Goal: Information Seeking & Learning: Learn about a topic

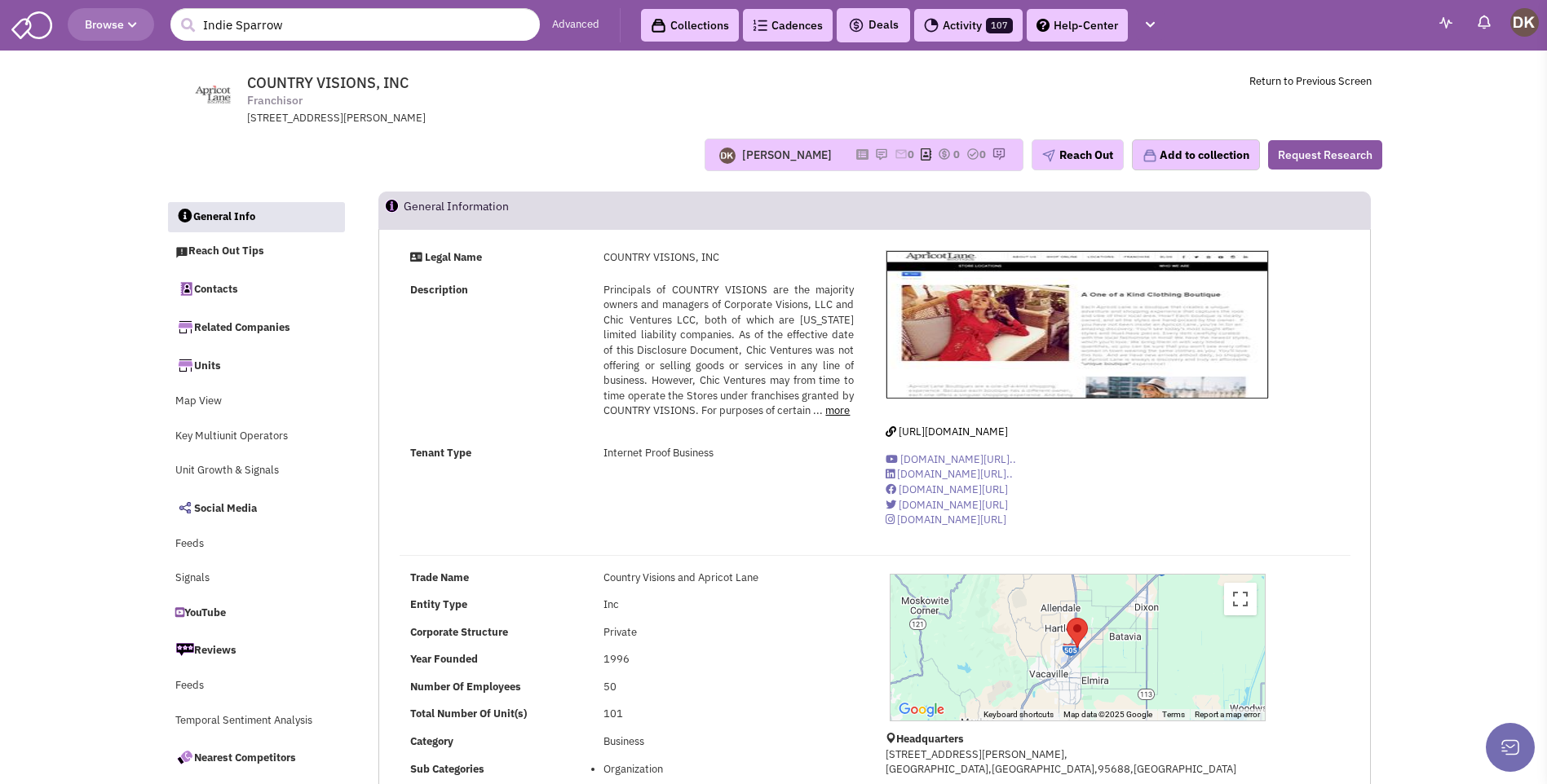
select select
click at [1071, 158] on button "Reach Out" at bounding box center [1078, 155] width 92 height 31
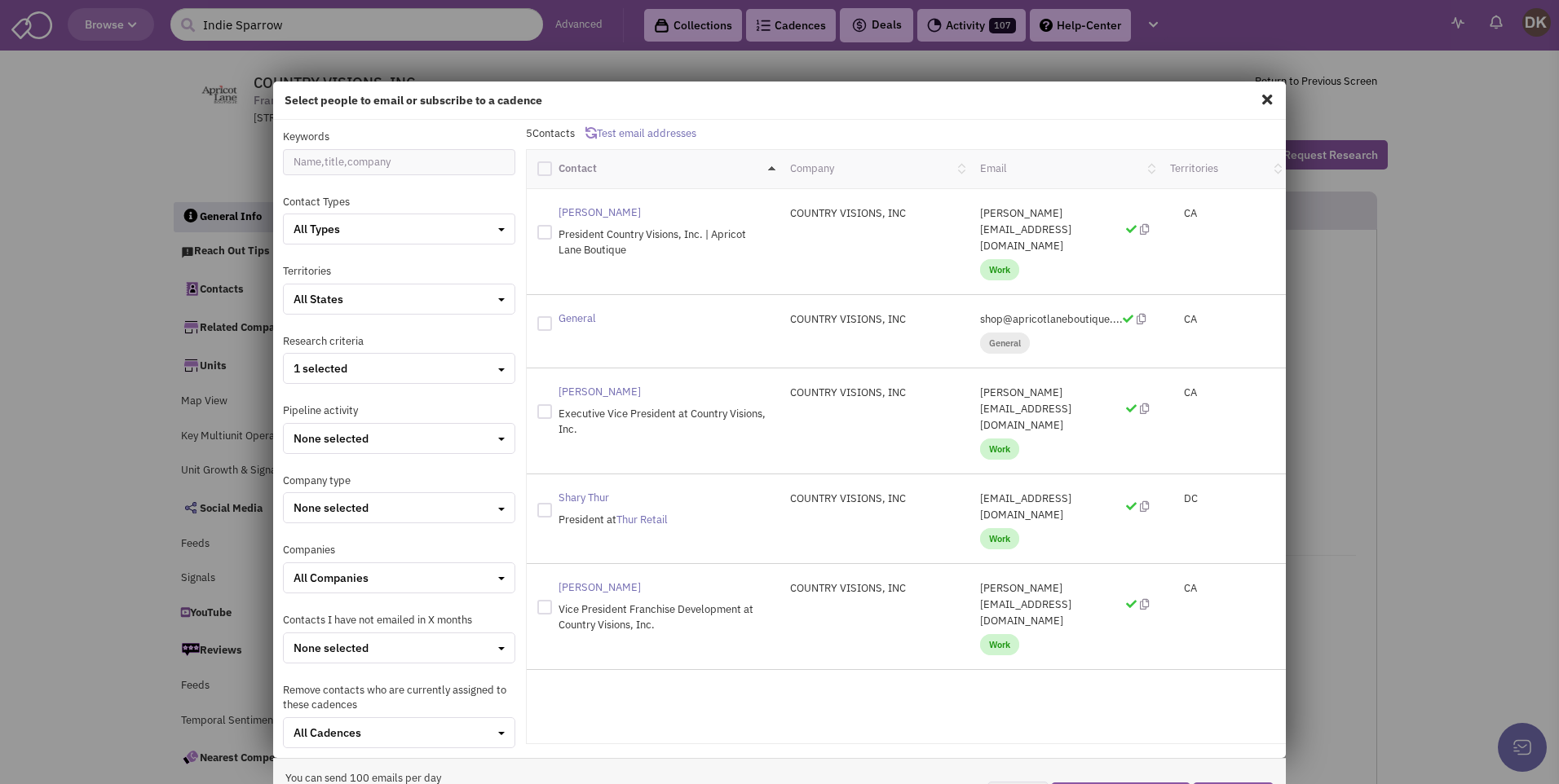
click at [1256, 102] on span at bounding box center [1267, 100] width 21 height 26
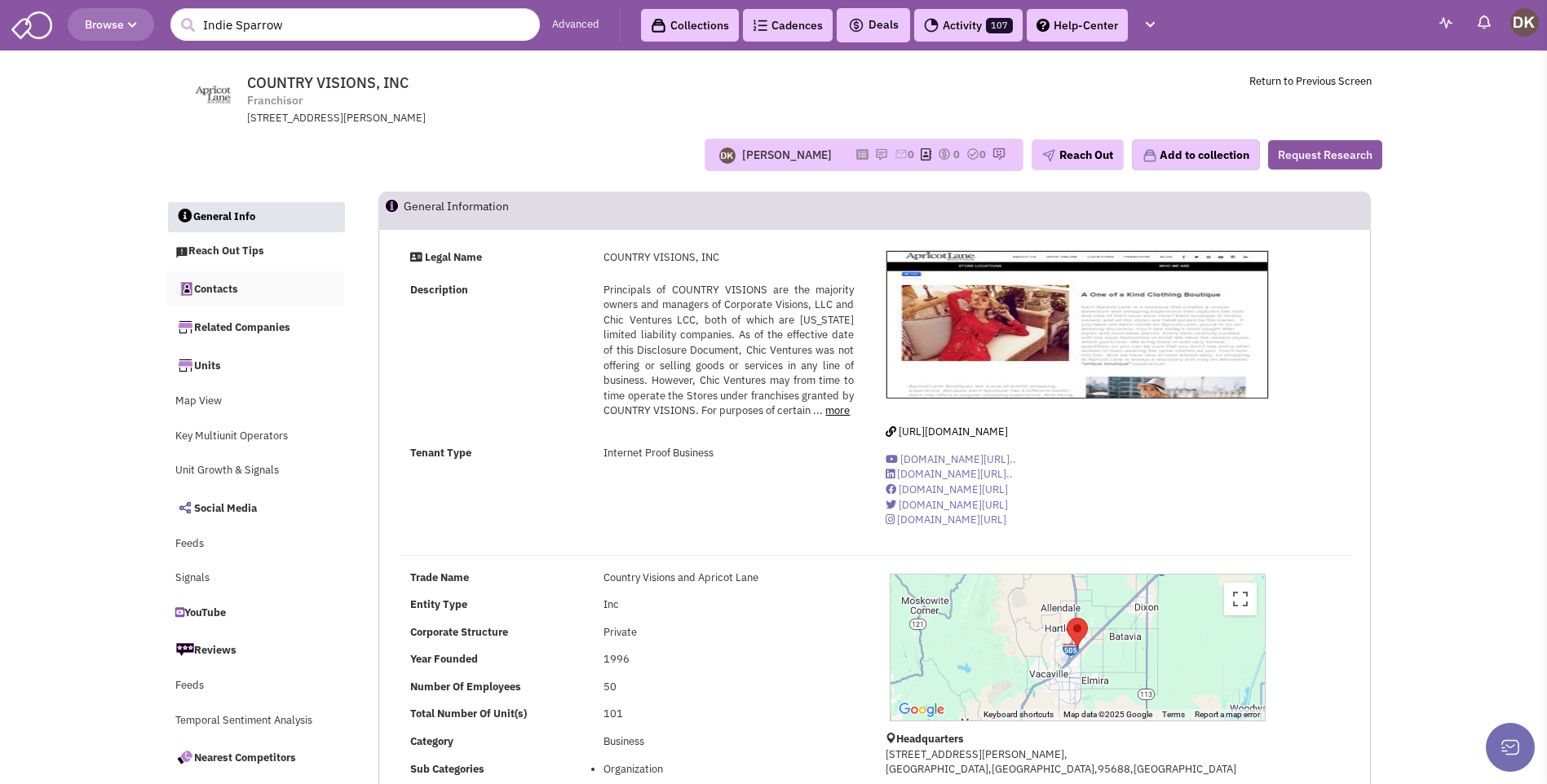
click at [228, 291] on link "Contacts" at bounding box center [256, 289] width 178 height 35
click at [300, 26] on input "Indie Sparrow" at bounding box center [355, 25] width 369 height 33
click at [176, 13] on button "submit" at bounding box center [188, 26] width 25 height 25
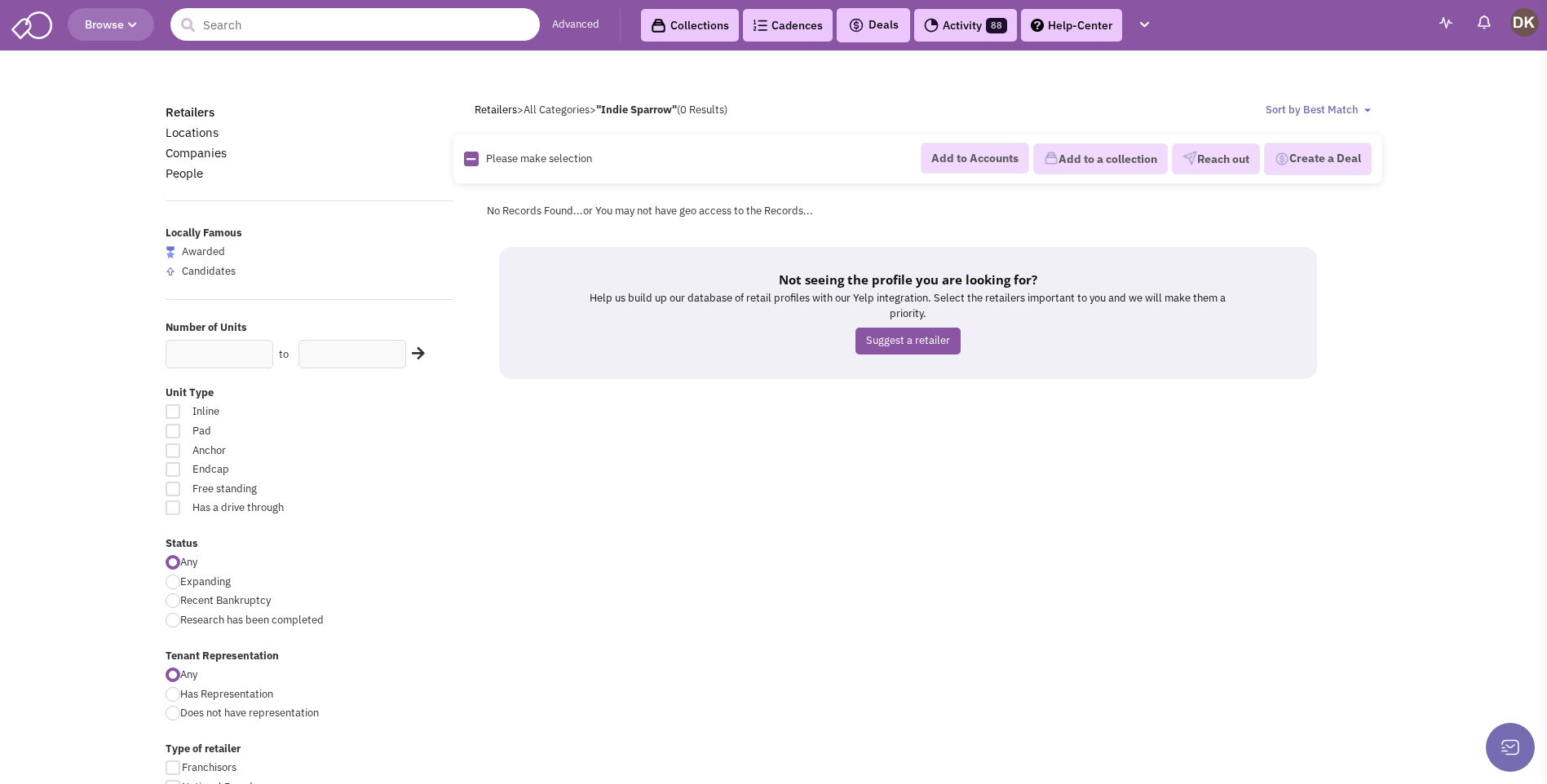
click at [310, 25] on input "text" at bounding box center [355, 25] width 369 height 33
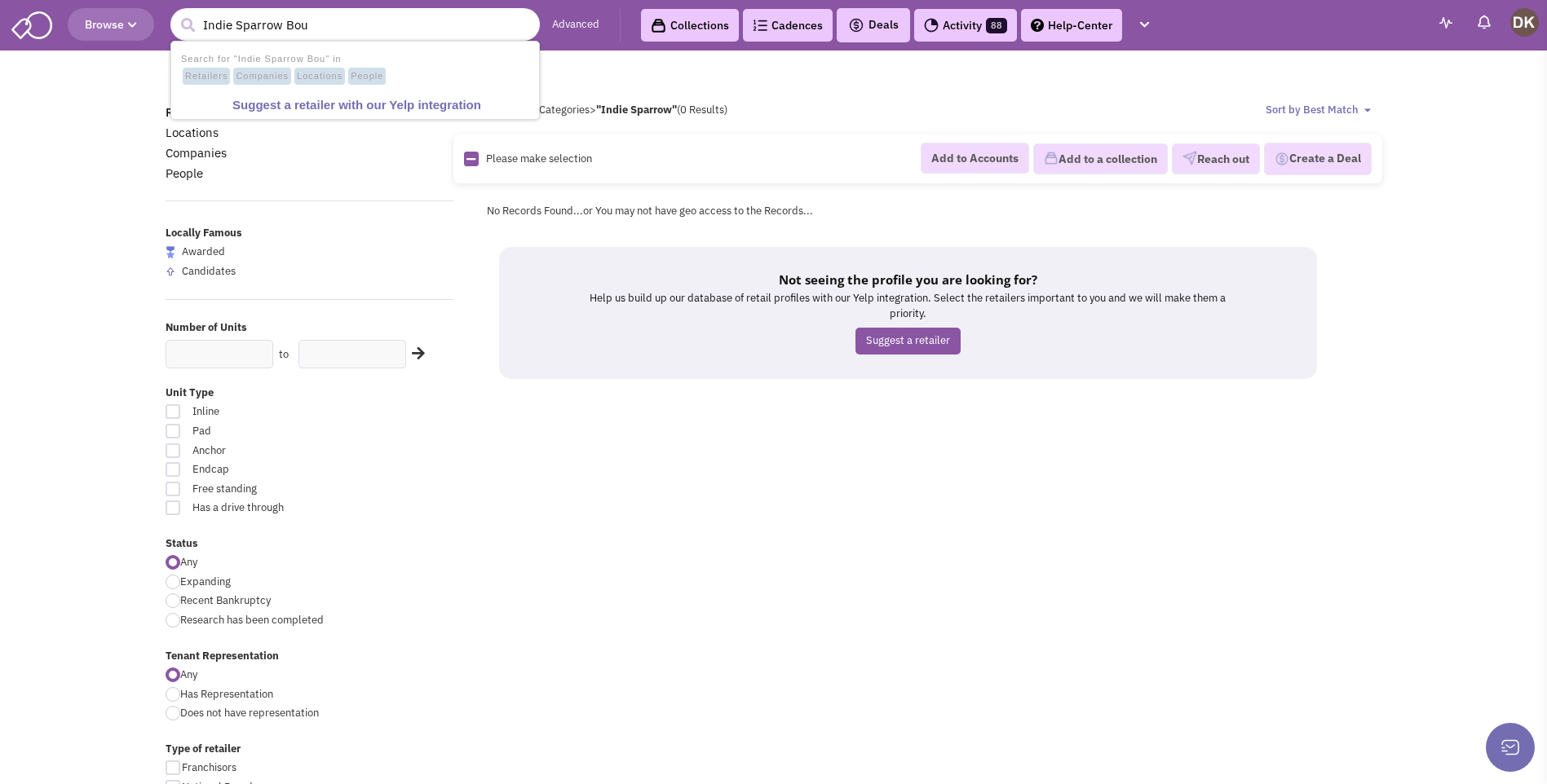
type input "Indie Sparrow Bou"
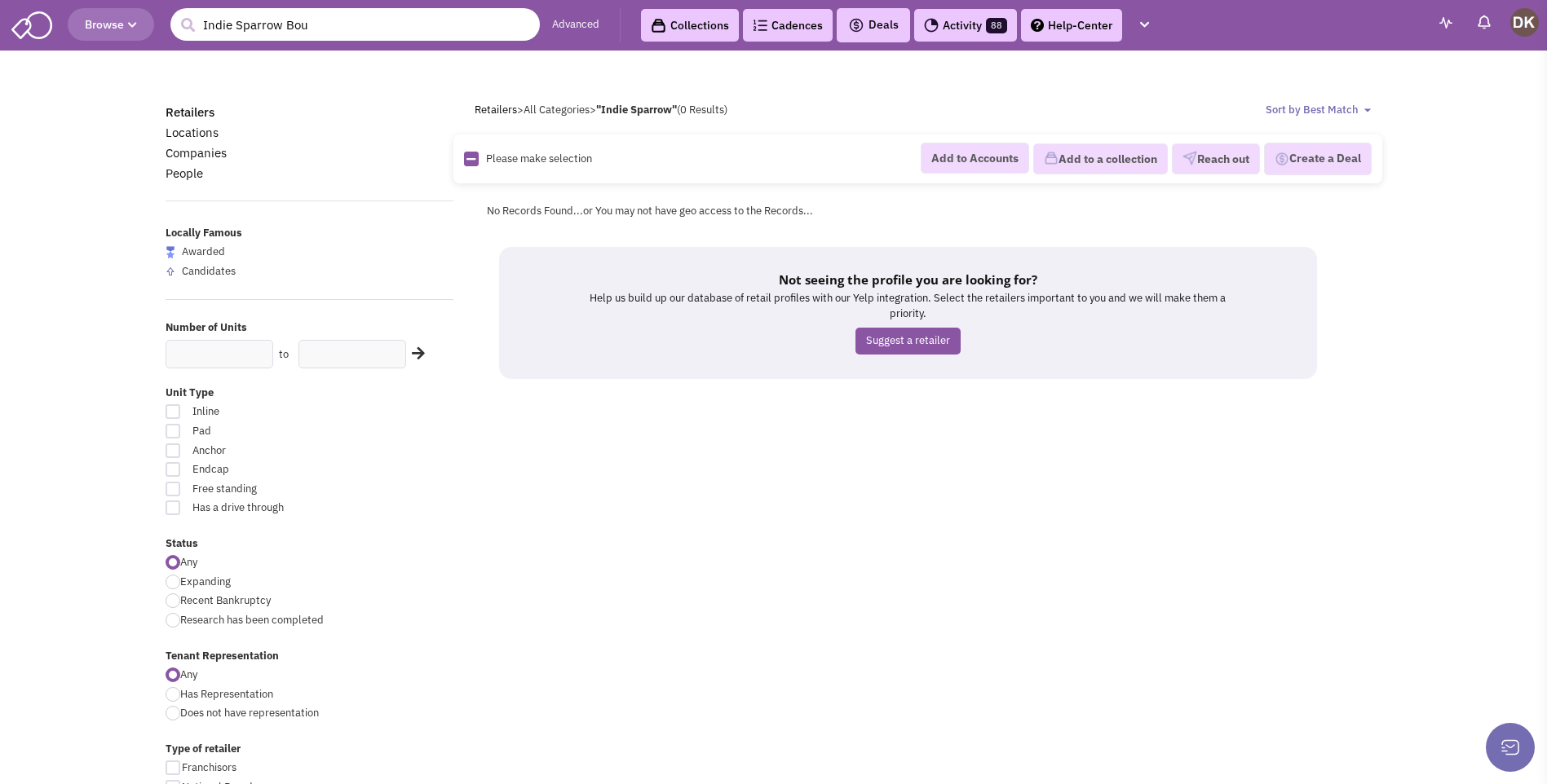
drag, startPoint x: 324, startPoint y: 29, endPoint x: 139, endPoint y: 24, distance: 185.1
click at [139, 24] on header "Browse 1 result is available, use up and down arrow keys to navigate. Indie Spa…" at bounding box center [774, 25] width 1547 height 50
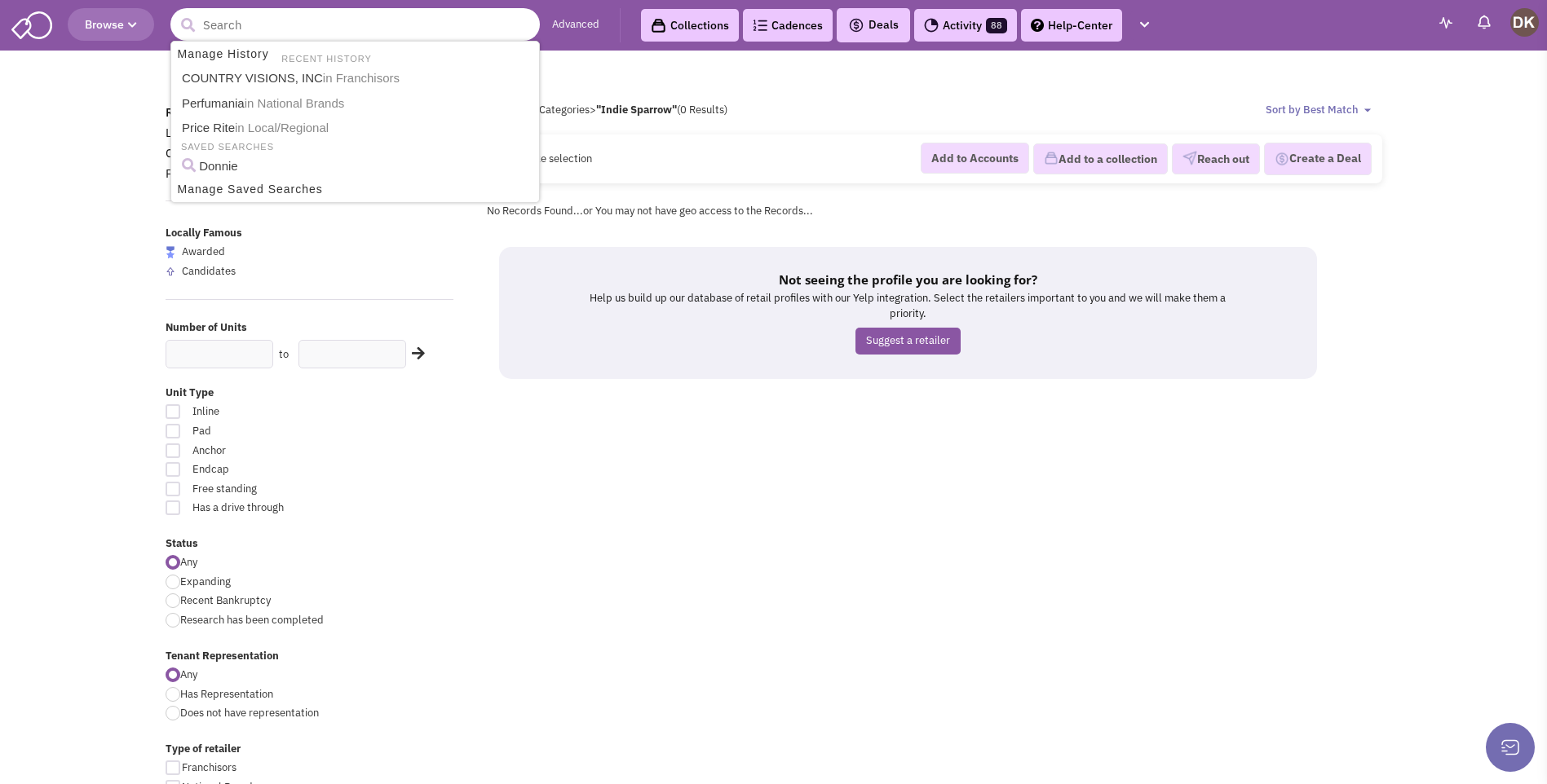
click at [233, 31] on input "text" at bounding box center [355, 25] width 369 height 33
paste input "High Country Boutique"
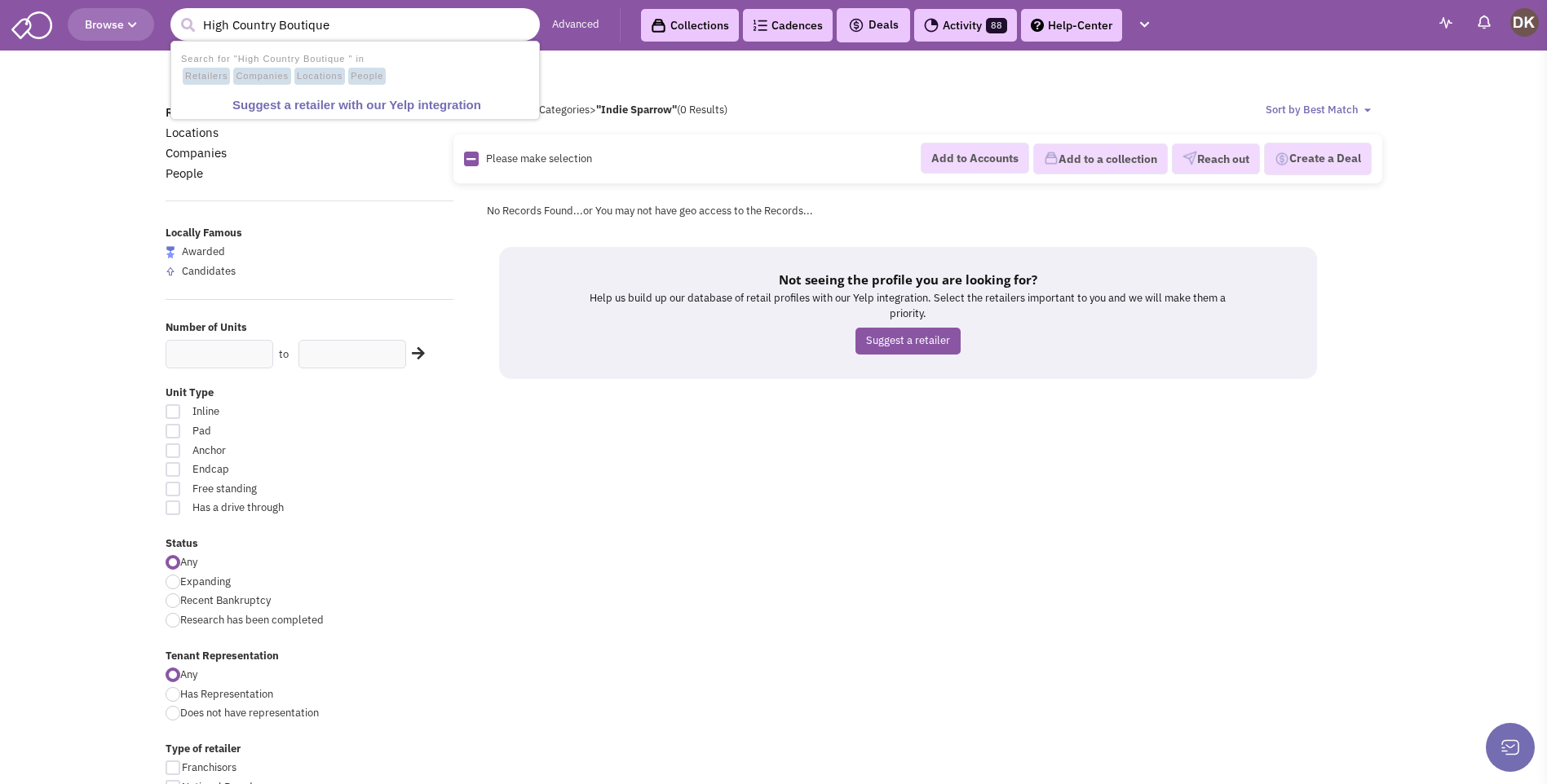
type input "High Country Boutique"
click at [176, 13] on button "submit" at bounding box center [188, 26] width 25 height 25
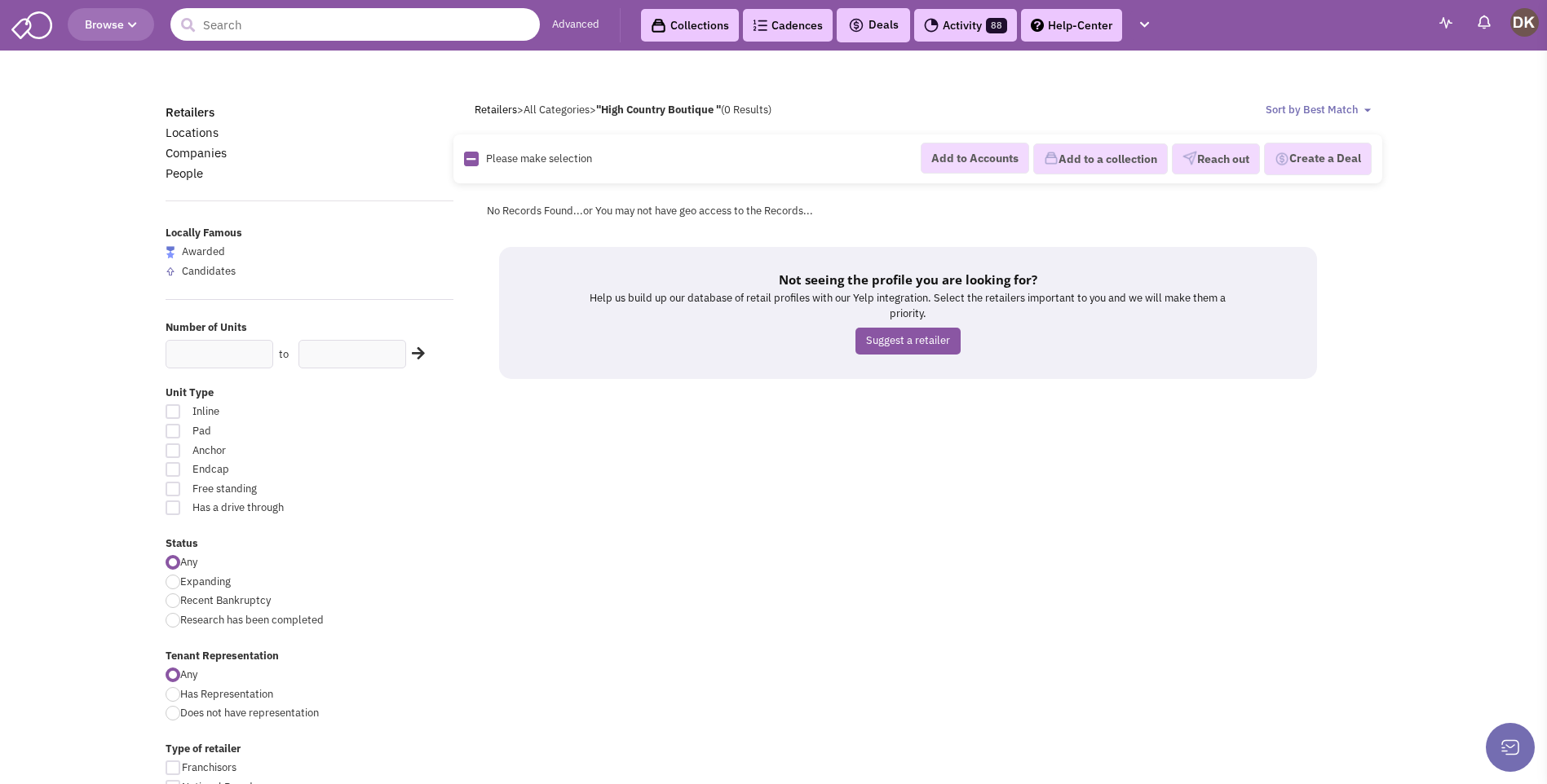
click at [313, 38] on input "text" at bounding box center [355, 25] width 369 height 33
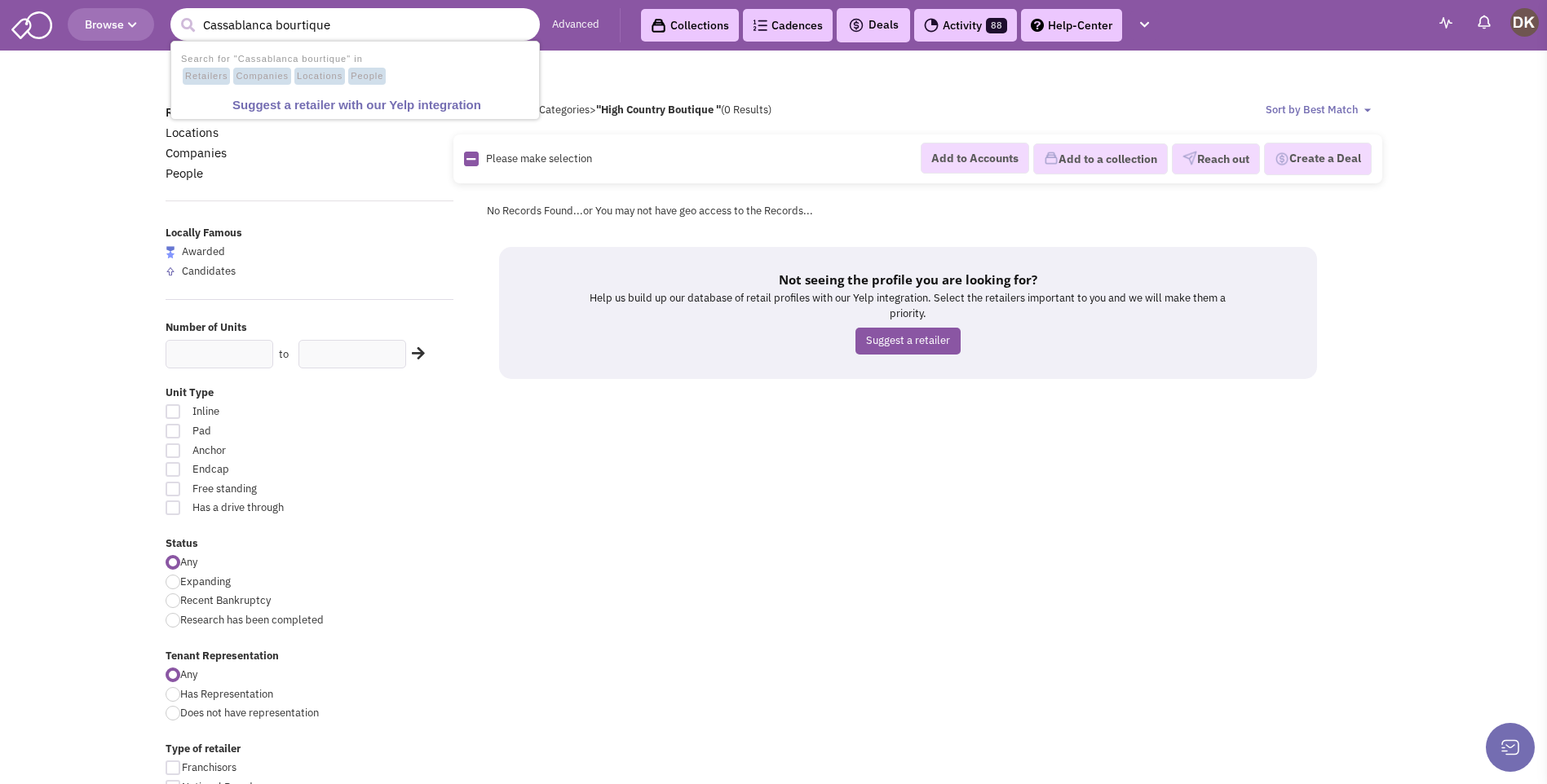
type input "Cassablanca bourtique"
click at [176, 13] on button "submit" at bounding box center [188, 26] width 25 height 25
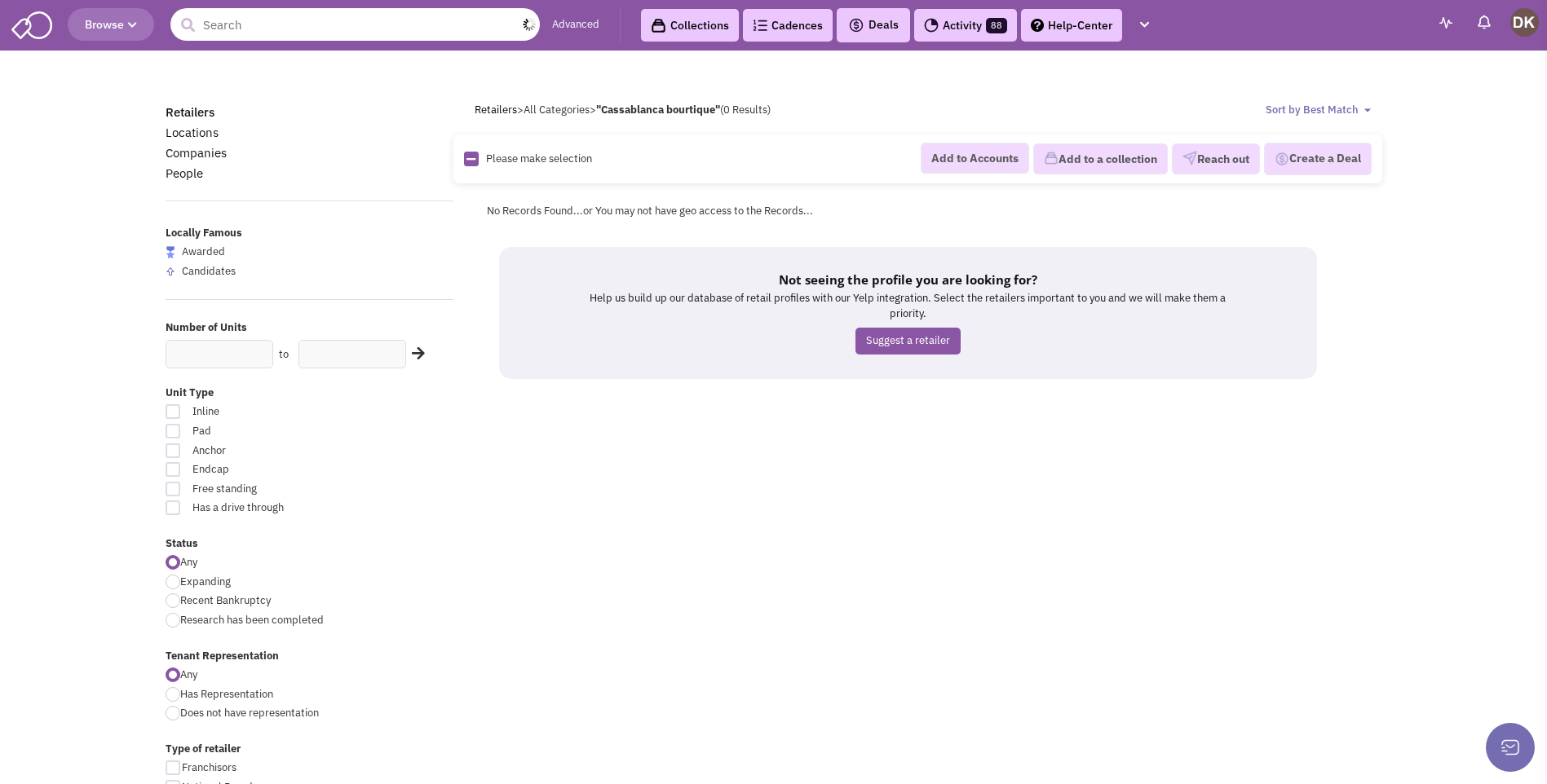
click at [319, 24] on input "text" at bounding box center [355, 25] width 369 height 33
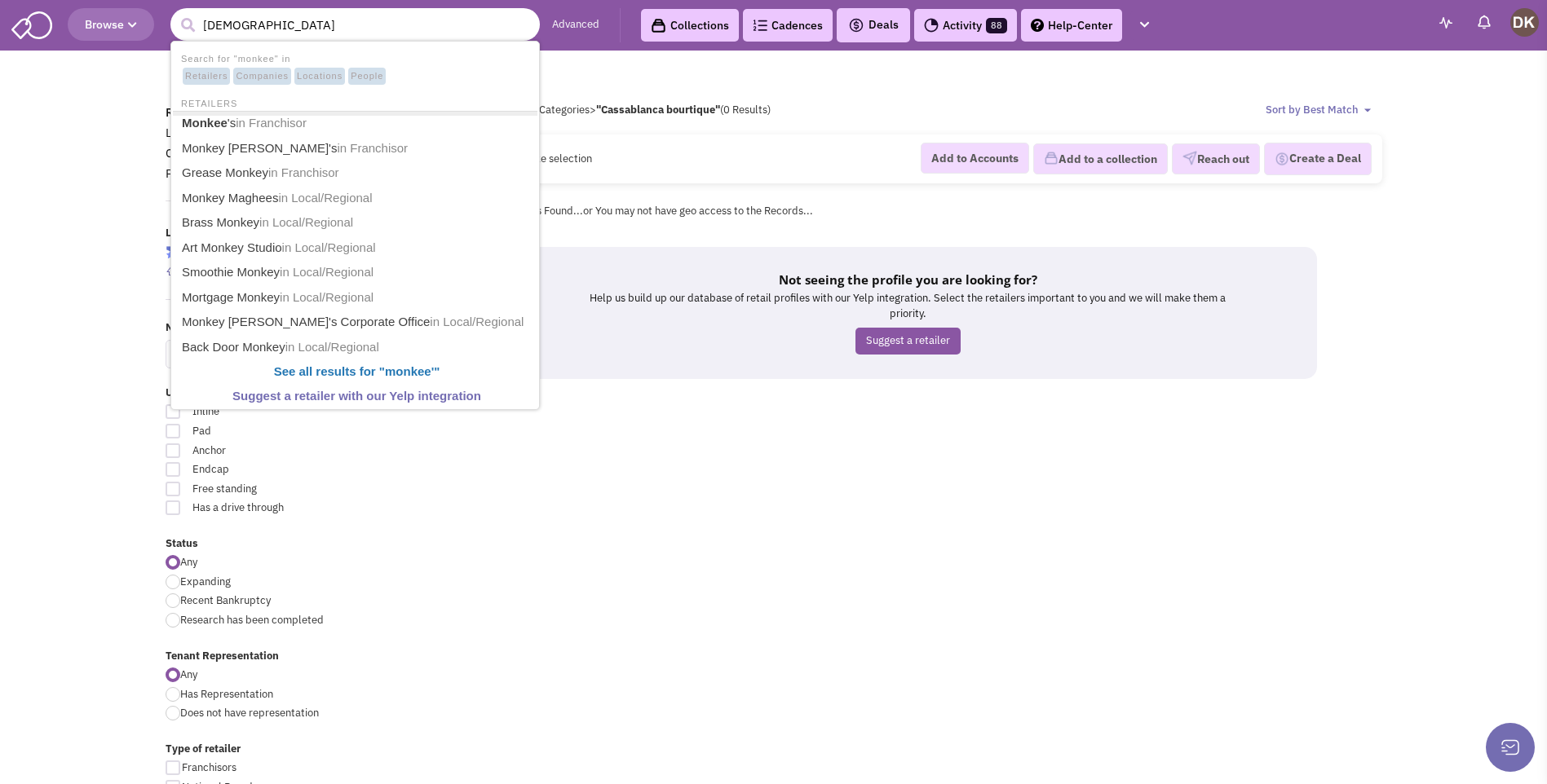
type input "monkees"
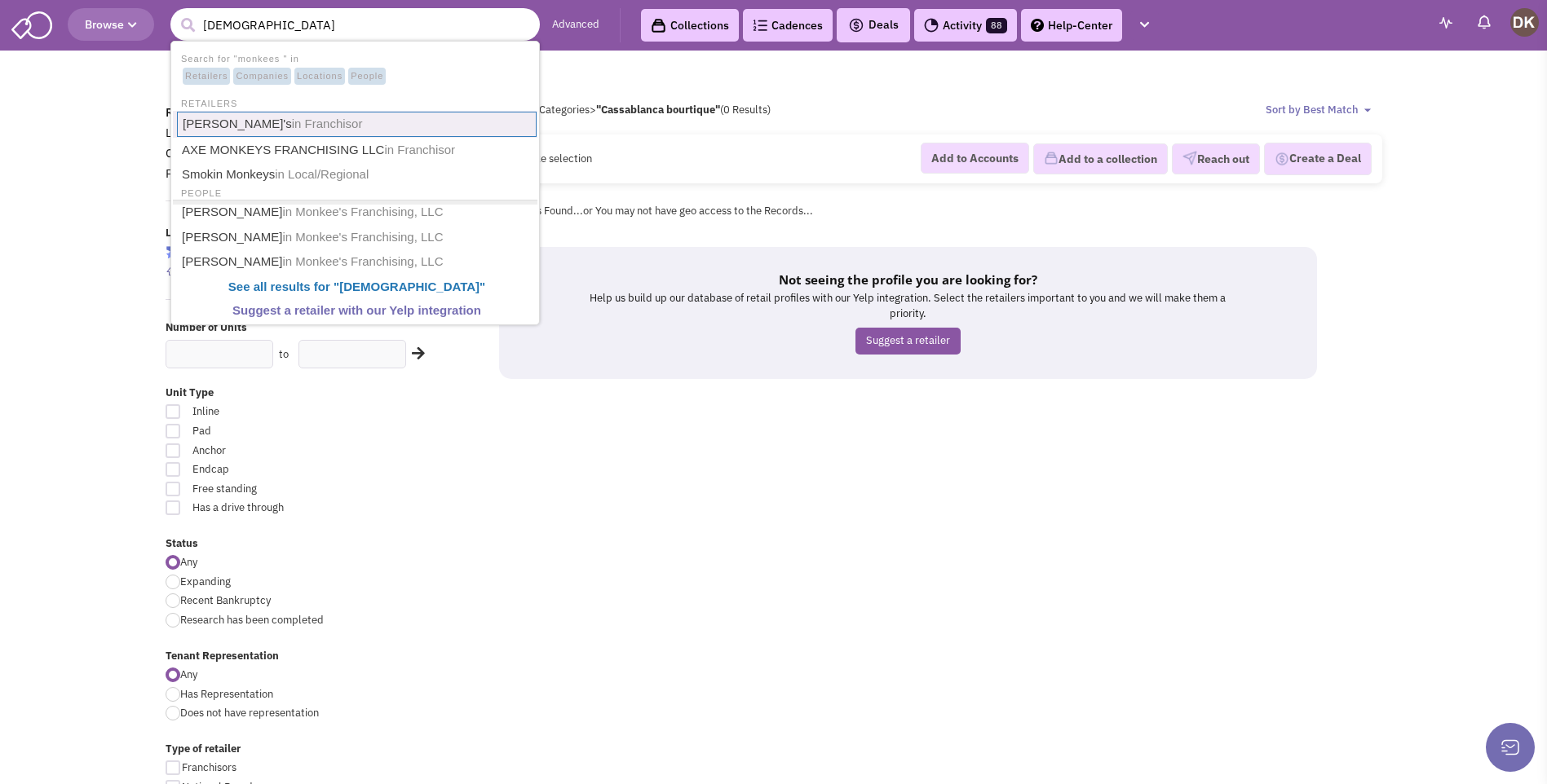
click at [292, 120] on span "in Franchisor" at bounding box center [327, 123] width 71 height 14
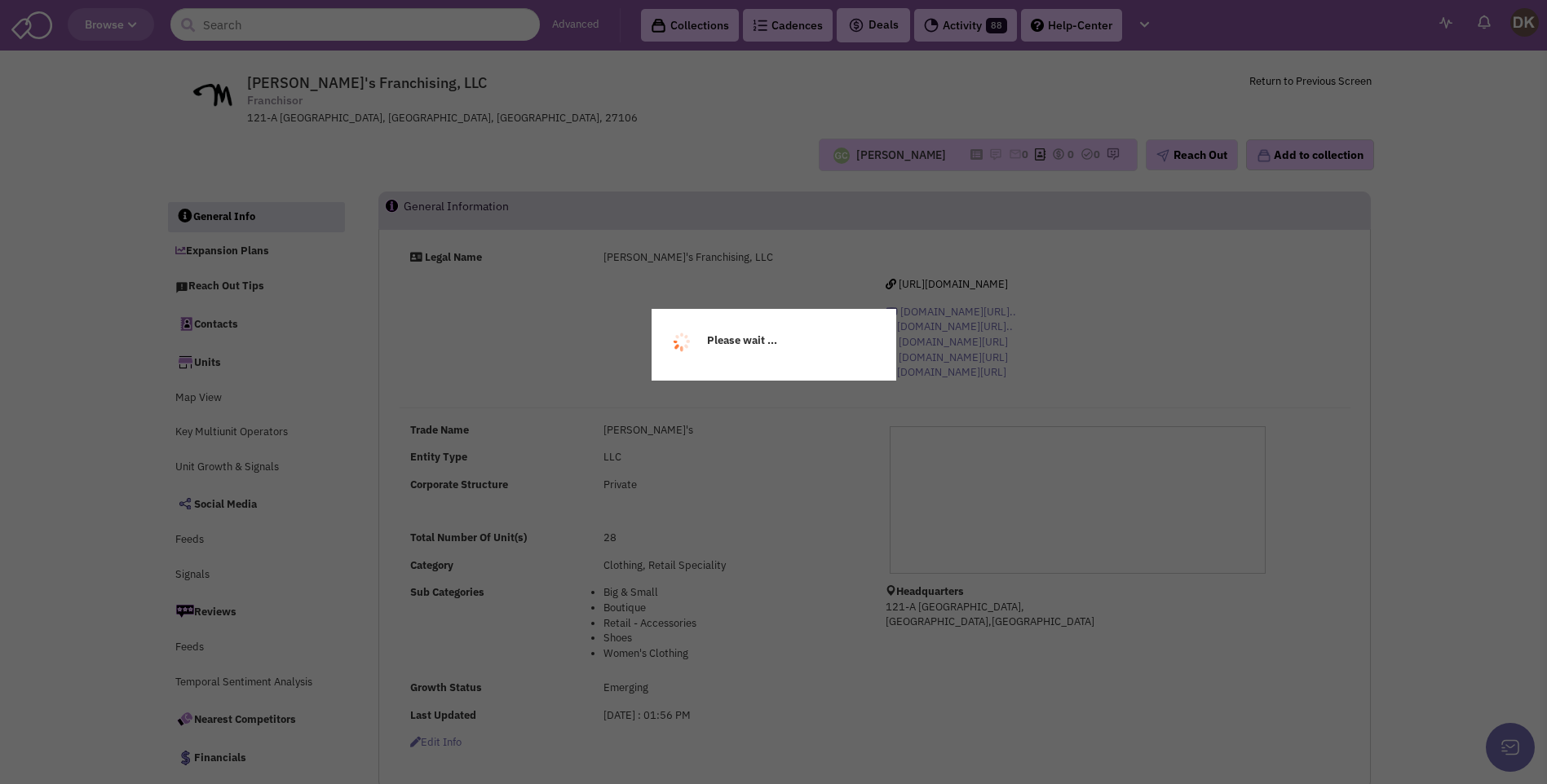
select select
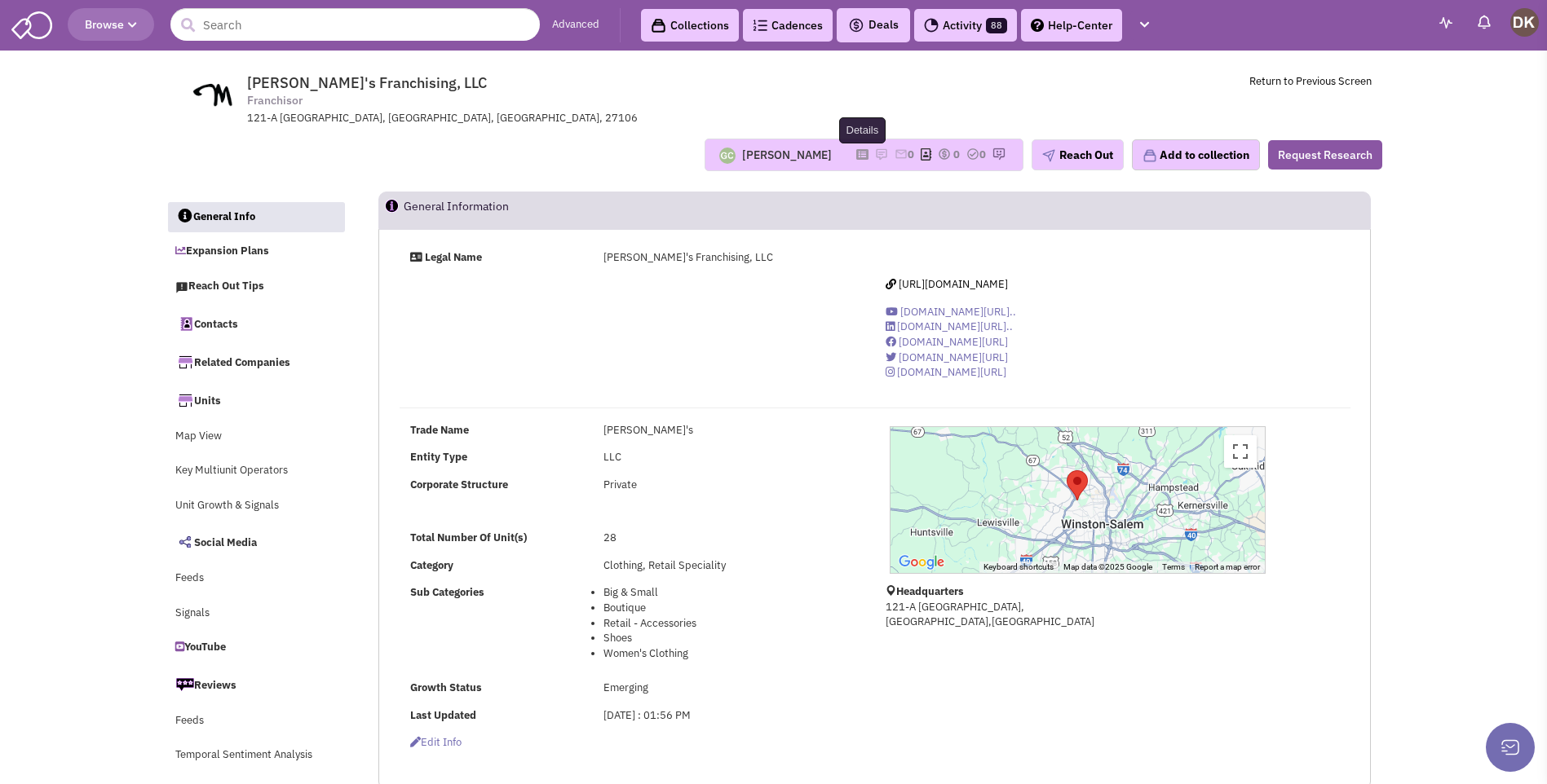
click at [856, 156] on icon at bounding box center [862, 154] width 12 height 9
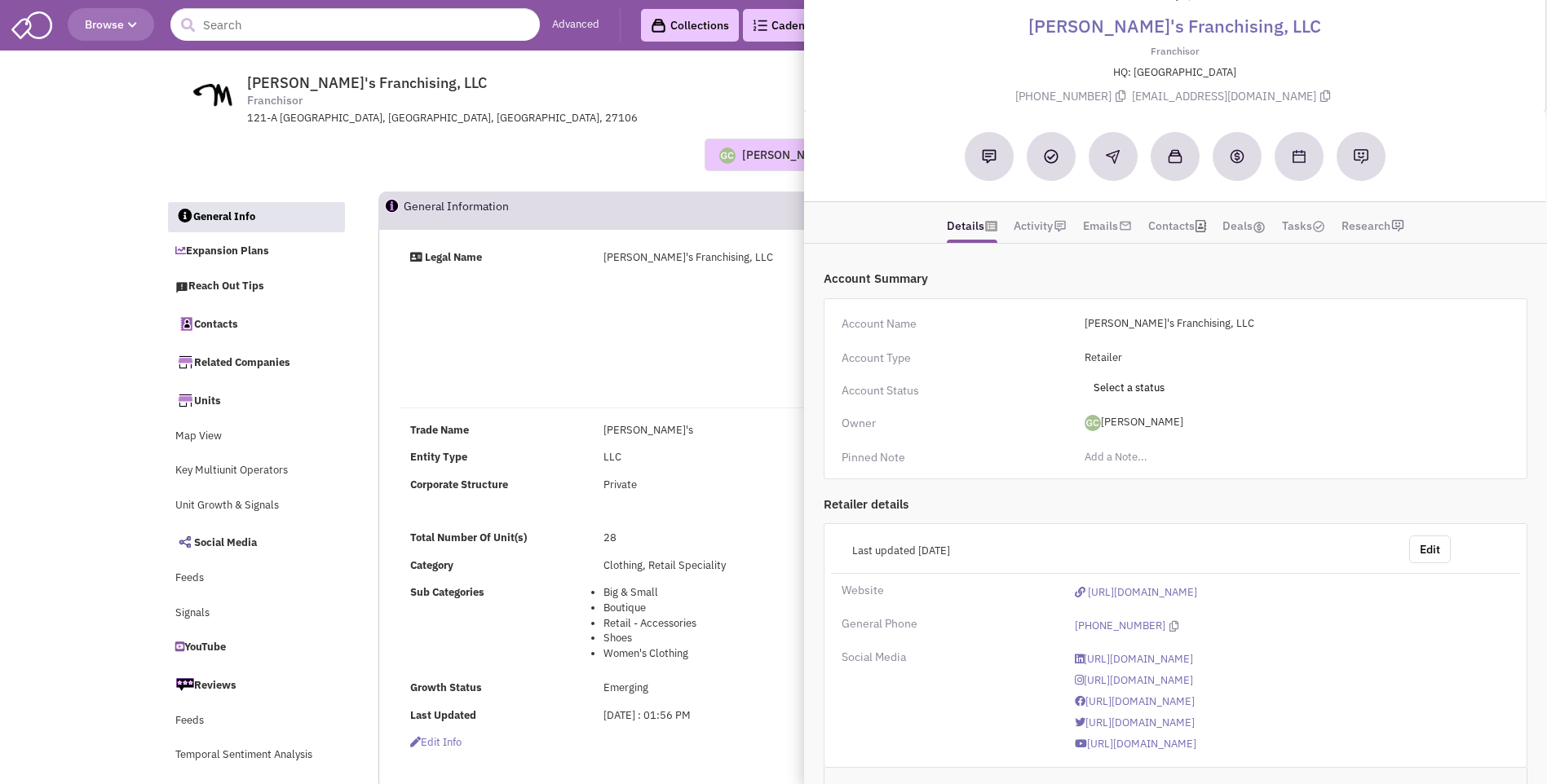
scroll to position [89, 0]
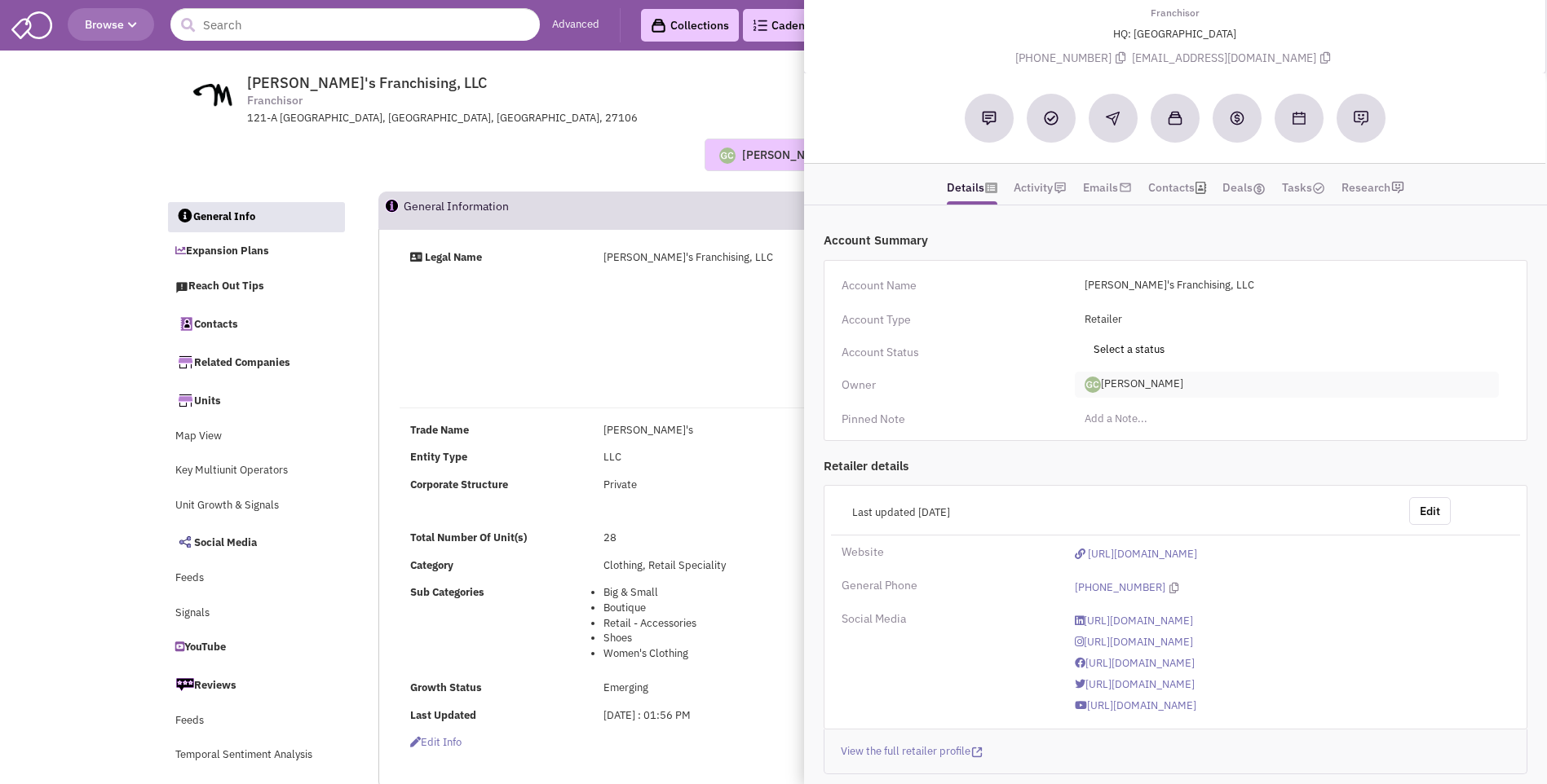
click at [1154, 387] on span "[PERSON_NAME]" at bounding box center [1286, 385] width 424 height 26
click at [1134, 456] on link "[PERSON_NAME]" at bounding box center [1140, 452] width 129 height 21
click at [674, 357] on div "Legal Name Monkee's Franchising, LLC http://www.shopmonkees.com/ www.youtube.co…" at bounding box center [875, 322] width 972 height 143
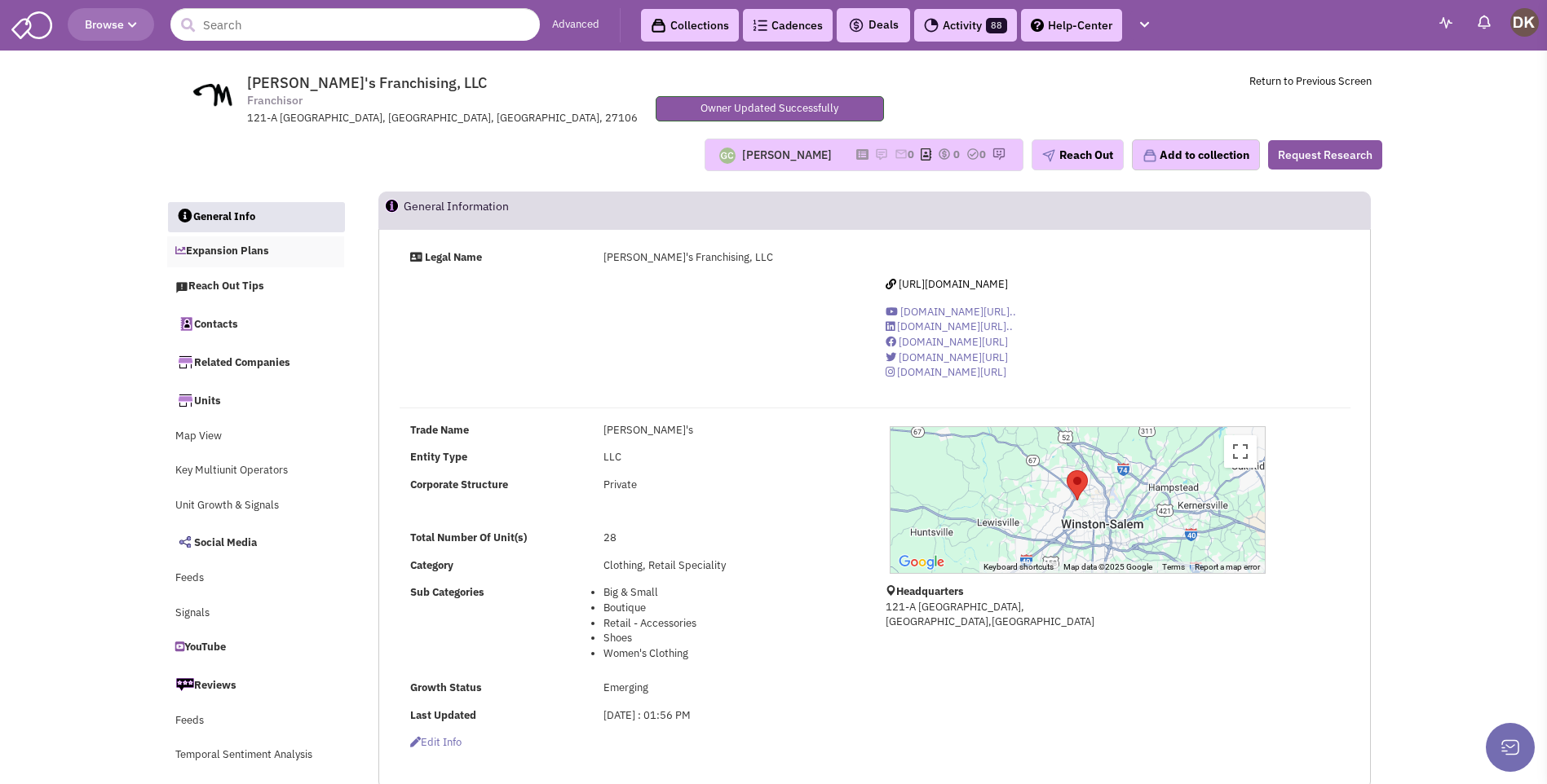
click at [254, 257] on link "Expansion Plans" at bounding box center [256, 252] width 178 height 31
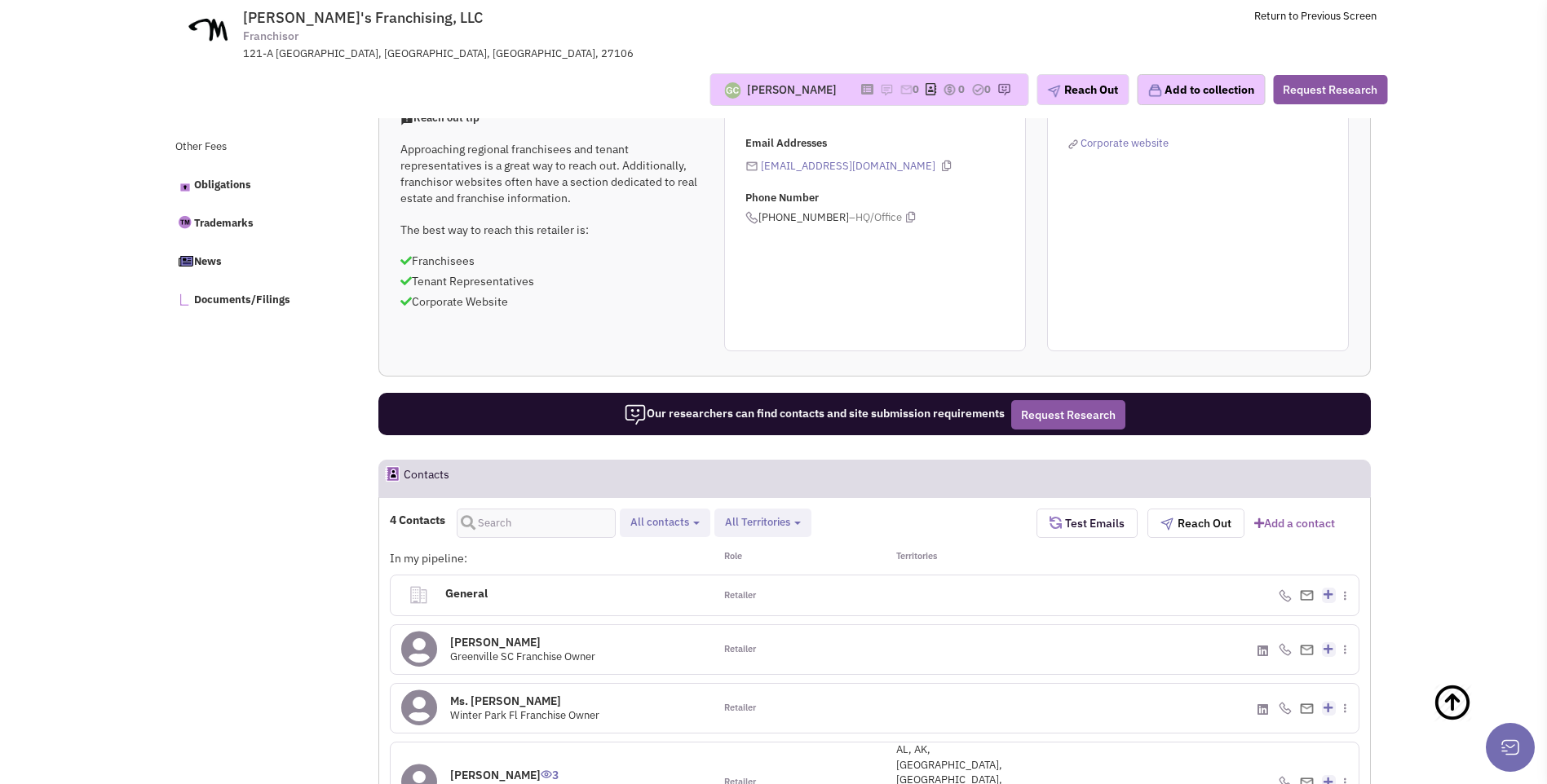
scroll to position [396, 0]
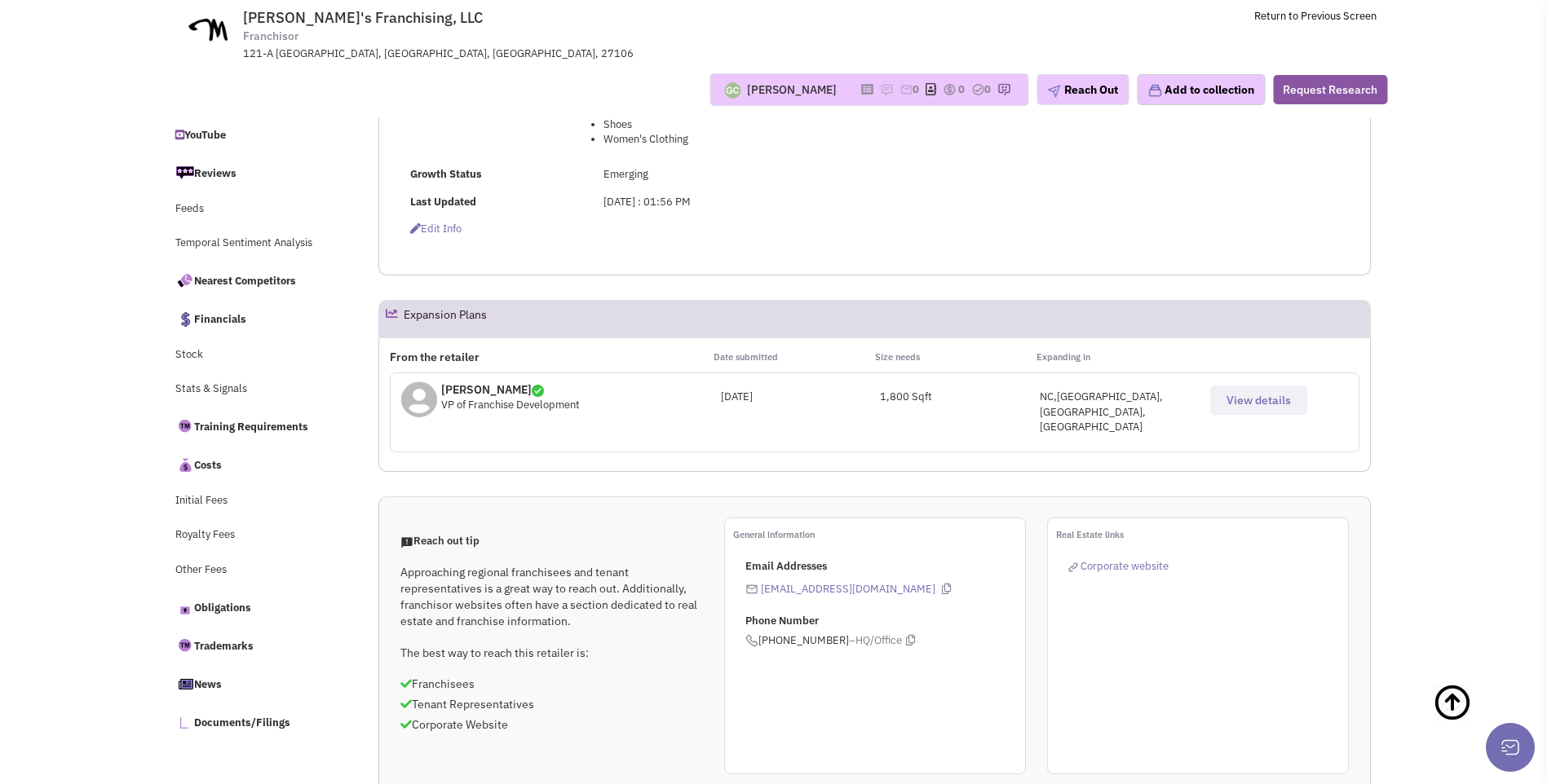
click at [1241, 402] on span "View details" at bounding box center [1258, 401] width 64 height 15
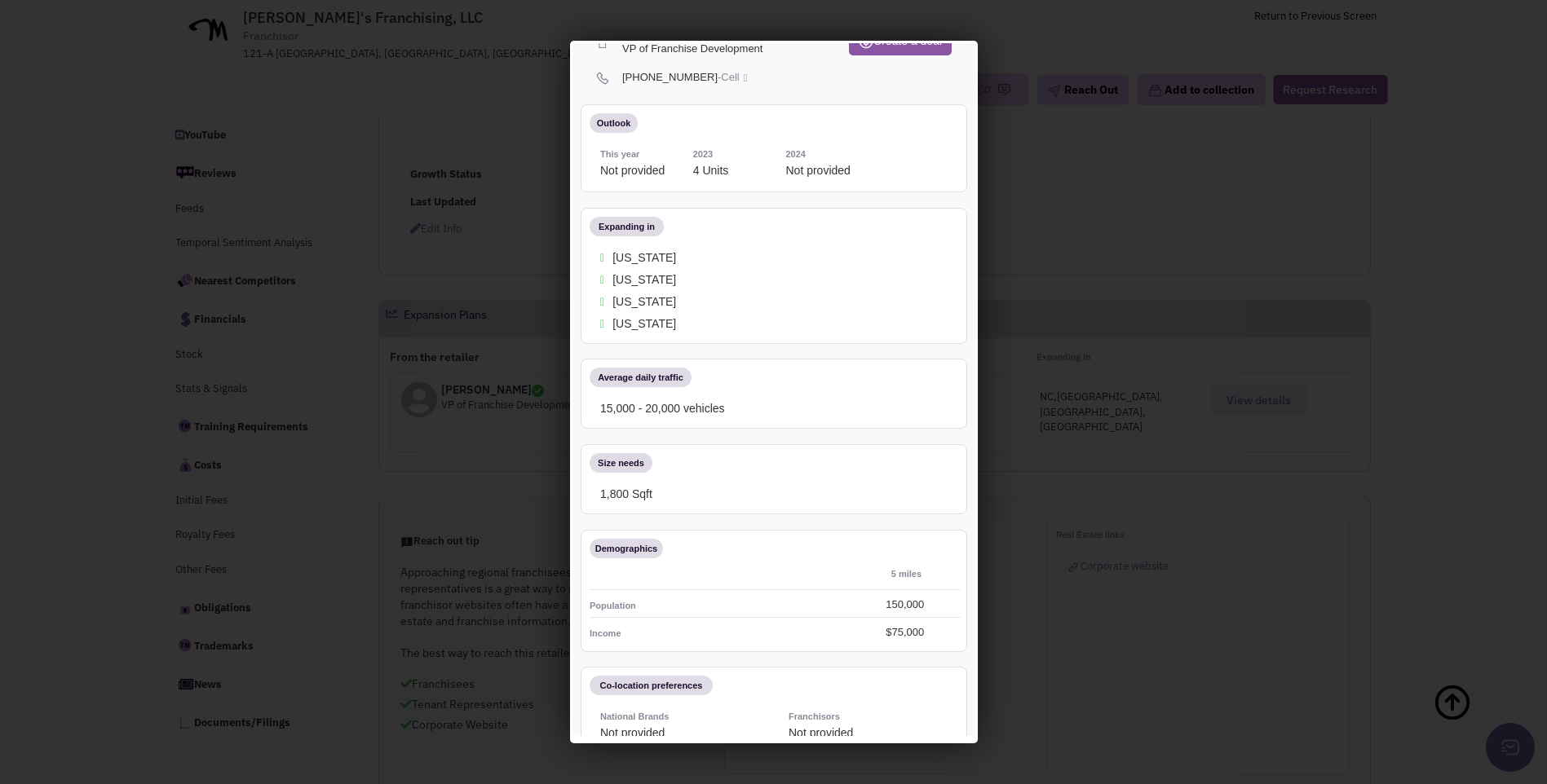
scroll to position [15, 0]
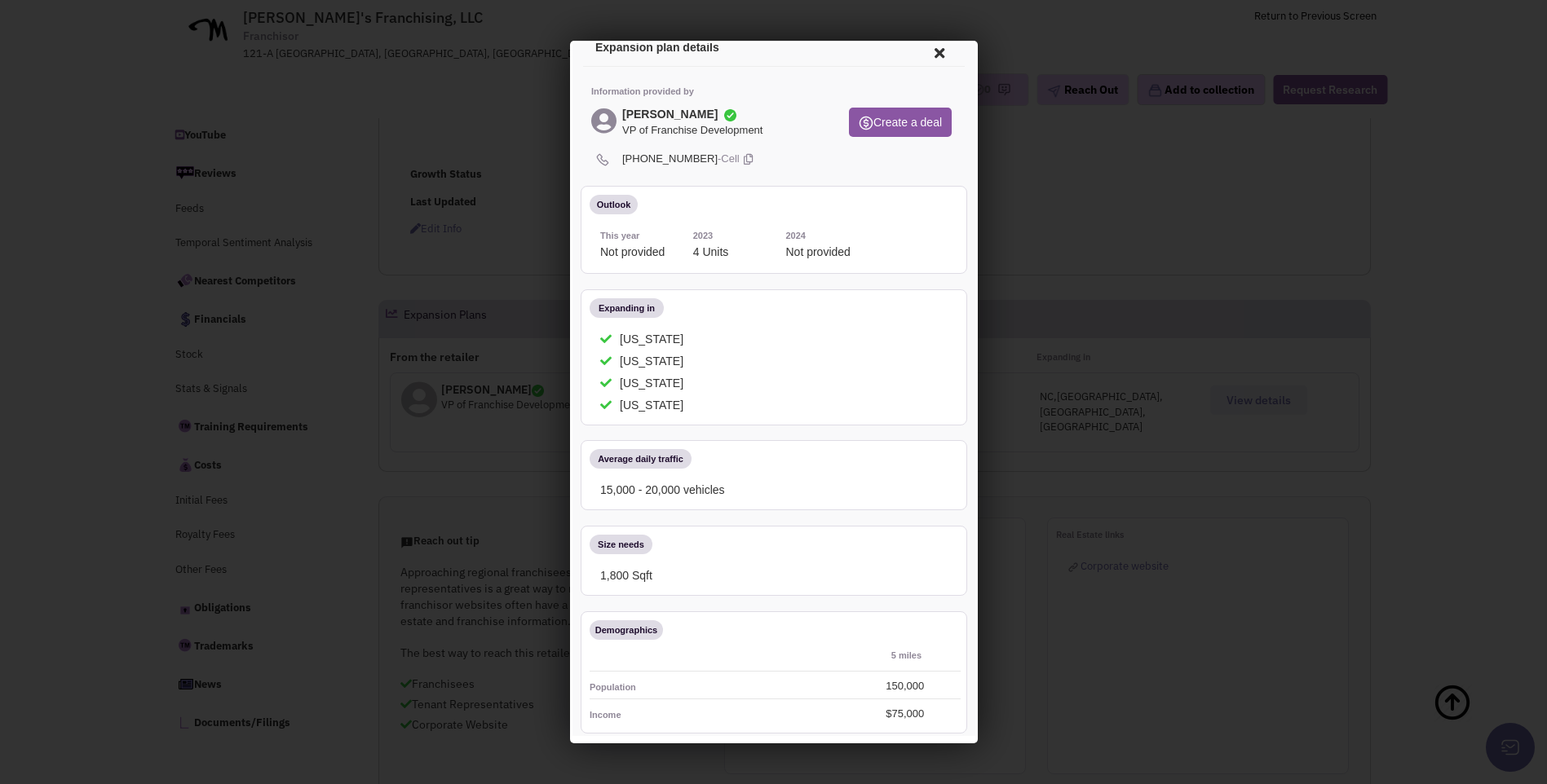
click at [926, 54] on icon at bounding box center [937, 50] width 35 height 39
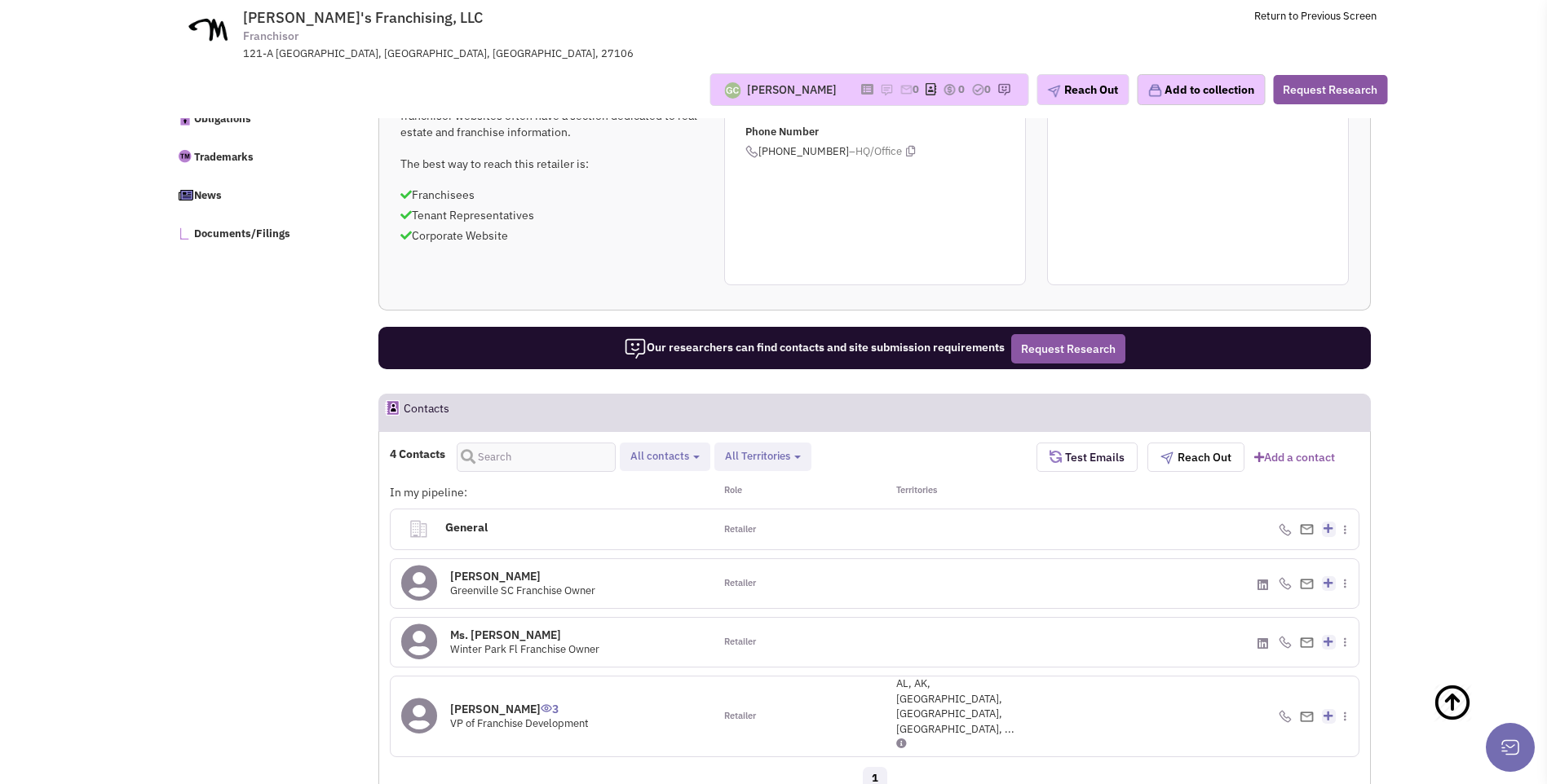
scroll to position [966, 0]
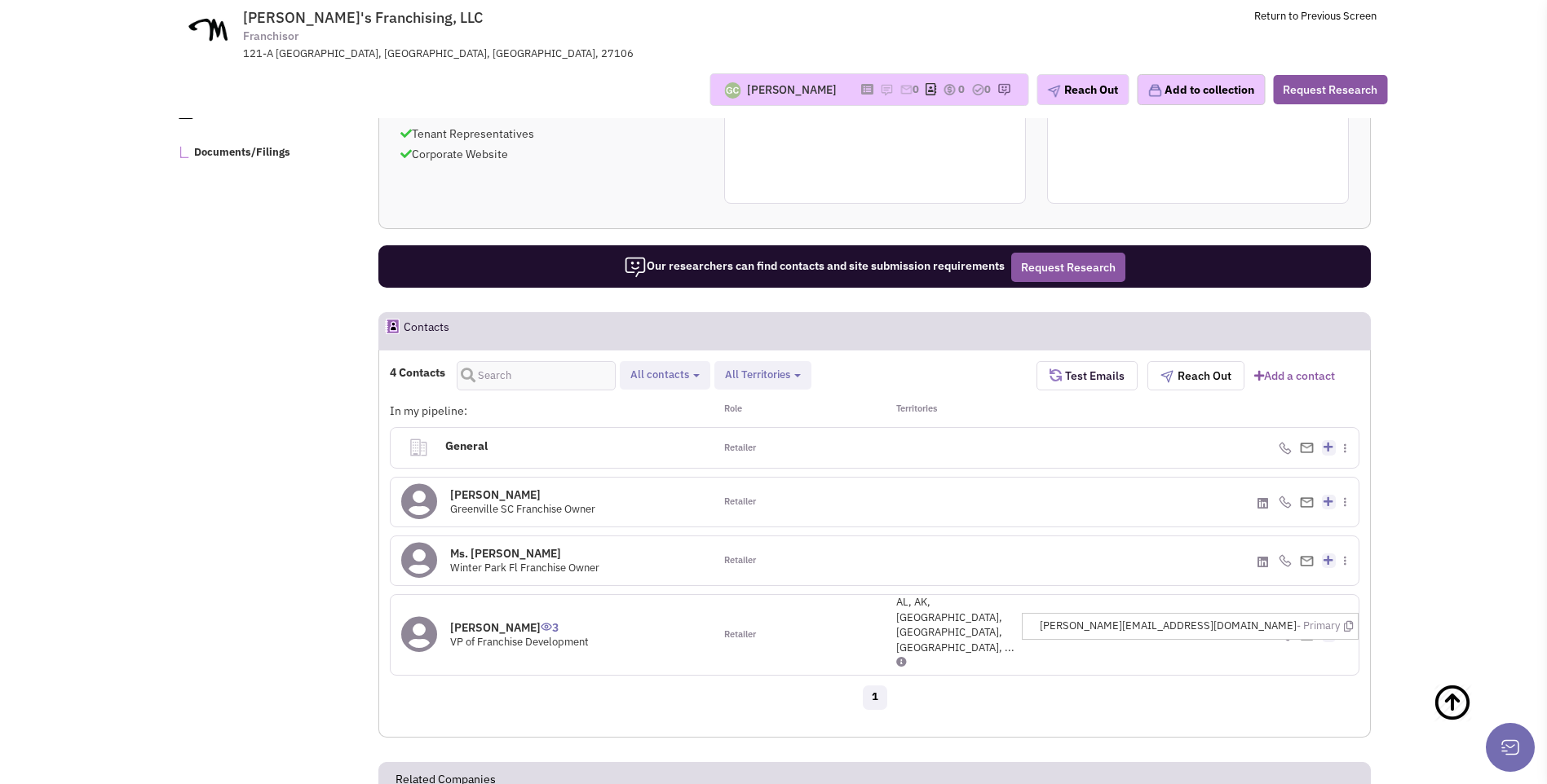
click at [1297, 595] on div "(336) 529-5200 - Cell" at bounding box center [1198, 635] width 323 height 80
click at [1310, 630] on img at bounding box center [1306, 635] width 14 height 11
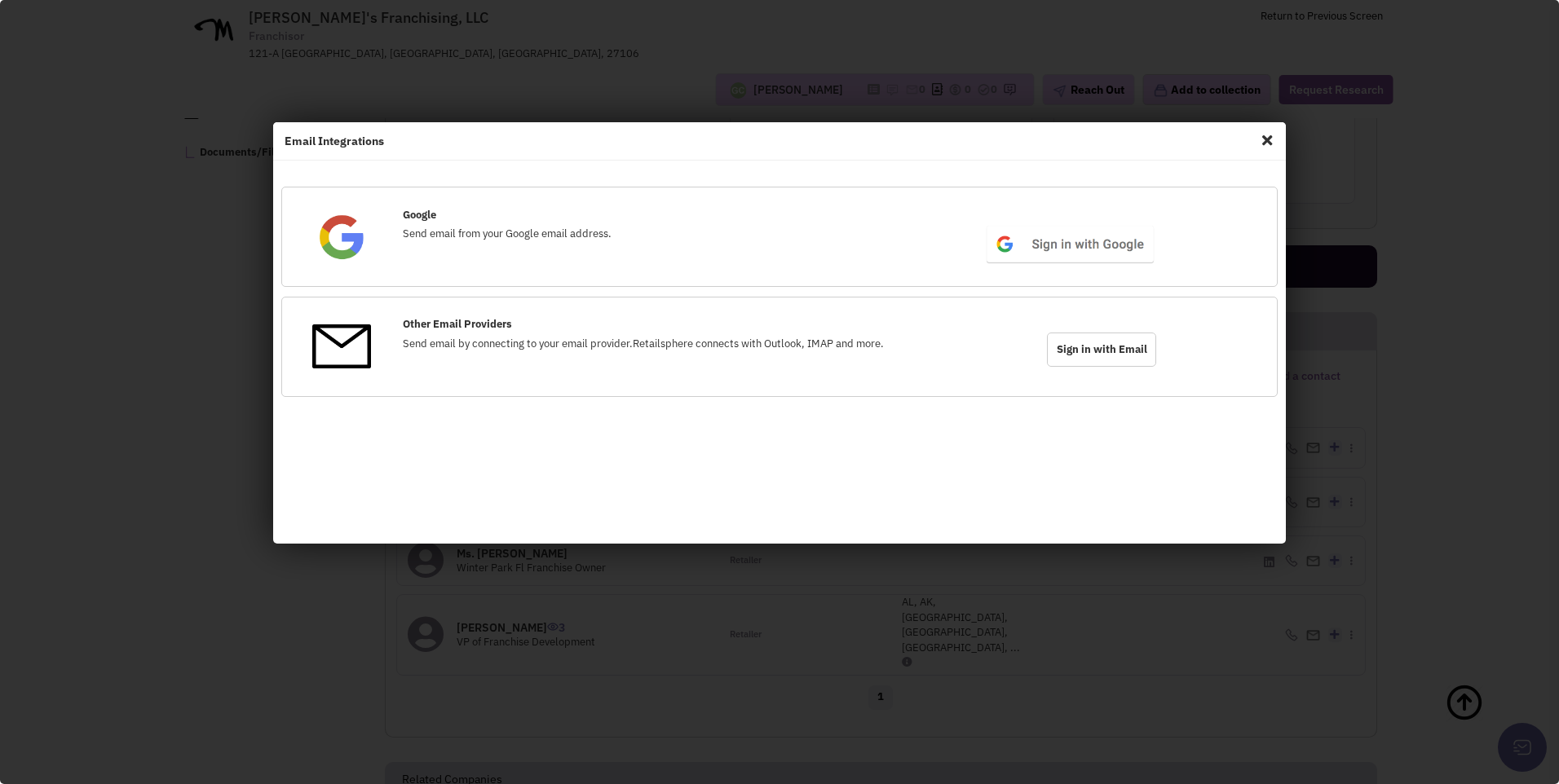
click at [1260, 138] on span "Close" at bounding box center [1267, 140] width 21 height 26
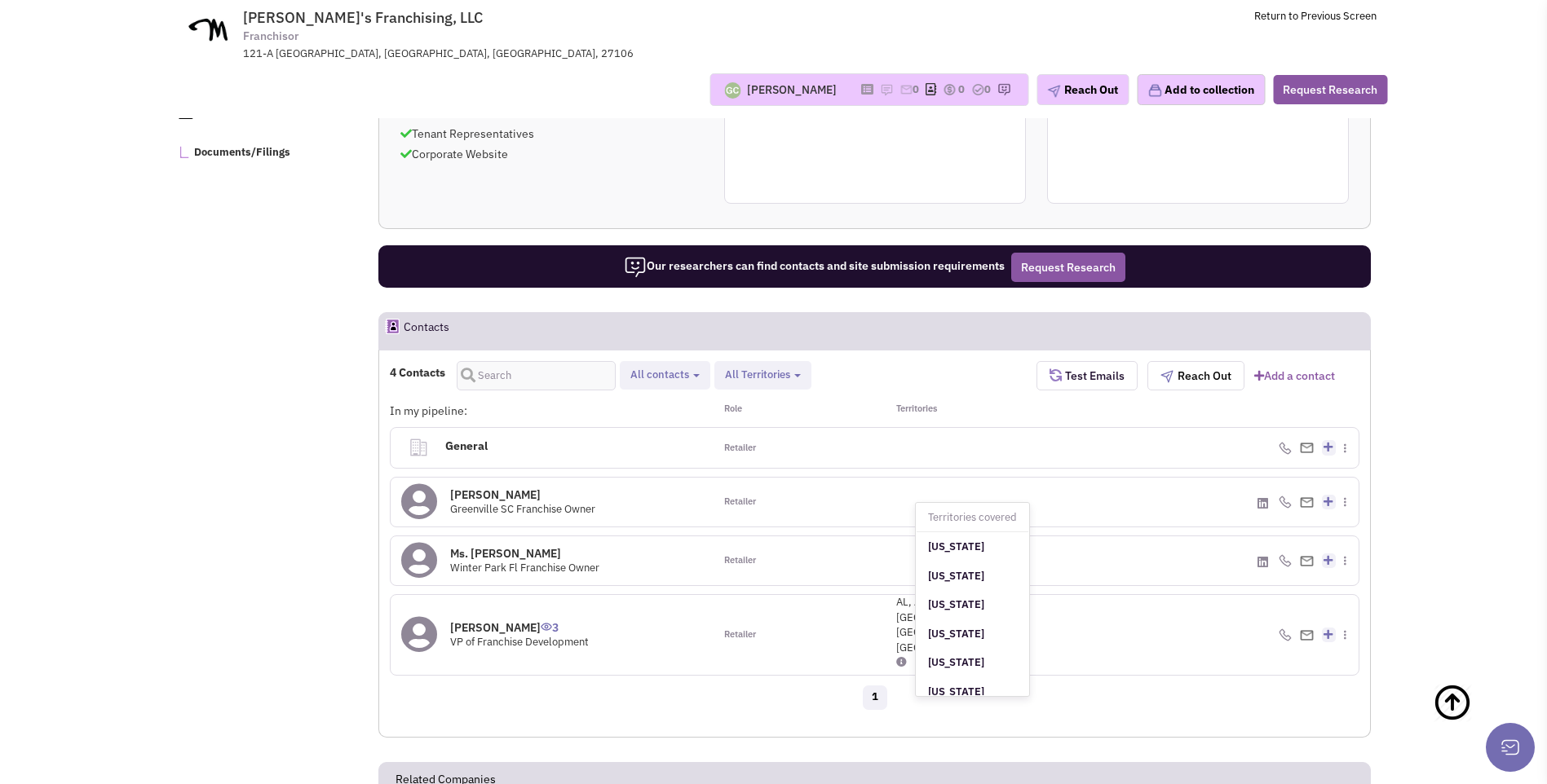
click at [906, 657] on icon at bounding box center [901, 662] width 11 height 11
click at [848, 157] on div "General information Email Addresses marketing@shopmonkees.com Phone Number (866…" at bounding box center [875, 76] width 302 height 257
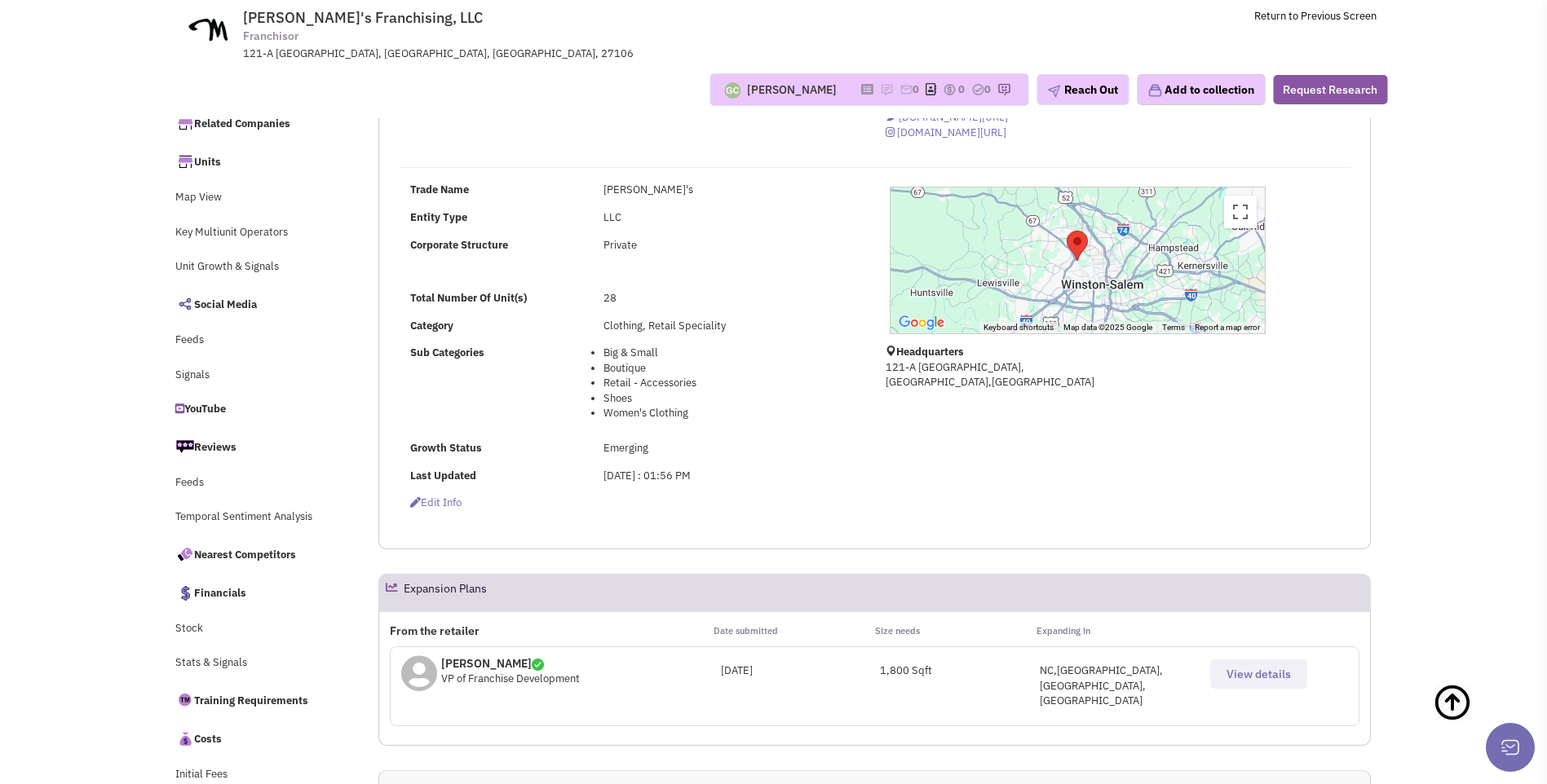
scroll to position [0, 0]
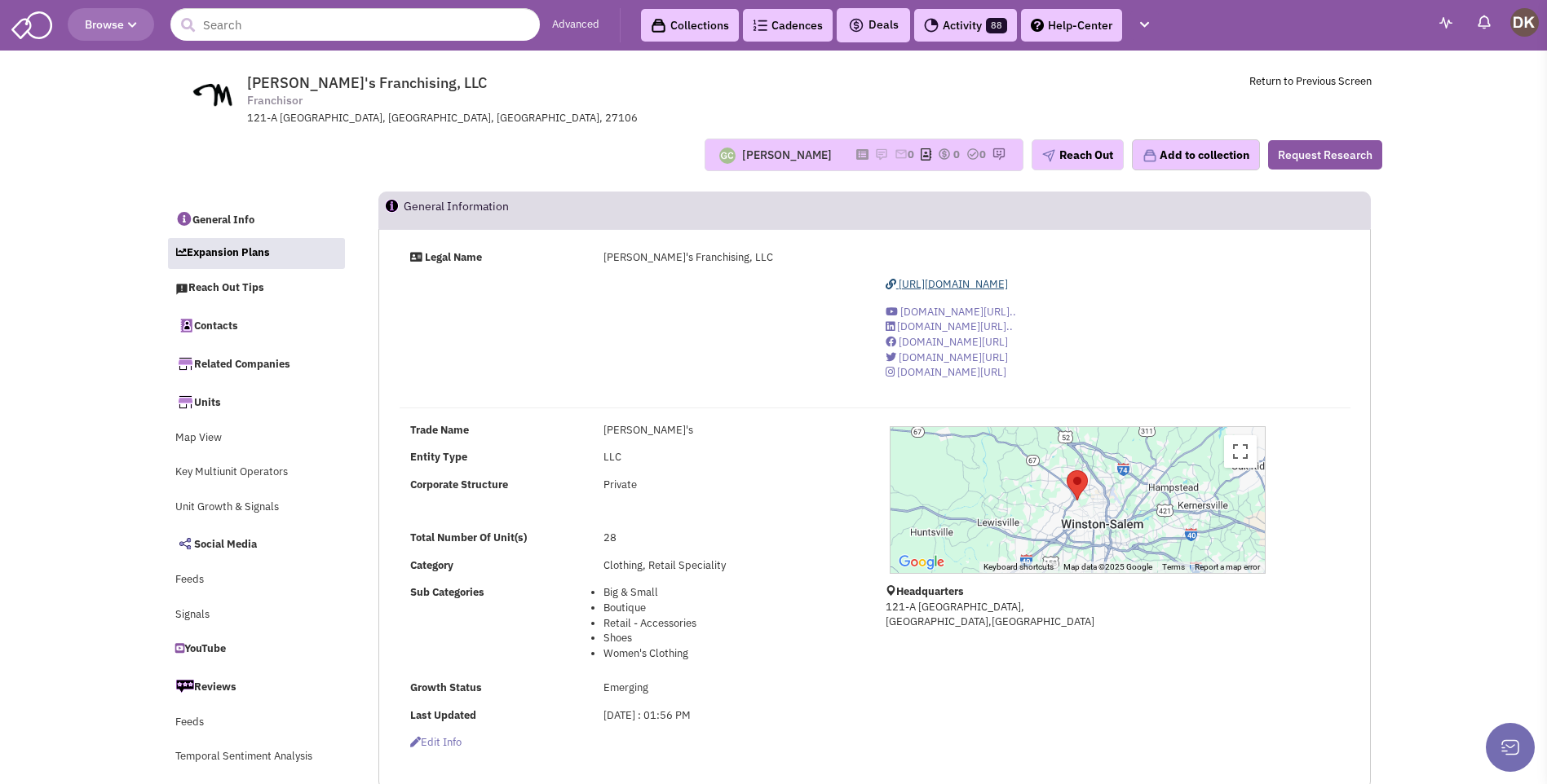
click at [921, 287] on span "http://www.shopmonkees.com/" at bounding box center [953, 284] width 110 height 14
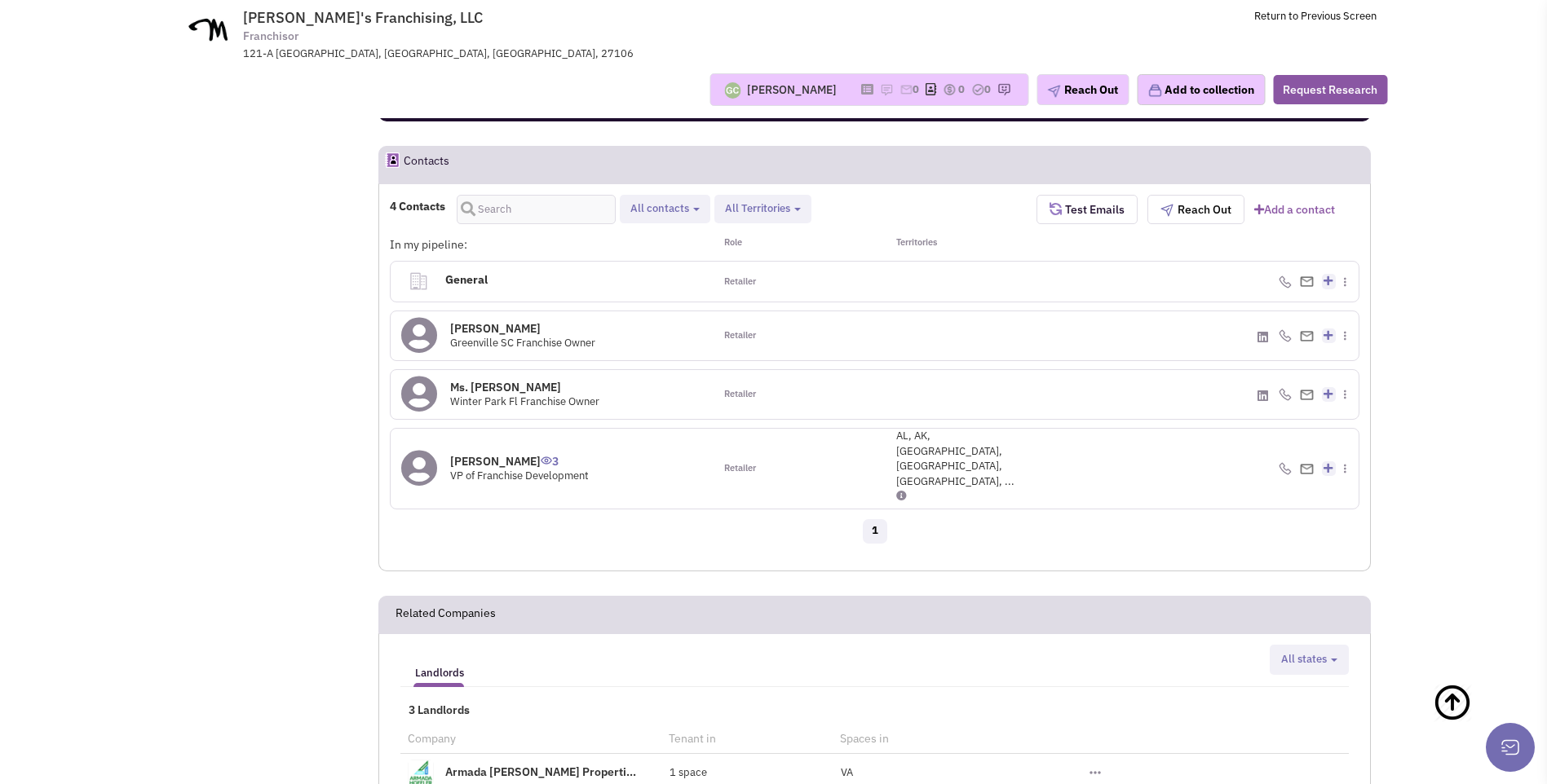
scroll to position [979, 0]
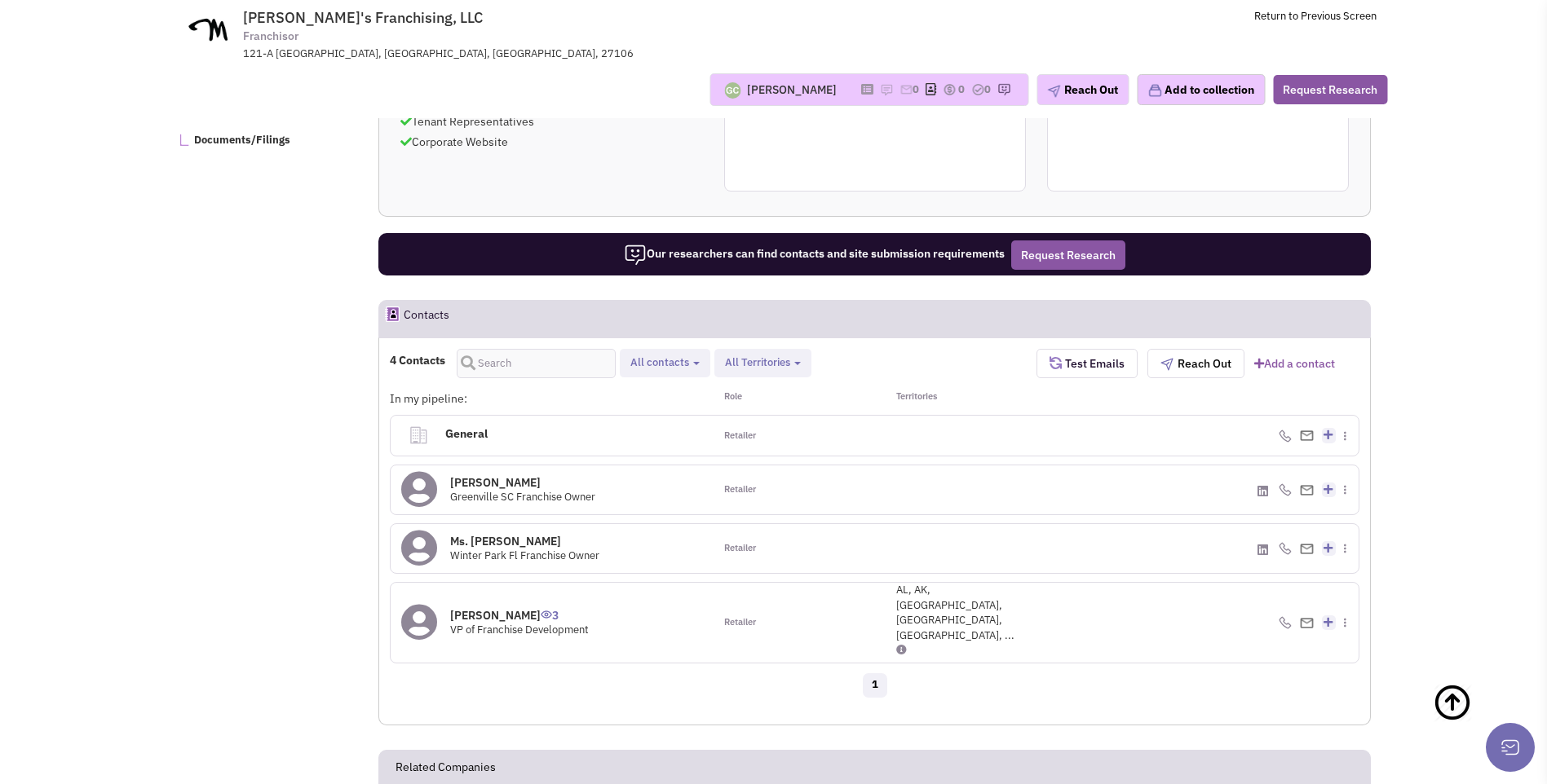
click at [535, 549] on span "Winter Park Fl Franchise Owner" at bounding box center [524, 556] width 149 height 14
click at [1280, 542] on img at bounding box center [1286, 549] width 13 height 13
click at [424, 530] on icon at bounding box center [420, 548] width 36 height 37
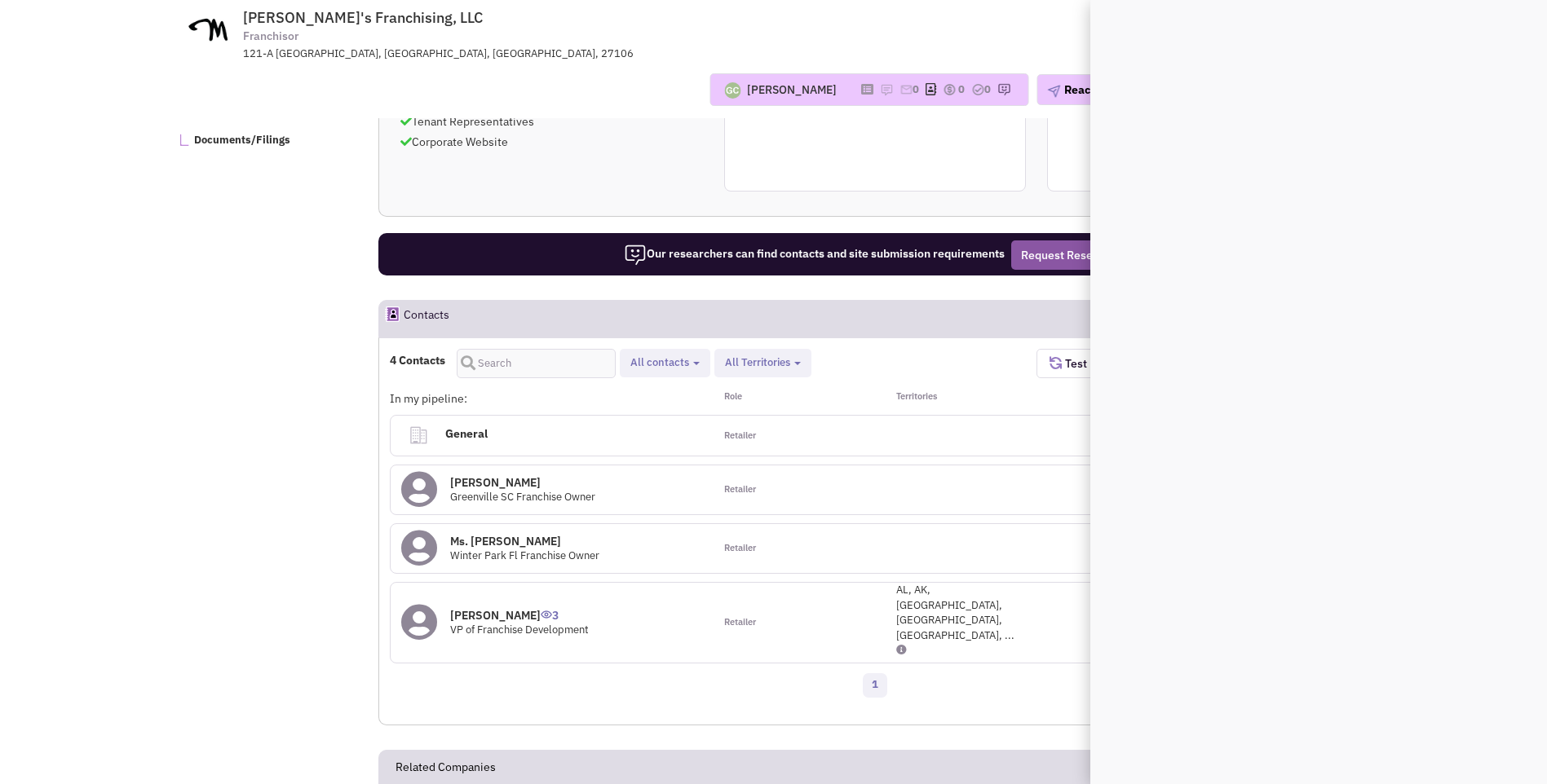
scroll to position [0, 0]
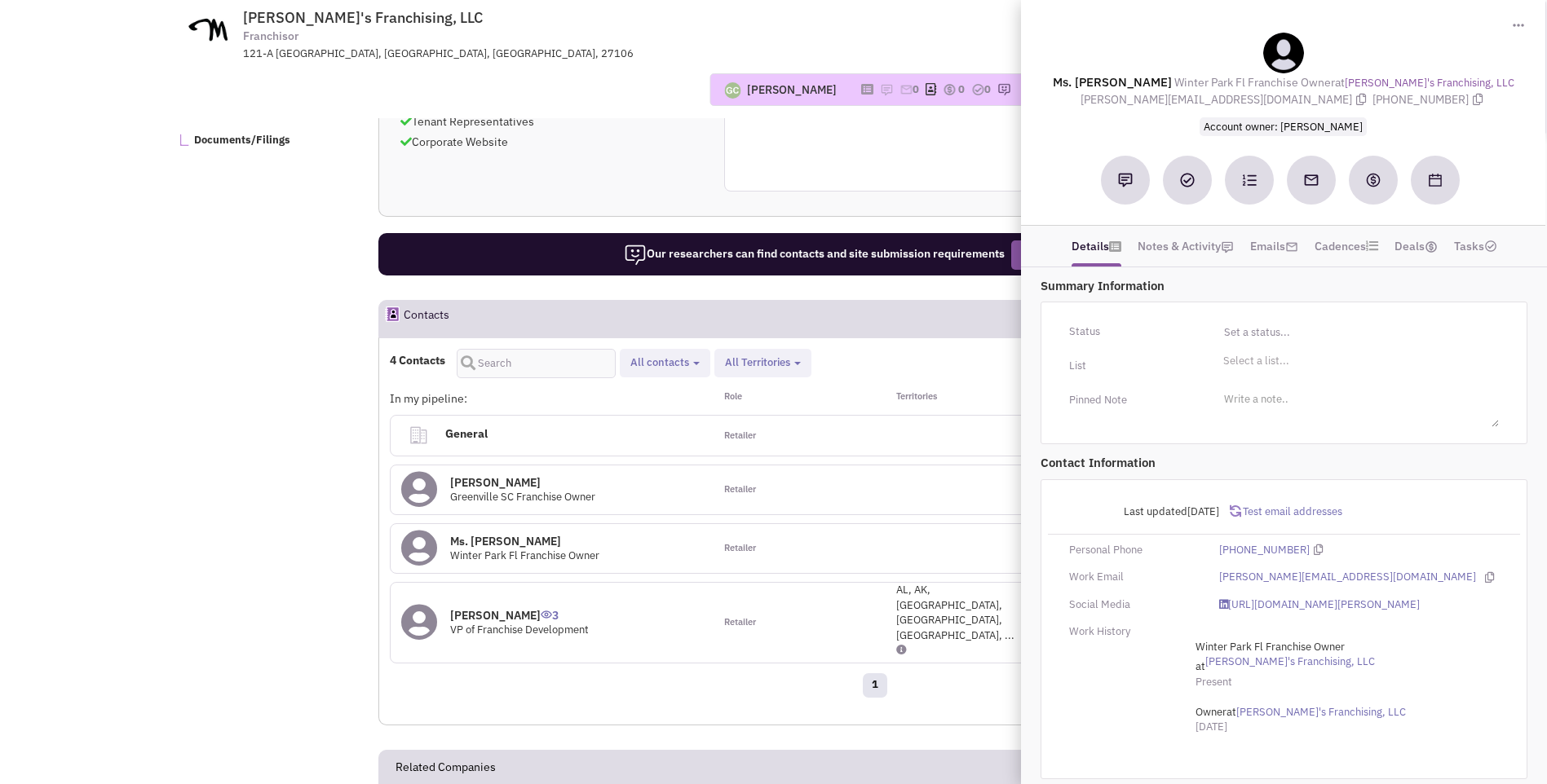
click at [530, 534] on h4 "Ms. Anne Armstrong 0" at bounding box center [524, 542] width 149 height 15
click at [581, 534] on h4 "Ms. Anne Armstrong 0" at bounding box center [524, 542] width 149 height 15
click at [533, 476] on h4 "Jennifer Kleckley 0" at bounding box center [523, 483] width 145 height 15
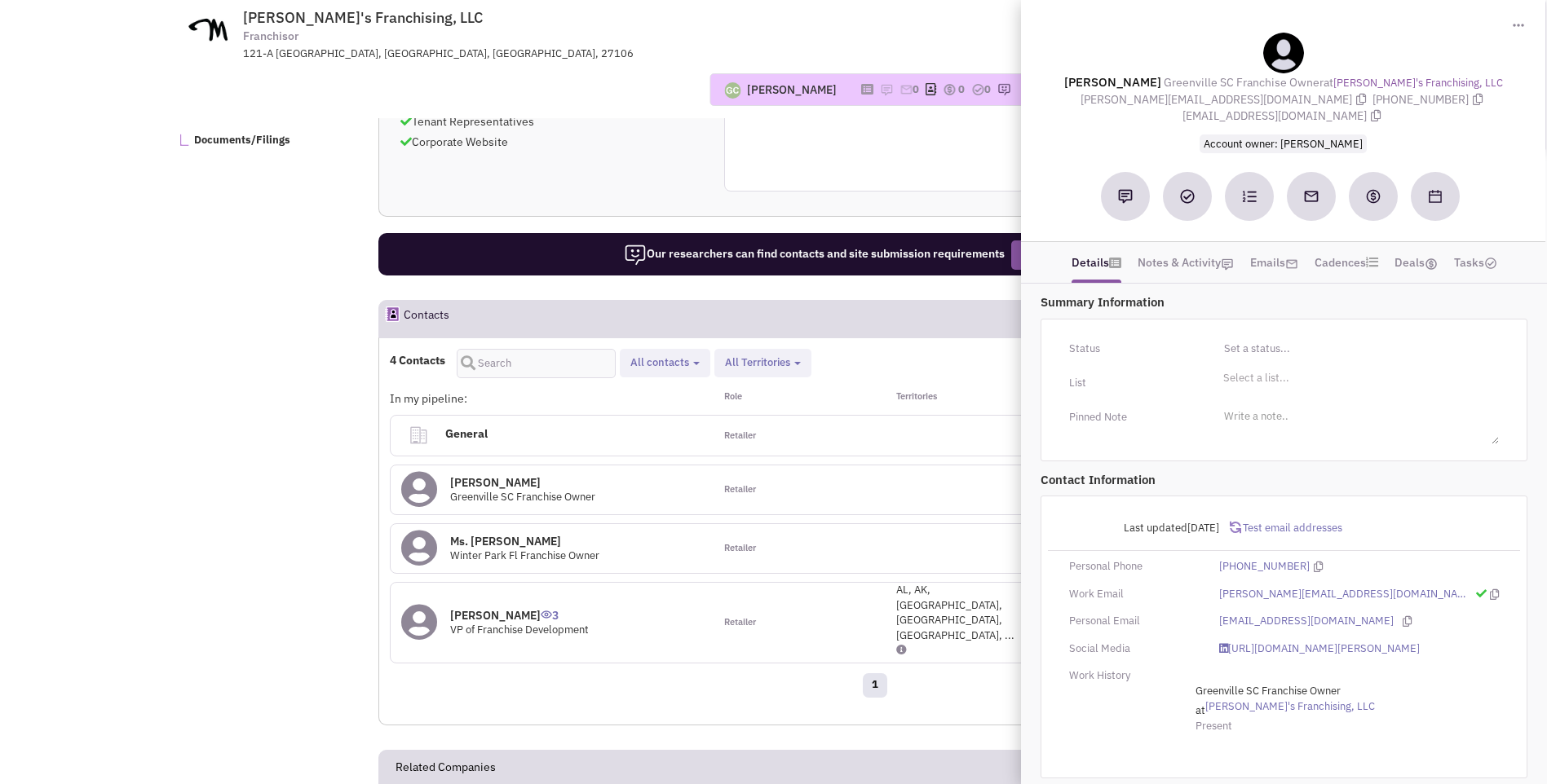
click at [626, 76] on div "Guillaume Chetail No note found! 0 0 0 Reach Out" at bounding box center [774, 90] width 1248 height 33
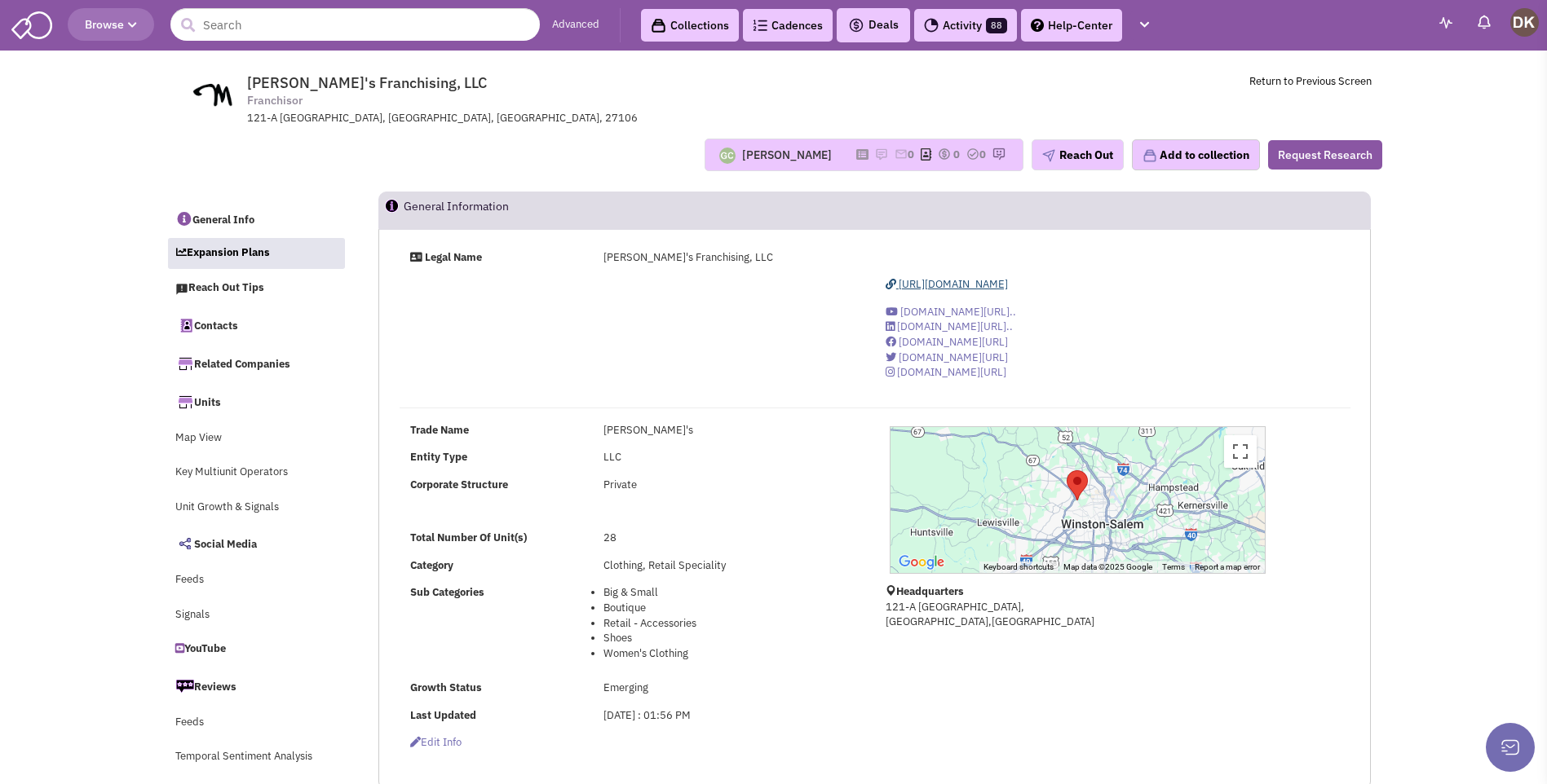
click at [940, 282] on span "http://www.shopmonkees.com/" at bounding box center [953, 284] width 110 height 14
click at [225, 326] on link "Contacts" at bounding box center [256, 326] width 178 height 35
click at [281, 35] on input "text" at bounding box center [355, 25] width 369 height 33
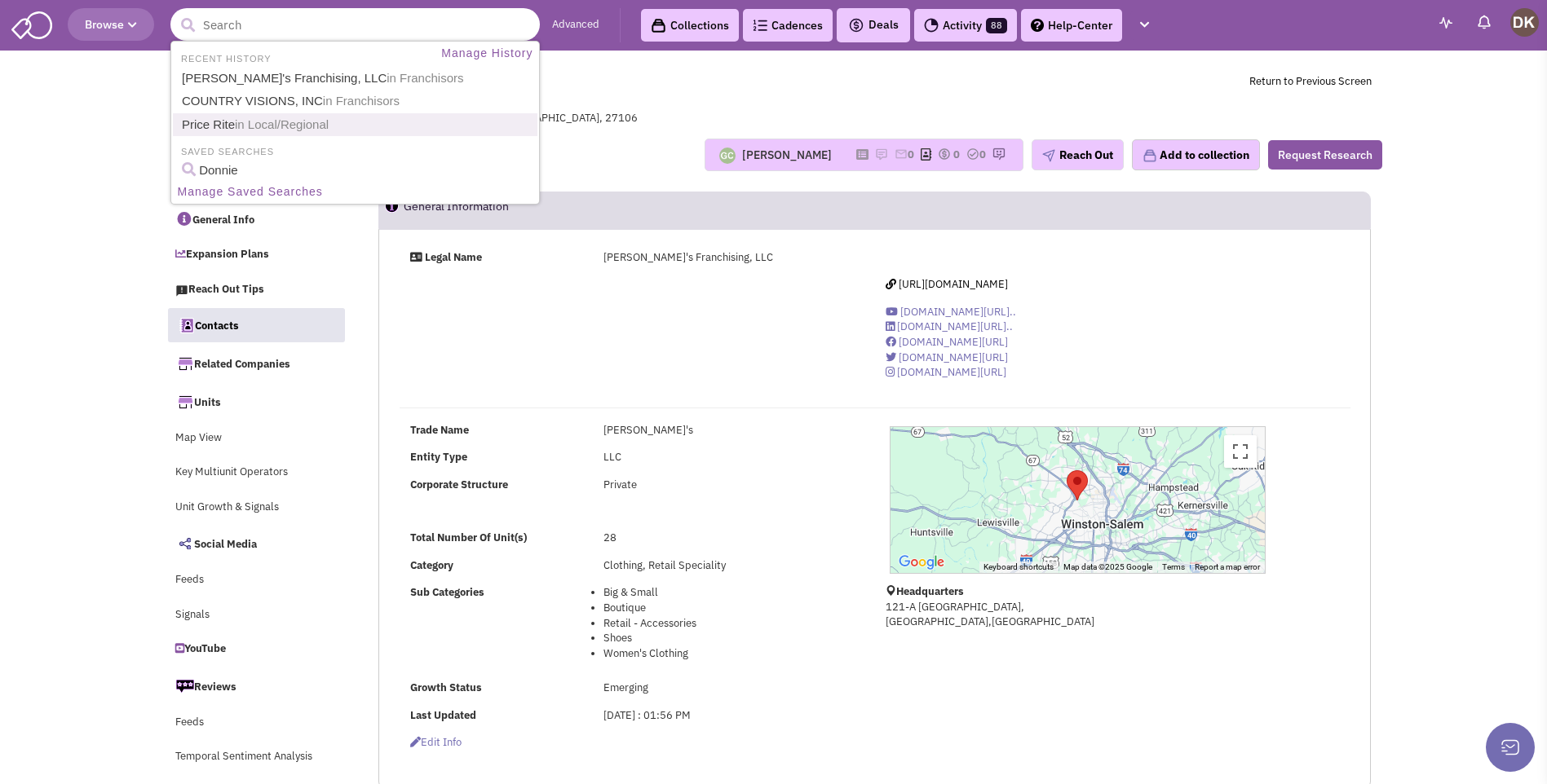
click at [247, 129] on span "in Local/Regional" at bounding box center [282, 124] width 94 height 14
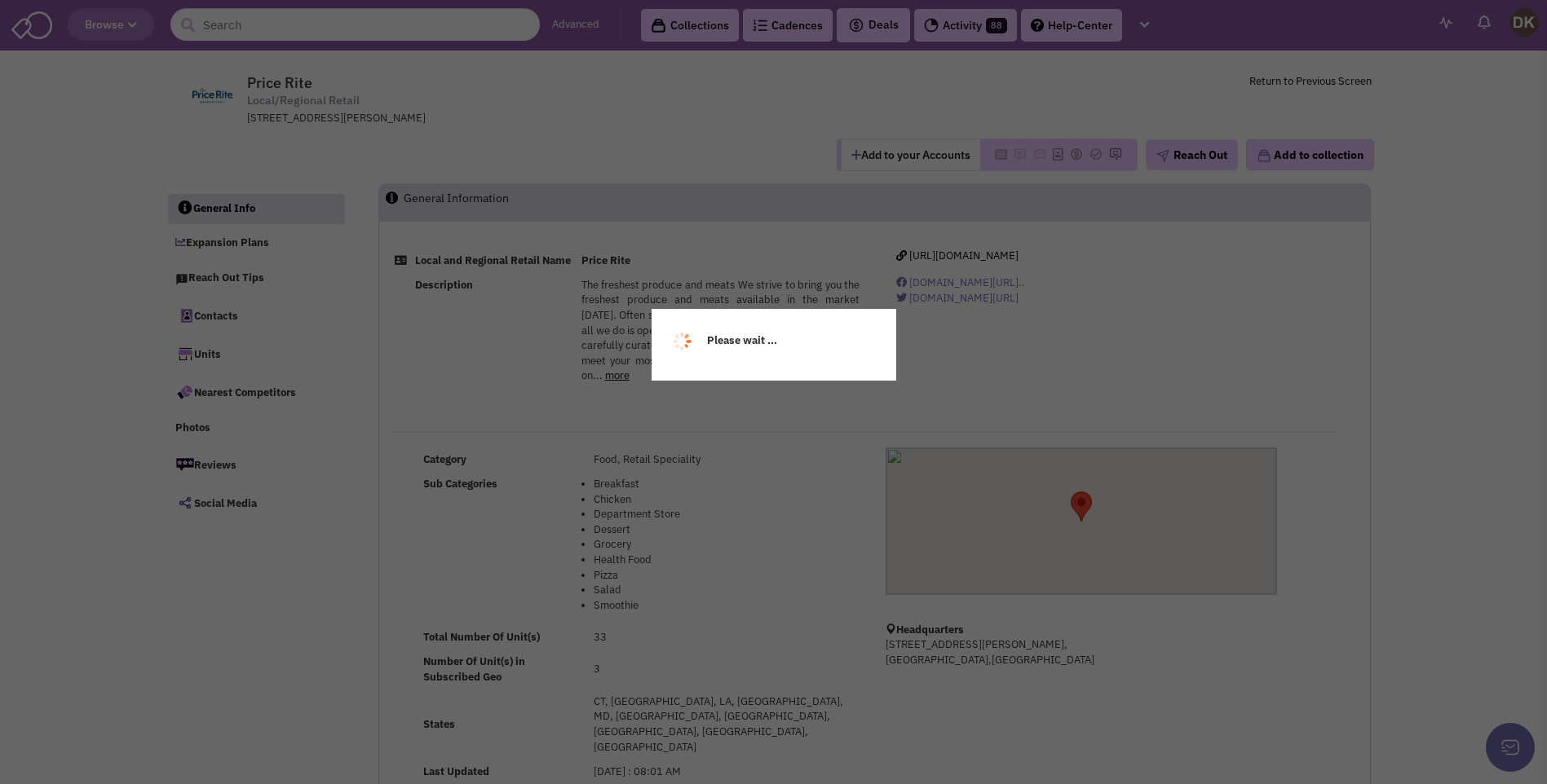
select select
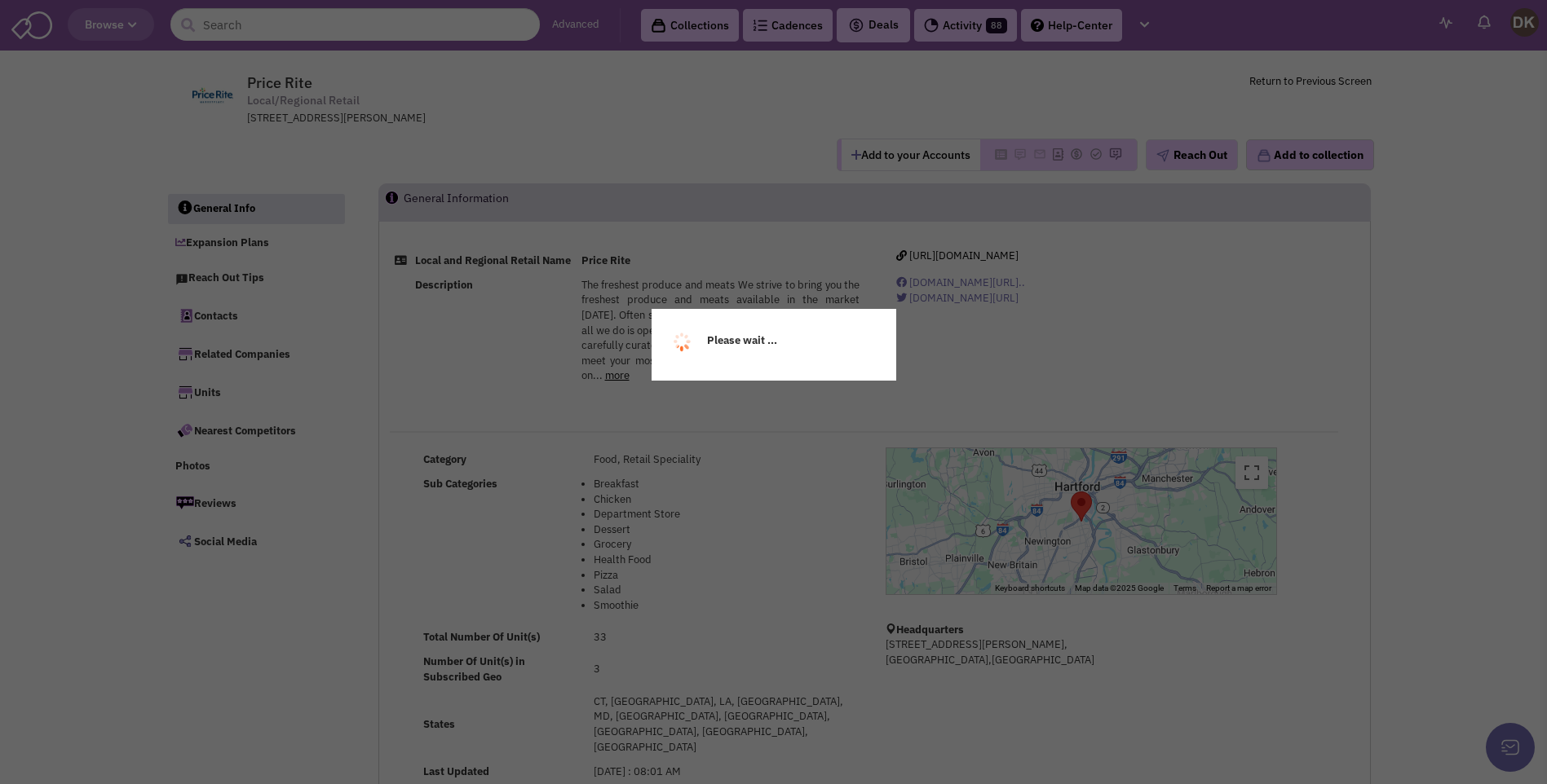
click at [266, 32] on div "Please wait ..." at bounding box center [774, 392] width 1547 height 784
select select
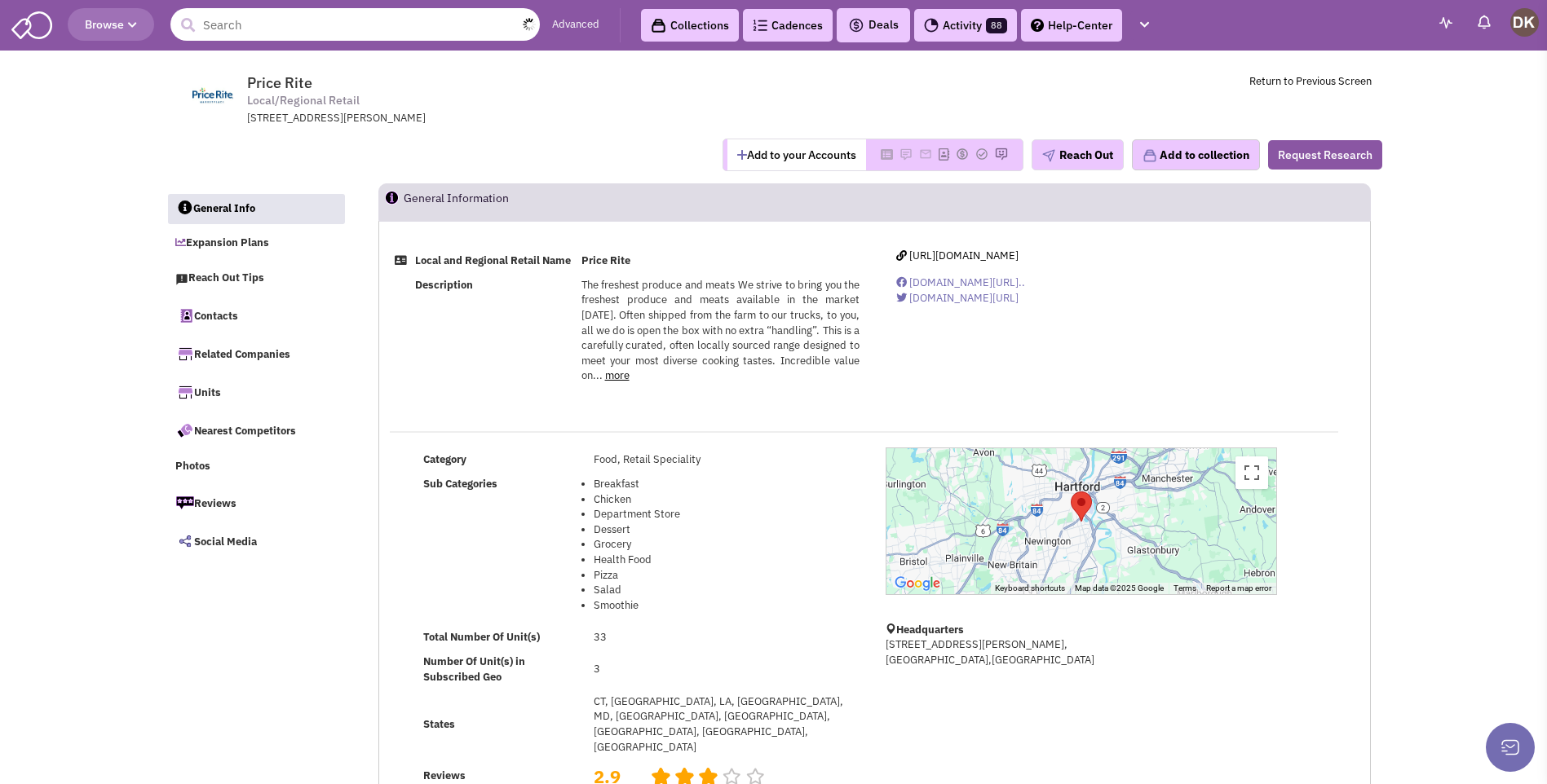
click at [266, 26] on input "text" at bounding box center [355, 25] width 369 height 33
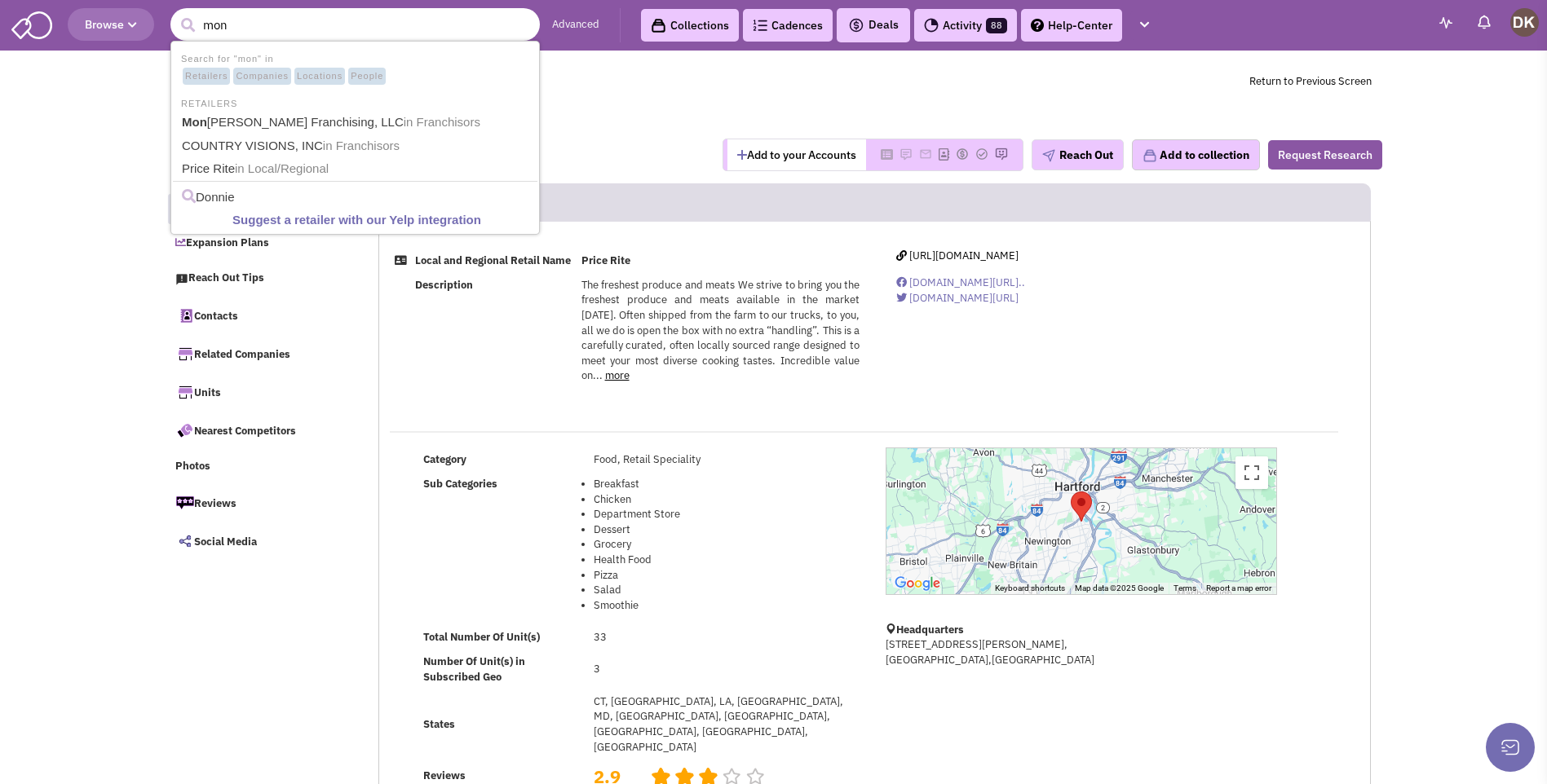
type input "[DEMOGRAPHIC_DATA]"
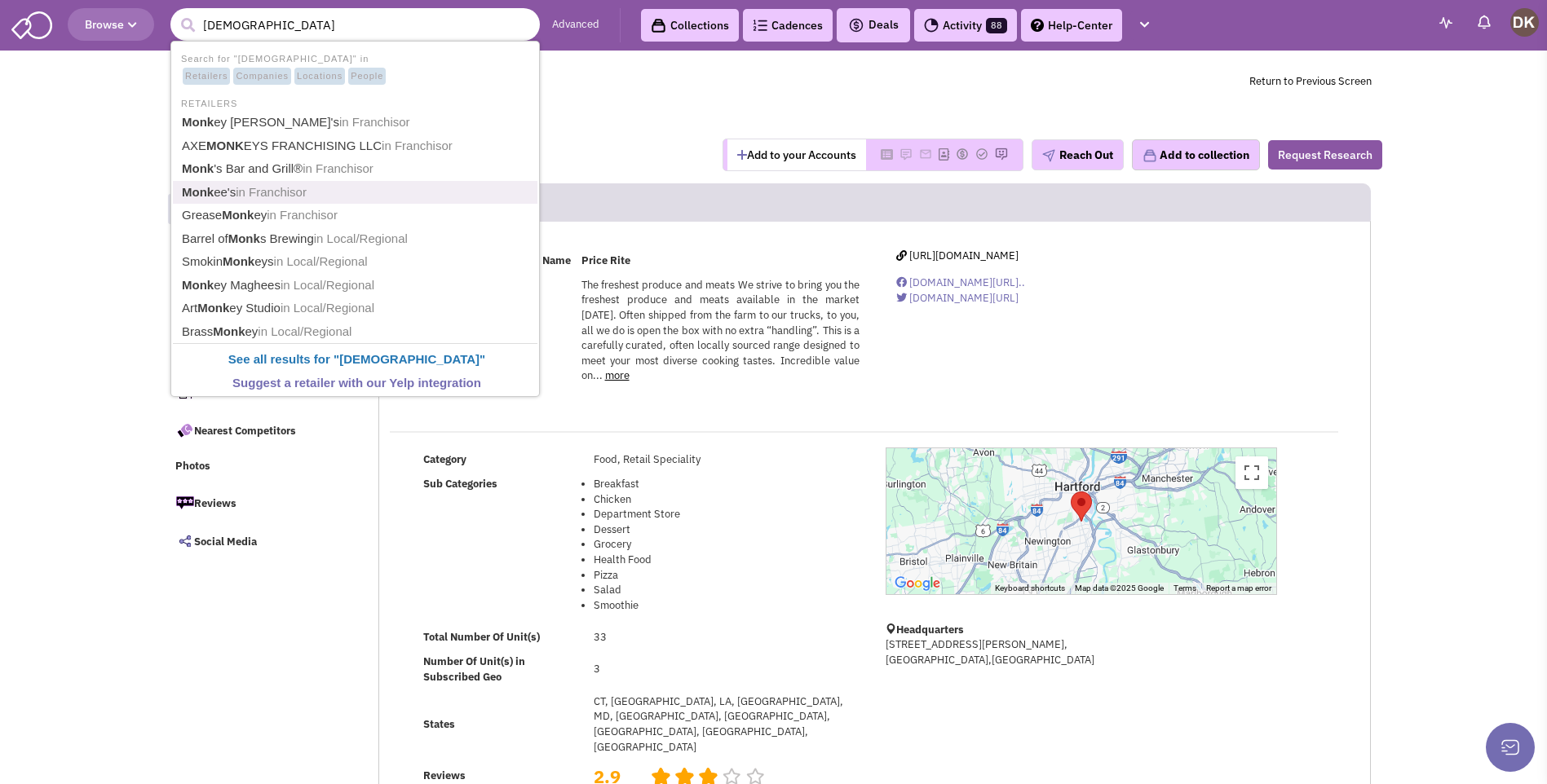
click at [257, 191] on span "in Franchisor" at bounding box center [271, 192] width 71 height 14
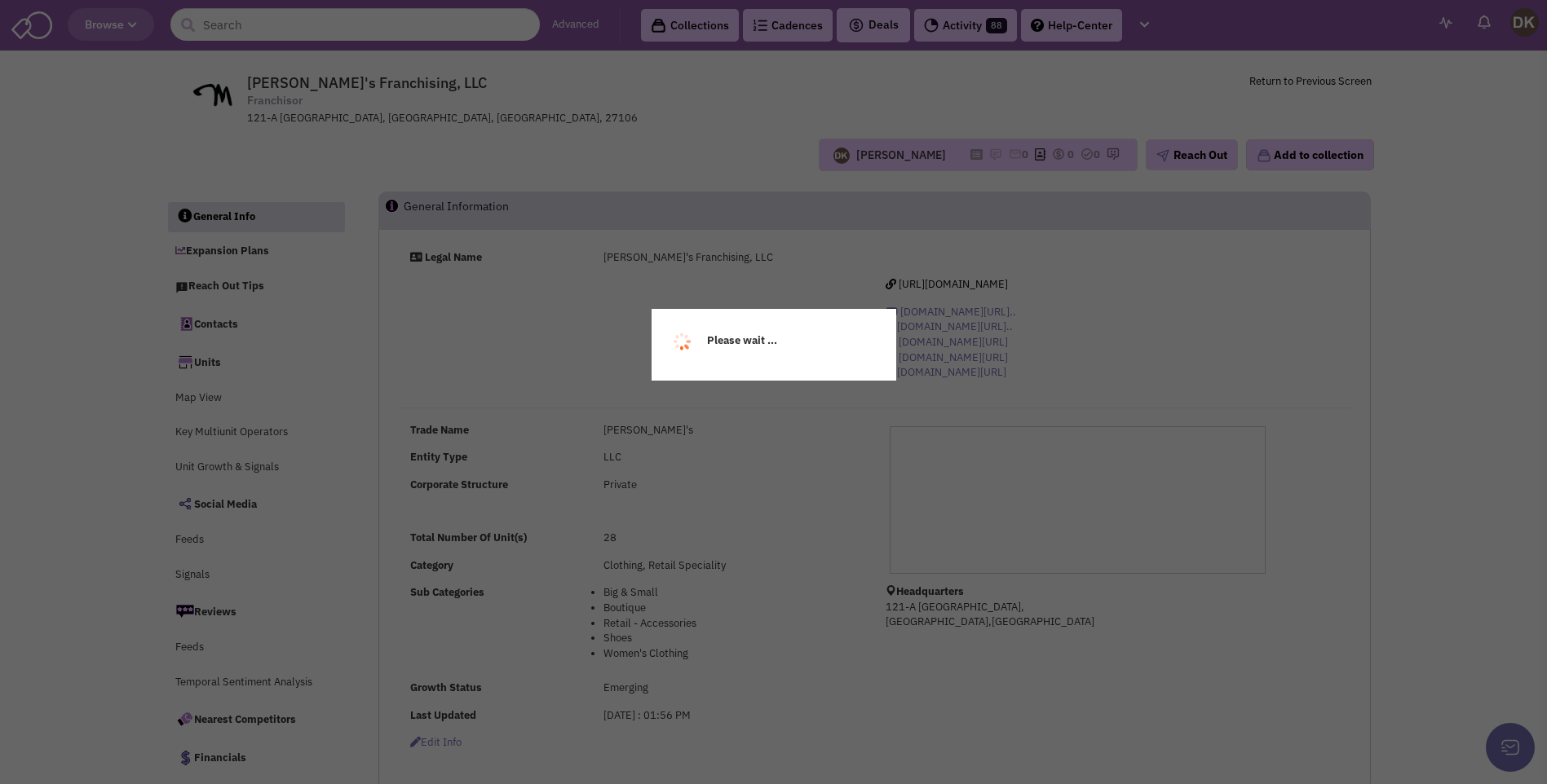
select select
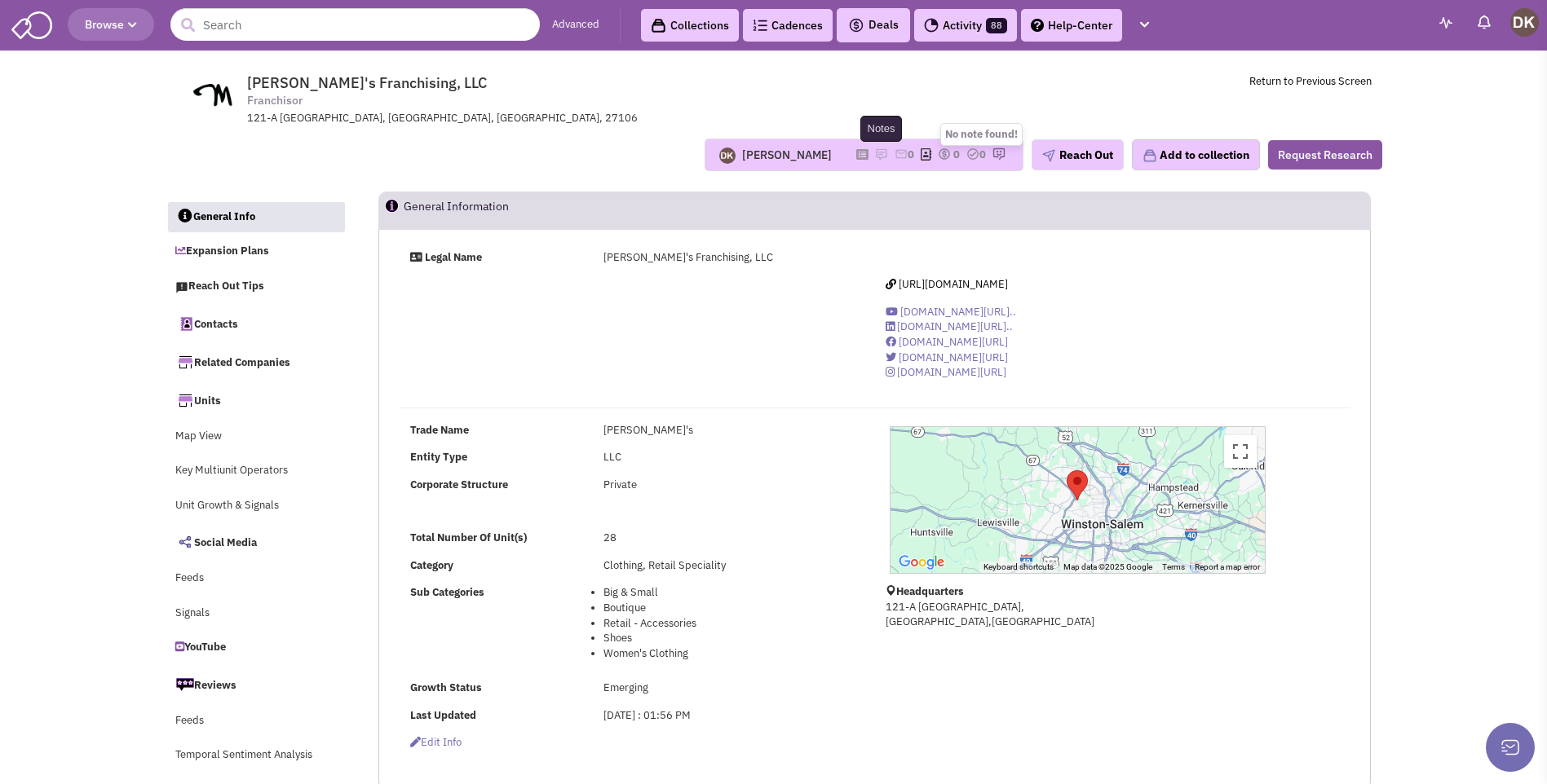
click at [875, 156] on img at bounding box center [882, 154] width 13 height 13
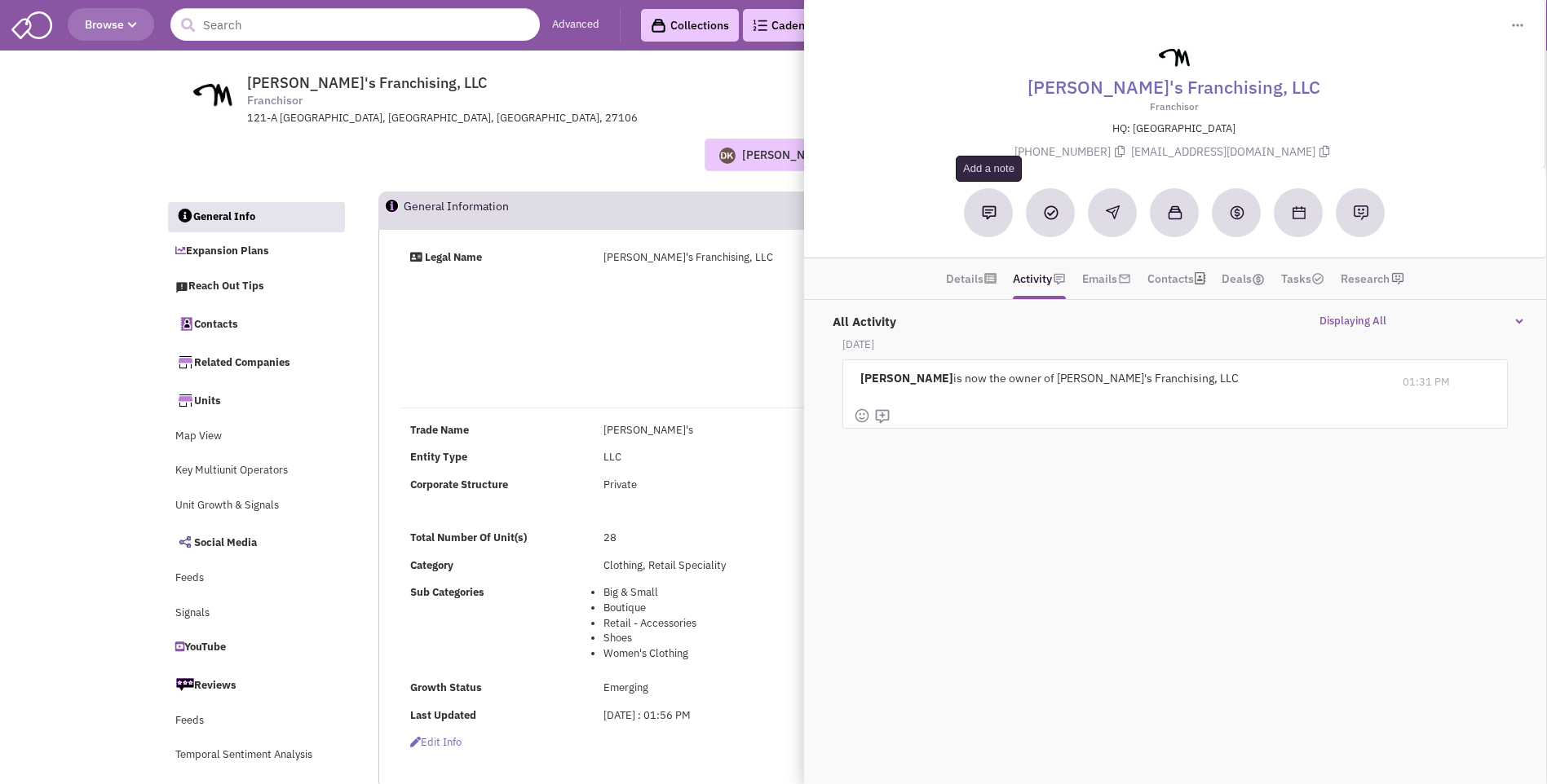
click at [991, 212] on img at bounding box center [990, 213] width 15 height 15
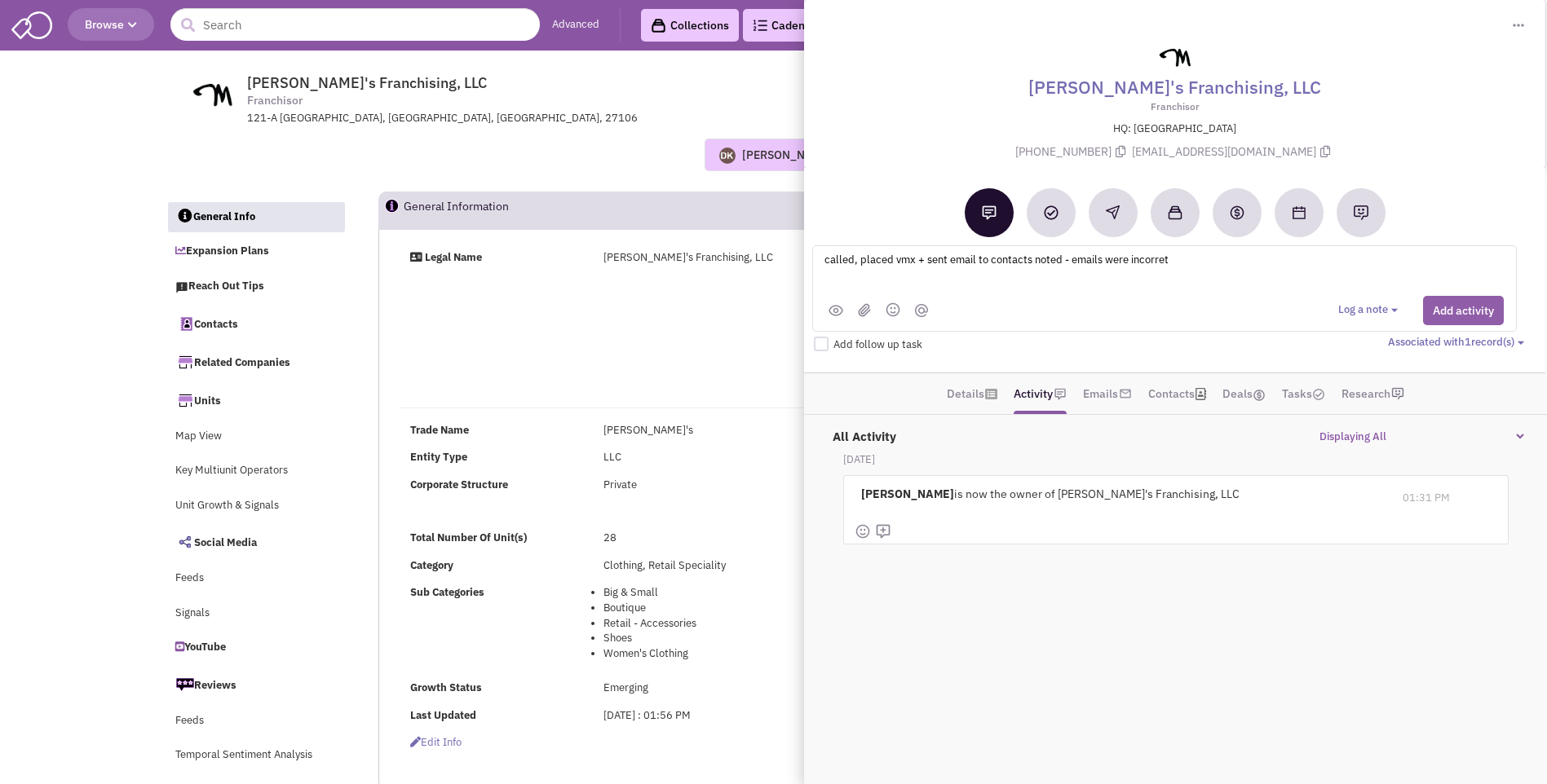
type textarea "called, placed vmx + sent email to contacts noted - emails were incorret"
click at [1467, 314] on button "Add activity" at bounding box center [1464, 311] width 81 height 30
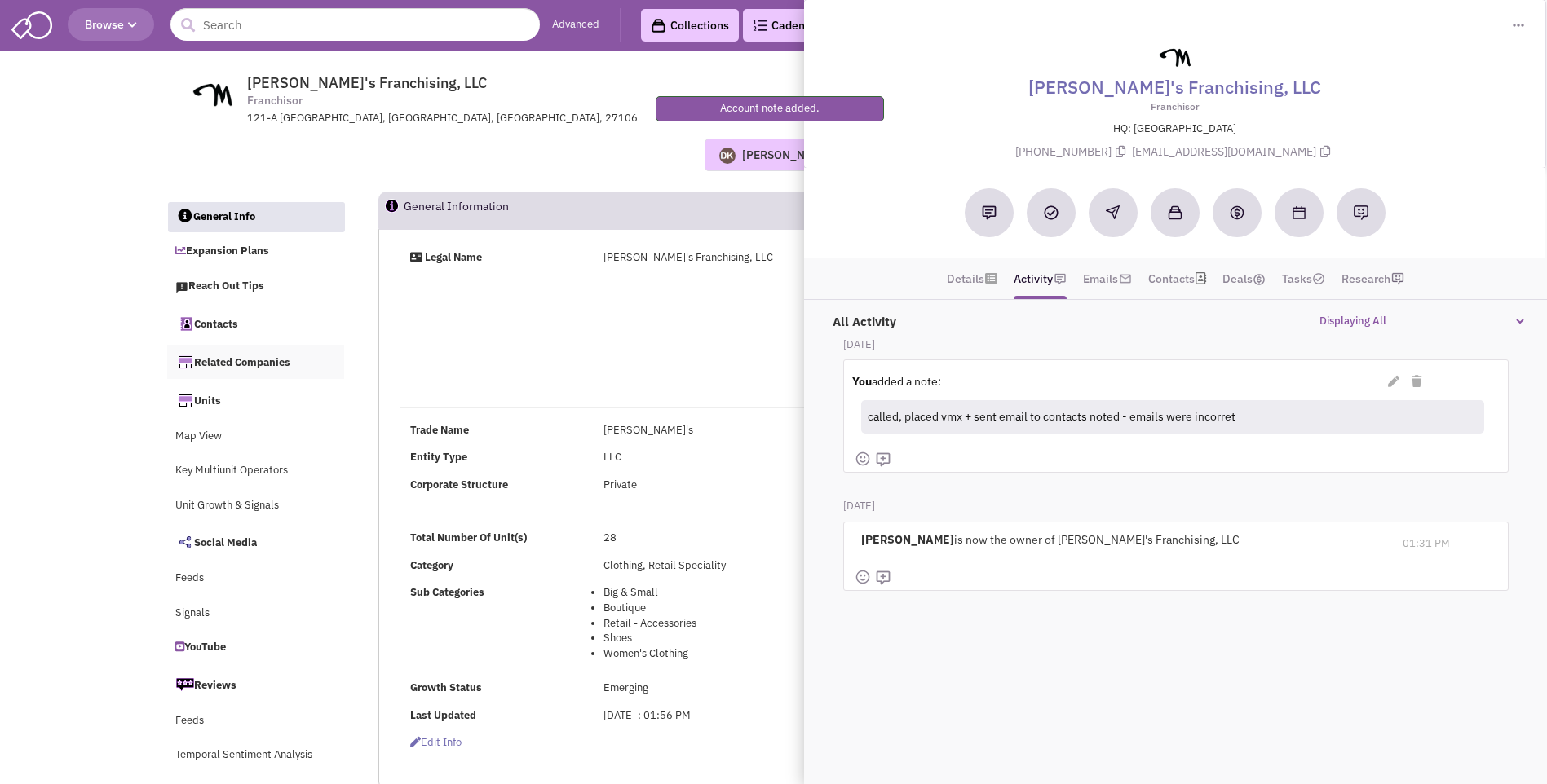
click at [251, 364] on link "Related Companies" at bounding box center [256, 362] width 178 height 35
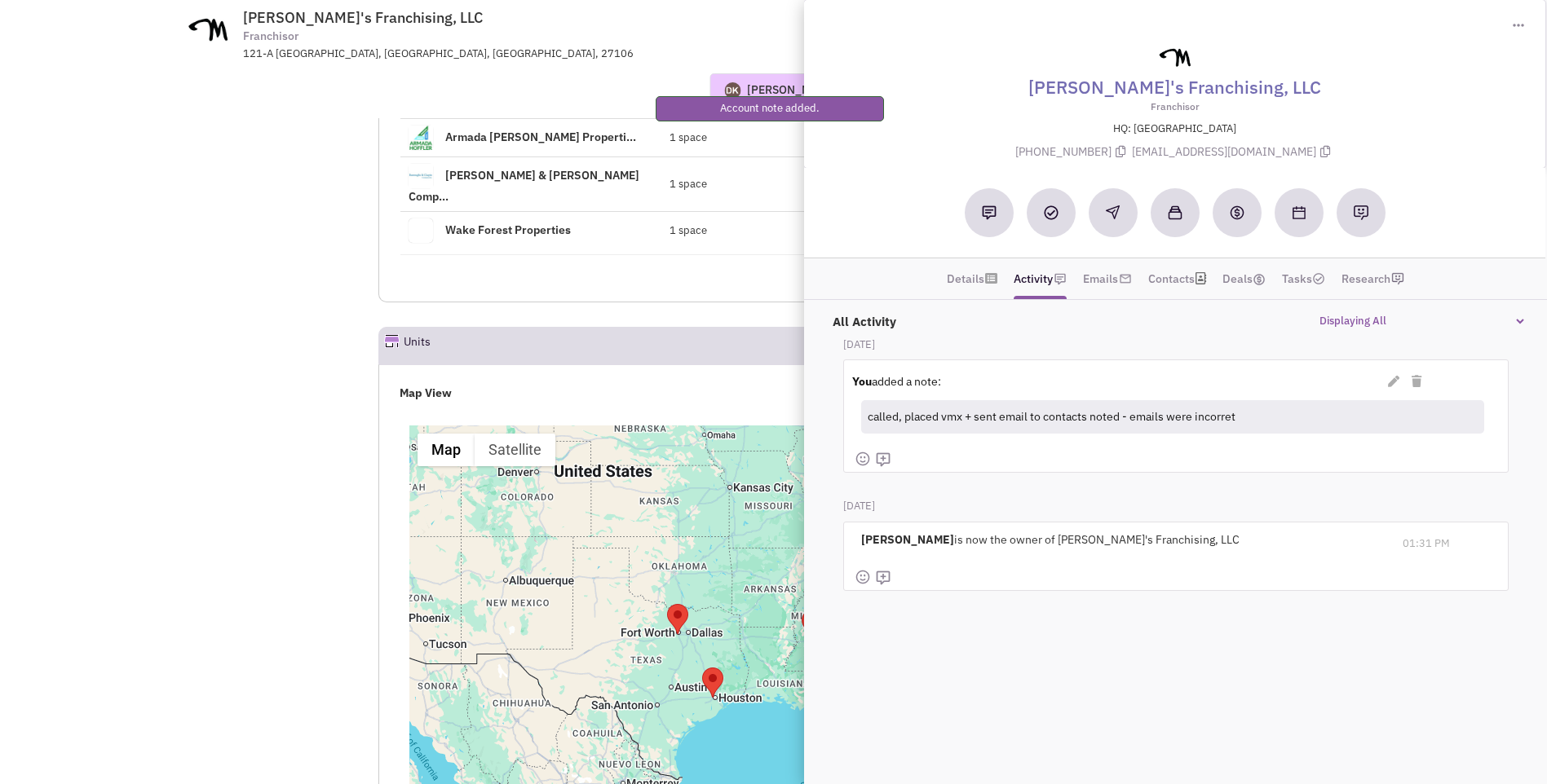
scroll to position [1673, 0]
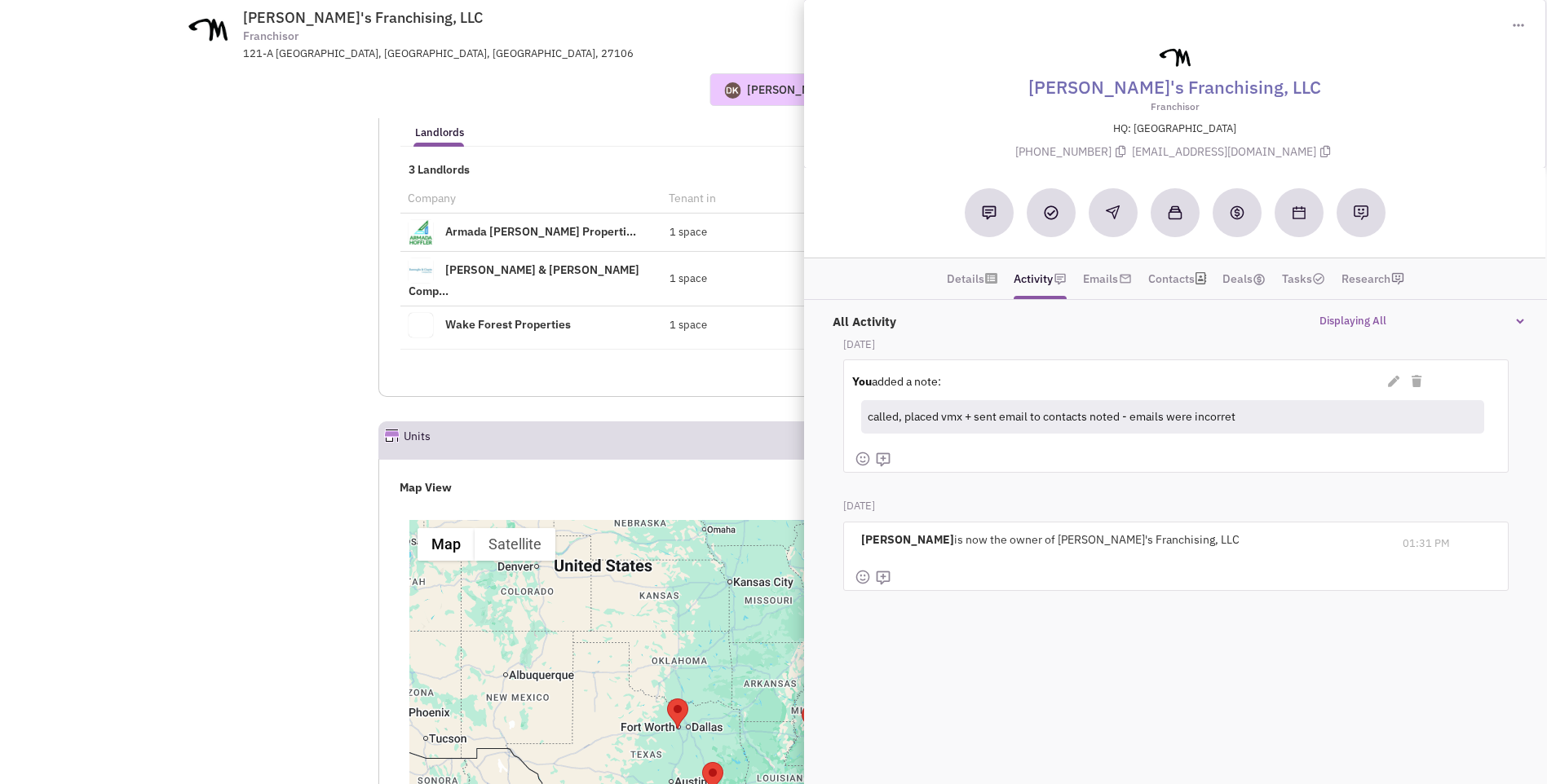
click at [792, 364] on div "1" at bounding box center [875, 381] width 970 height 33
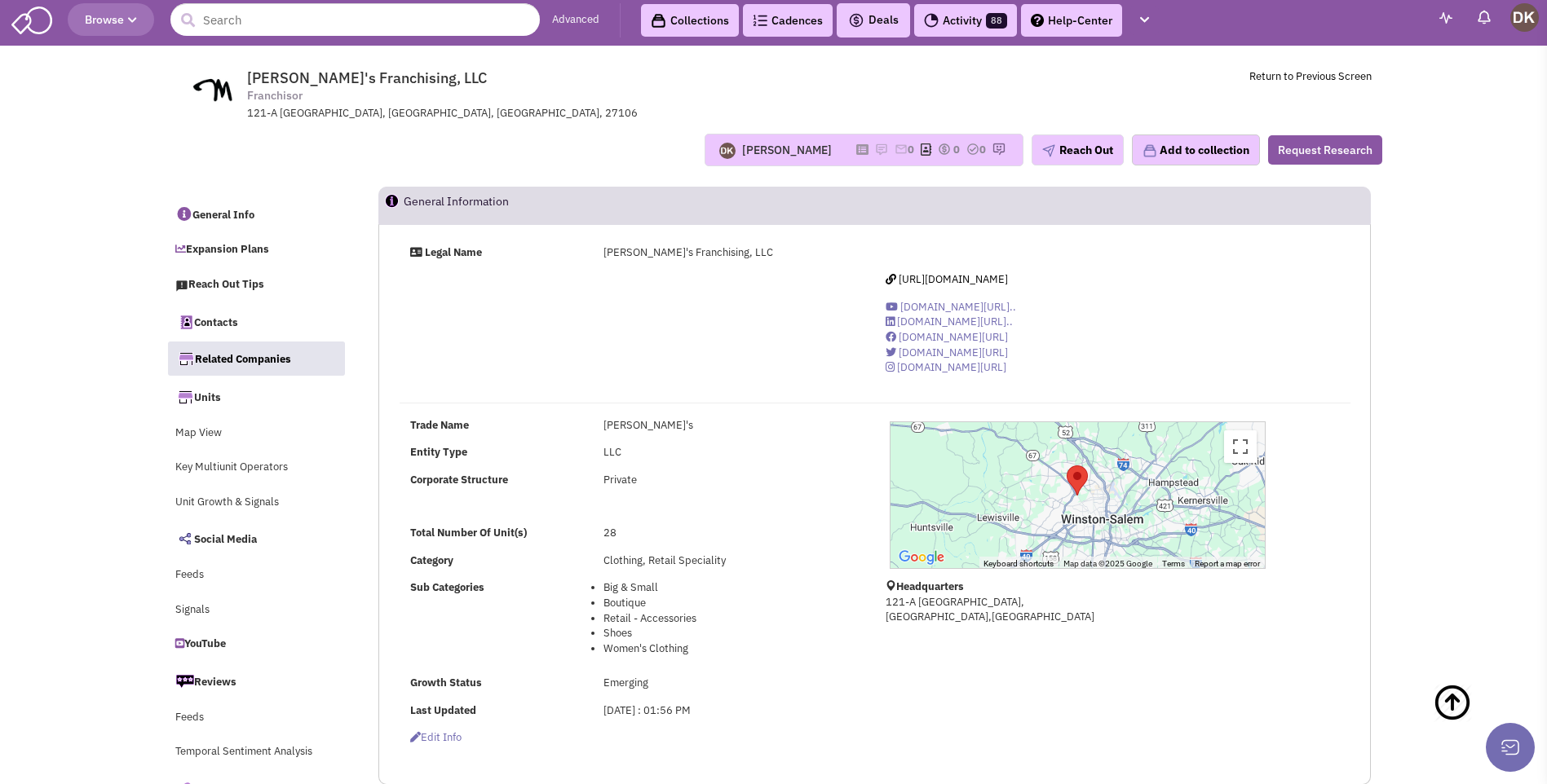
scroll to position [0, 0]
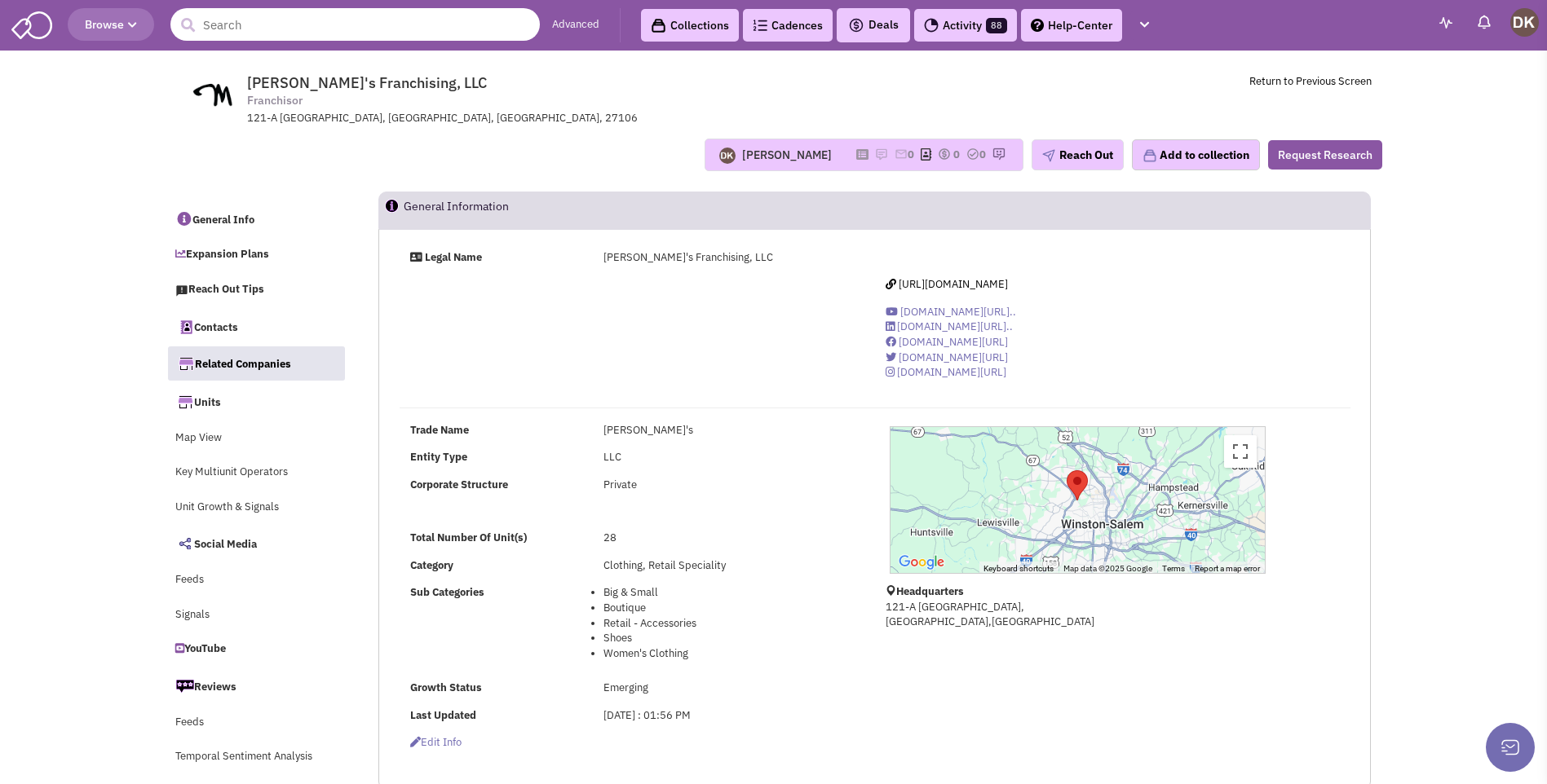
click at [231, 31] on input "text" at bounding box center [355, 25] width 369 height 33
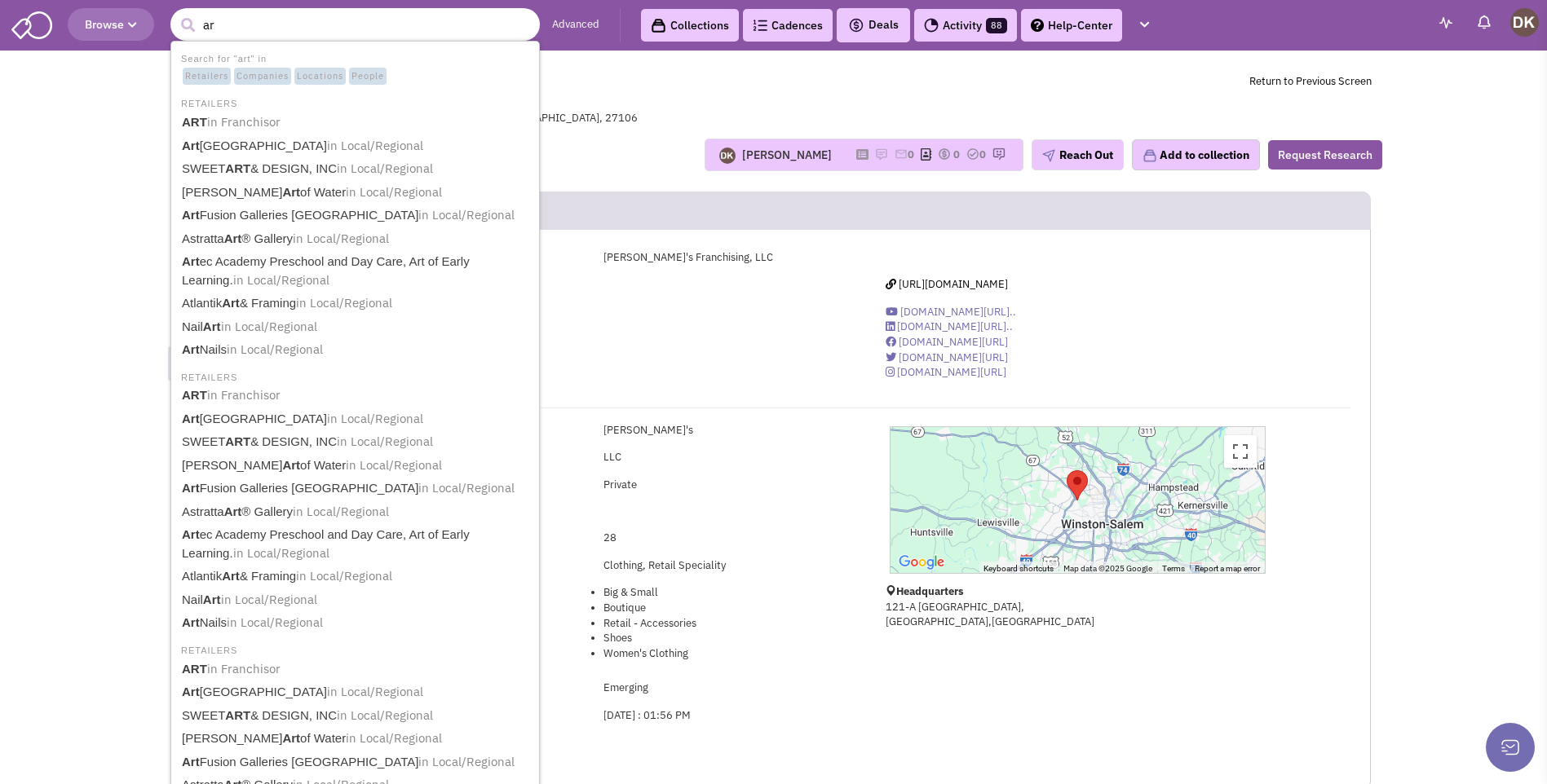
type input "a"
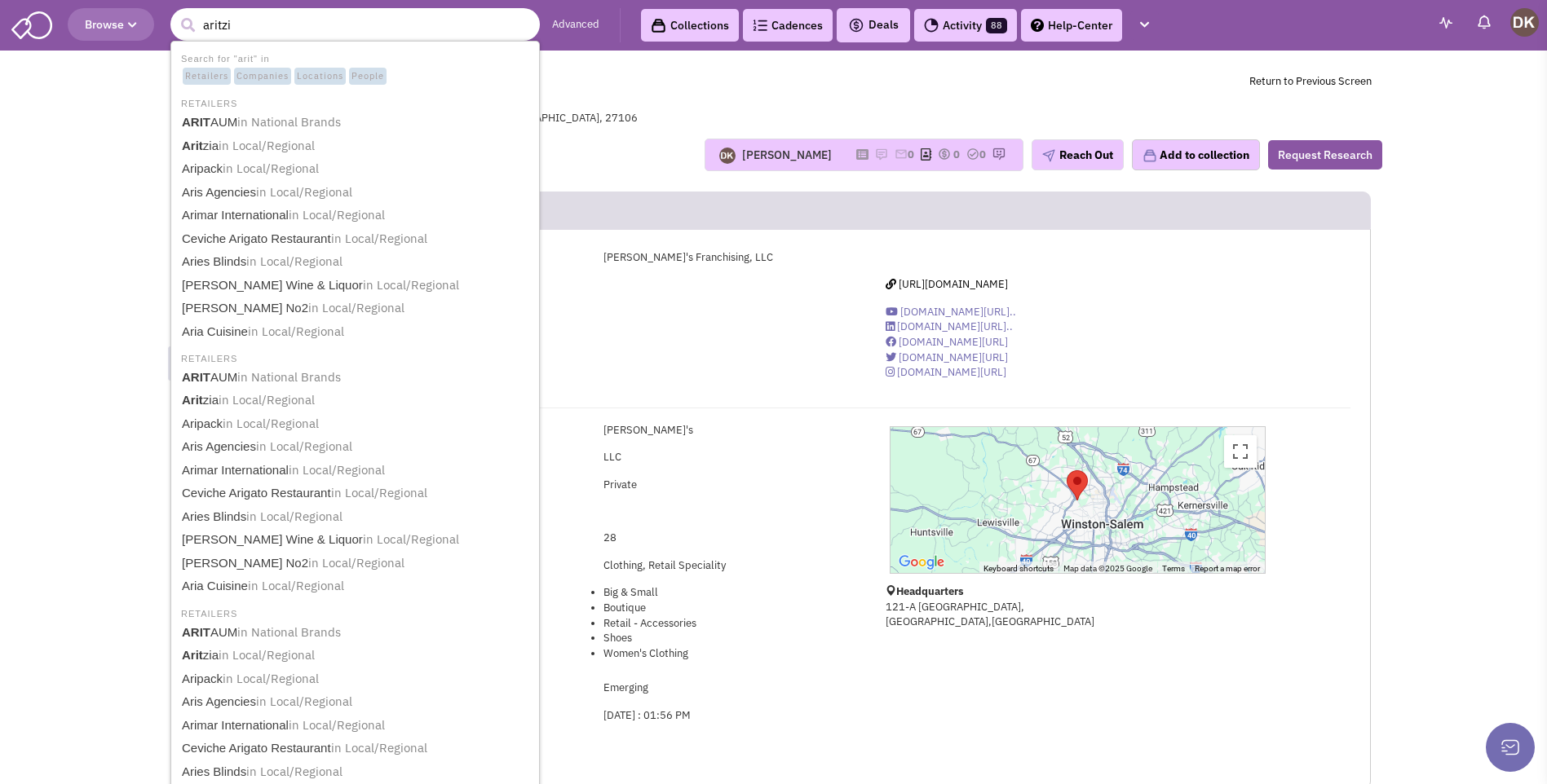
type input "aritzia"
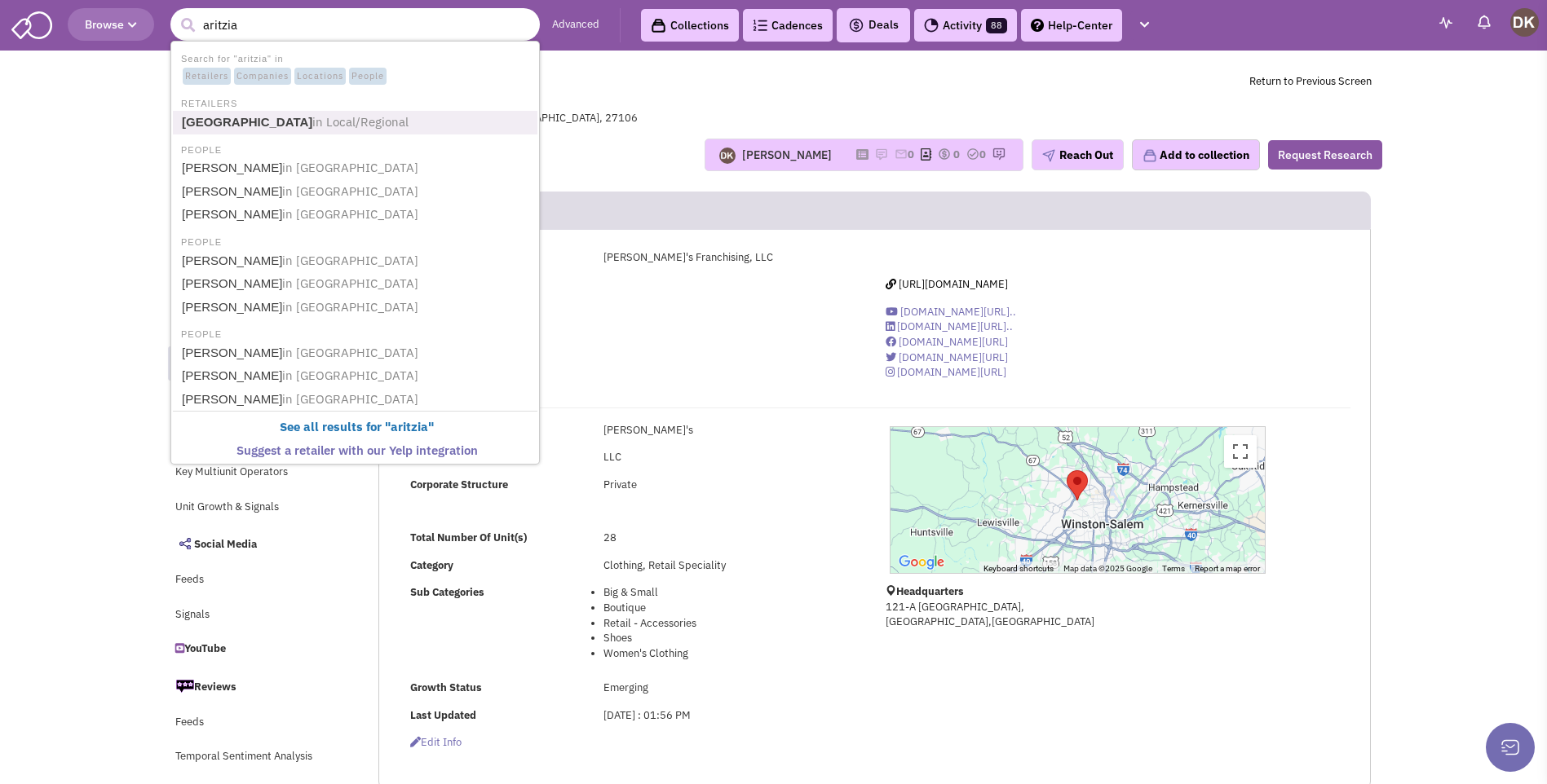
click at [313, 122] on span "in Local/Regional" at bounding box center [360, 121] width 96 height 16
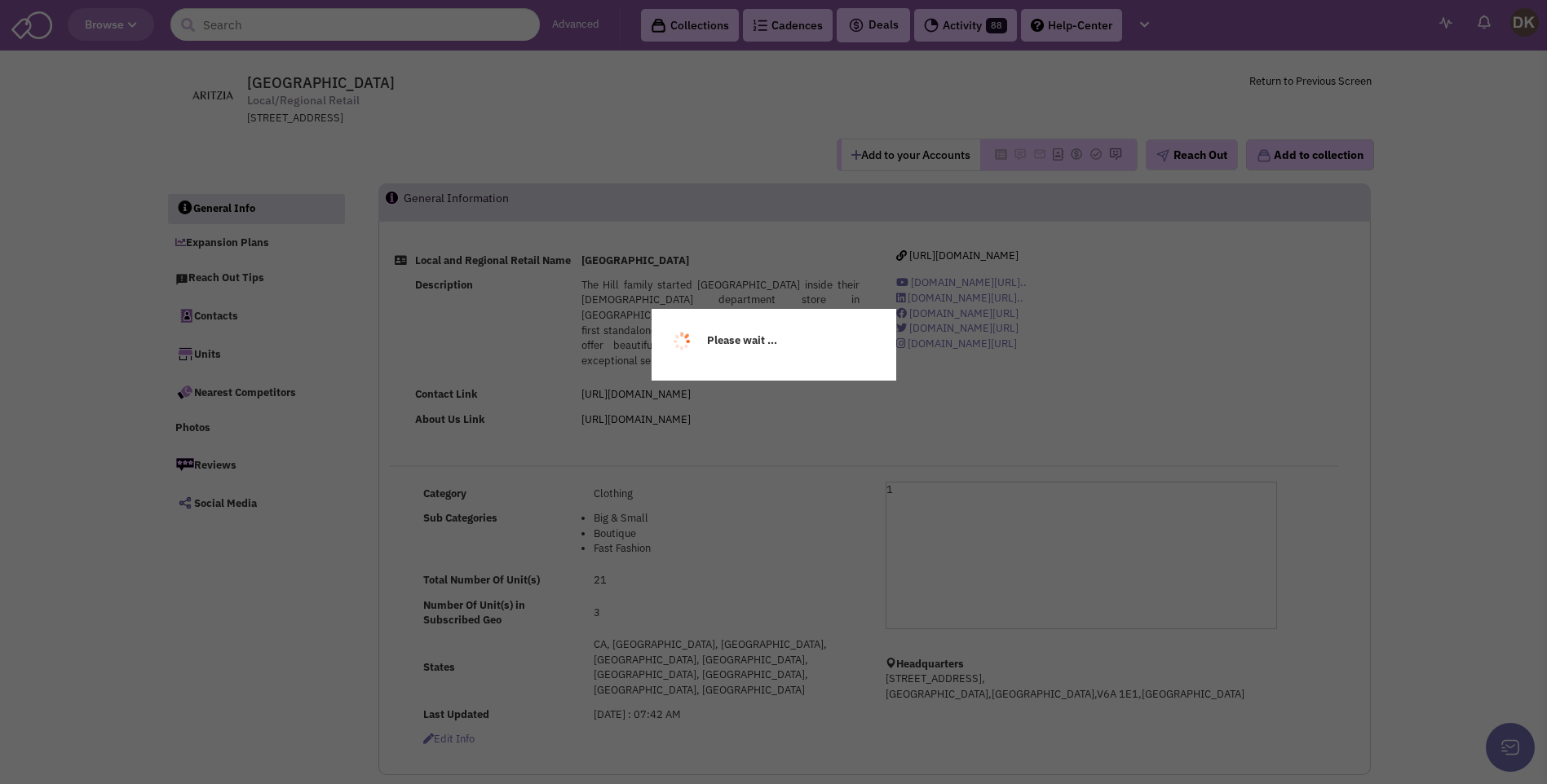
select select
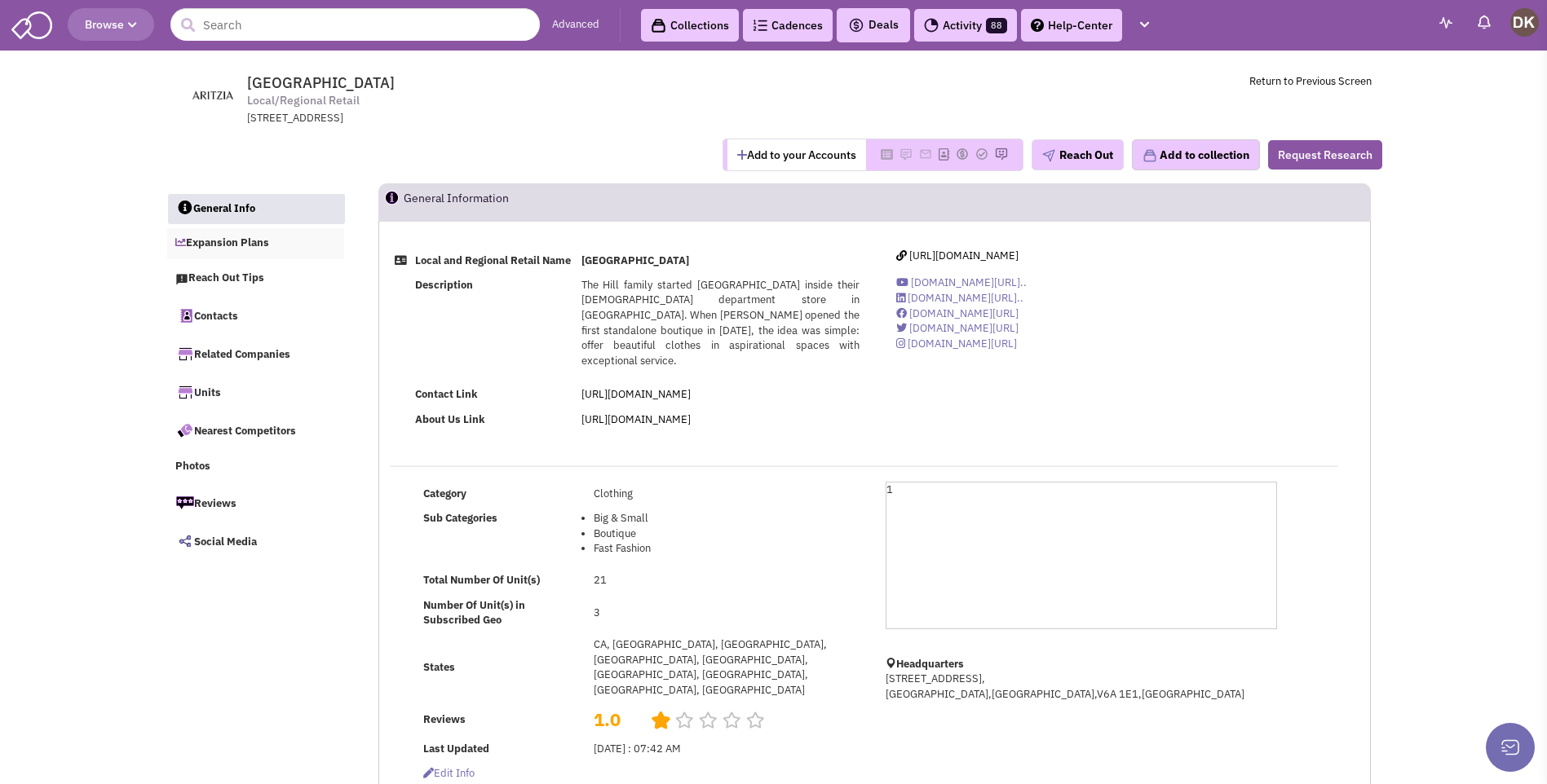
click at [250, 240] on link "Expansion Plans" at bounding box center [256, 244] width 178 height 31
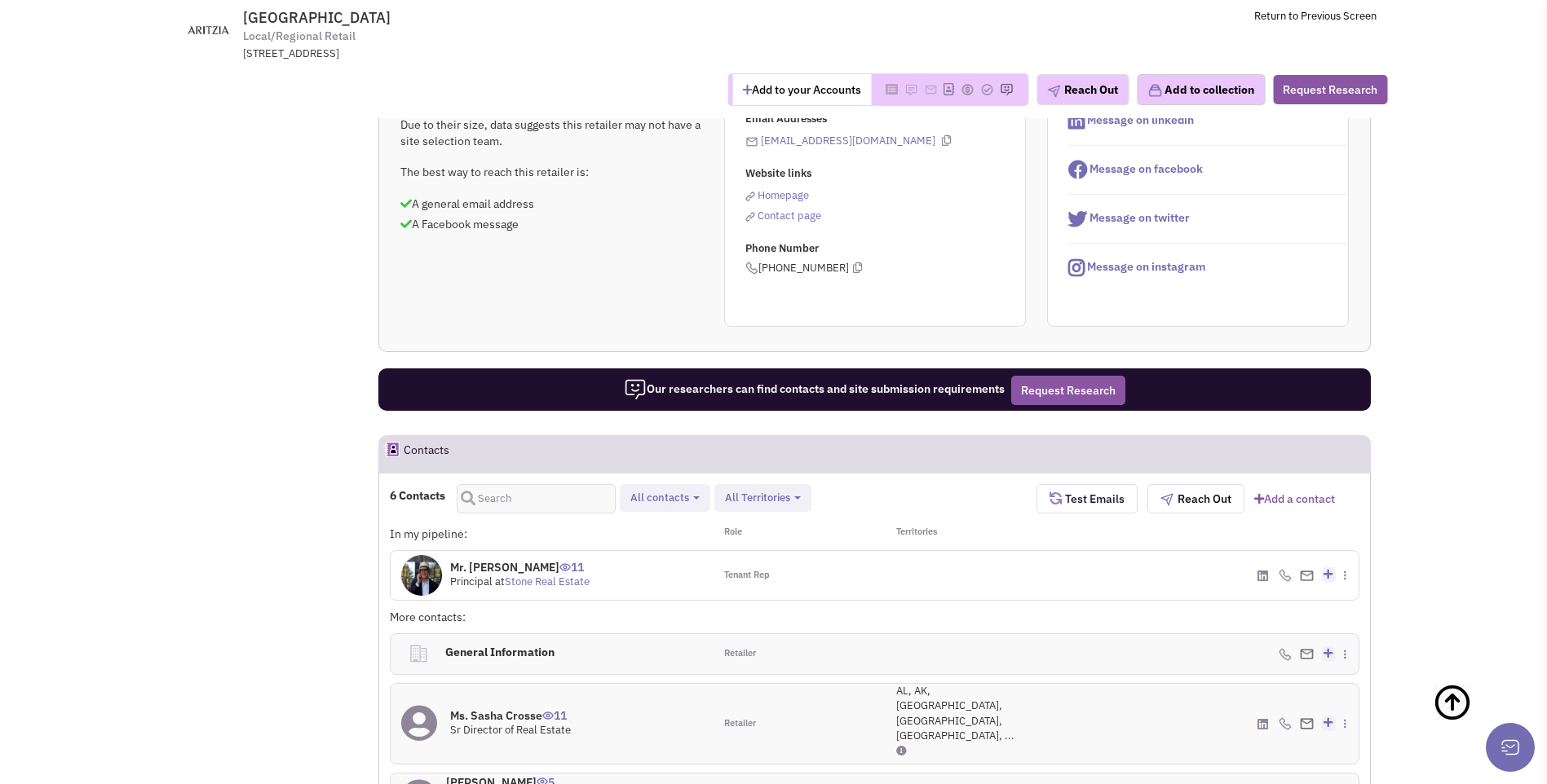
scroll to position [400, 0]
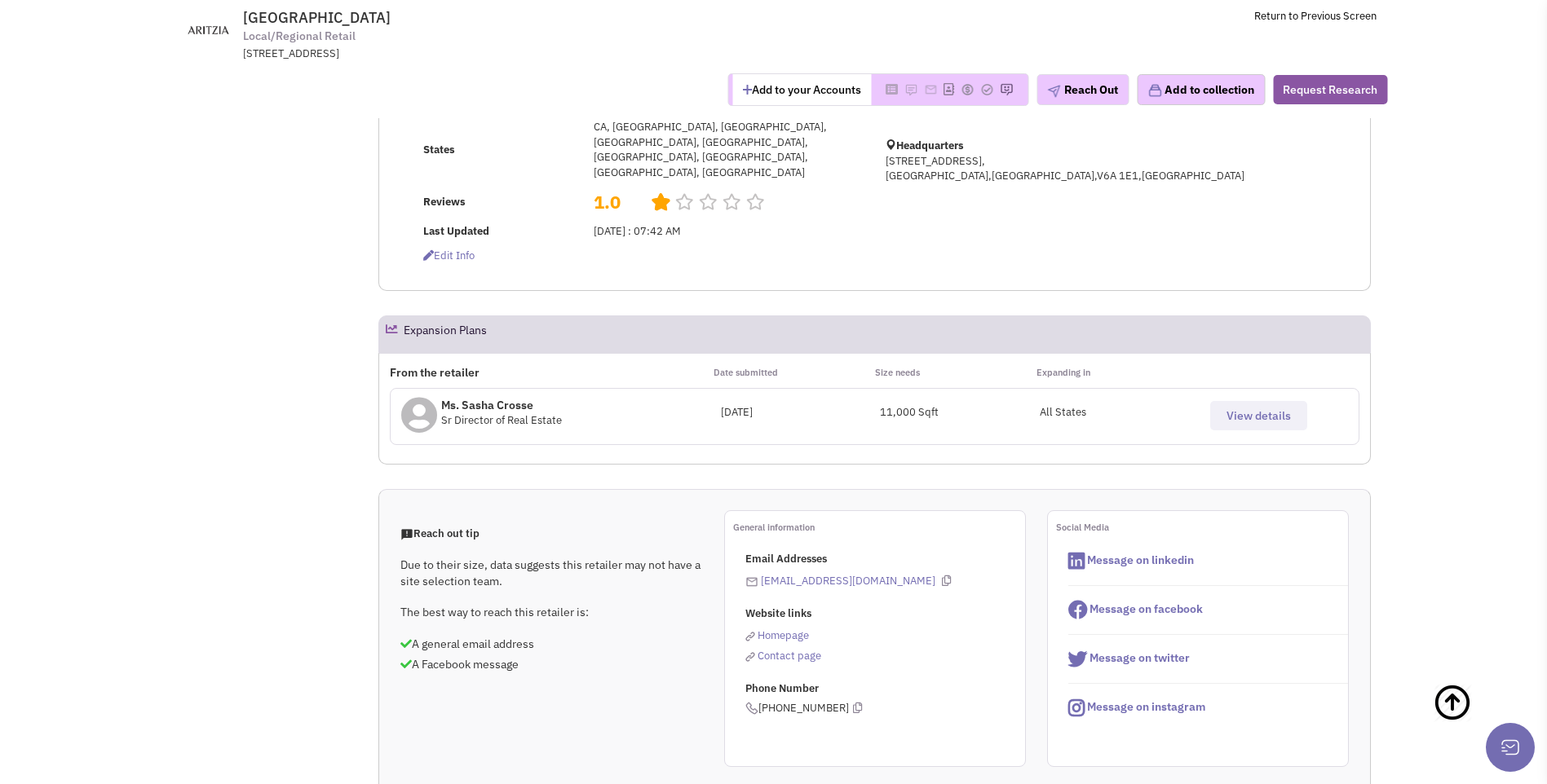
click at [1258, 408] on span "View details" at bounding box center [1258, 415] width 64 height 15
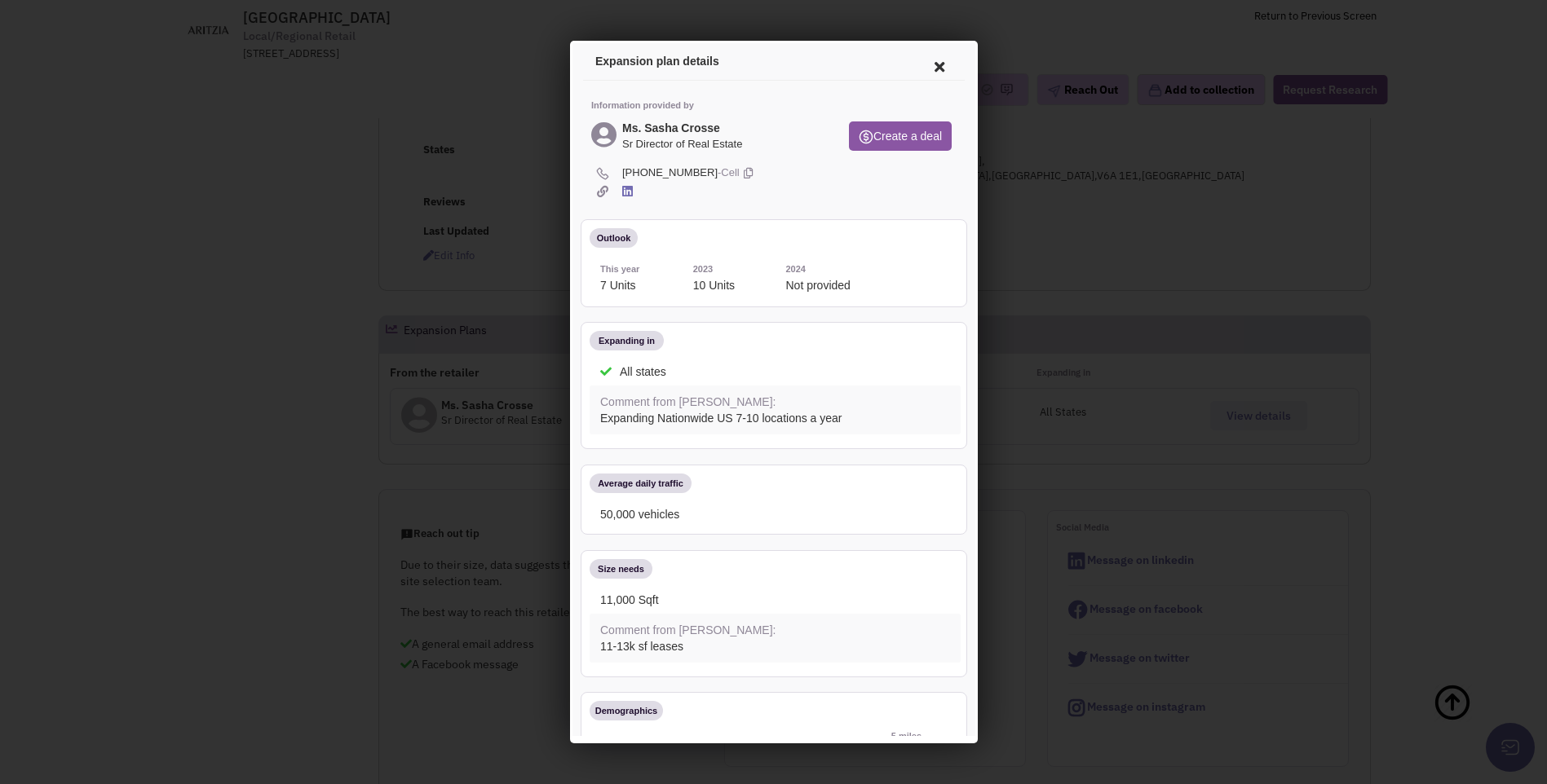
scroll to position [0, 0]
click at [923, 70] on icon at bounding box center [937, 64] width 35 height 39
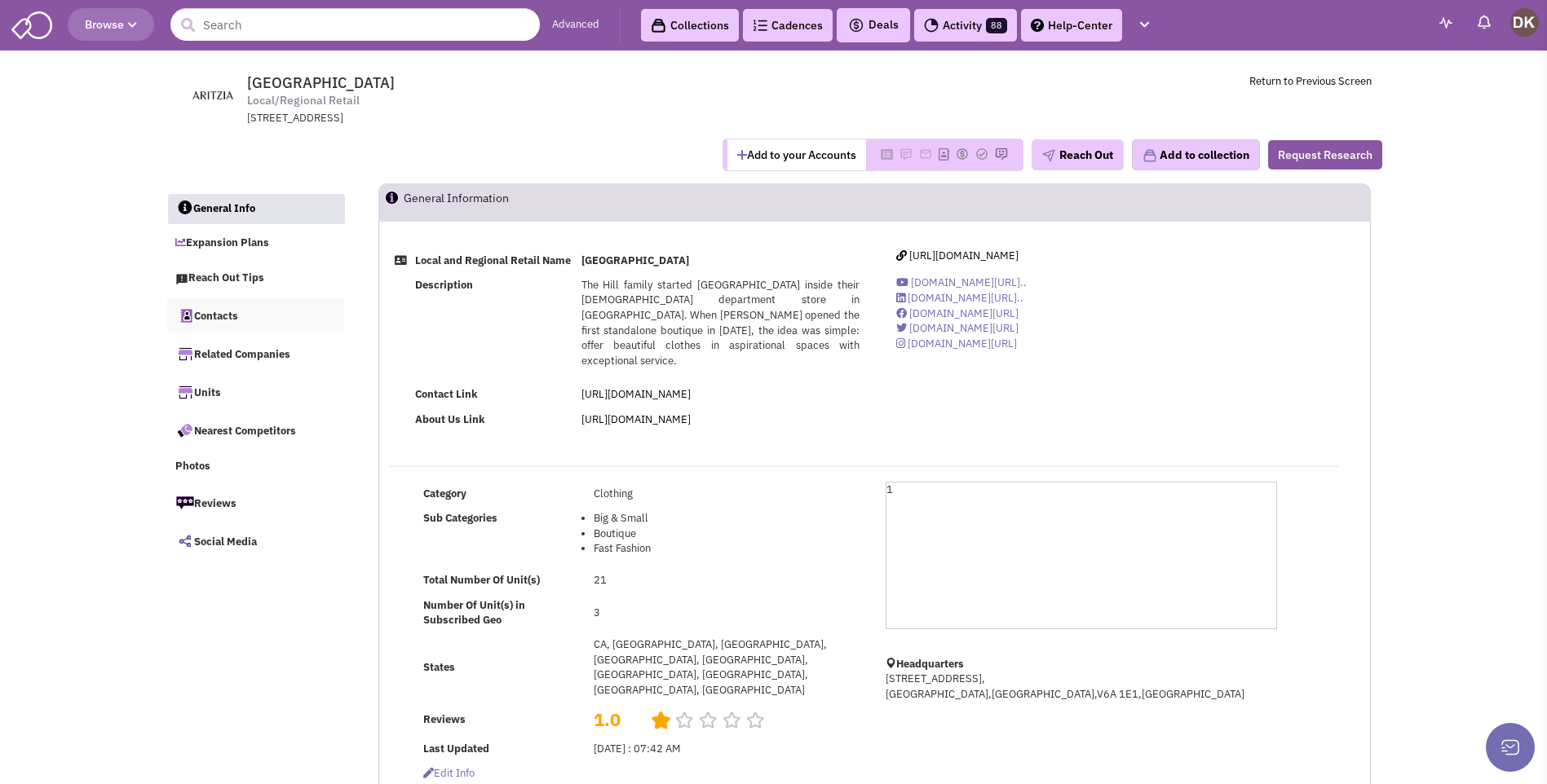
click at [227, 314] on link "Contacts" at bounding box center [256, 316] width 178 height 35
click at [933, 254] on span "https://www.aritzia.com" at bounding box center [964, 256] width 110 height 14
click at [778, 159] on button "Add to your Accounts" at bounding box center [797, 155] width 139 height 31
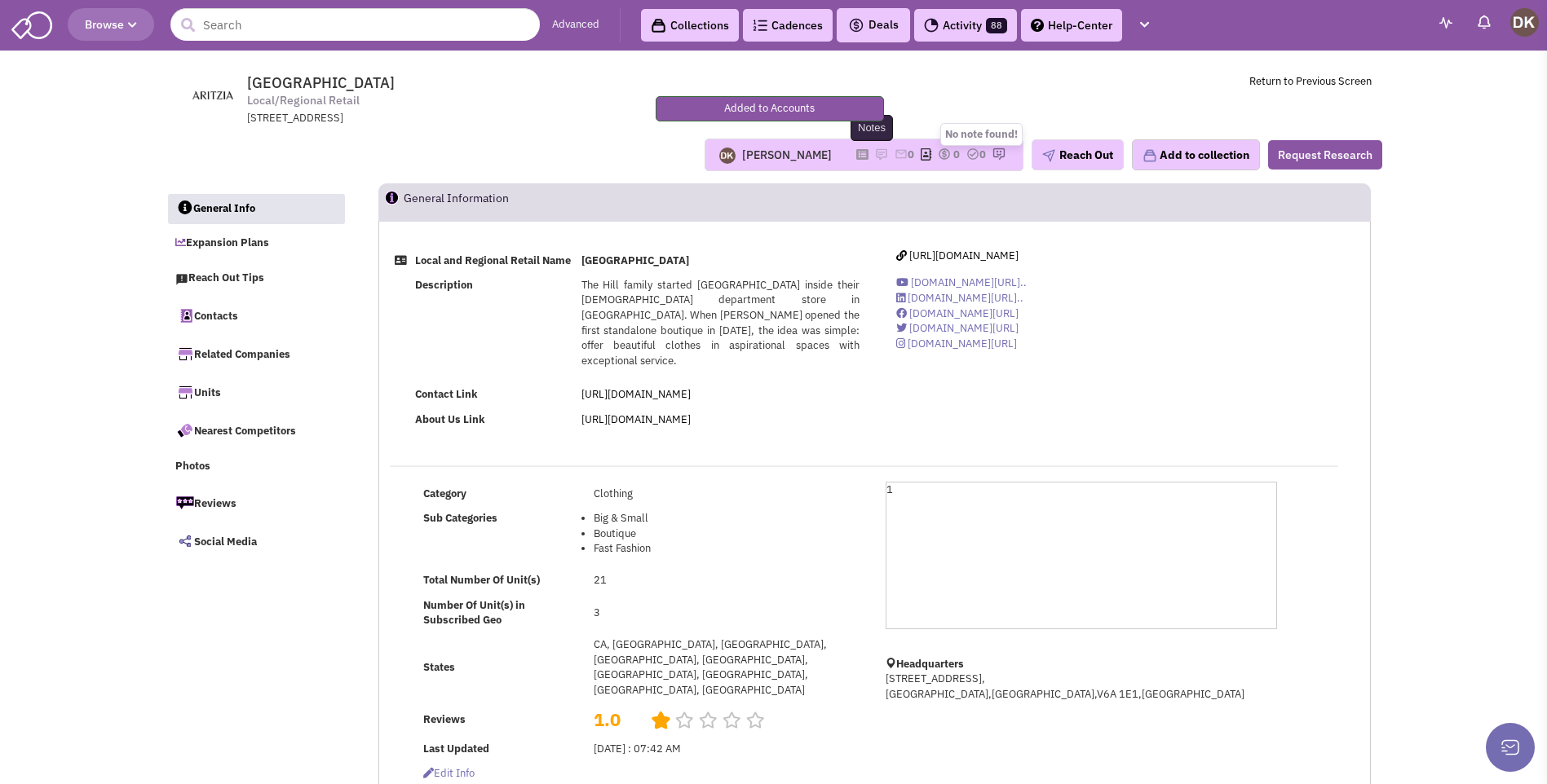
click at [875, 156] on img at bounding box center [882, 154] width 13 height 13
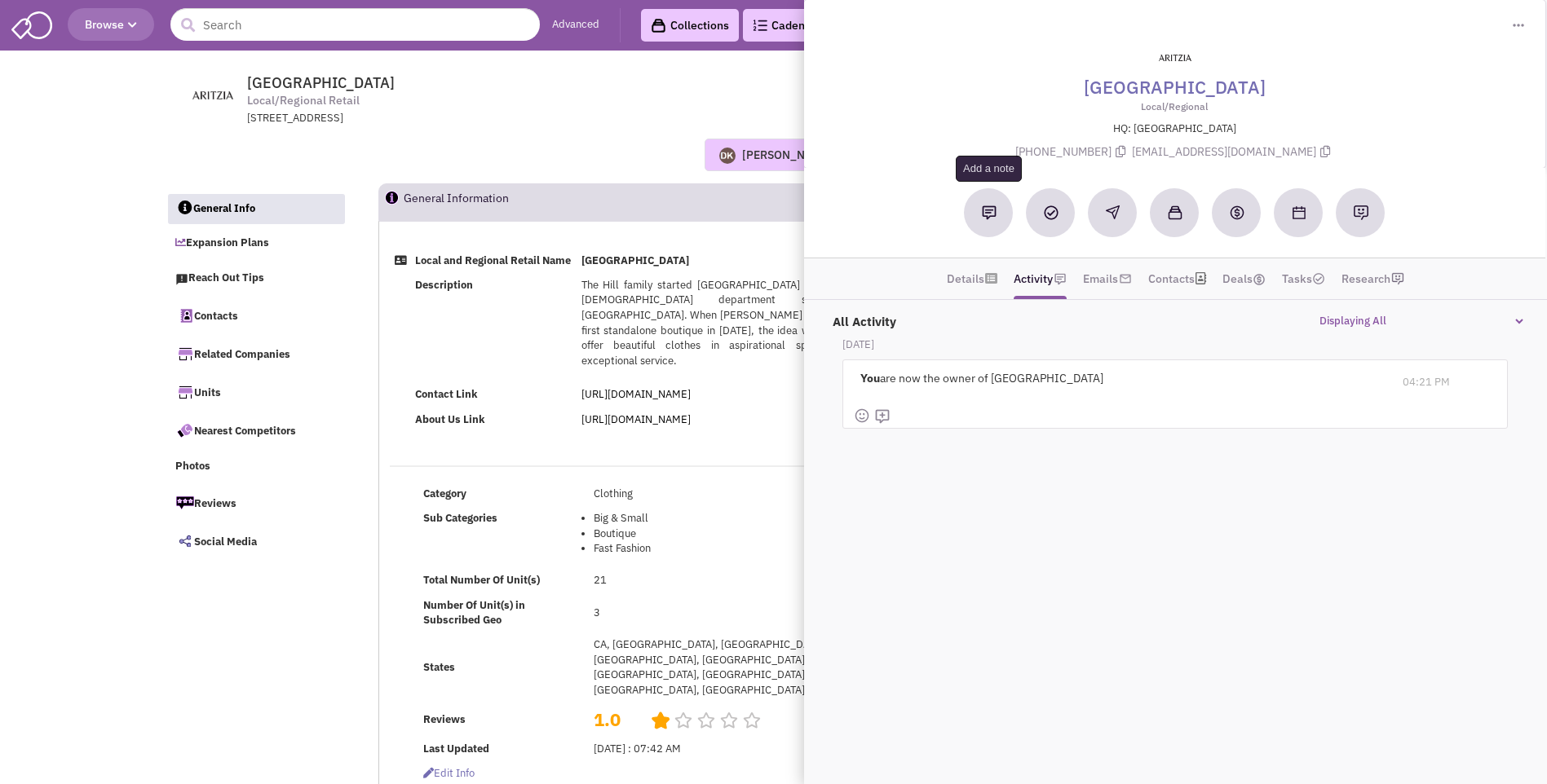
click at [990, 224] on button at bounding box center [989, 212] width 49 height 49
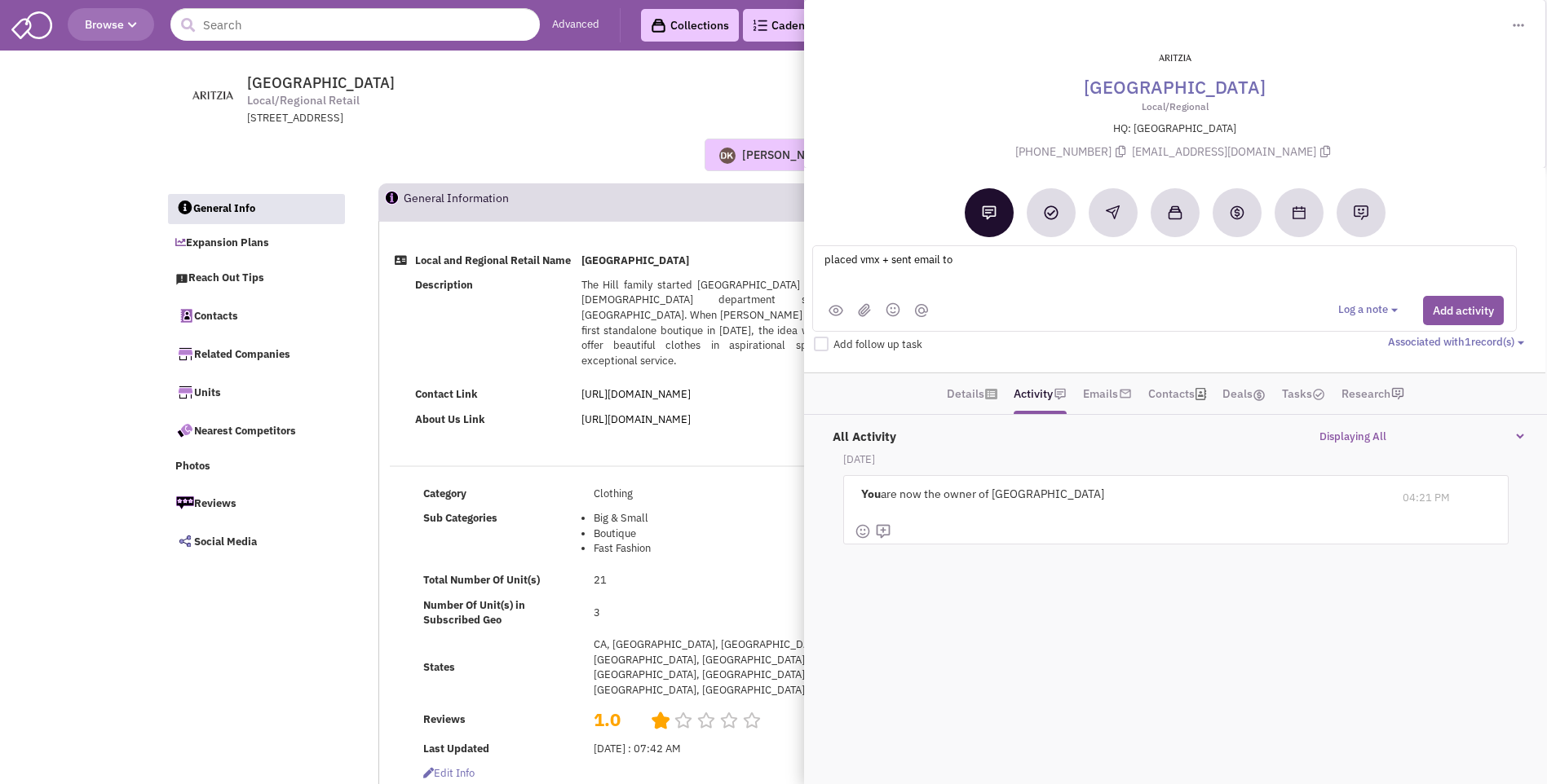
click at [977, 262] on textarea "placed vmx + sent email to" at bounding box center [1025, 273] width 404 height 45
paste textarea "Ms. Sasha Crosse Sr Director of Real Estate / scrosse@aritzia.com/ 604-356-7883…"
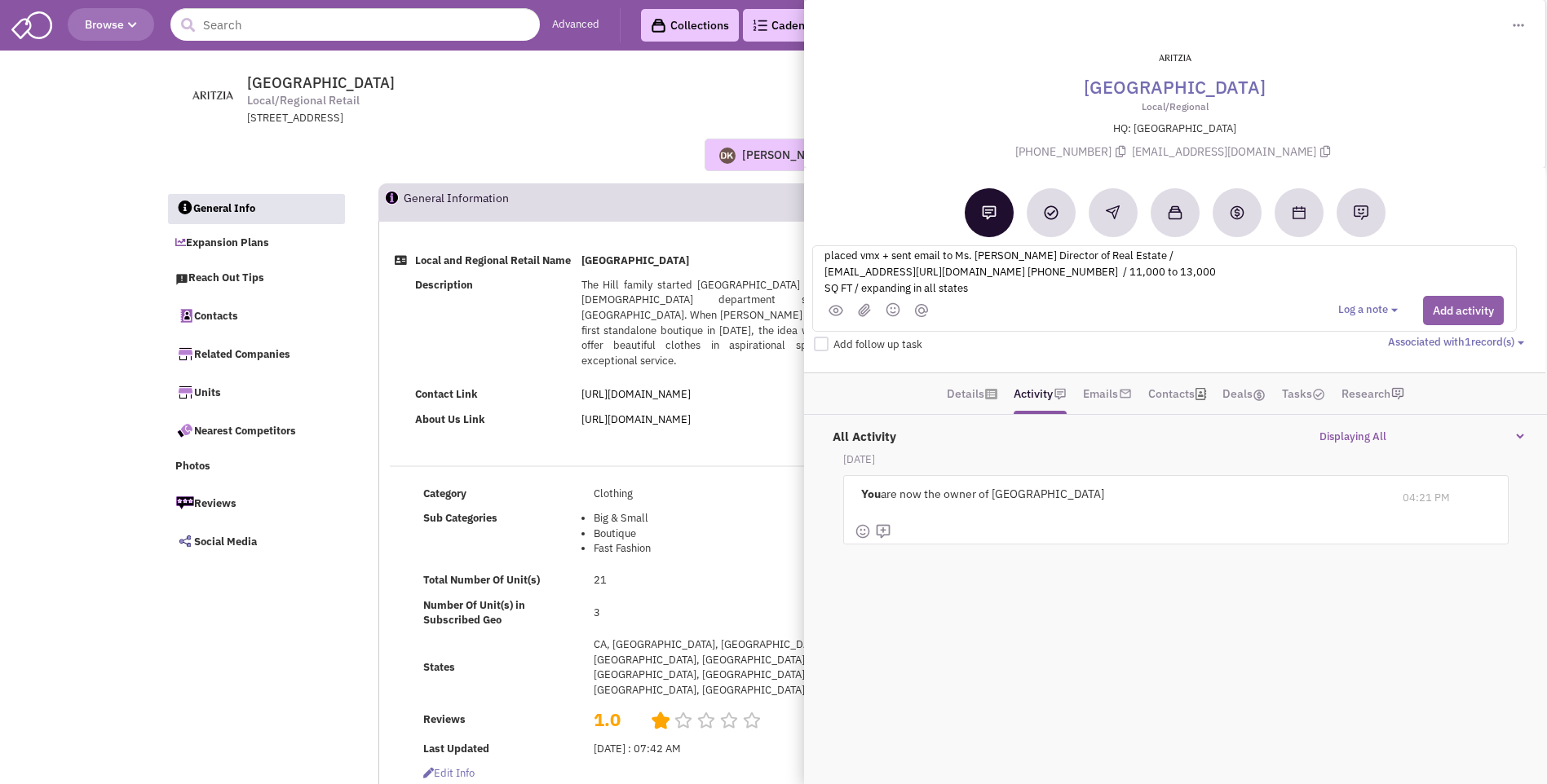
type textarea "placed vmx + sent email to Ms. Sasha Crosse Sr Director of Real Estate / scross…"
click at [1465, 307] on button "Add activity" at bounding box center [1464, 311] width 81 height 30
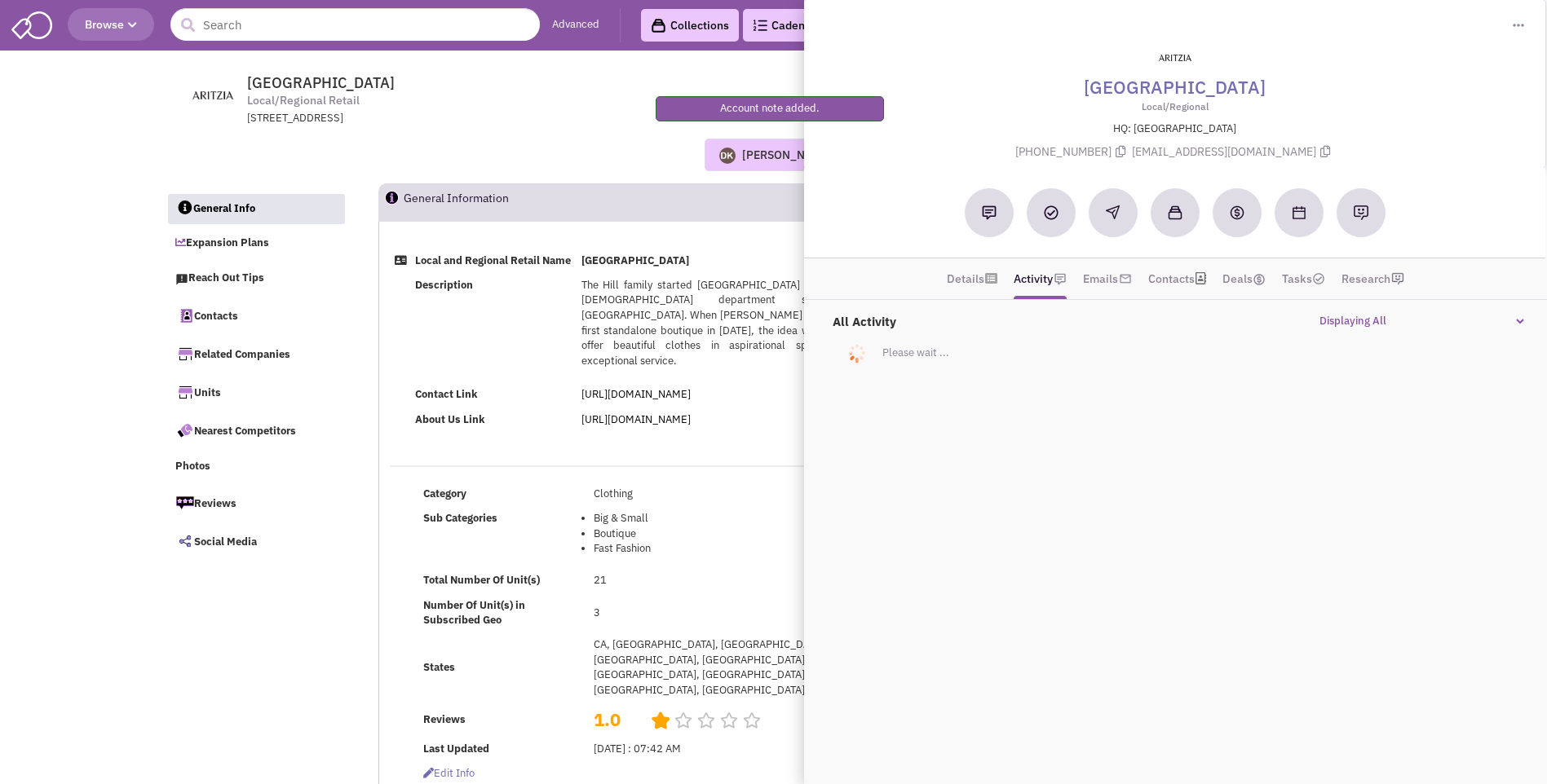
click at [585, 144] on div "Donnie Keller No note found! 0 0 0 Reach Out Add to collection" at bounding box center [774, 155] width 1238 height 33
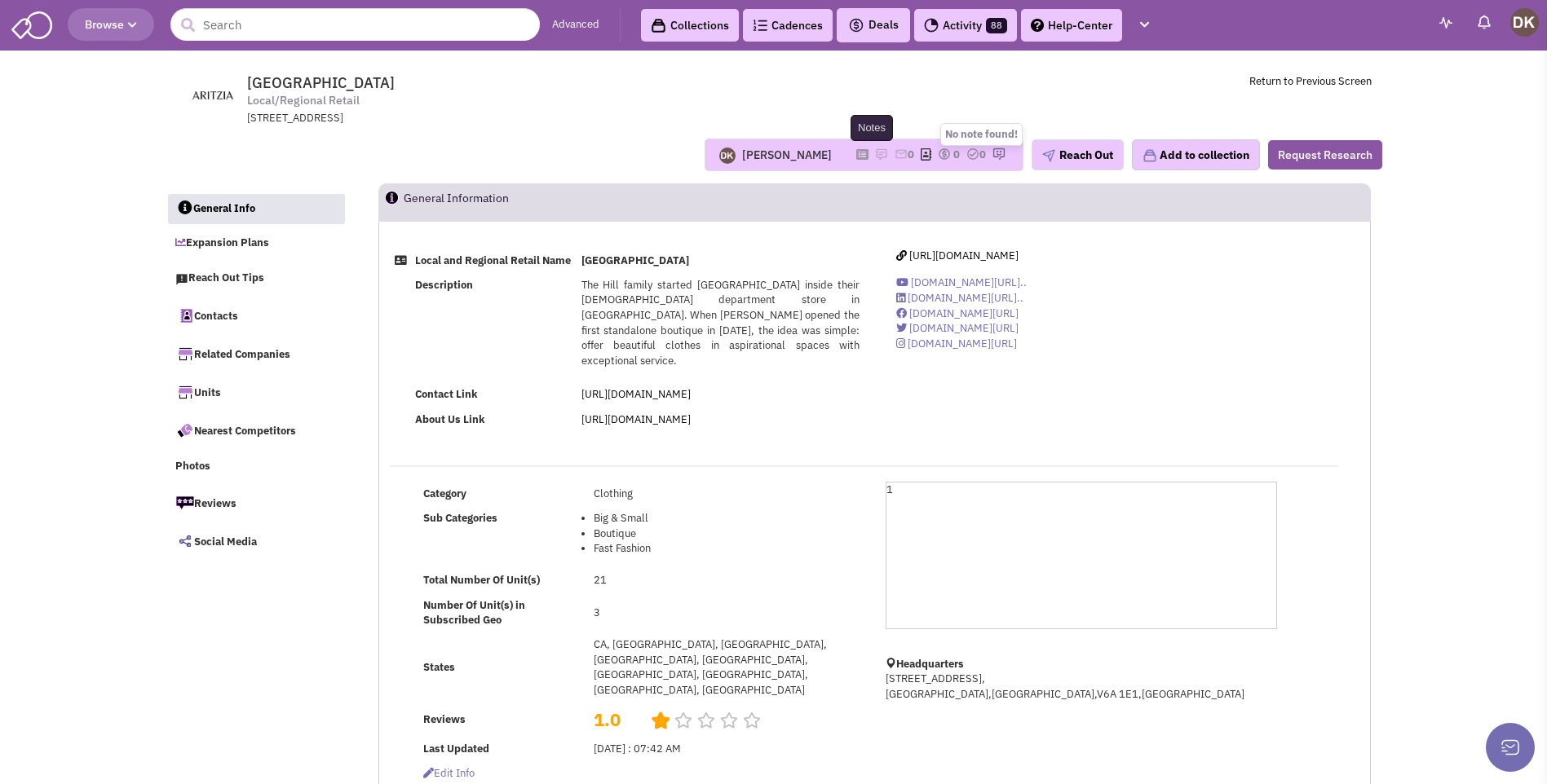
click at [875, 153] on img at bounding box center [882, 154] width 13 height 13
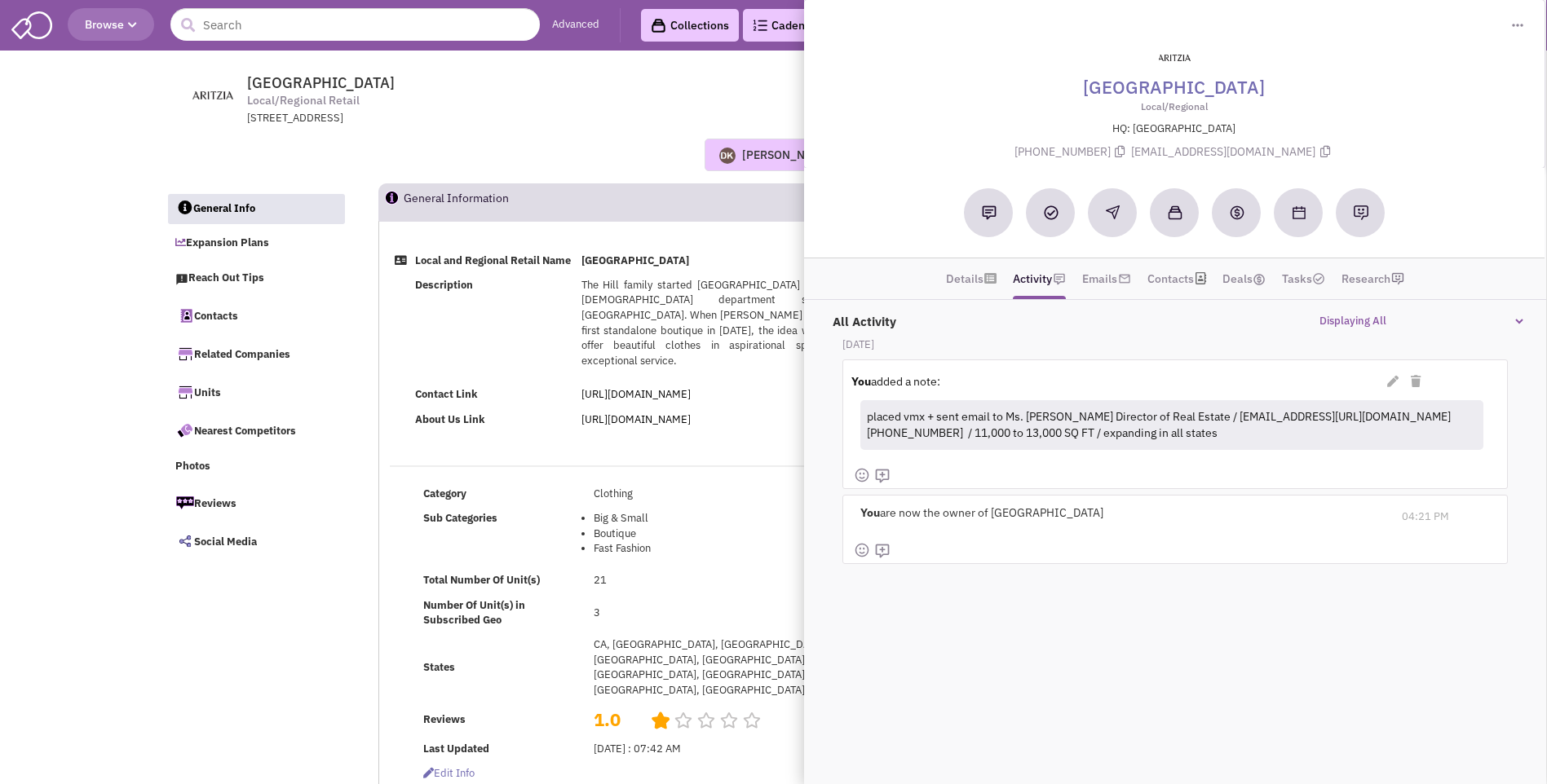
click at [552, 97] on span "Aritzia Local/Regional Retail 611 Alexander Street Suite 118, Vancouver, BC, V6…" at bounding box center [468, 100] width 408 height 52
click at [262, 434] on link "Nearest Competitors" at bounding box center [256, 430] width 178 height 35
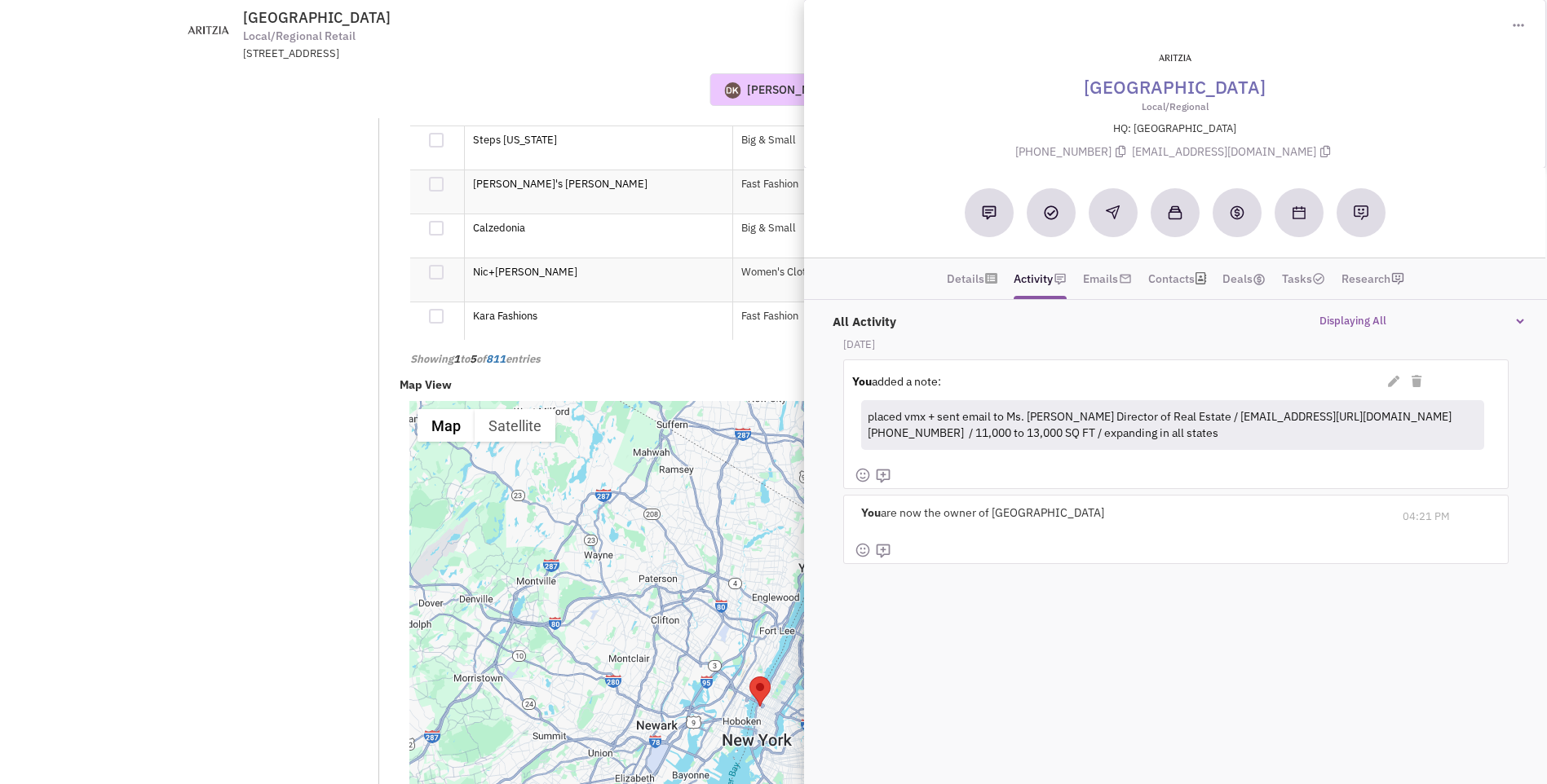
scroll to position [3033, 0]
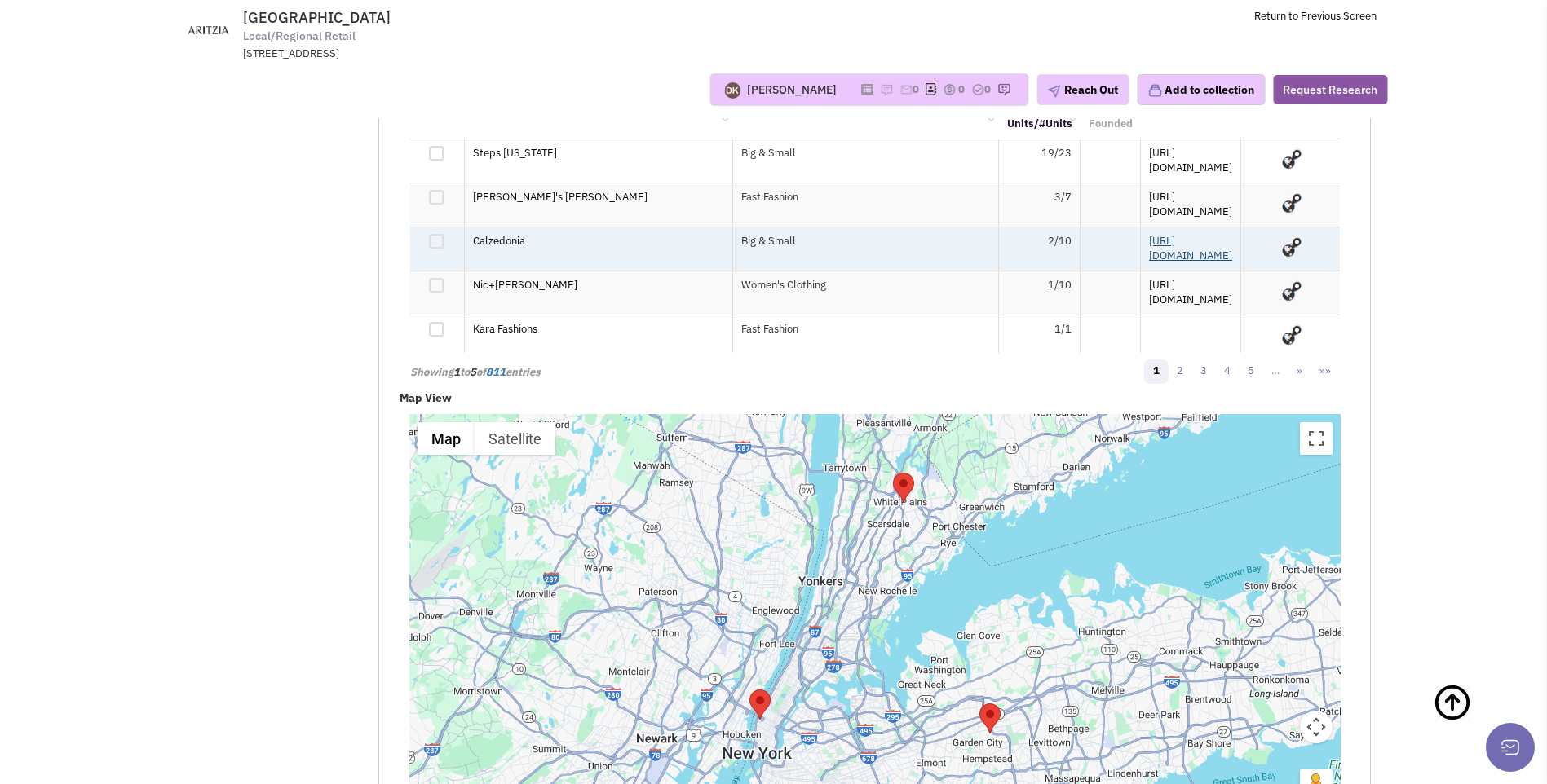
click at [1173, 234] on link "https://us.calzedonia.com" at bounding box center [1190, 249] width 83 height 30
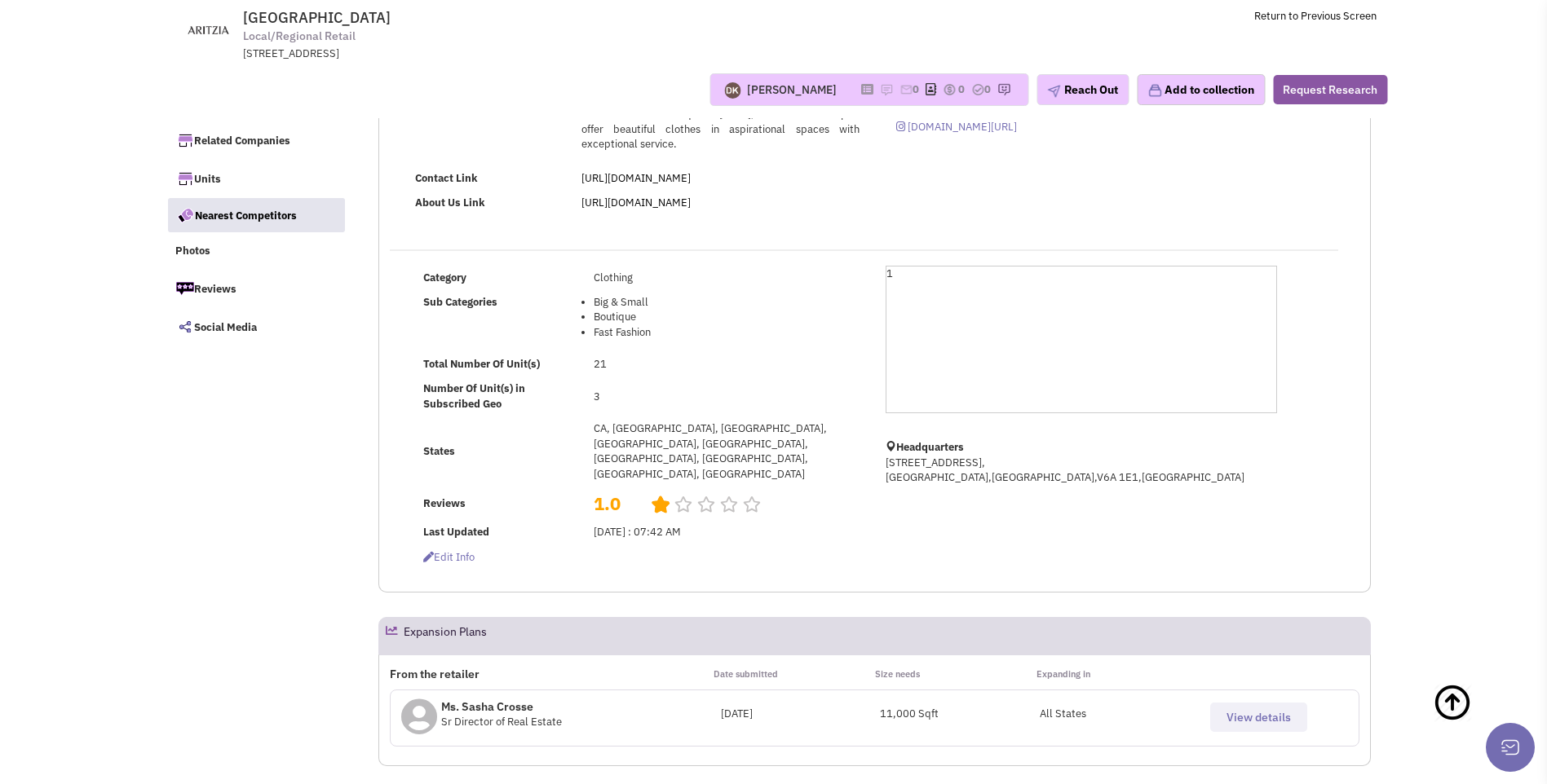
scroll to position [0, 0]
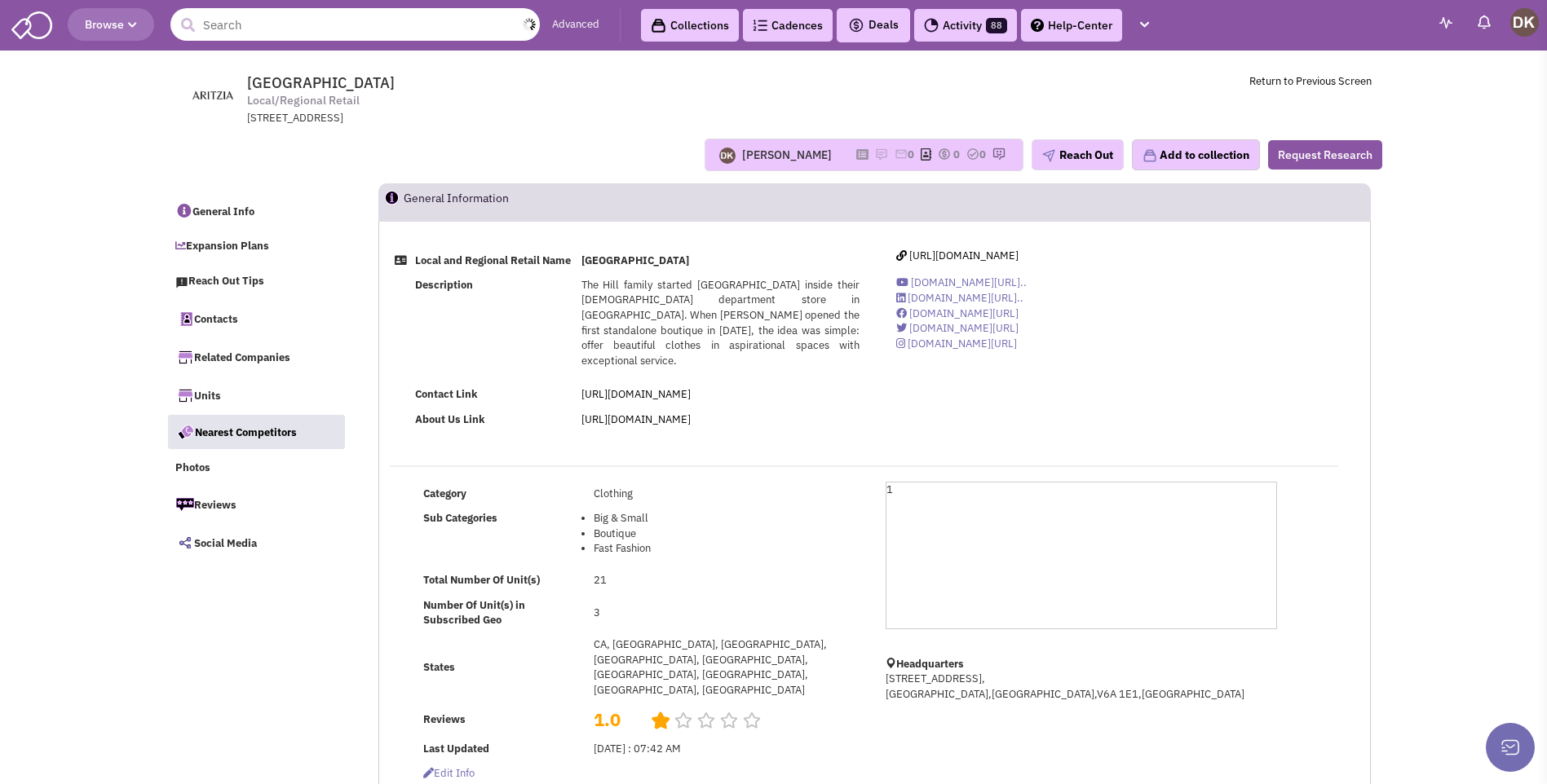
click at [336, 31] on input "text" at bounding box center [355, 25] width 369 height 33
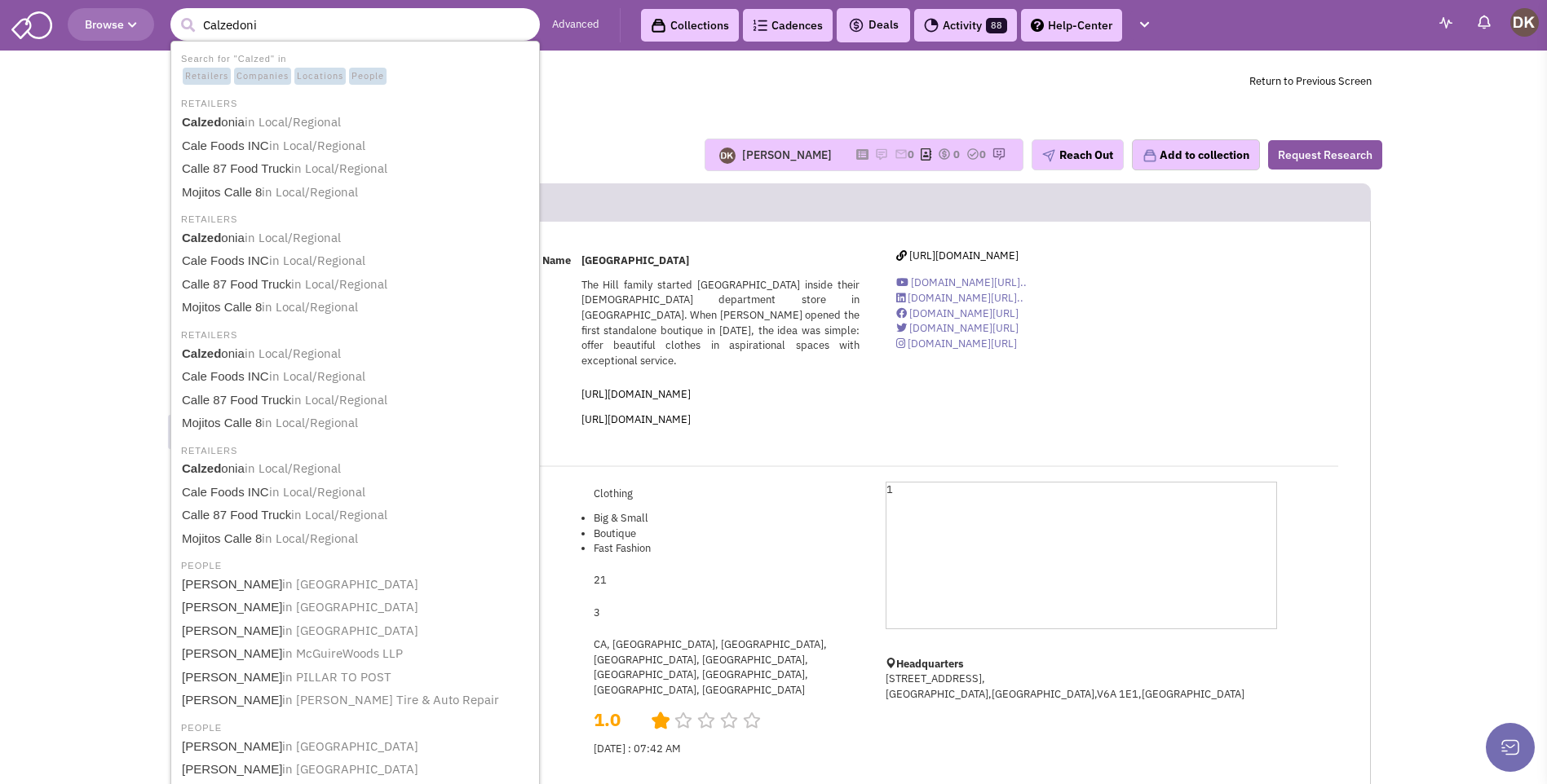
type input "Calzedonia"
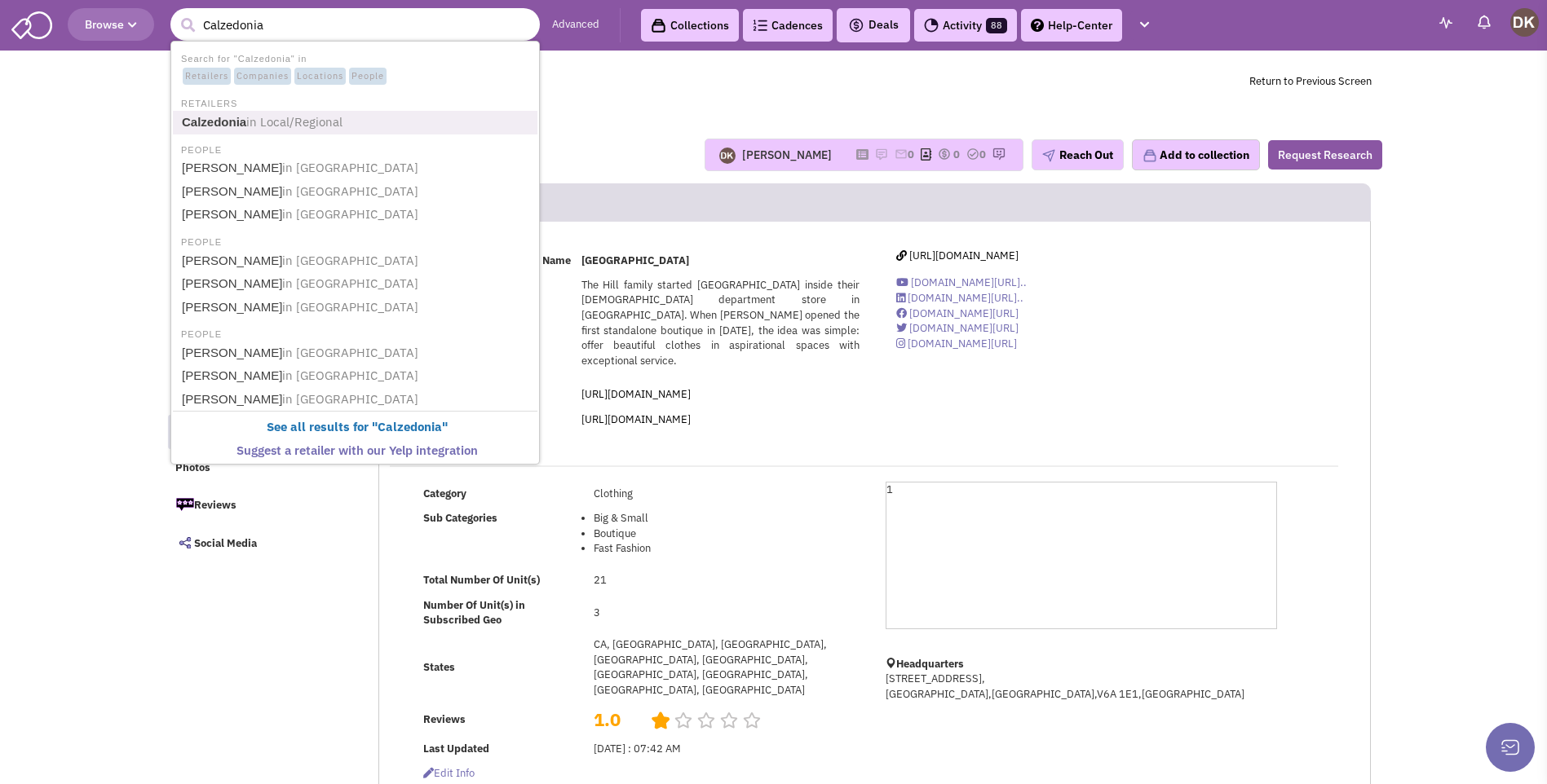
click at [252, 120] on span "in Local/Regional" at bounding box center [294, 121] width 96 height 16
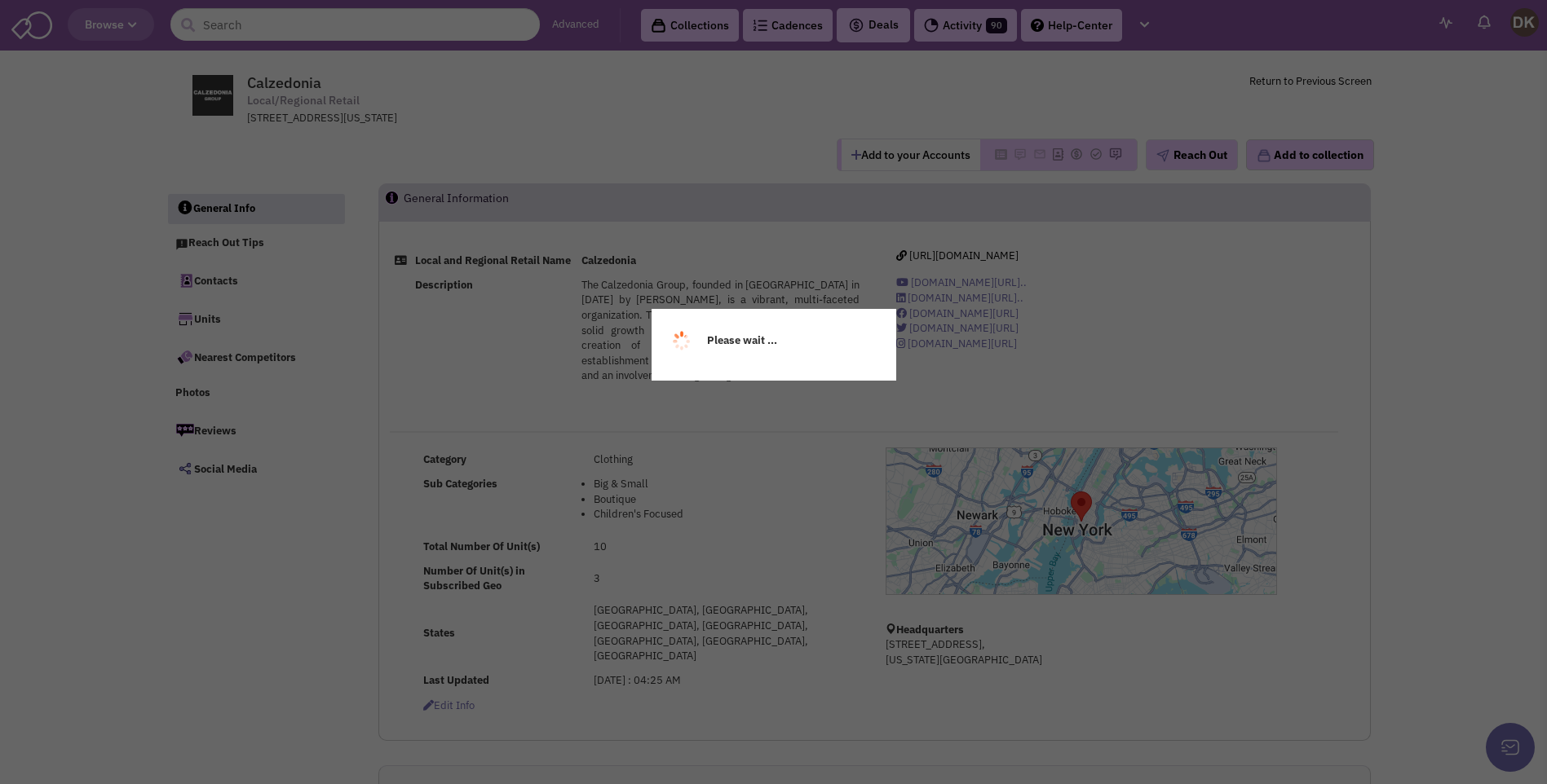
select select
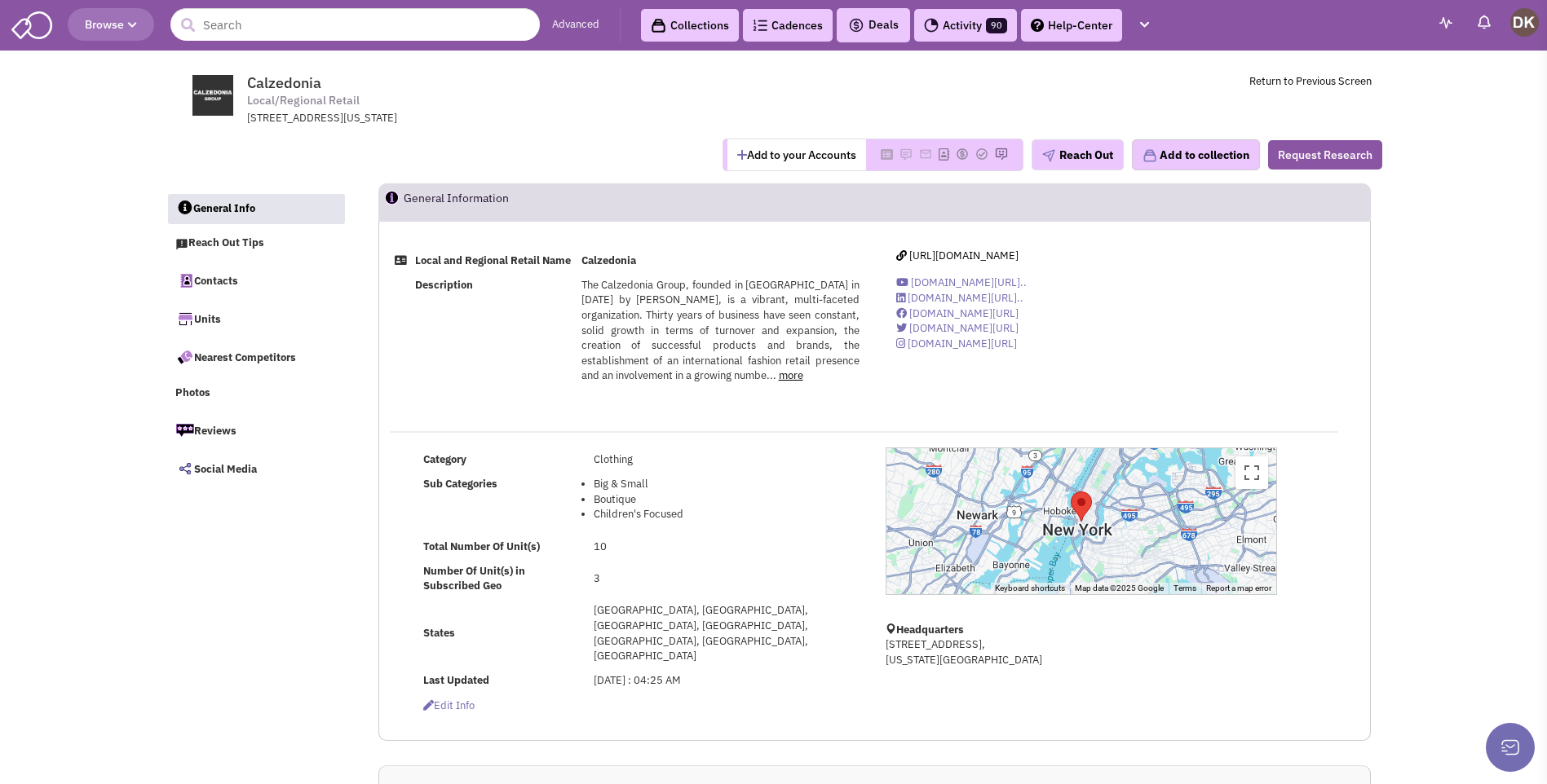
select select
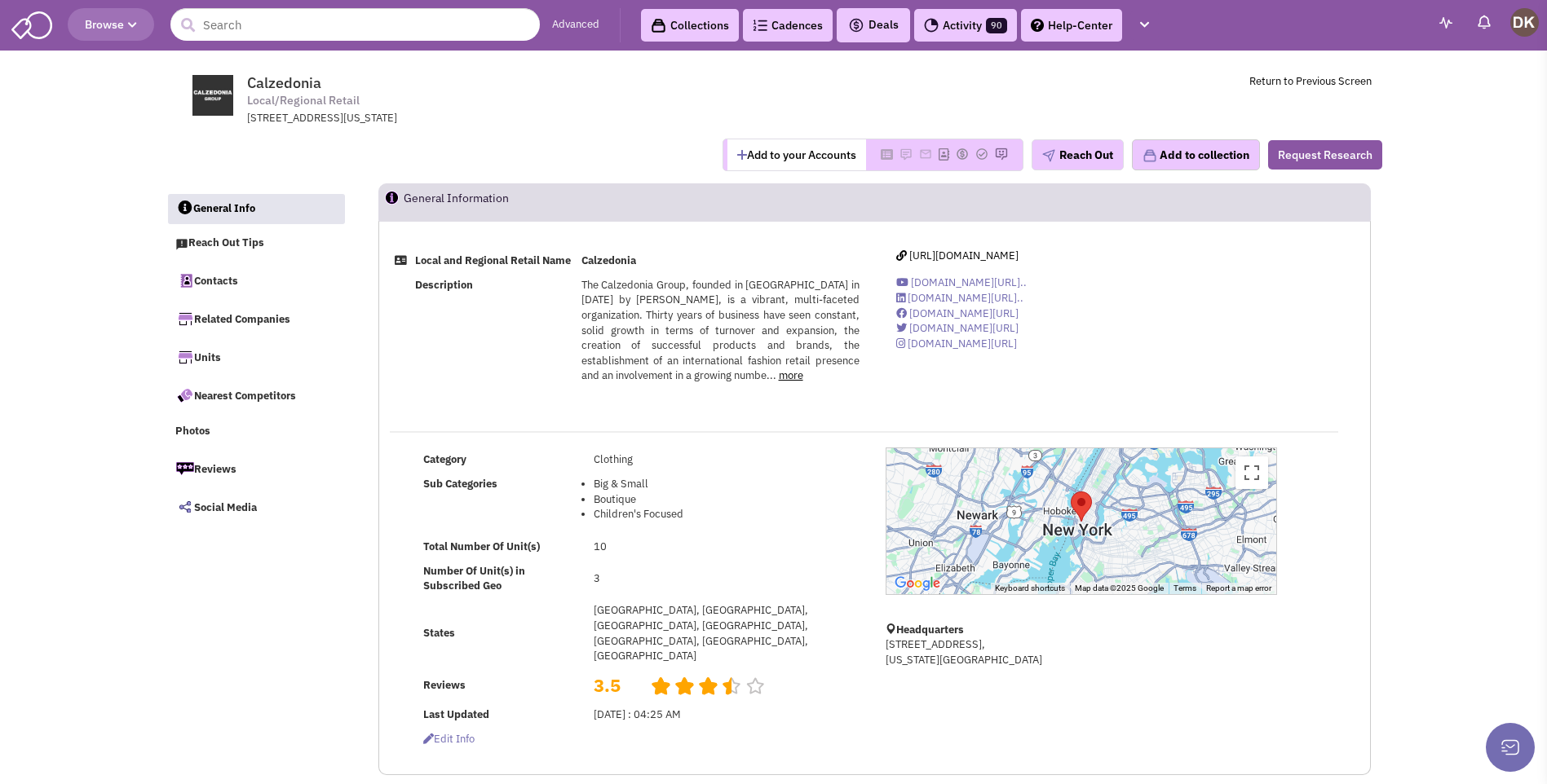
click at [759, 161] on button "Add to your Accounts" at bounding box center [797, 155] width 139 height 31
click at [225, 284] on link "Contacts" at bounding box center [256, 280] width 178 height 35
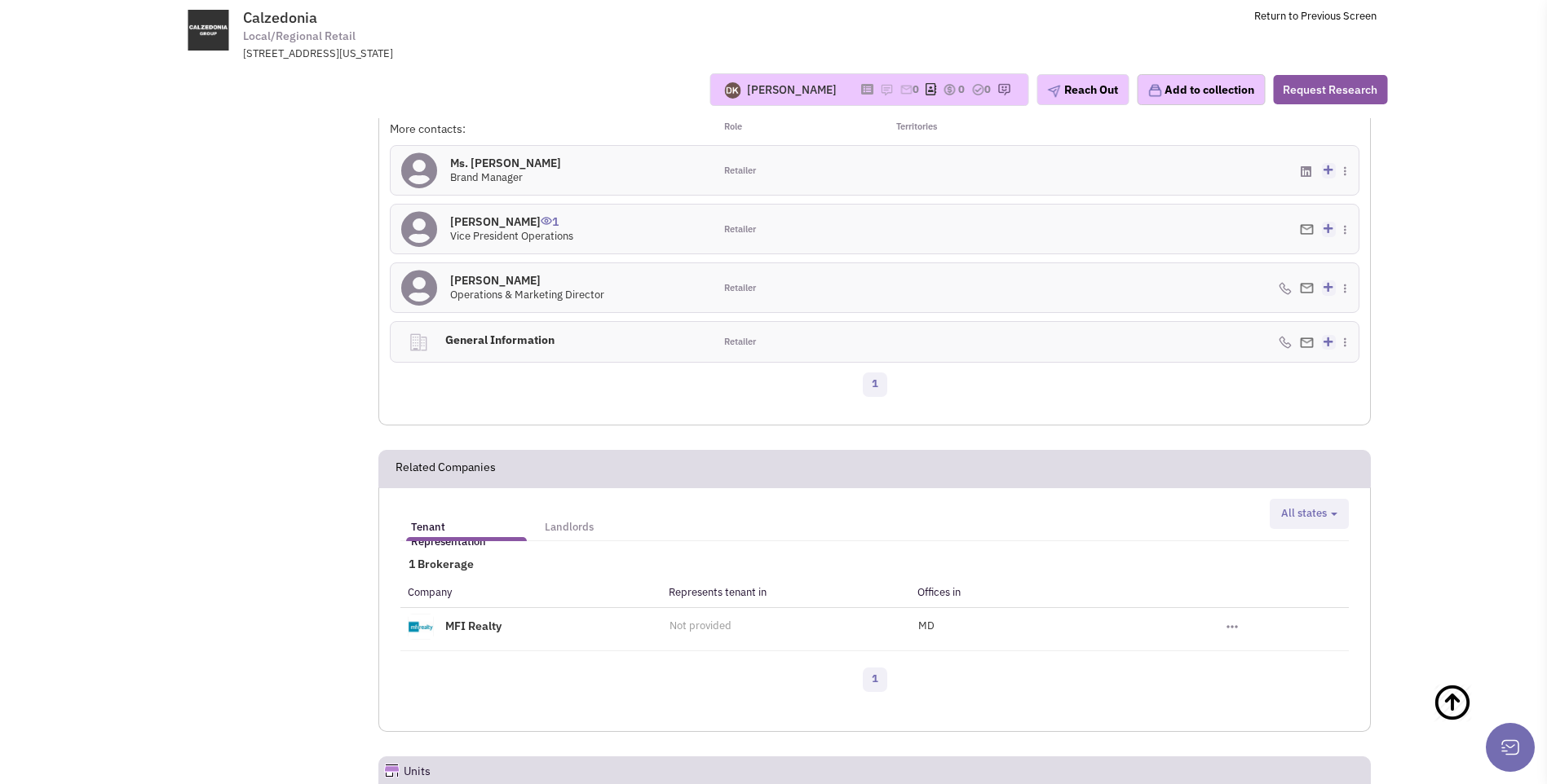
scroll to position [874, 0]
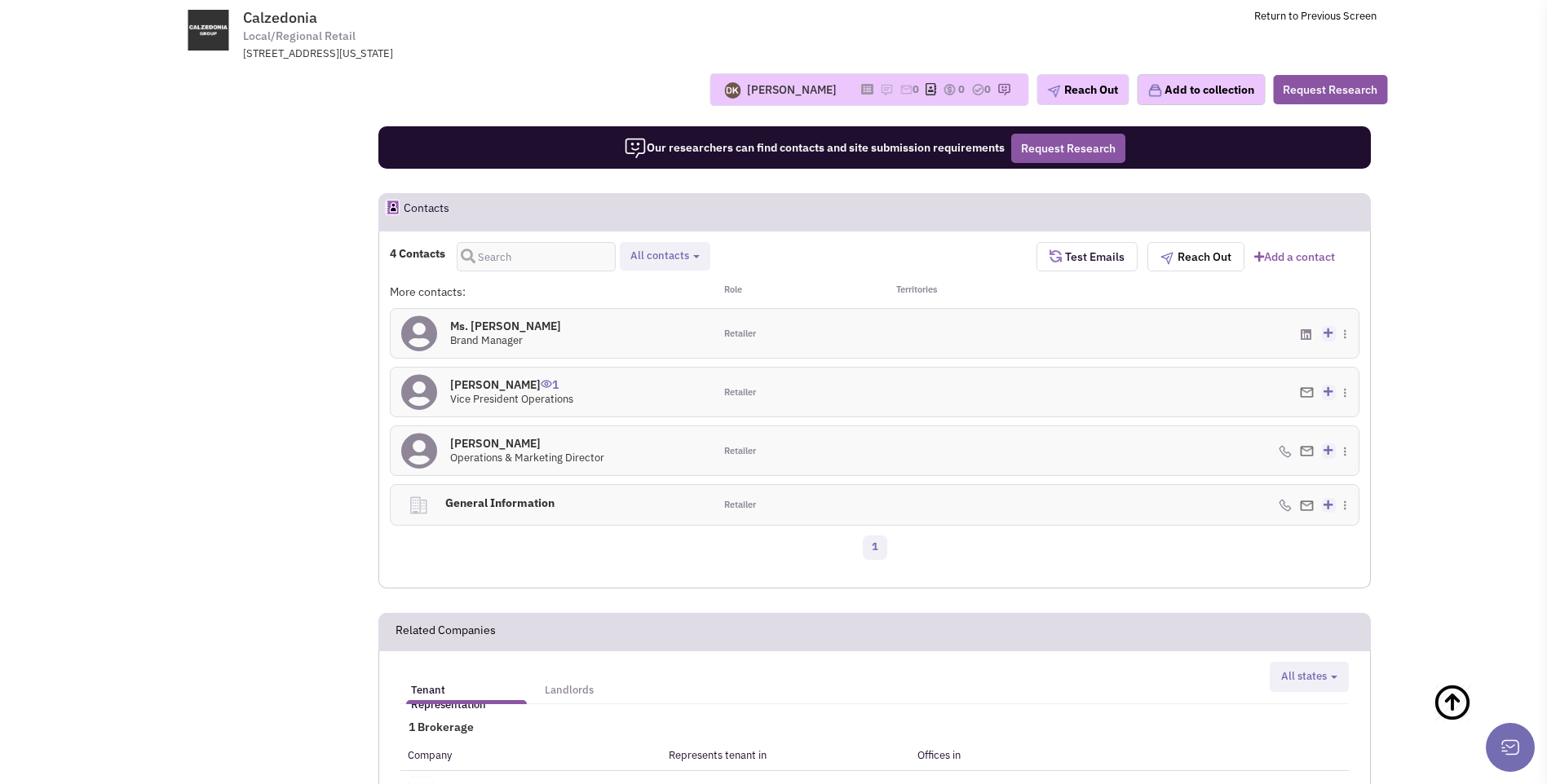
click at [423, 433] on icon at bounding box center [420, 451] width 36 height 37
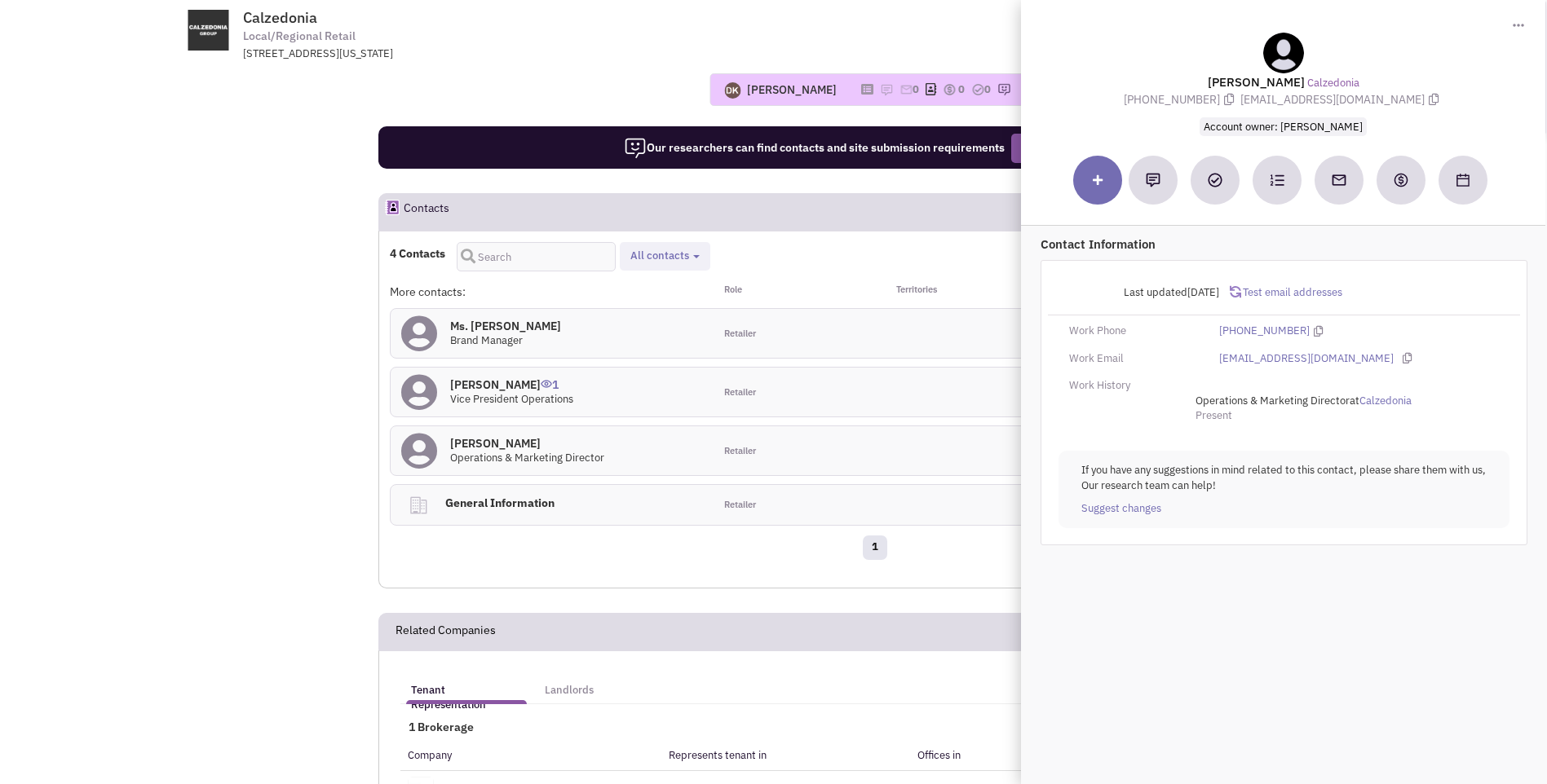
drag, startPoint x: 1227, startPoint y: 82, endPoint x: 1435, endPoint y: 101, distance: 208.9
click at [1435, 101] on div "Amy Jones Calzedonia (646) 692-9274 amyjones@gmail.com Account owner: Donnie Ke…" at bounding box center [1283, 84] width 508 height 103
copy div "Amy Jones Calzedonia (646) 692-9274 amyjones@gmail.com Account owner: Donnie Ke…"
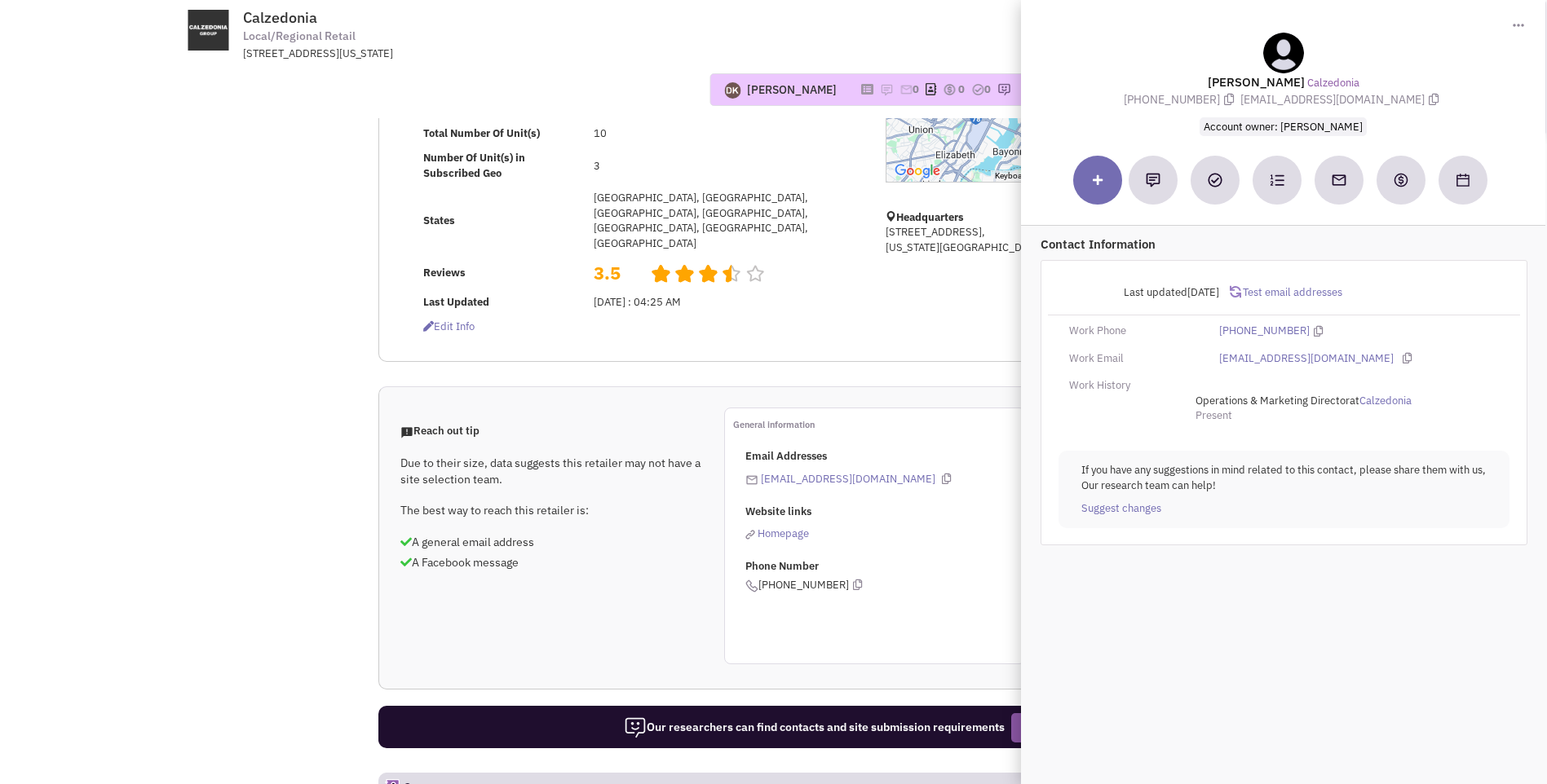
scroll to position [140, 0]
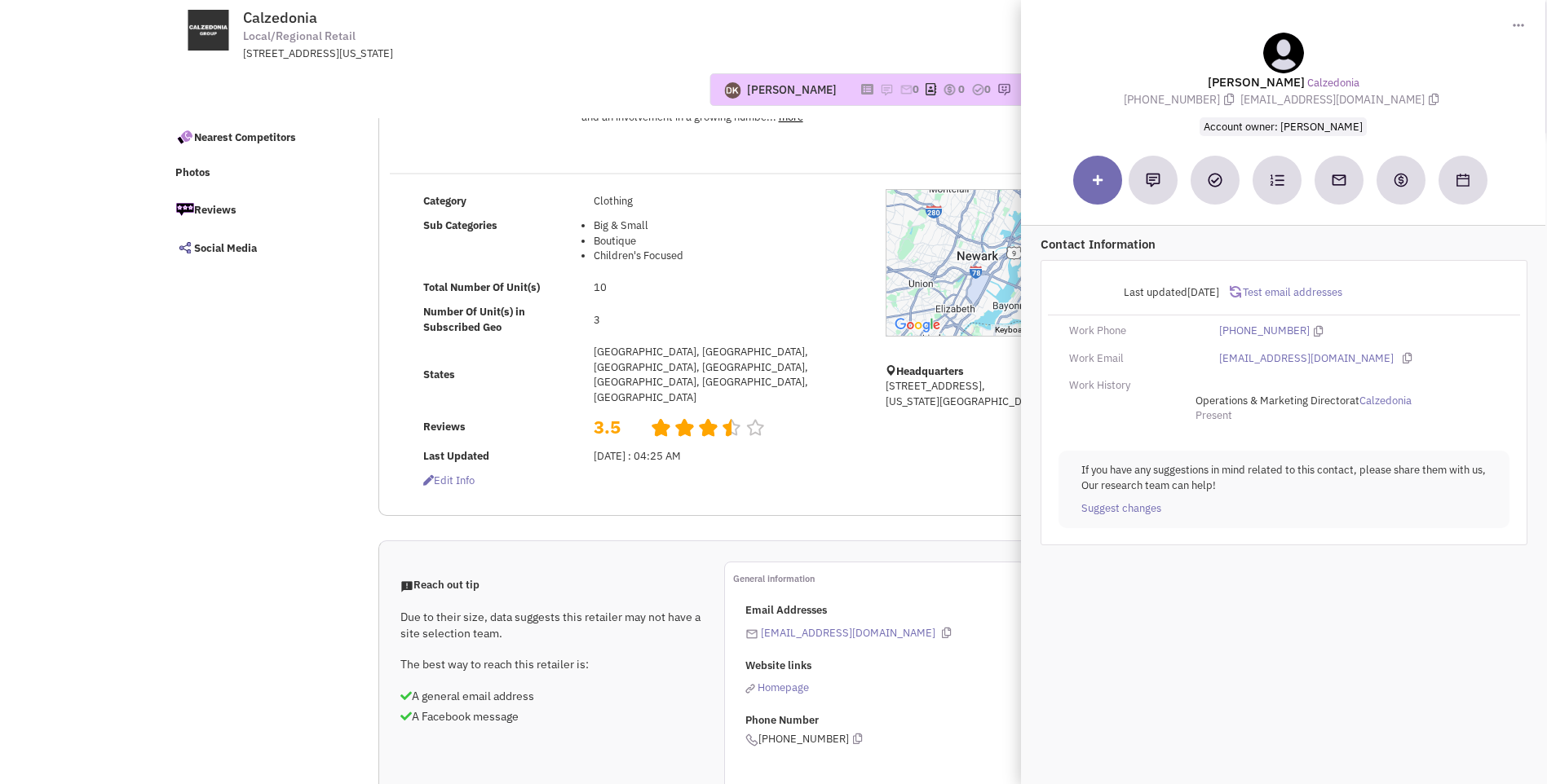
click at [824, 150] on div "Local and Regional Retail Name Calzedonia Description The Calzedonia Group, fou…" at bounding box center [875, 70] width 991 height 160
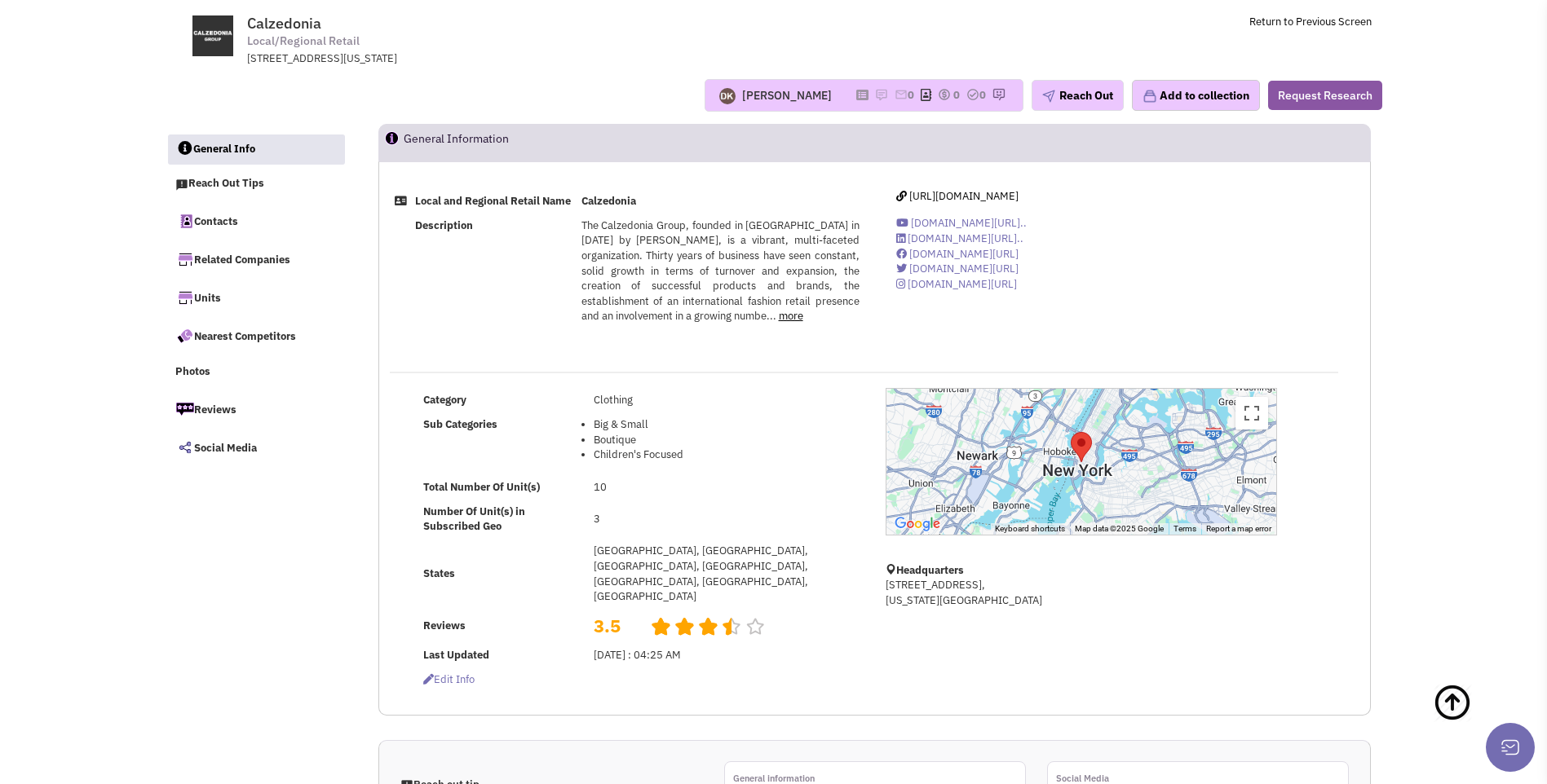
scroll to position [0, 0]
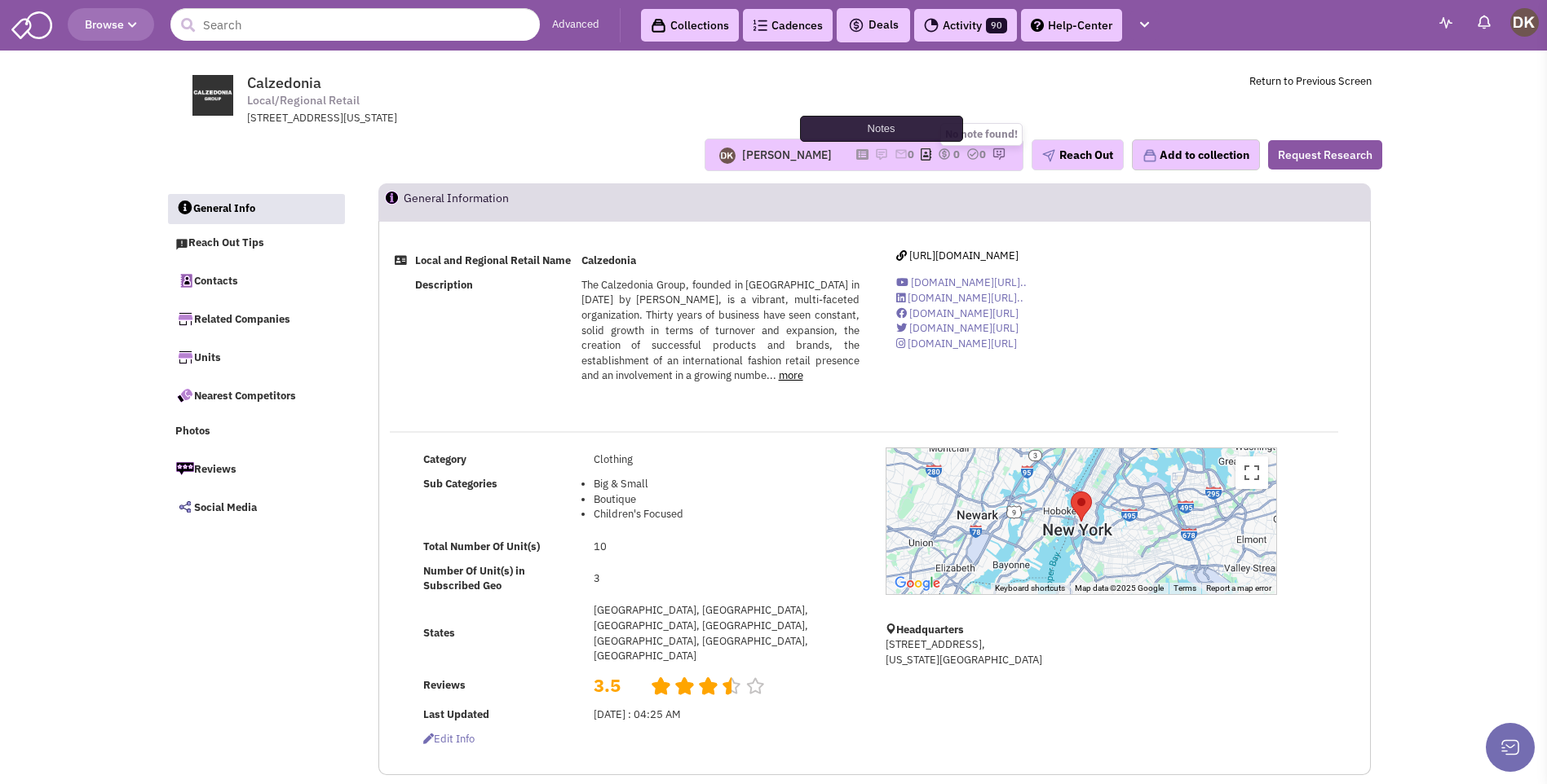
click at [875, 158] on img at bounding box center [882, 154] width 13 height 13
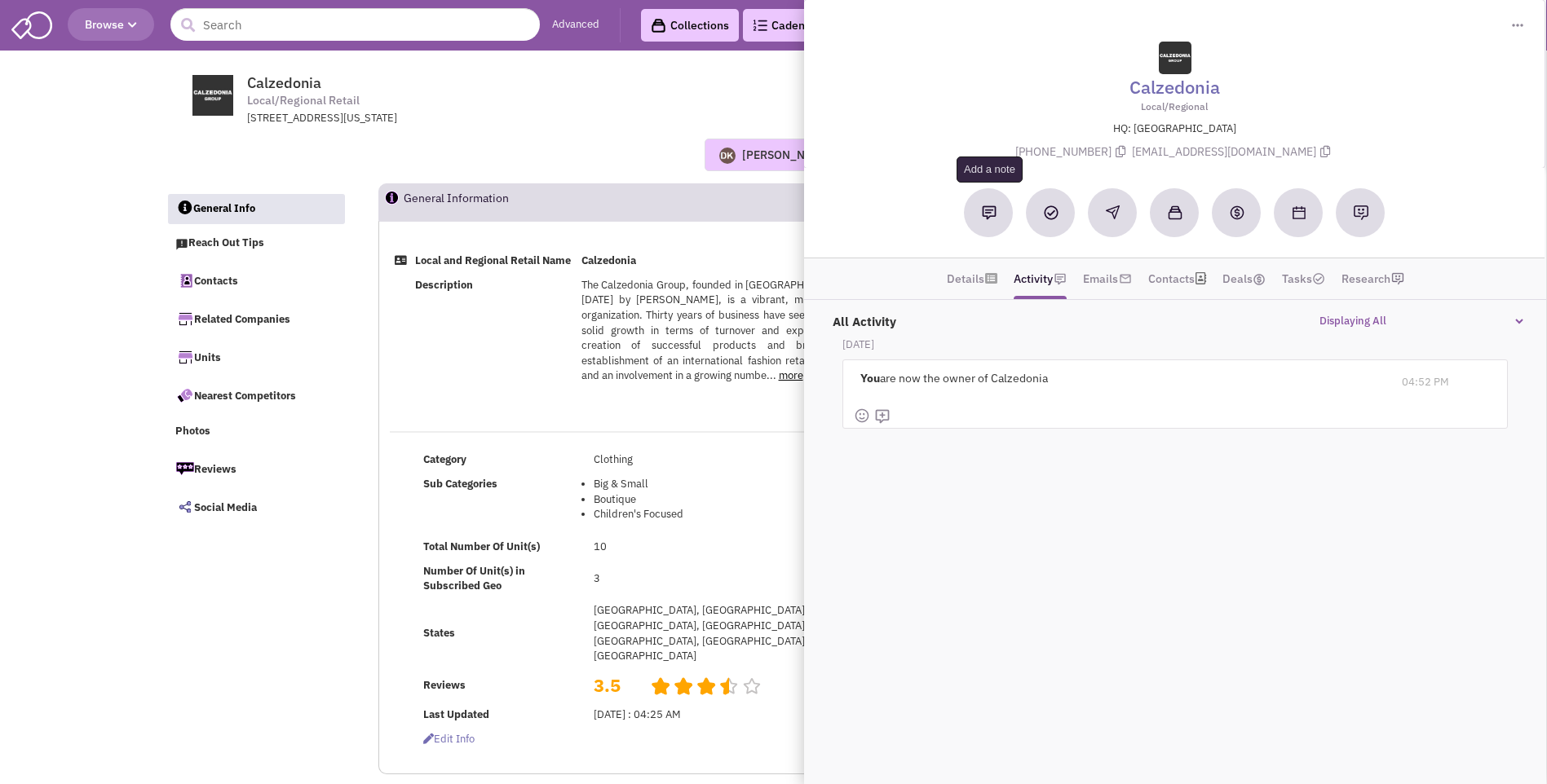
click at [989, 218] on img at bounding box center [990, 213] width 15 height 15
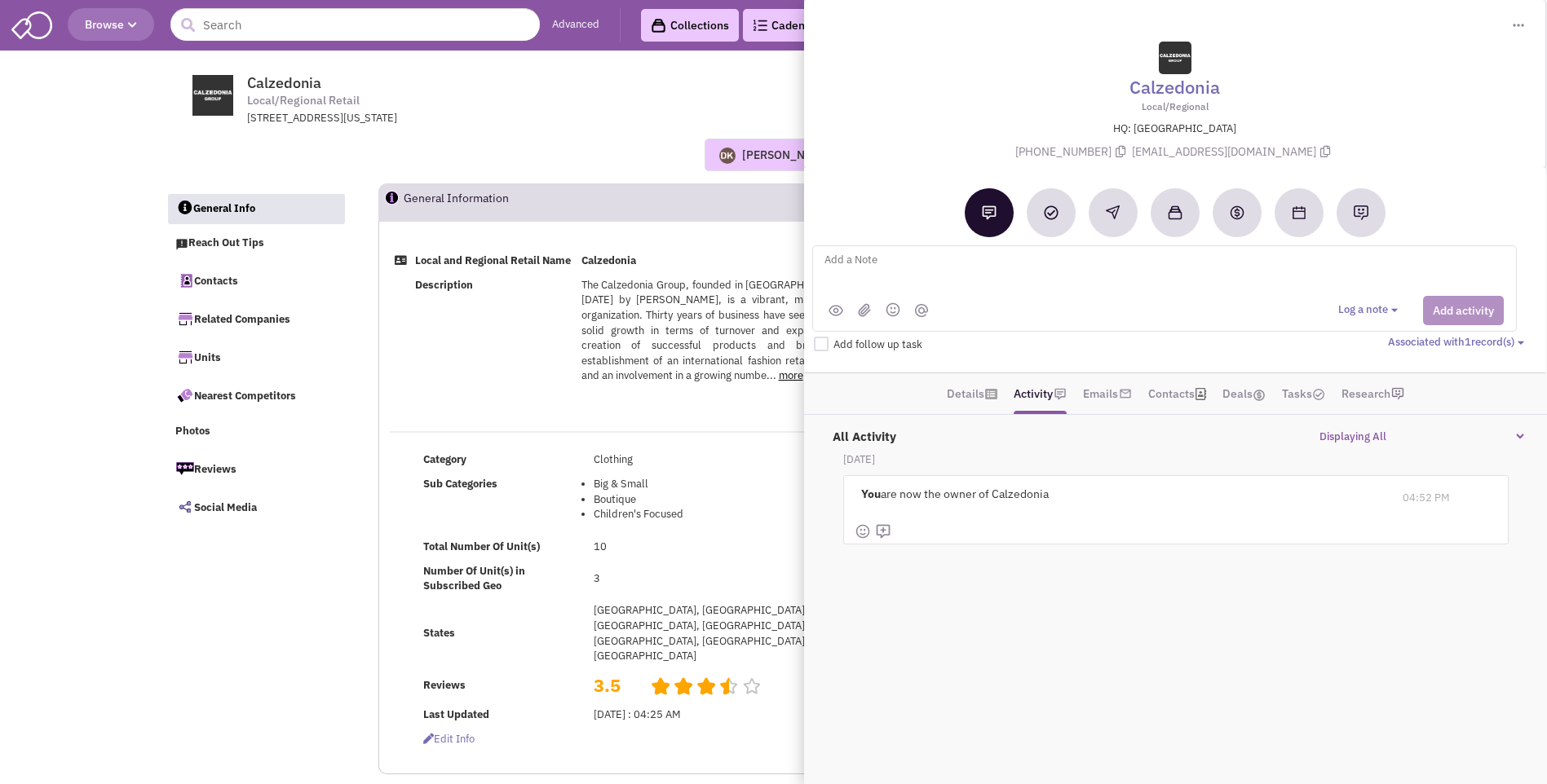
click at [840, 261] on textarea at bounding box center [1025, 273] width 404 height 45
paste textarea "Amy Jones / (646) 692-9274 / amyjones@gmail.com - Bethesda * Annapolis + Tysons…"
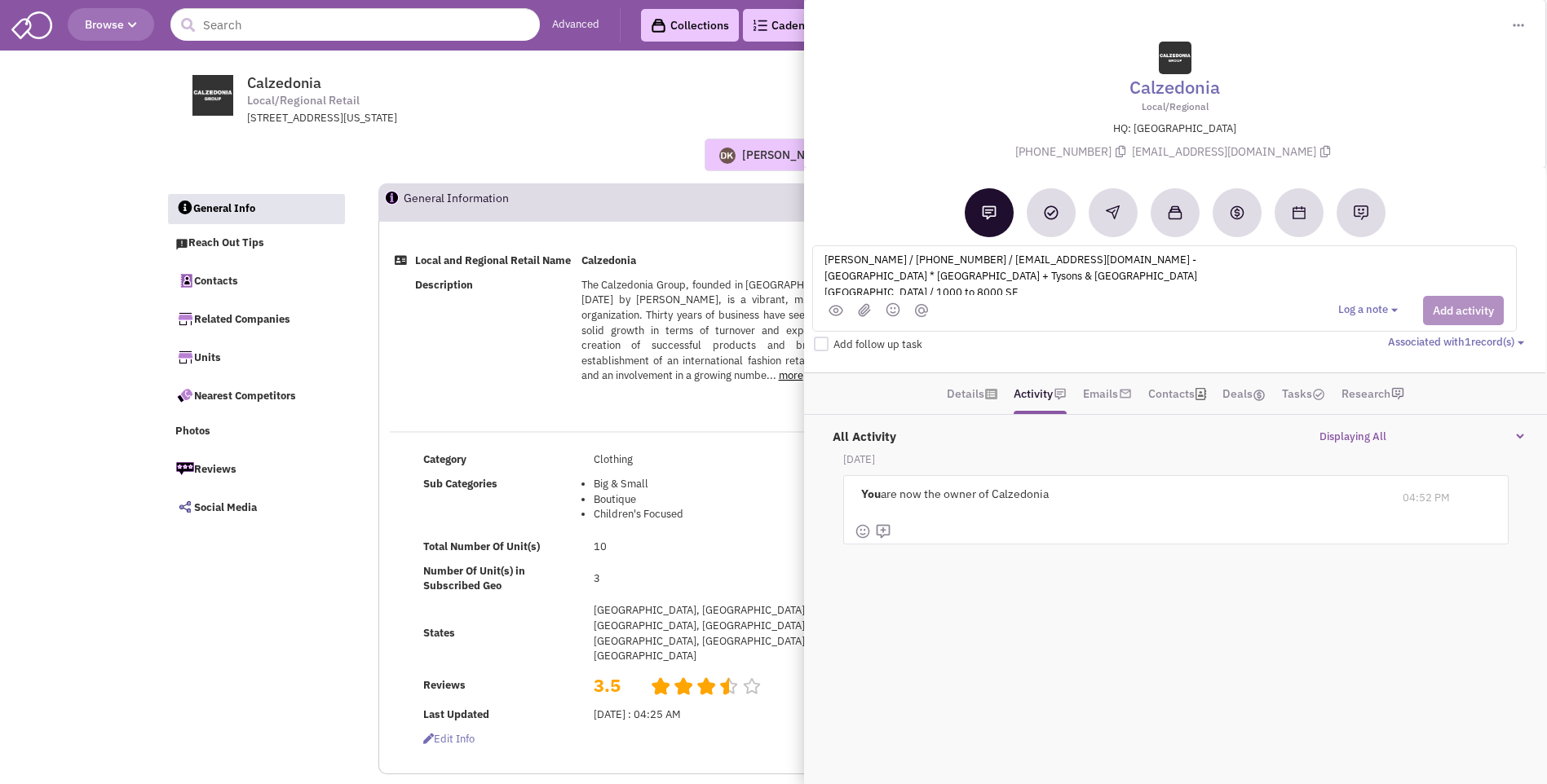
click at [1038, 272] on textarea "Amy Jones / (646) 692-9274 / amyjones@gmail.com - Bethesda * Annapolis + Tysons…" at bounding box center [1025, 273] width 404 height 45
type textarea "Amy Jones / (646) 692-9274 / amyjones@gmail.com - Bethesda * Annapolis + Tysons…"
click at [618, 120] on div "521 Broadway, New York, NY, 10012" at bounding box center [460, 119] width 426 height 16
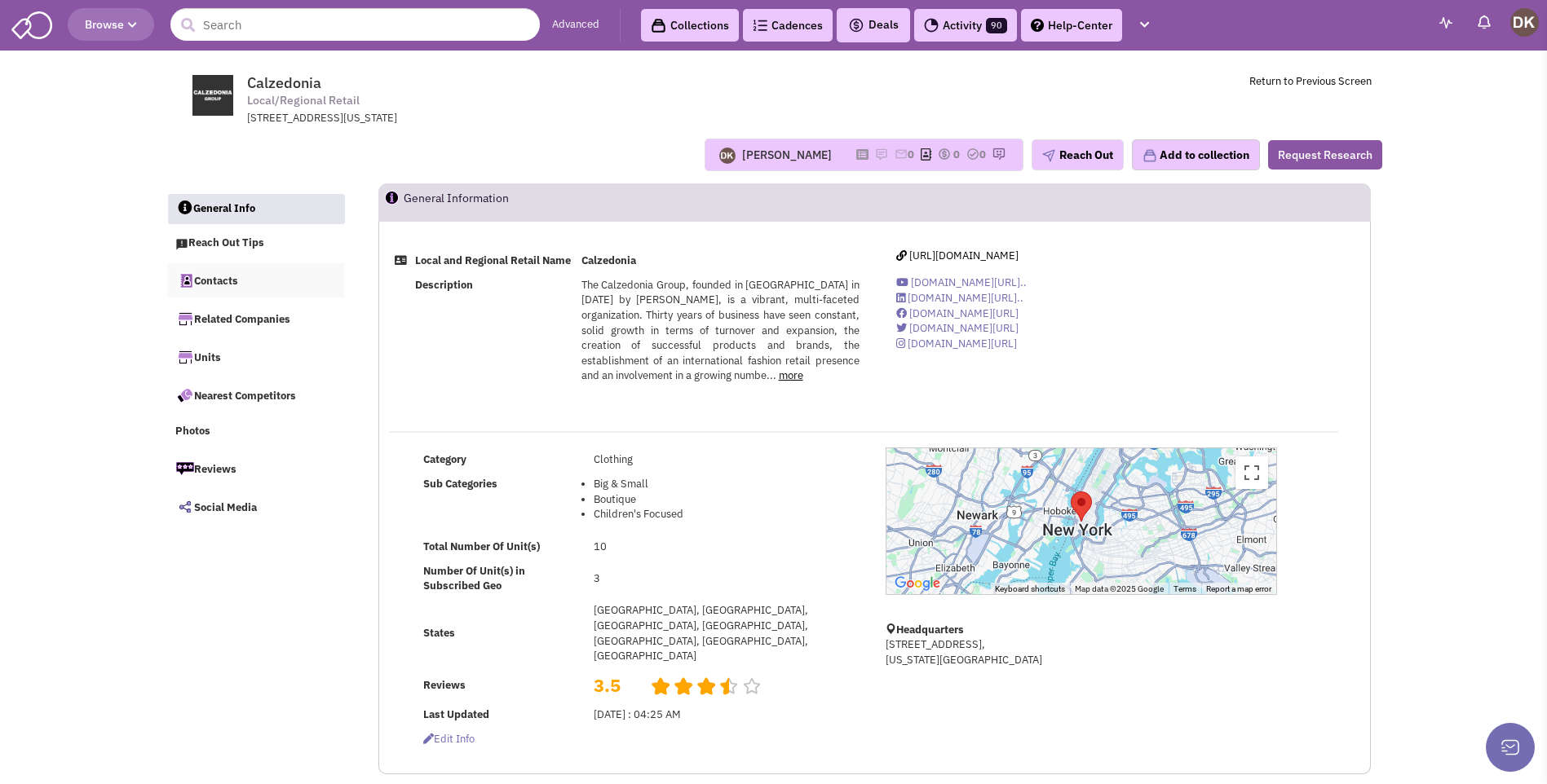
click at [232, 285] on link "Contacts" at bounding box center [256, 280] width 178 height 35
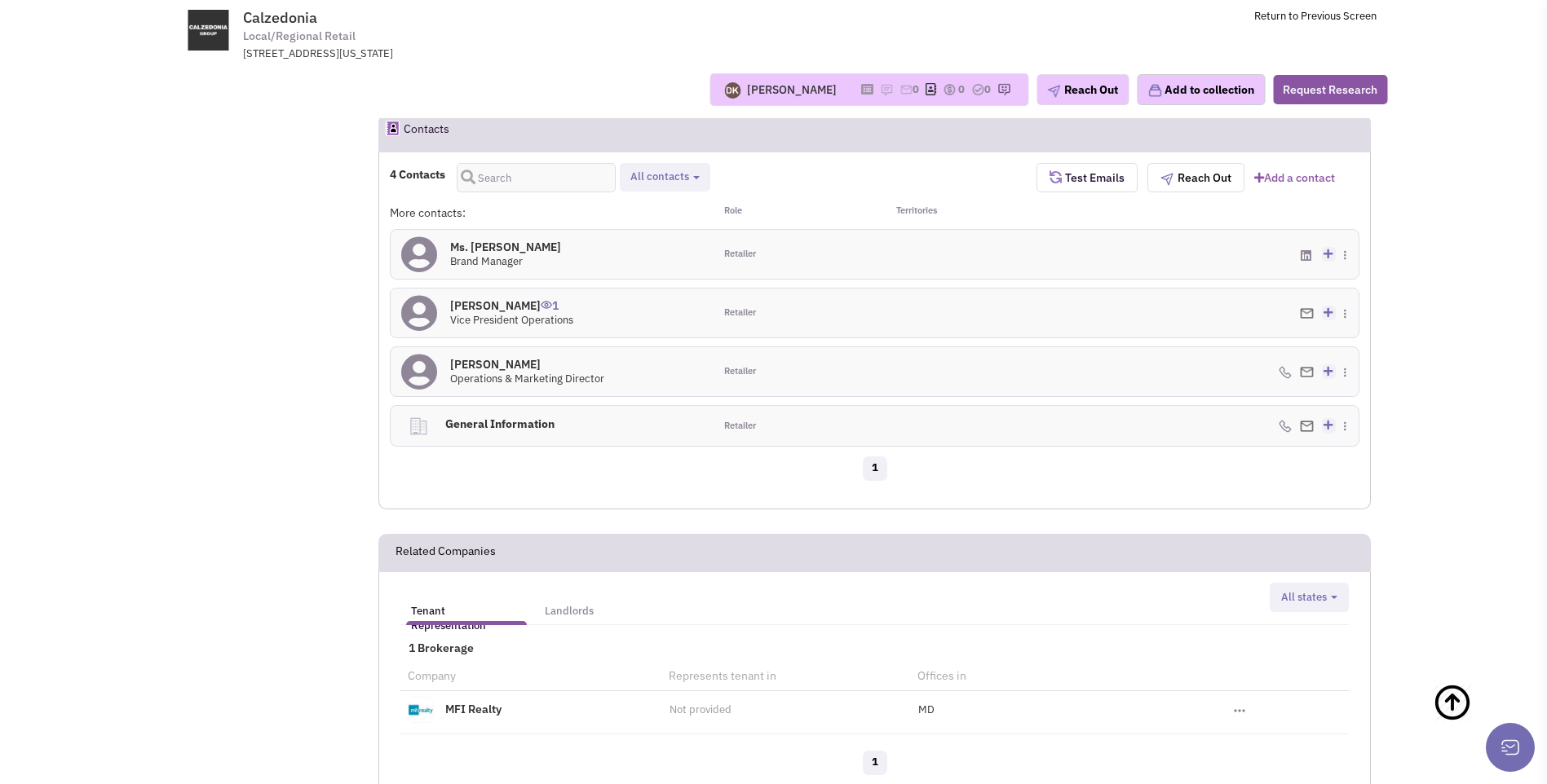
scroll to position [874, 0]
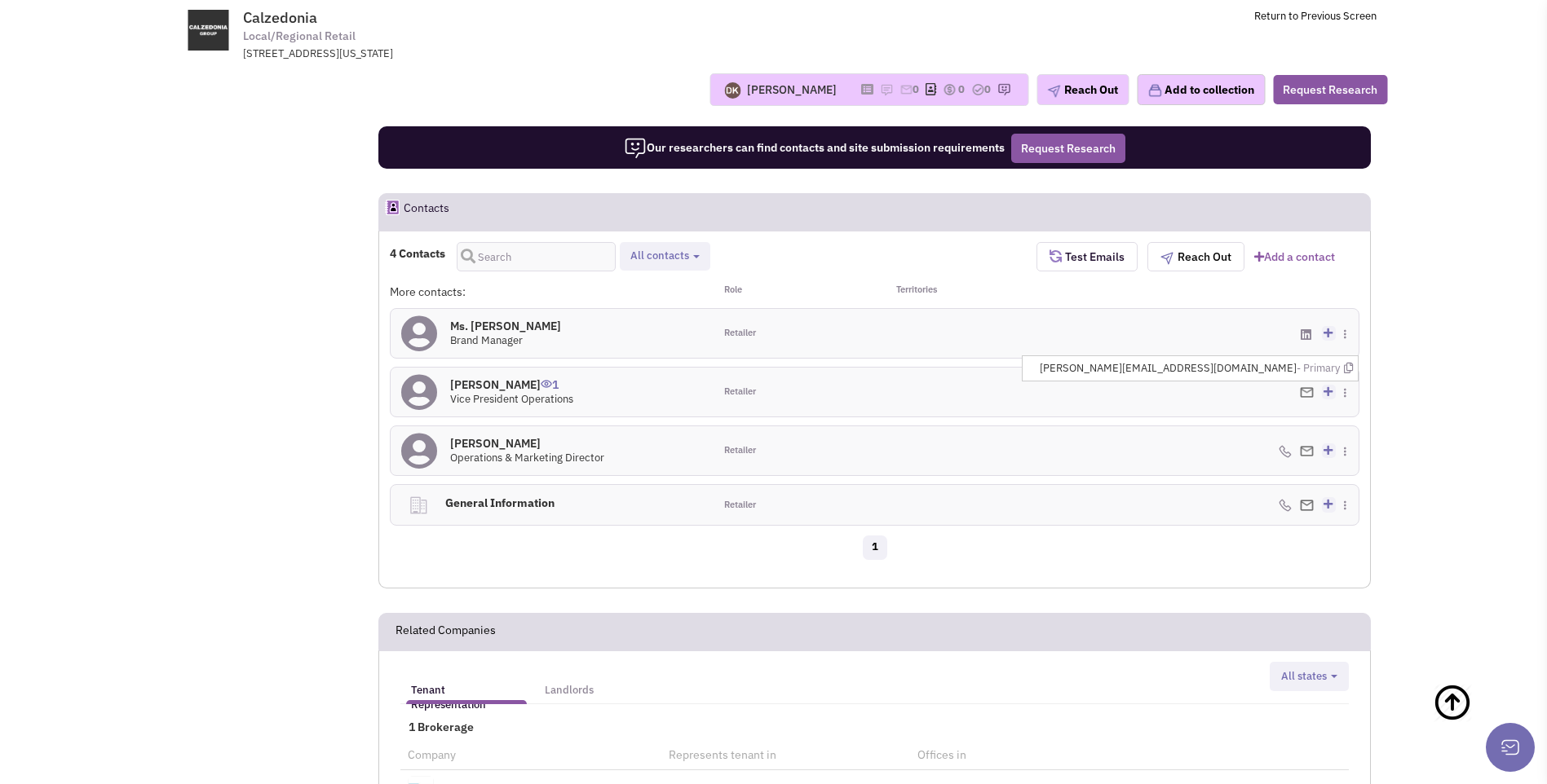
click at [1305, 387] on img at bounding box center [1306, 392] width 14 height 11
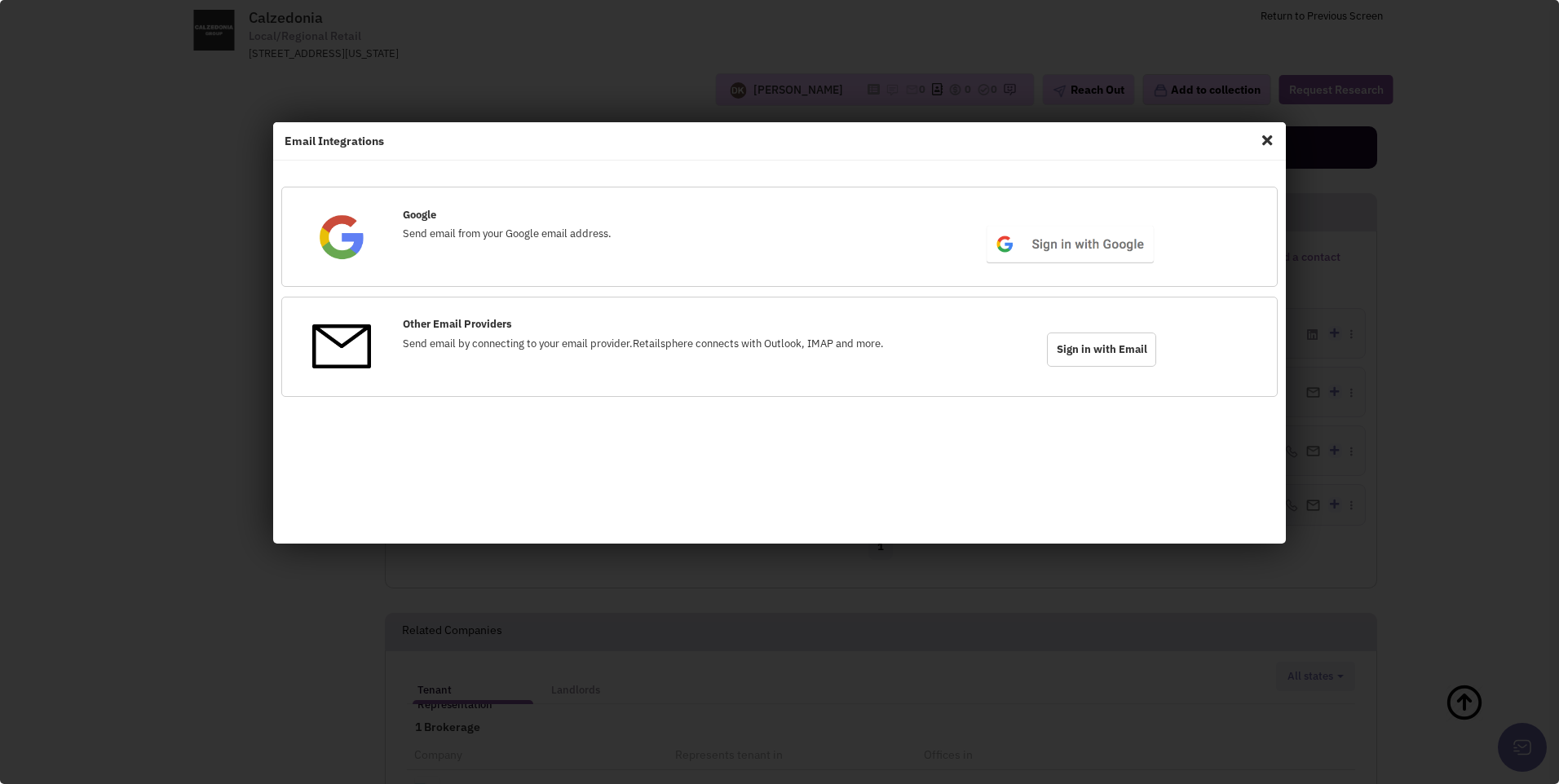
click at [1264, 135] on span "Close" at bounding box center [1267, 140] width 21 height 26
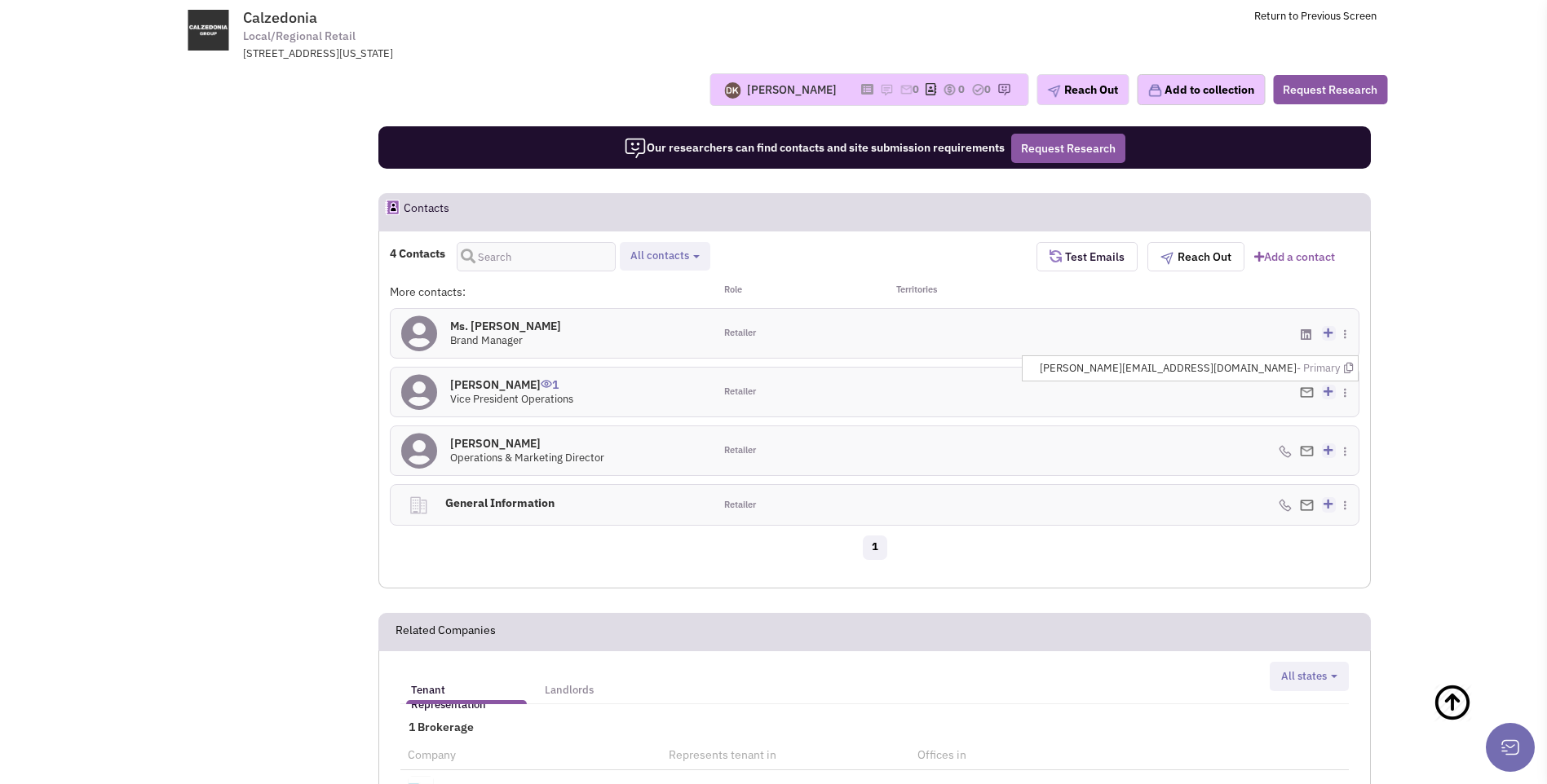
drag, startPoint x: 1131, startPoint y: 340, endPoint x: 1300, endPoint y: 343, distance: 169.0
click at [1300, 361] on span "antonio.simonato@calzedonia.com - Primary" at bounding box center [1197, 369] width 313 height 16
drag, startPoint x: 1300, startPoint y: 343, endPoint x: 1187, endPoint y: 339, distance: 113.1
copy span "antonio.simonato@calzedonia.com -"
click at [880, 92] on img at bounding box center [886, 90] width 13 height 13
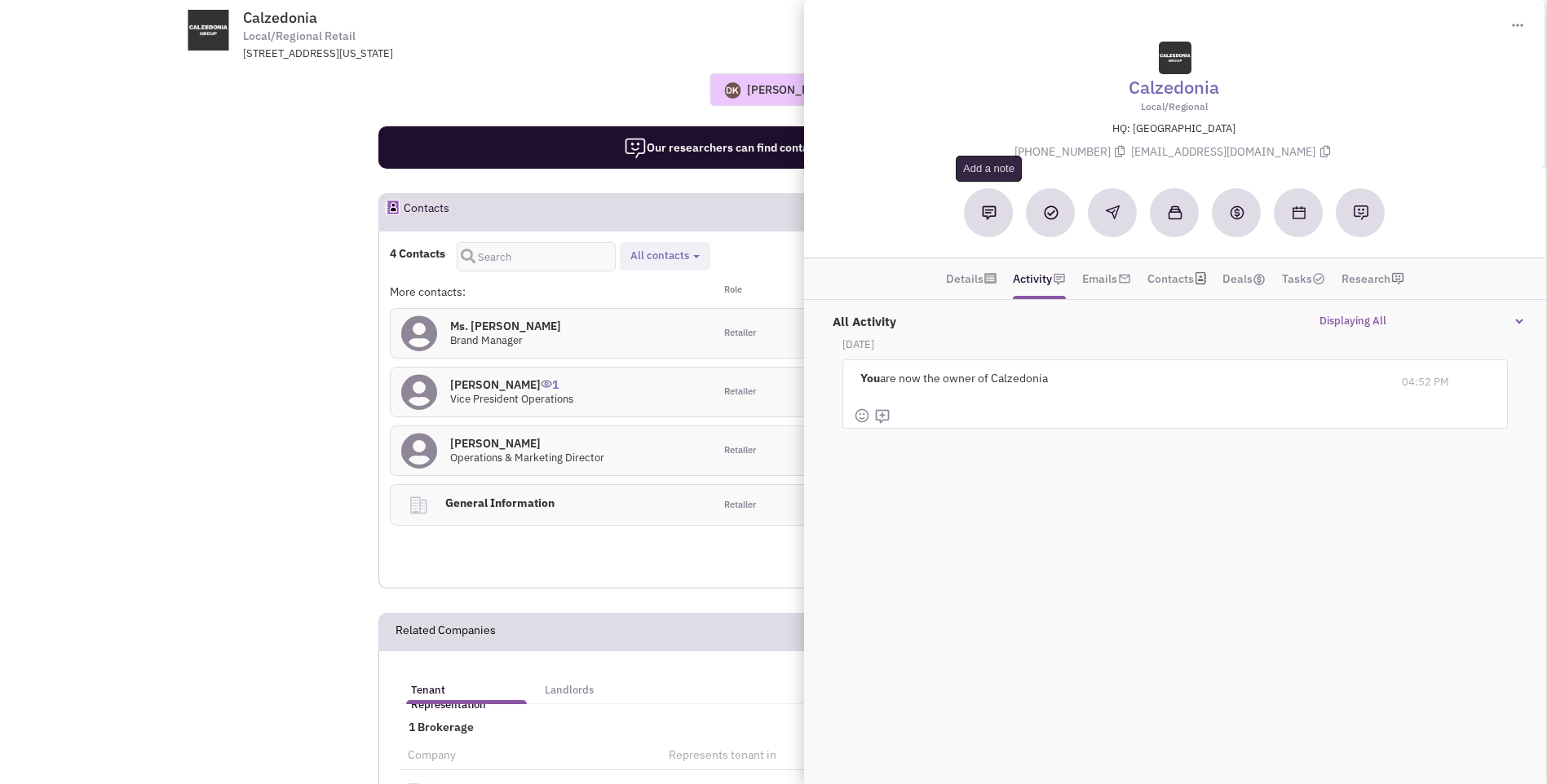
click at [996, 218] on img at bounding box center [990, 213] width 15 height 15
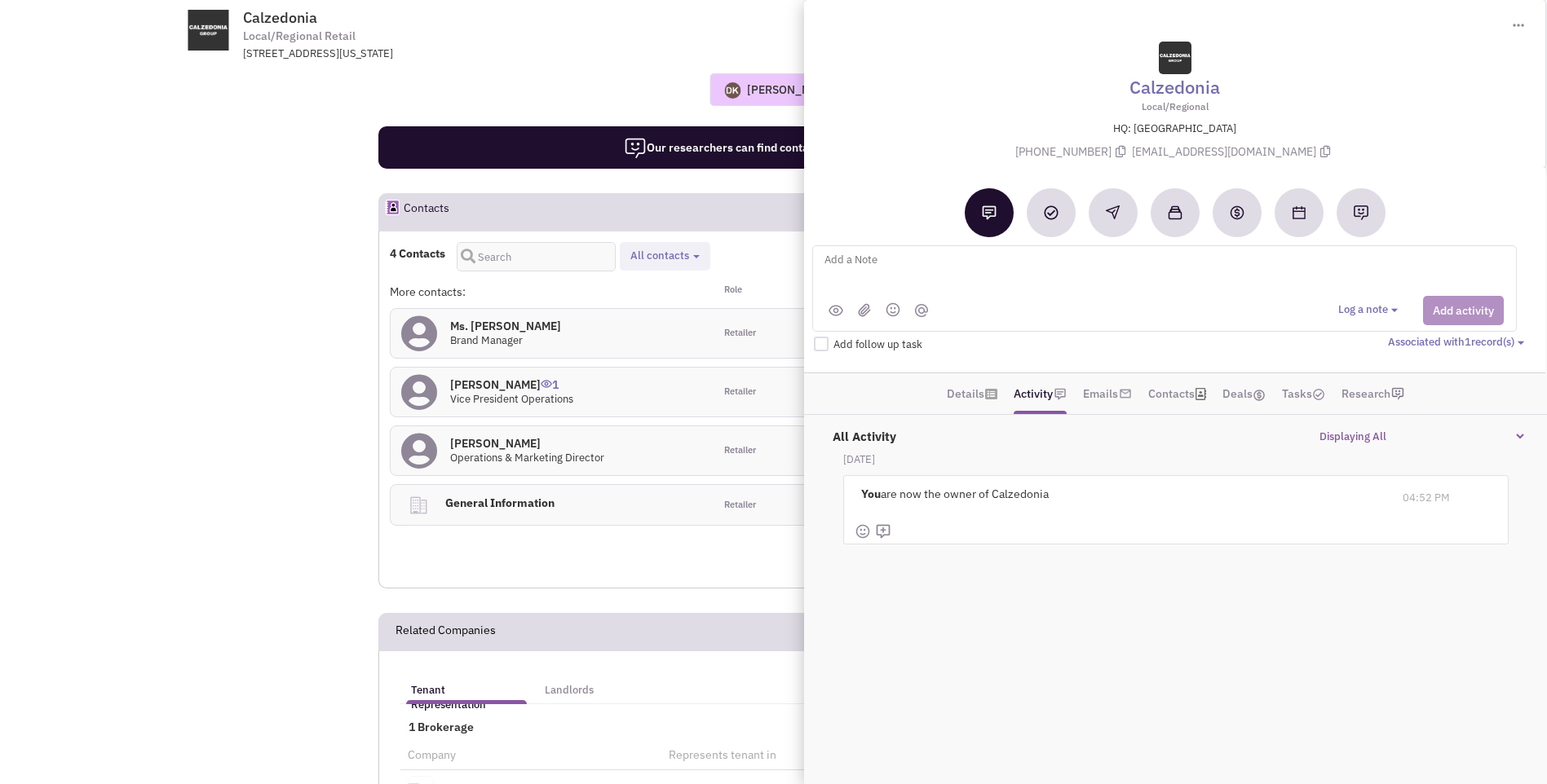
click at [864, 259] on textarea at bounding box center [1025, 273] width 404 height 45
paste textarea "Amy Jones / (646) 692-9274 / amyjones@gmail.com - Bethesda * Annapolis + Tysons…"
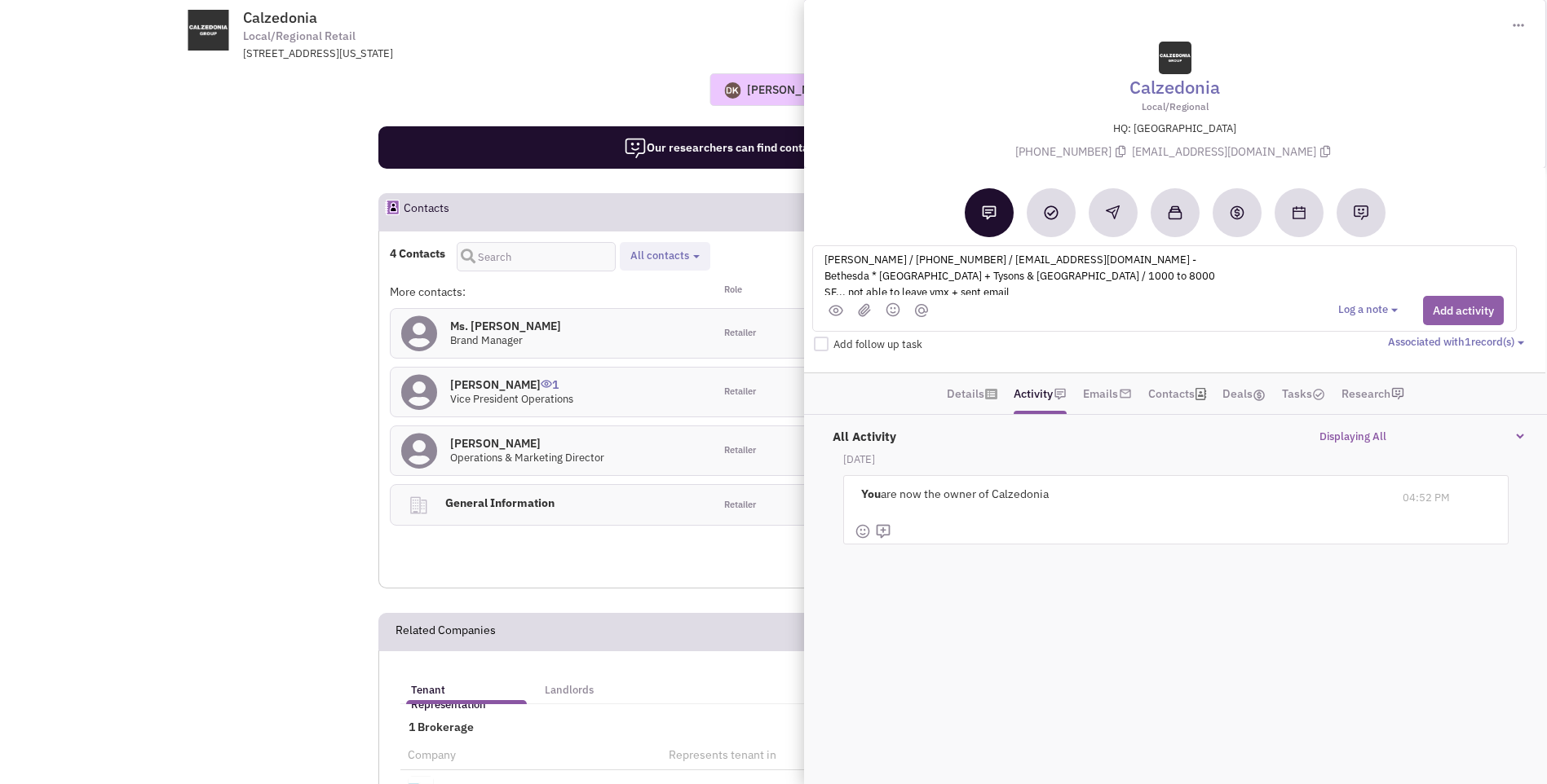
type textarea "Amy Jones / (646) 692-9274 / amyjones@gmail.com - Bethesda * Annapolis + Tysons…"
click at [1444, 314] on button "Add activity" at bounding box center [1464, 311] width 81 height 30
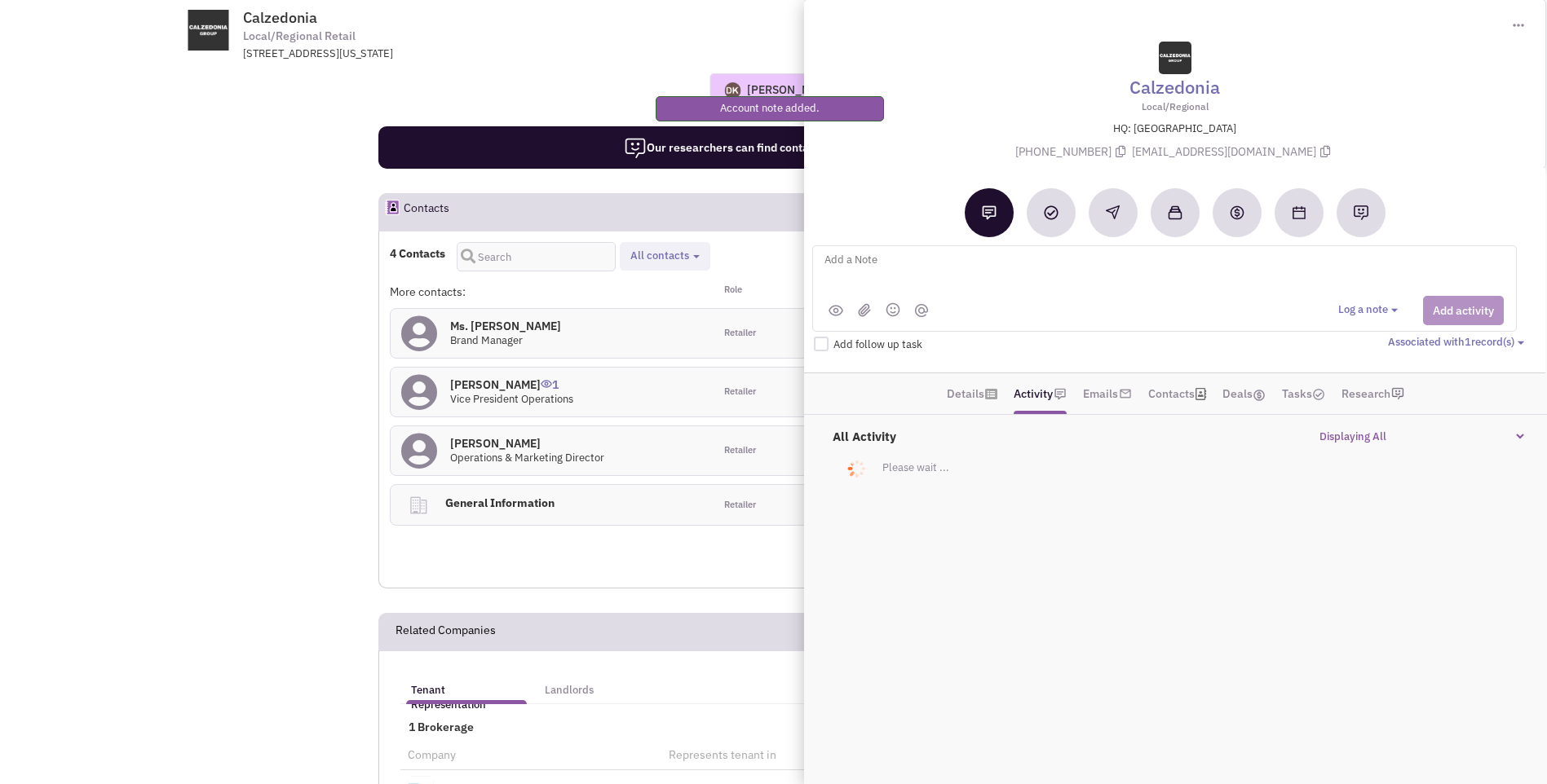
click at [563, 35] on span "Calzedonia Local/Regional Retail 521 Broadway, New York, NY, 10012" at bounding box center [463, 35] width 408 height 52
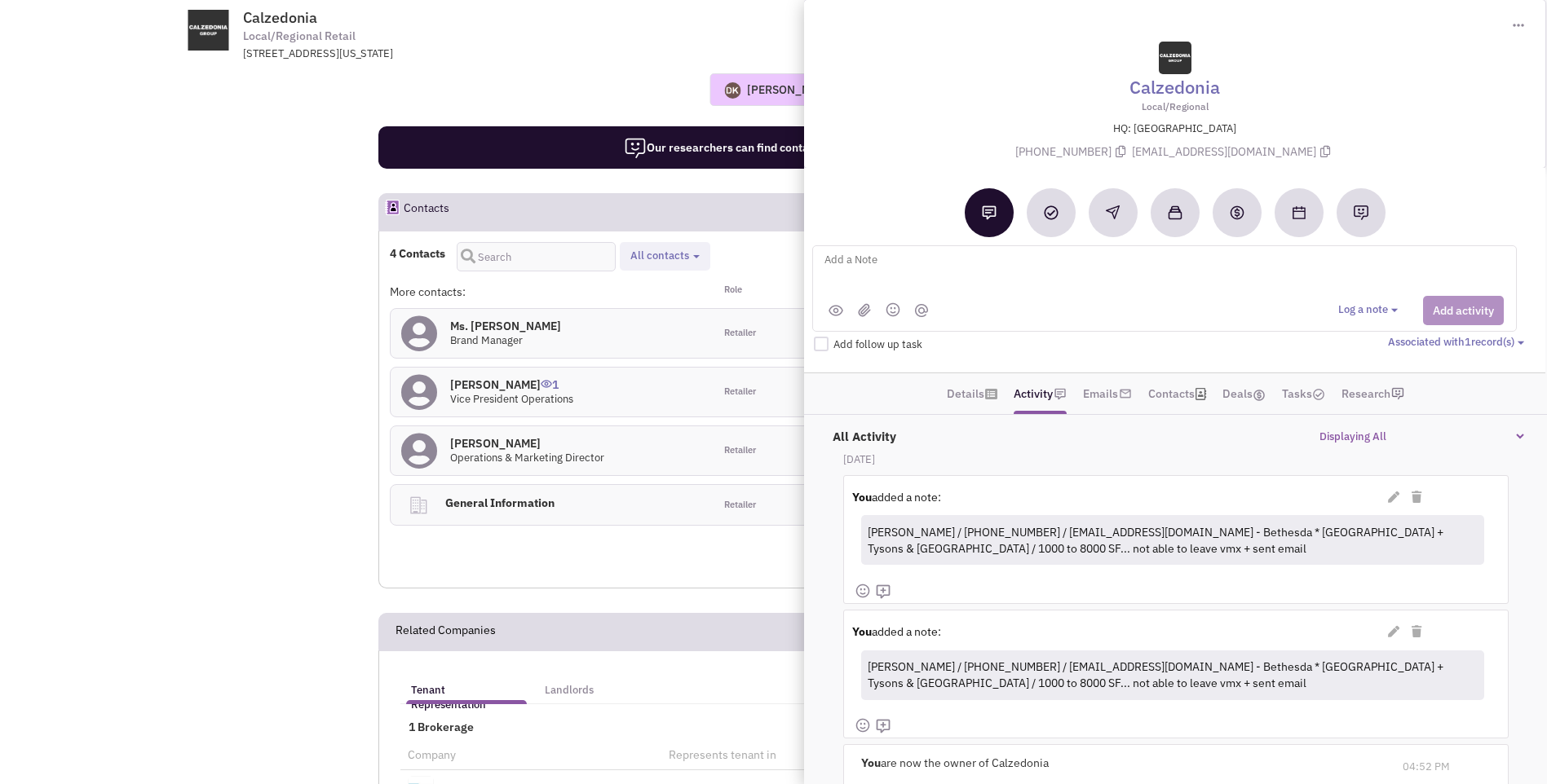
click at [519, 87] on div "Donnie Keller No note found! 0 0 0 Reach Out Add to collection" at bounding box center [774, 90] width 1248 height 33
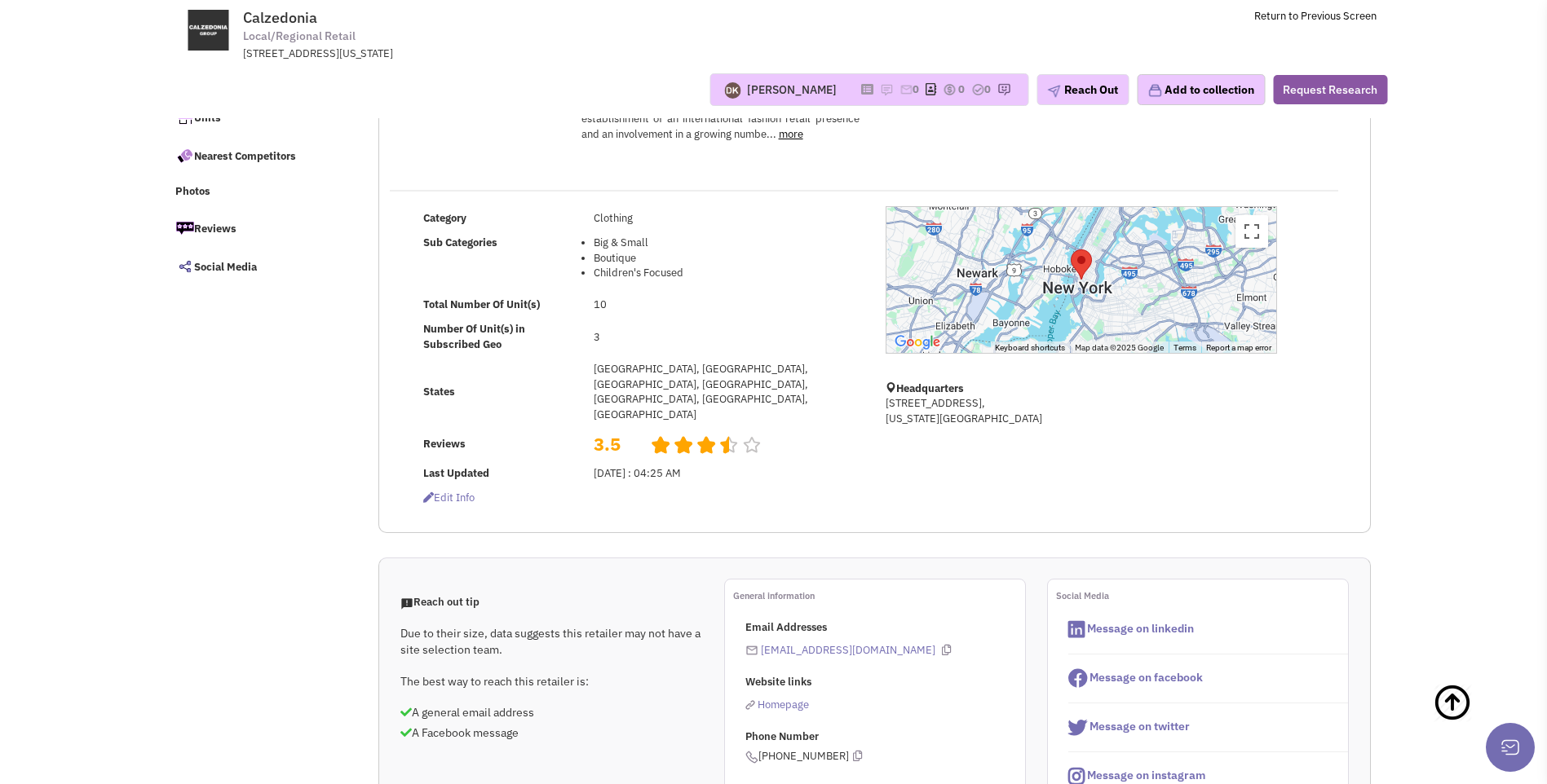
scroll to position [0, 0]
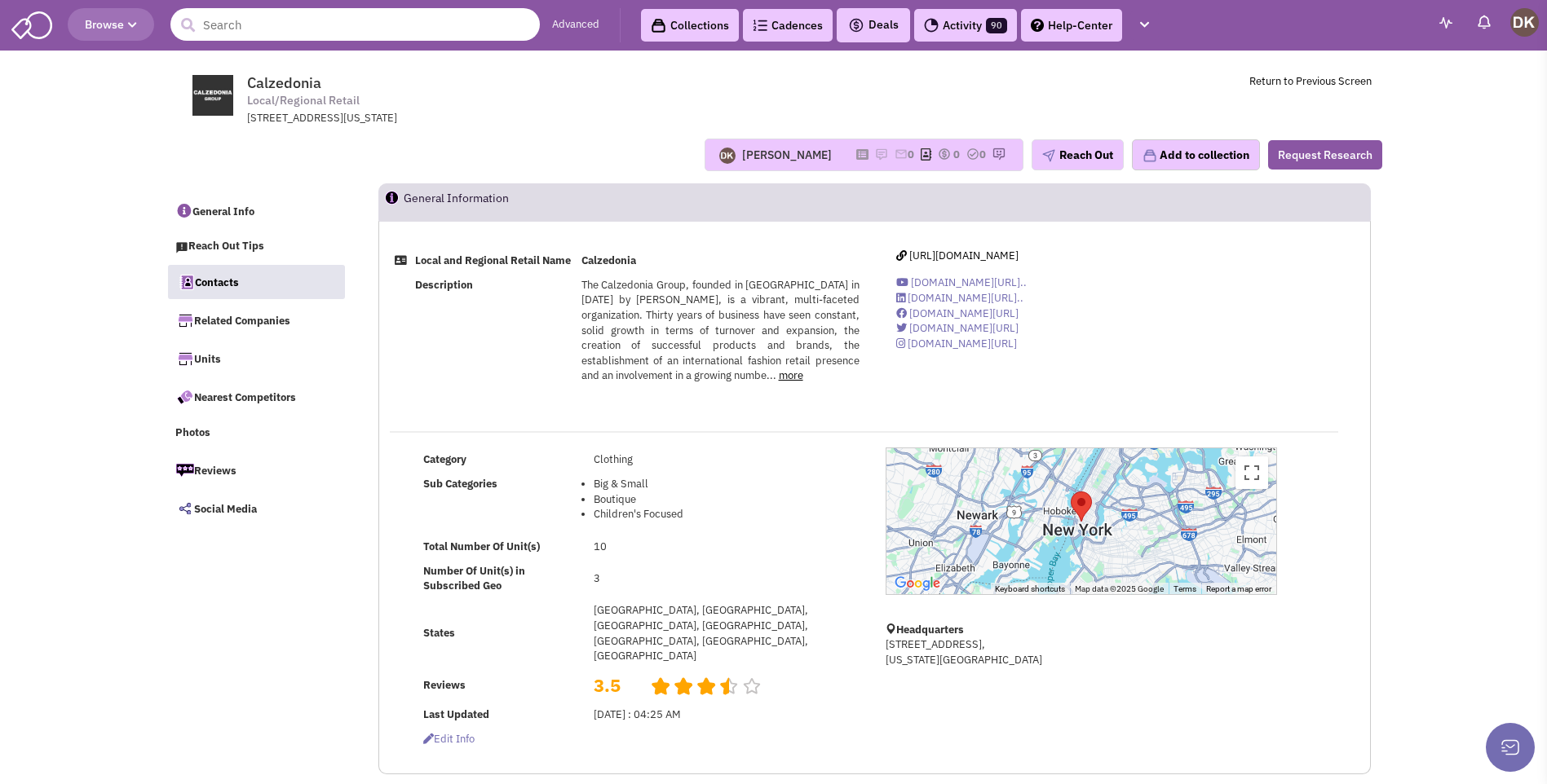
click at [361, 26] on input "text" at bounding box center [355, 25] width 369 height 33
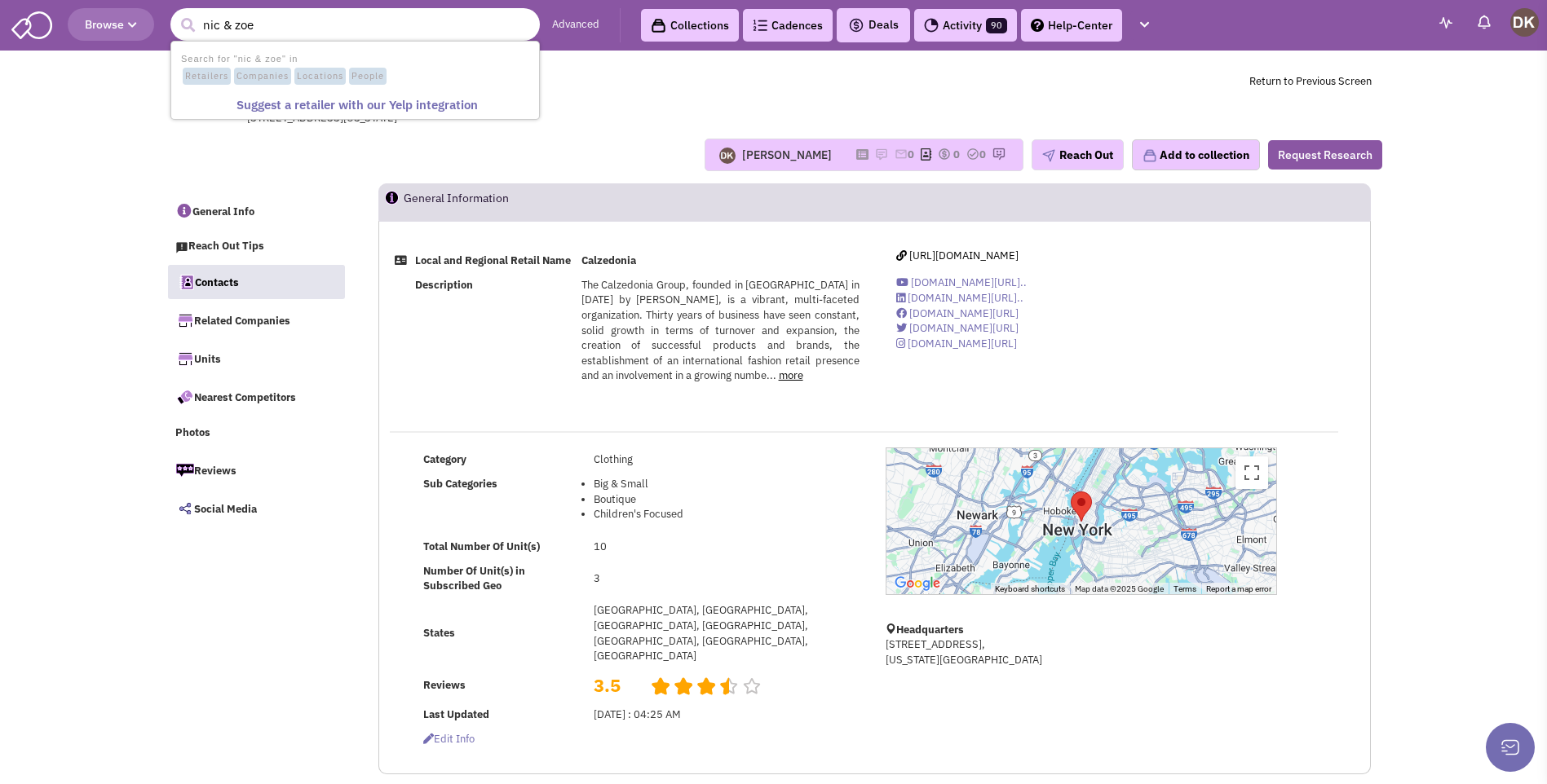
type input "nic & zoe"
click at [176, 13] on button "submit" at bounding box center [188, 26] width 25 height 25
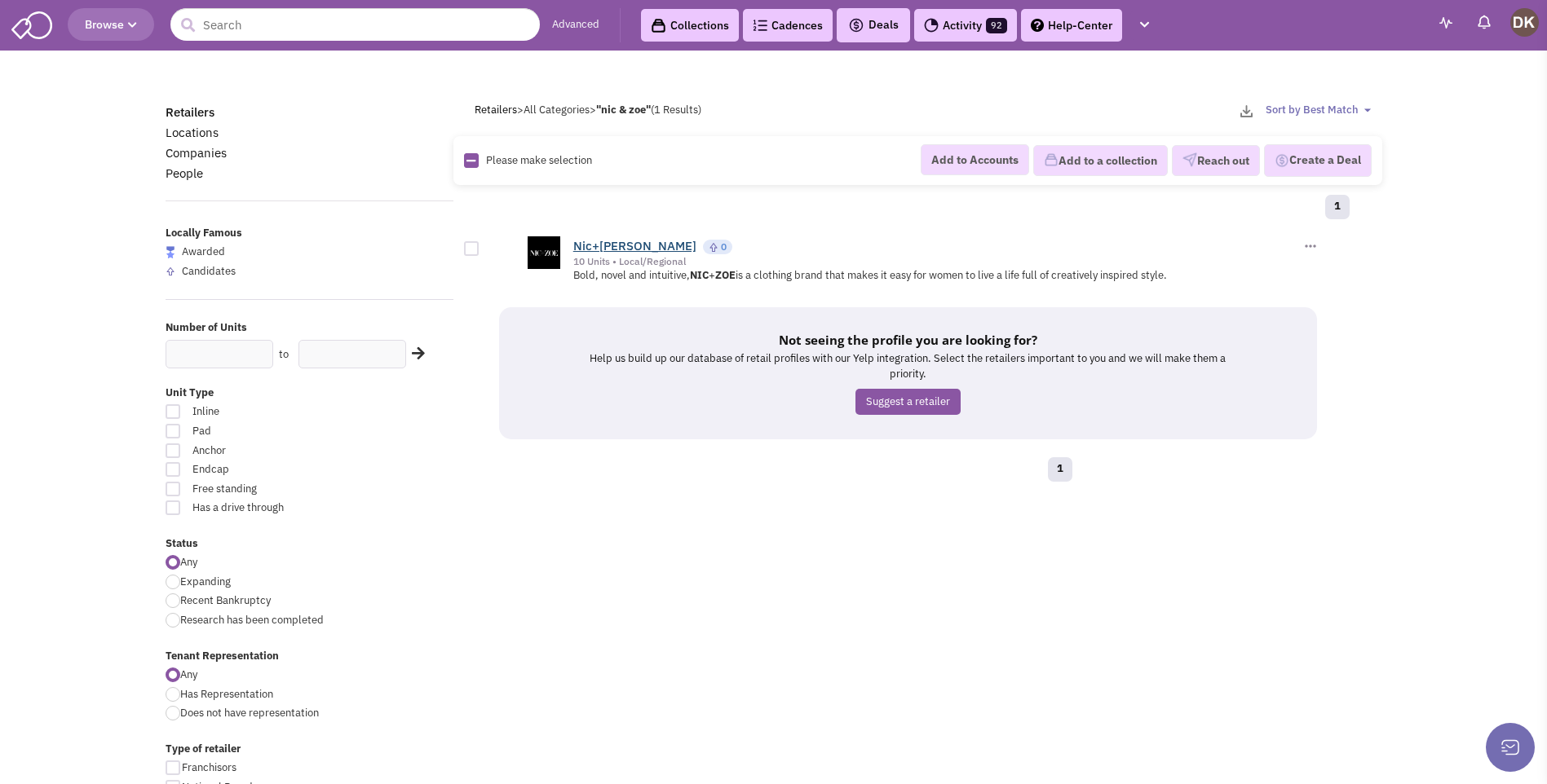
click at [597, 248] on link "Nic+[PERSON_NAME]" at bounding box center [634, 246] width 123 height 16
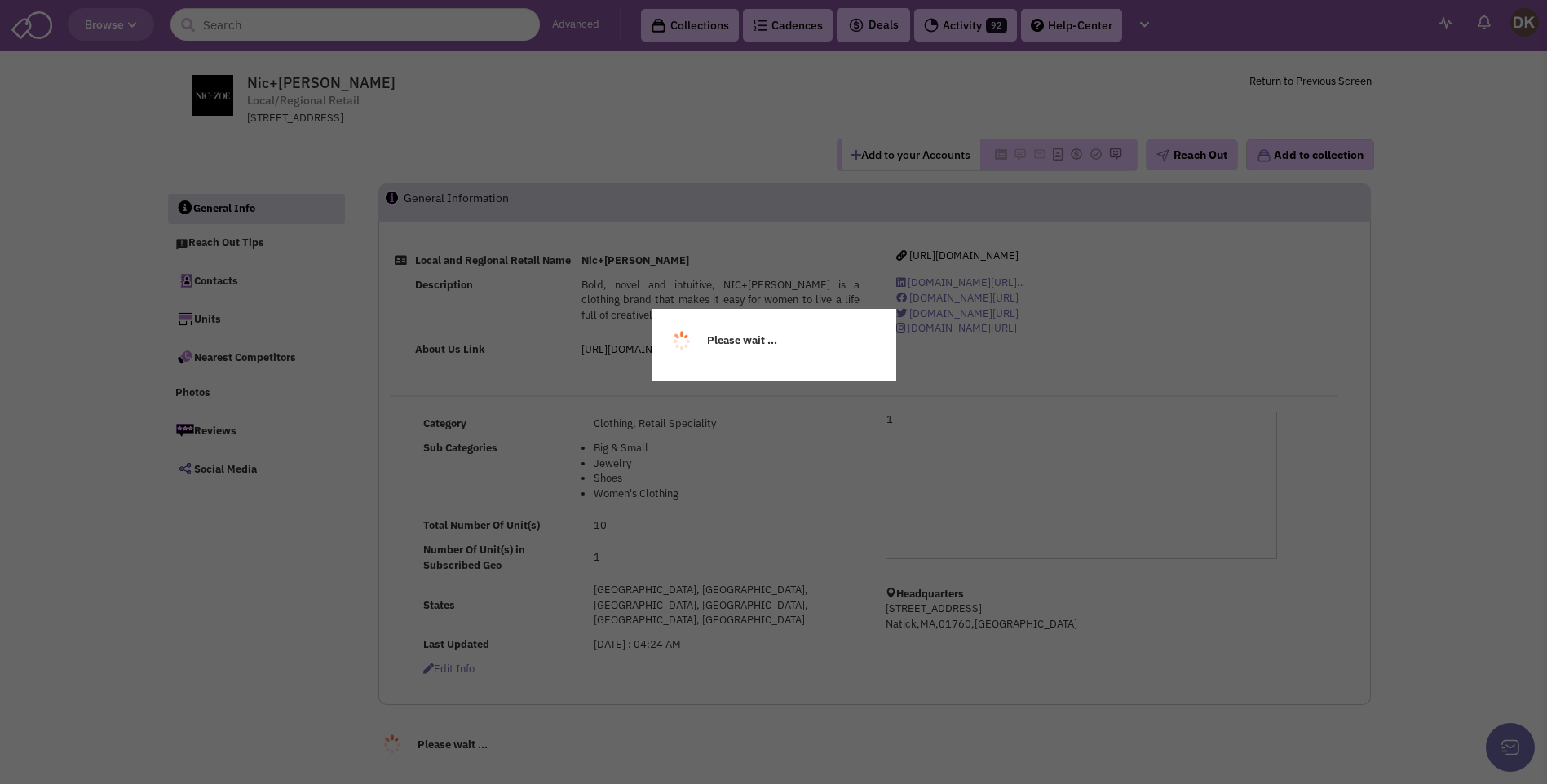
select select
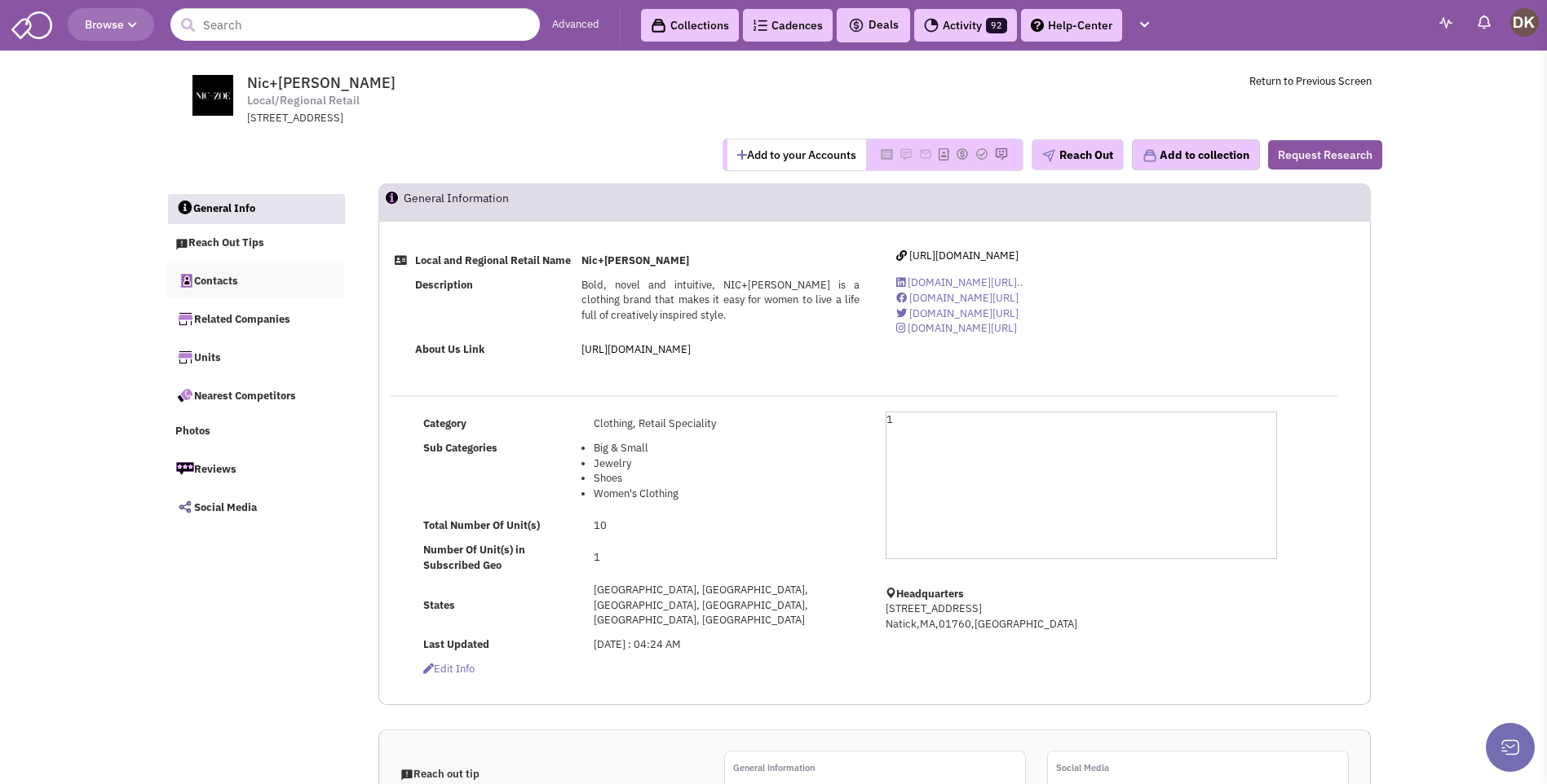
click at [220, 283] on link "Contacts" at bounding box center [256, 280] width 178 height 35
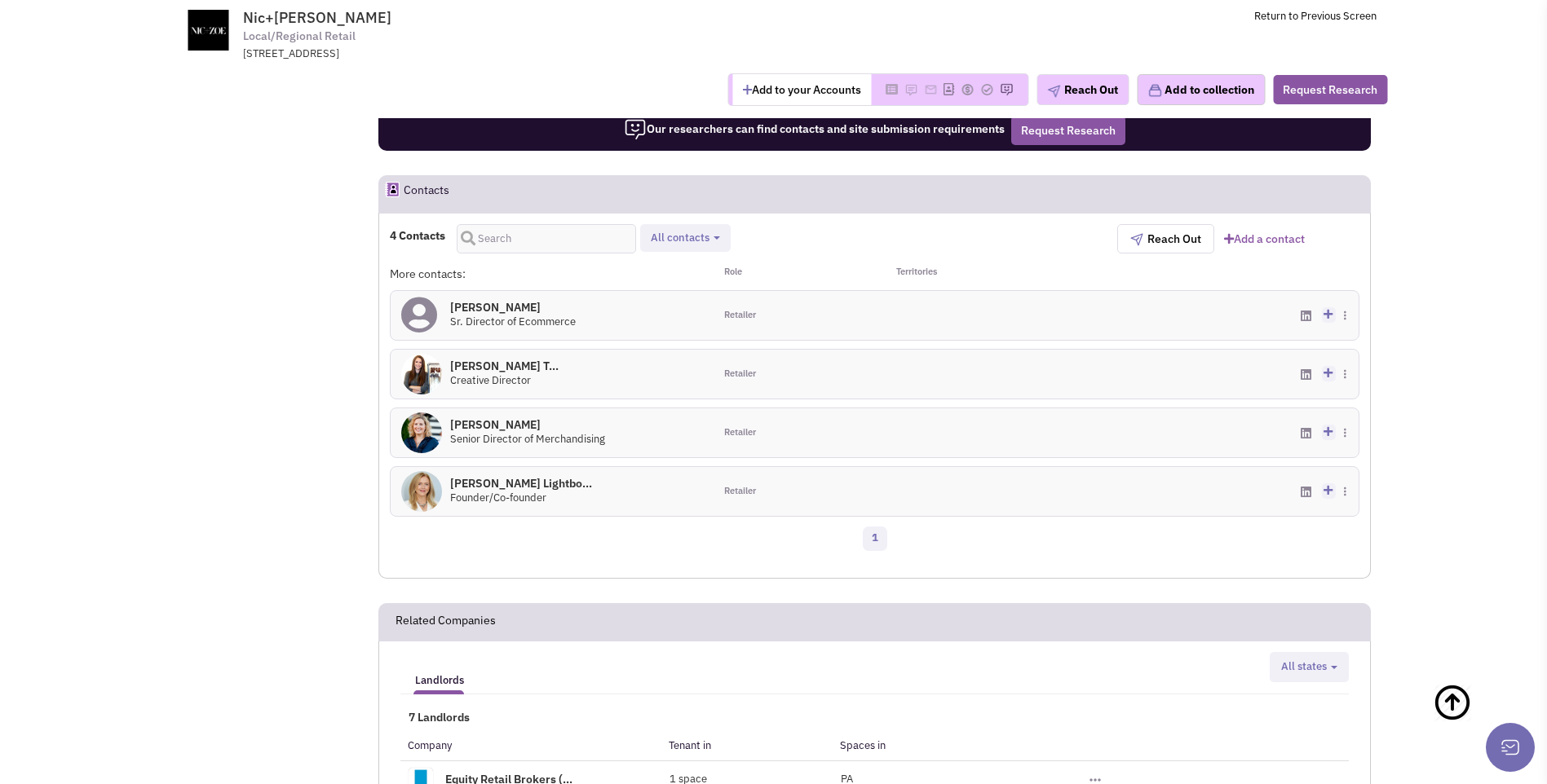
scroll to position [901, 0]
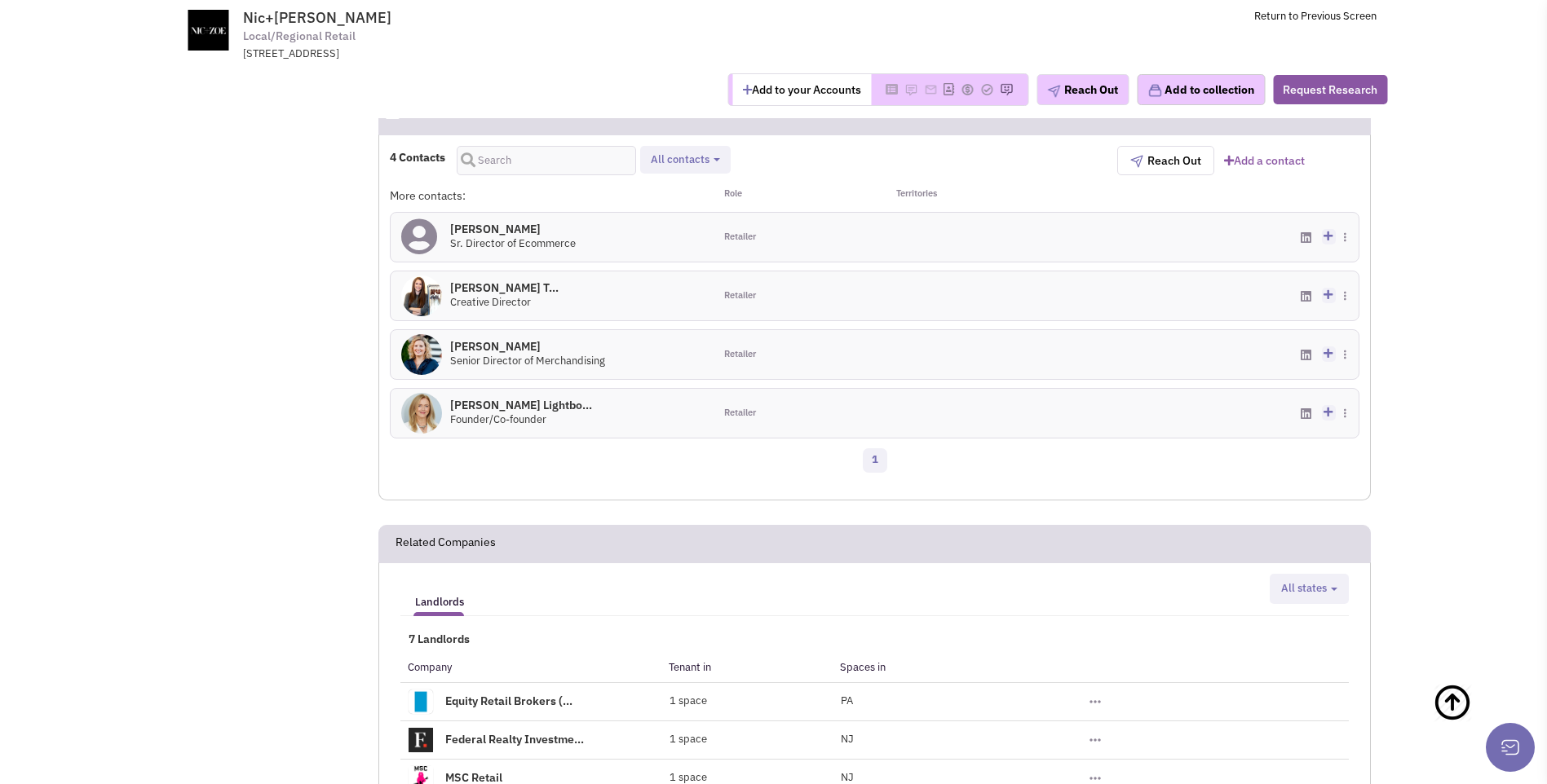
click at [432, 403] on img at bounding box center [421, 413] width 40 height 40
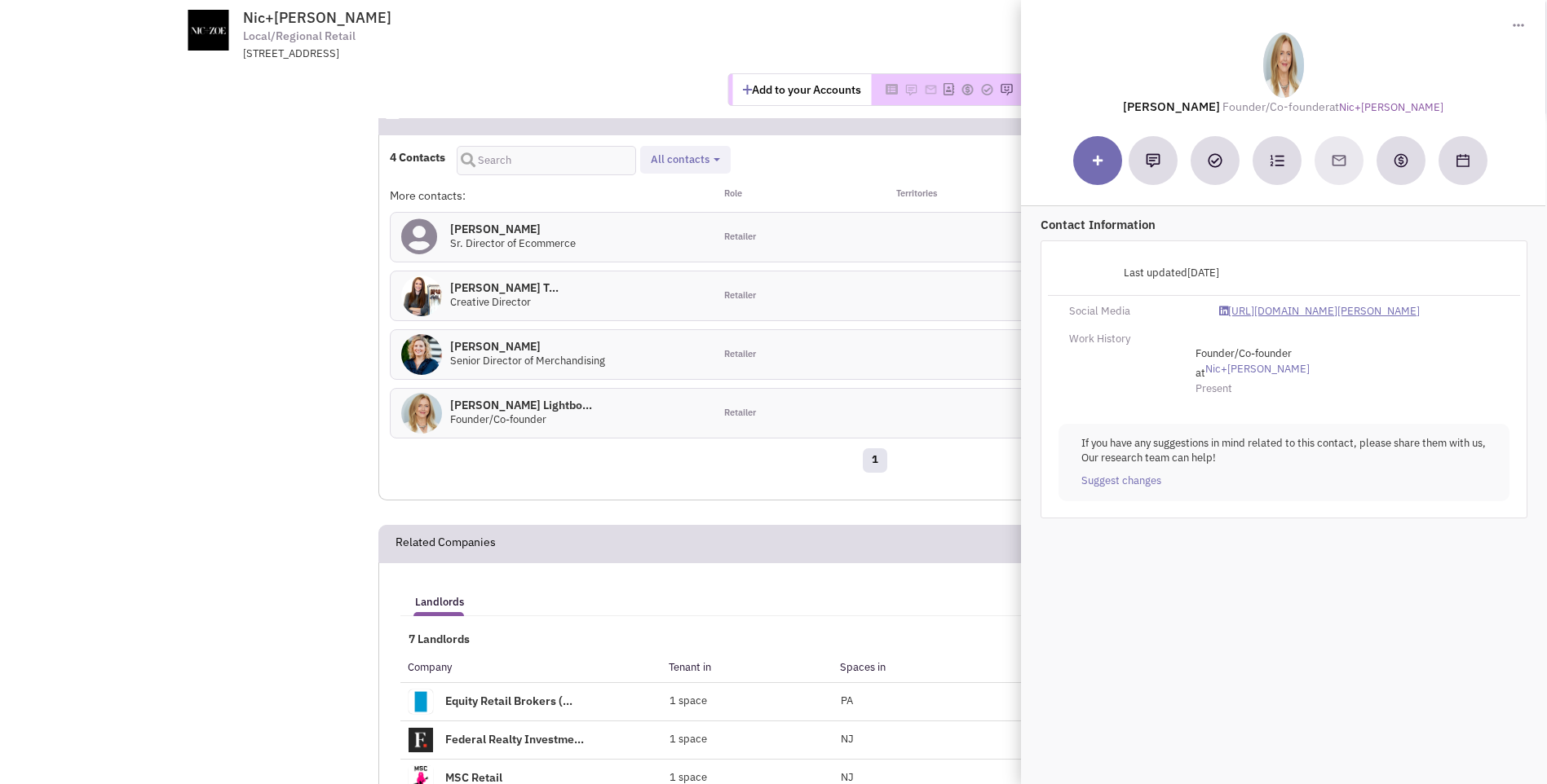
click at [1297, 313] on link "[URL][DOMAIN_NAME][PERSON_NAME]" at bounding box center [1319, 312] width 200 height 16
click at [621, 60] on div "[STREET_ADDRESS]" at bounding box center [456, 54] width 426 height 16
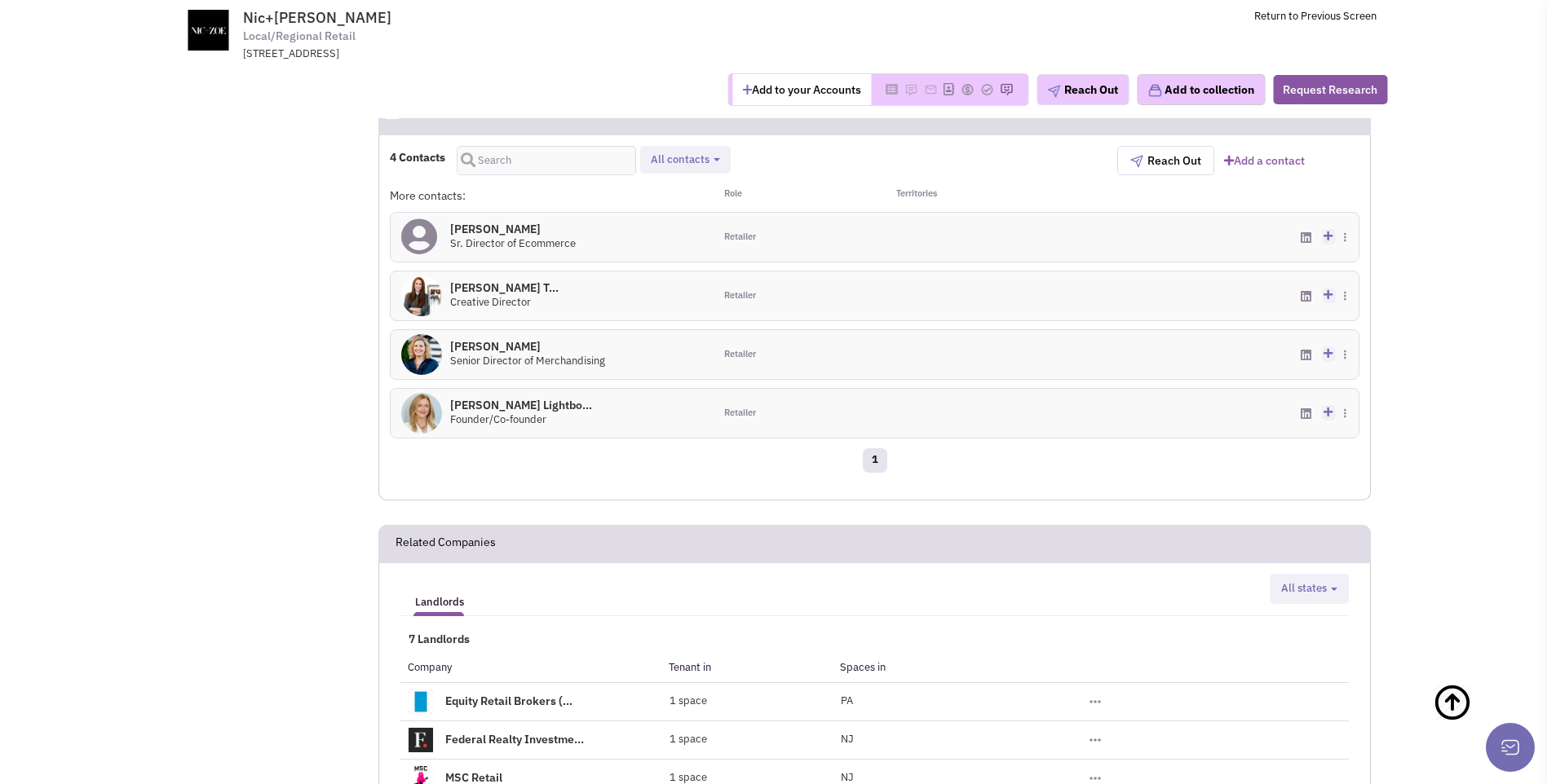
click at [783, 96] on button "Add to your Accounts" at bounding box center [802, 90] width 139 height 31
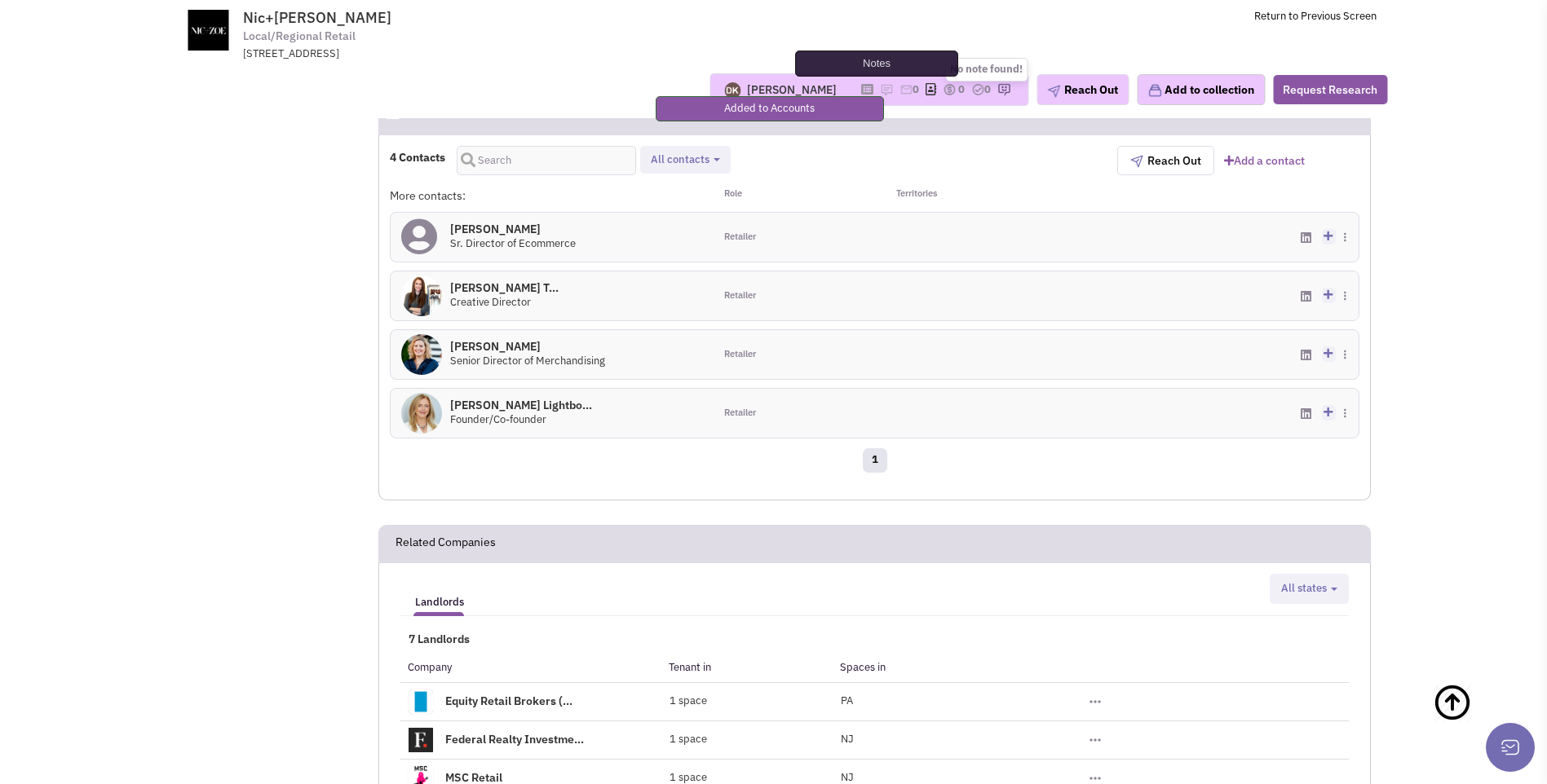
click at [880, 89] on img at bounding box center [886, 90] width 13 height 13
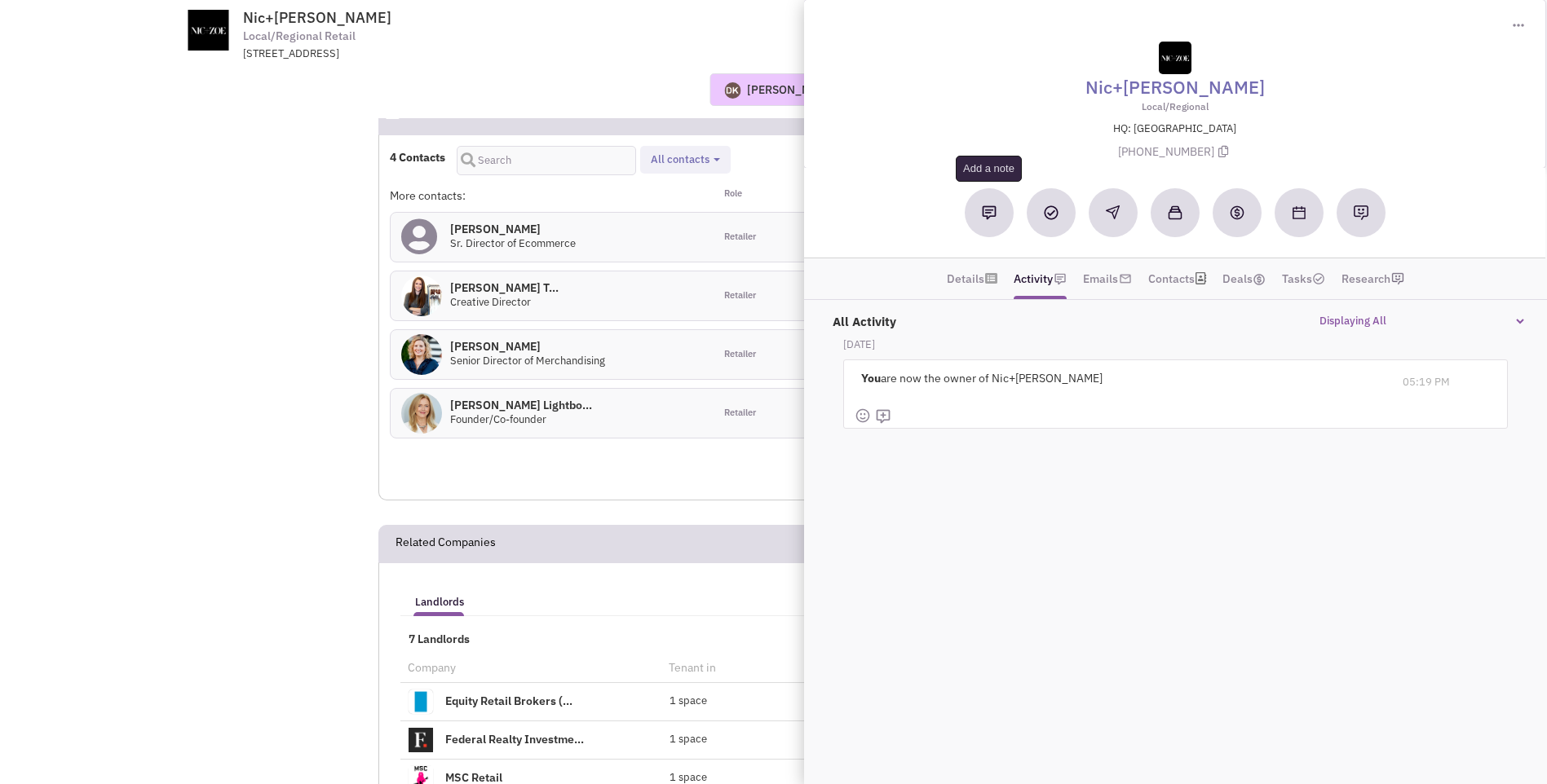
click at [985, 218] on img at bounding box center [990, 213] width 15 height 15
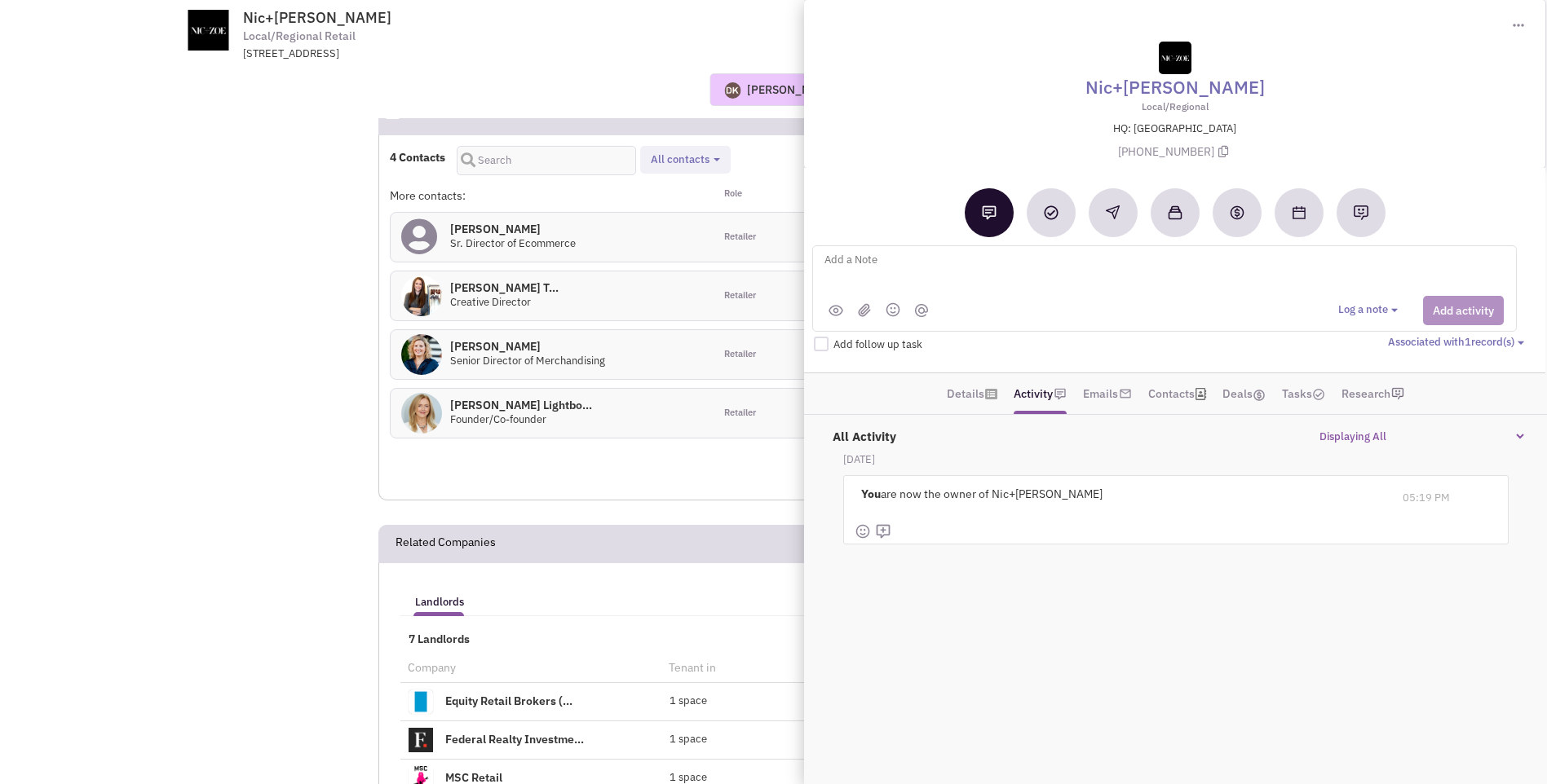
click at [870, 266] on textarea at bounding box center [1025, 273] width 404 height 45
paste textarea "no contact information found / sent LinkedIn message"
type textarea "no contact information found / sent LinkedIn message to [PERSON_NAME]"
click at [430, 405] on img at bounding box center [421, 413] width 40 height 40
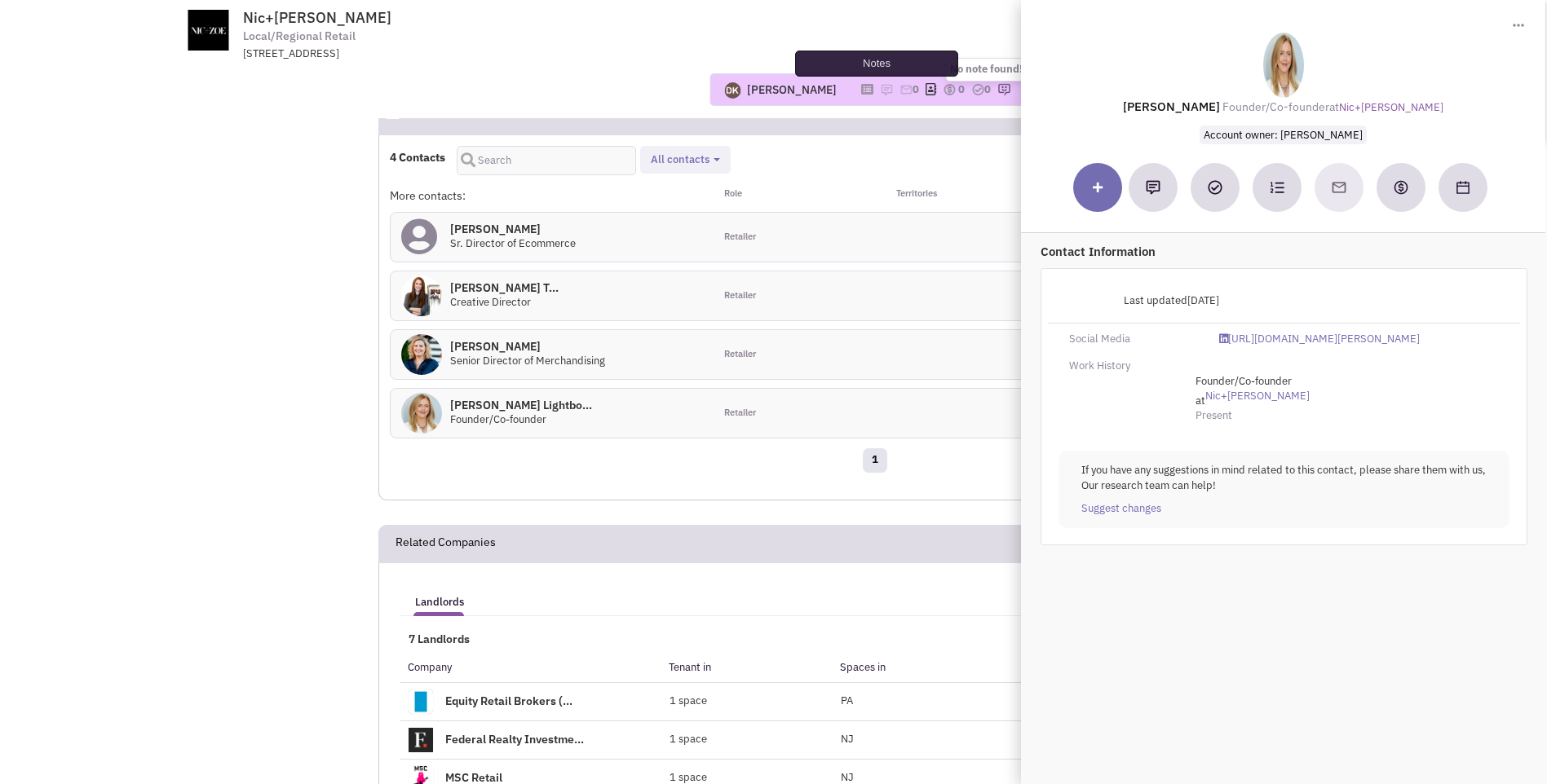
click at [880, 92] on img at bounding box center [886, 90] width 13 height 13
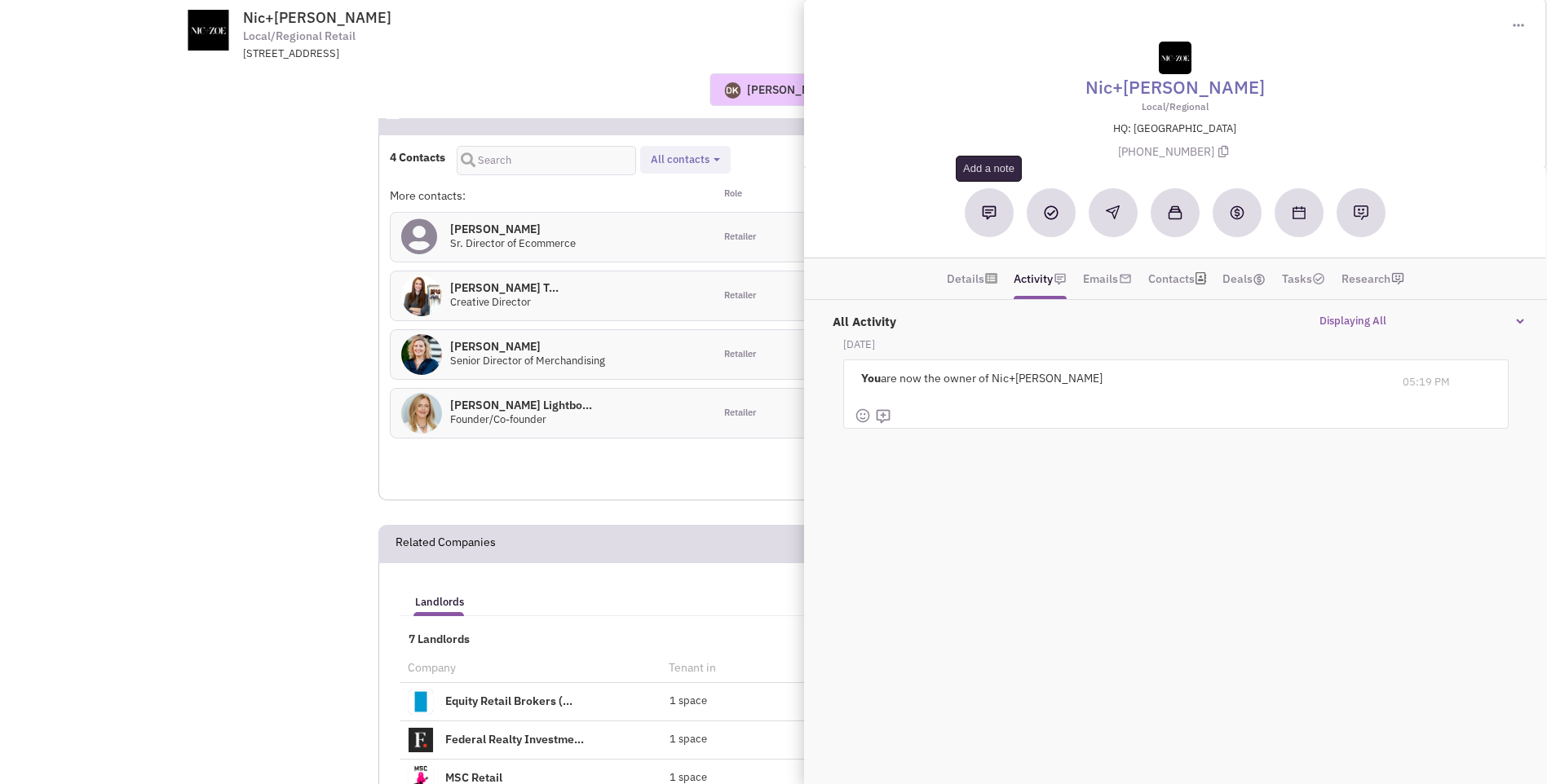
click at [985, 217] on img at bounding box center [990, 213] width 15 height 15
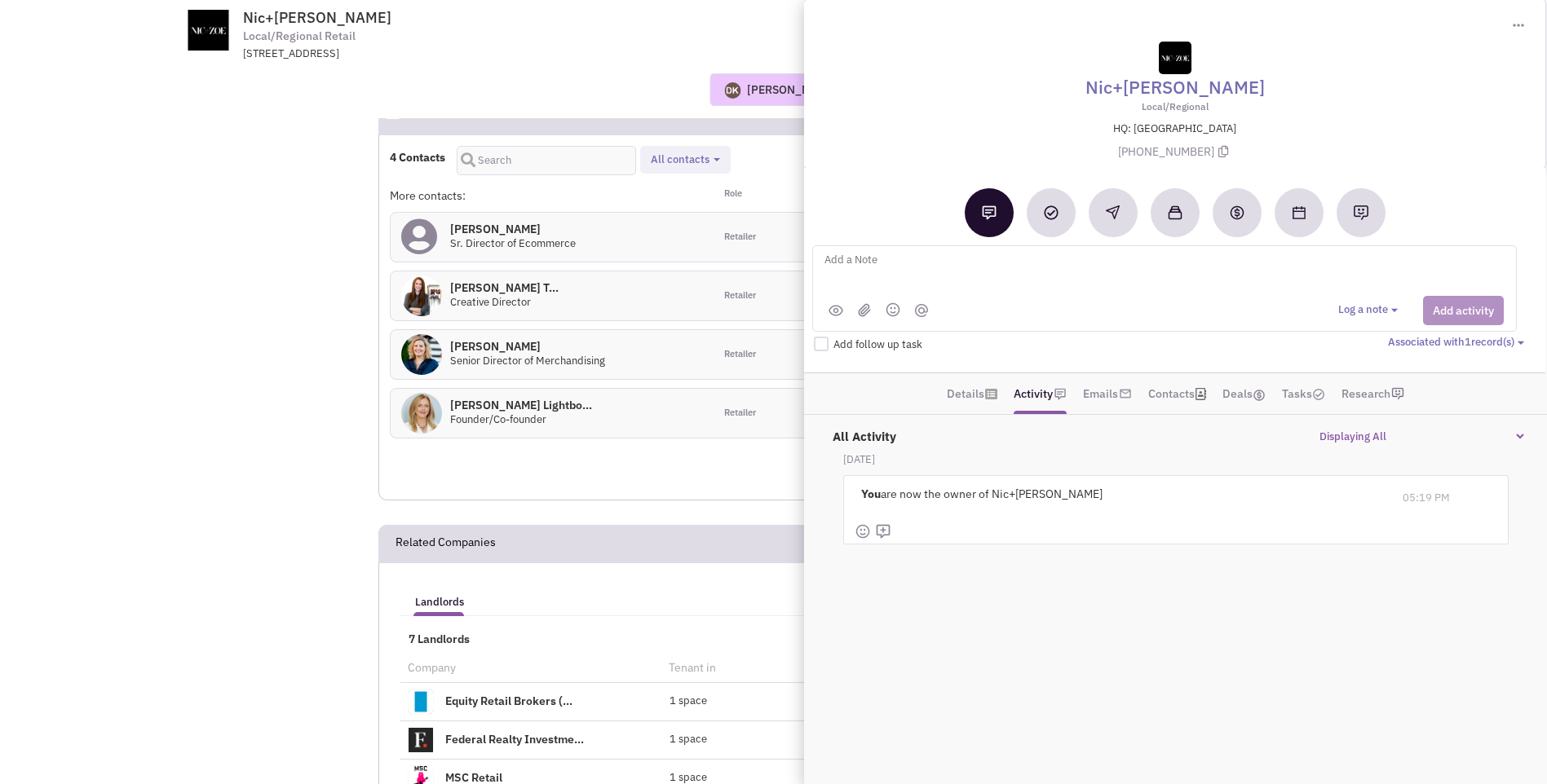
click at [871, 261] on textarea at bounding box center [1025, 273] width 404 height 45
type textarea "no contact information found / sent LinkedIn message to Dorian Lightbown"
click at [1451, 316] on button "Add activity" at bounding box center [1464, 311] width 81 height 30
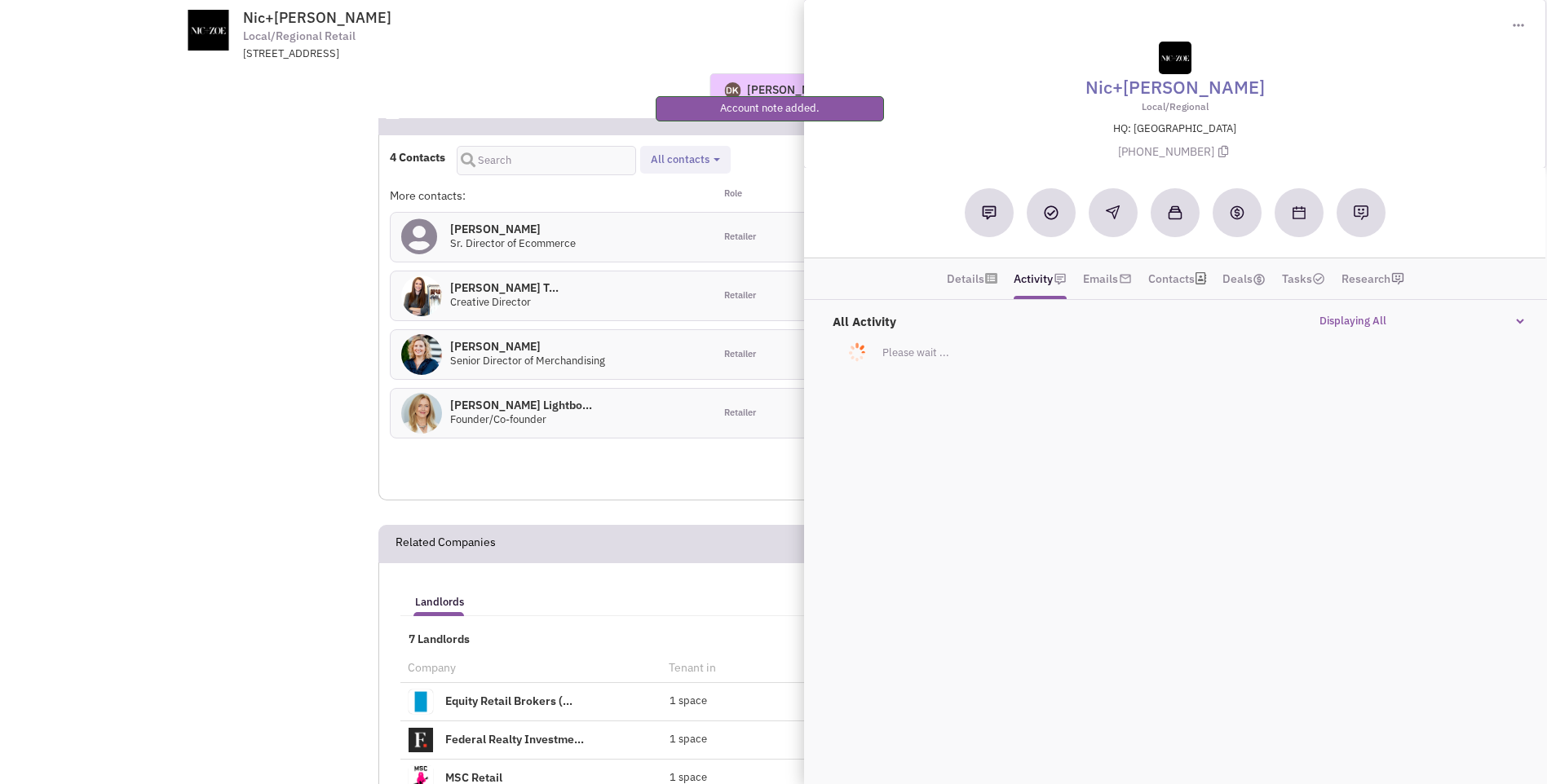
click at [538, 53] on div "323 Speen St, Natick, MA, 01760" at bounding box center [456, 54] width 426 height 16
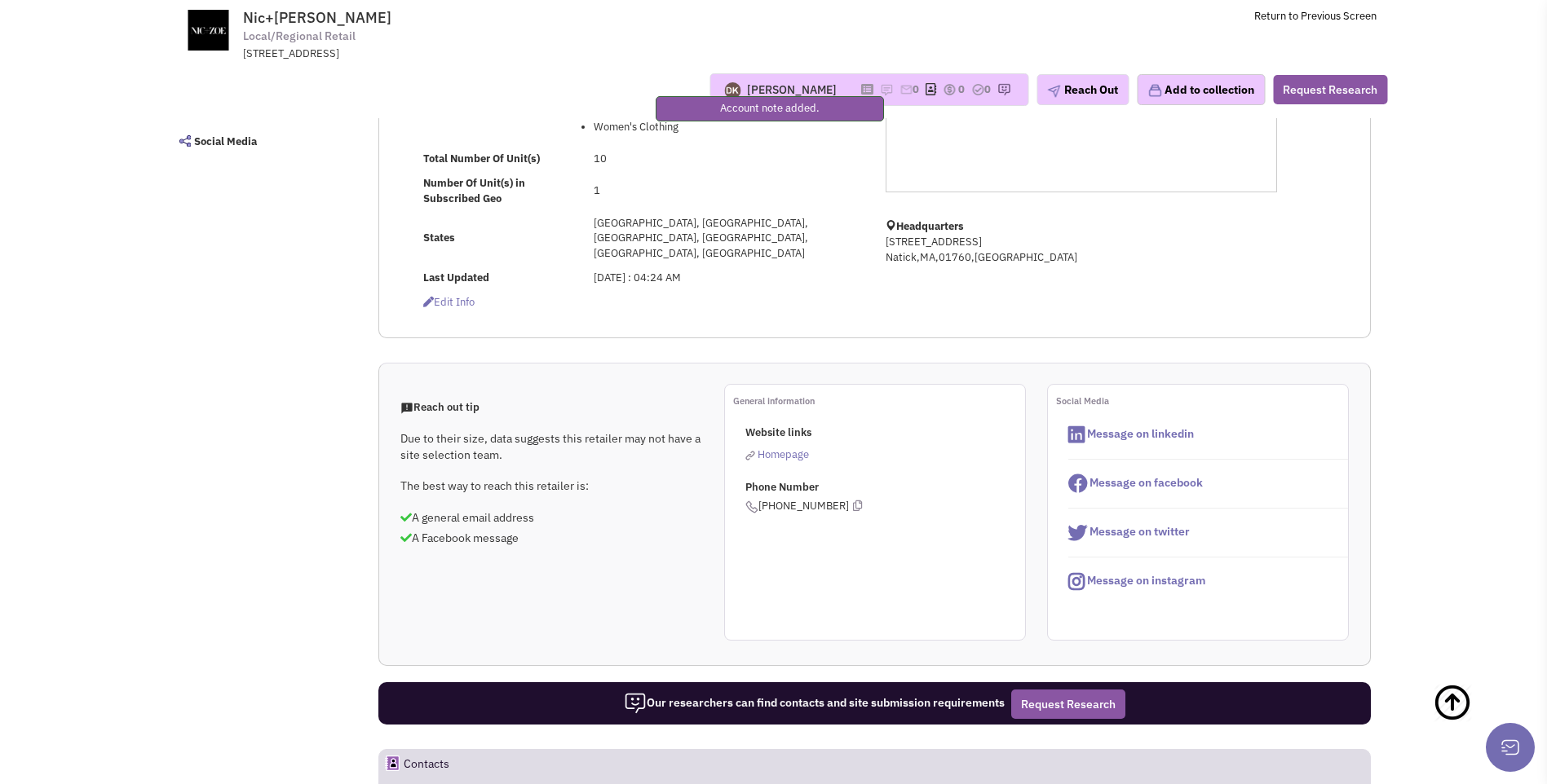
scroll to position [0, 0]
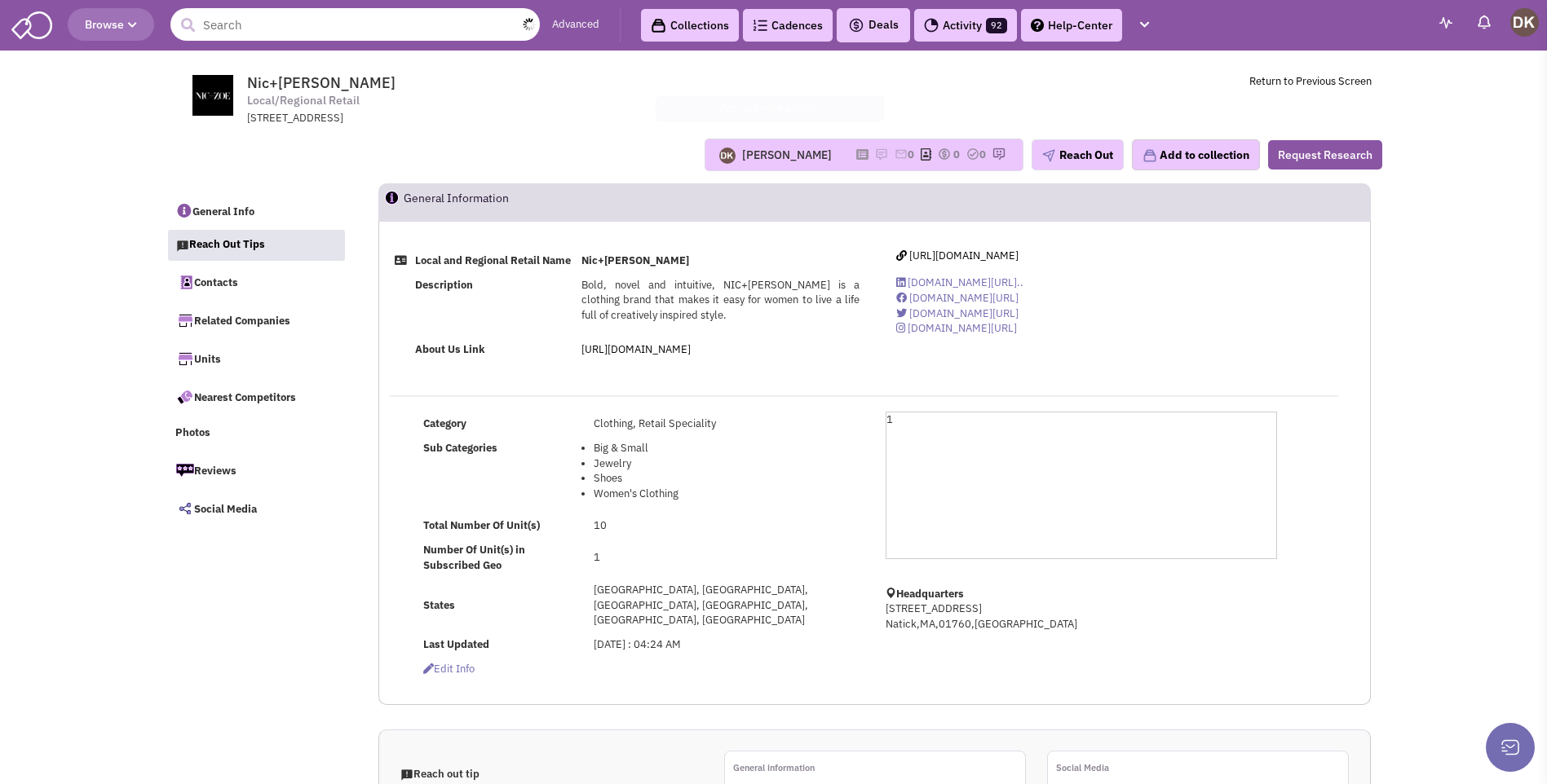
click at [361, 25] on input "text" at bounding box center [355, 25] width 369 height 33
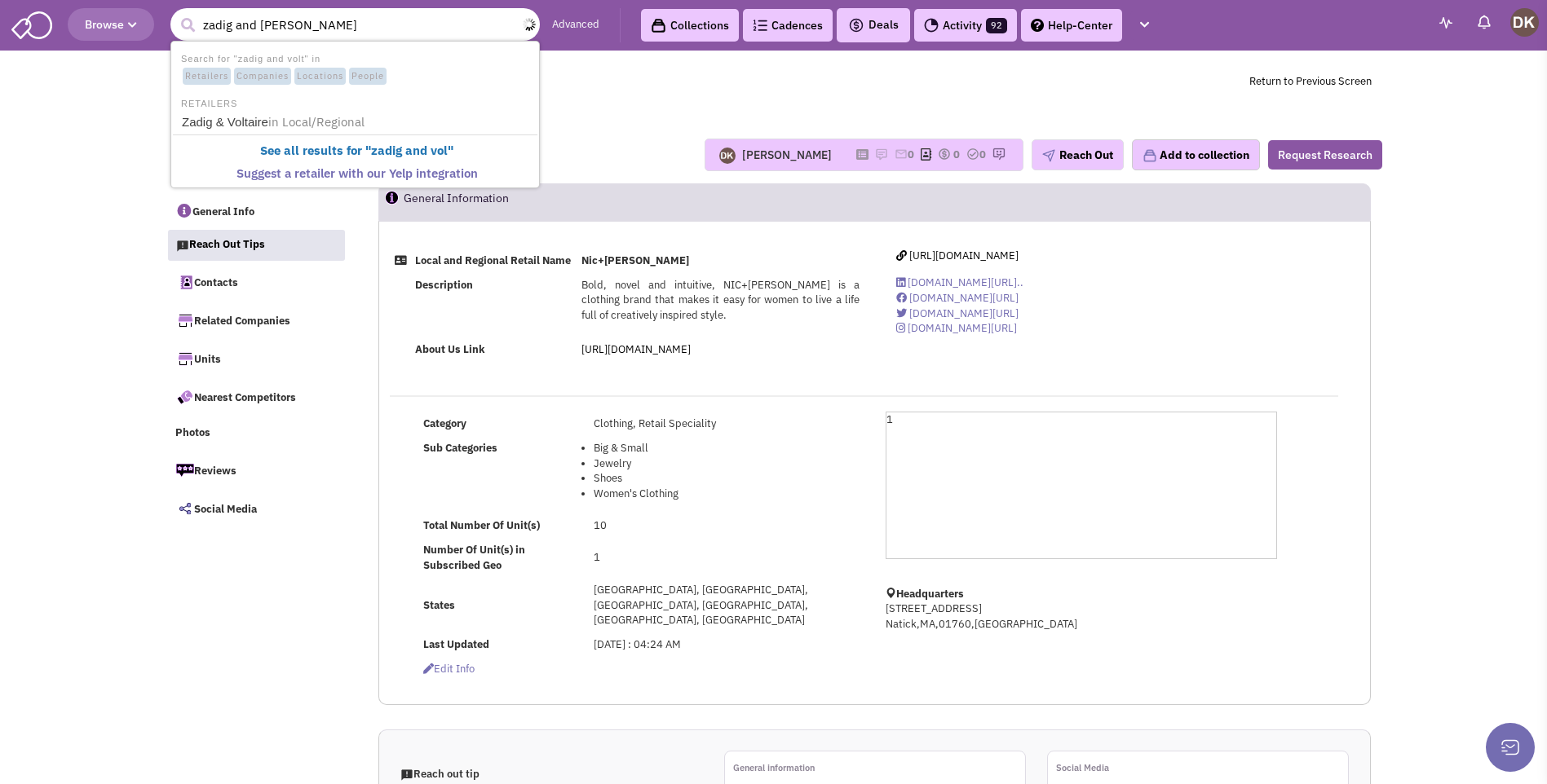
type input "zadig and voltaire"
click at [176, 13] on button "submit" at bounding box center [188, 26] width 25 height 25
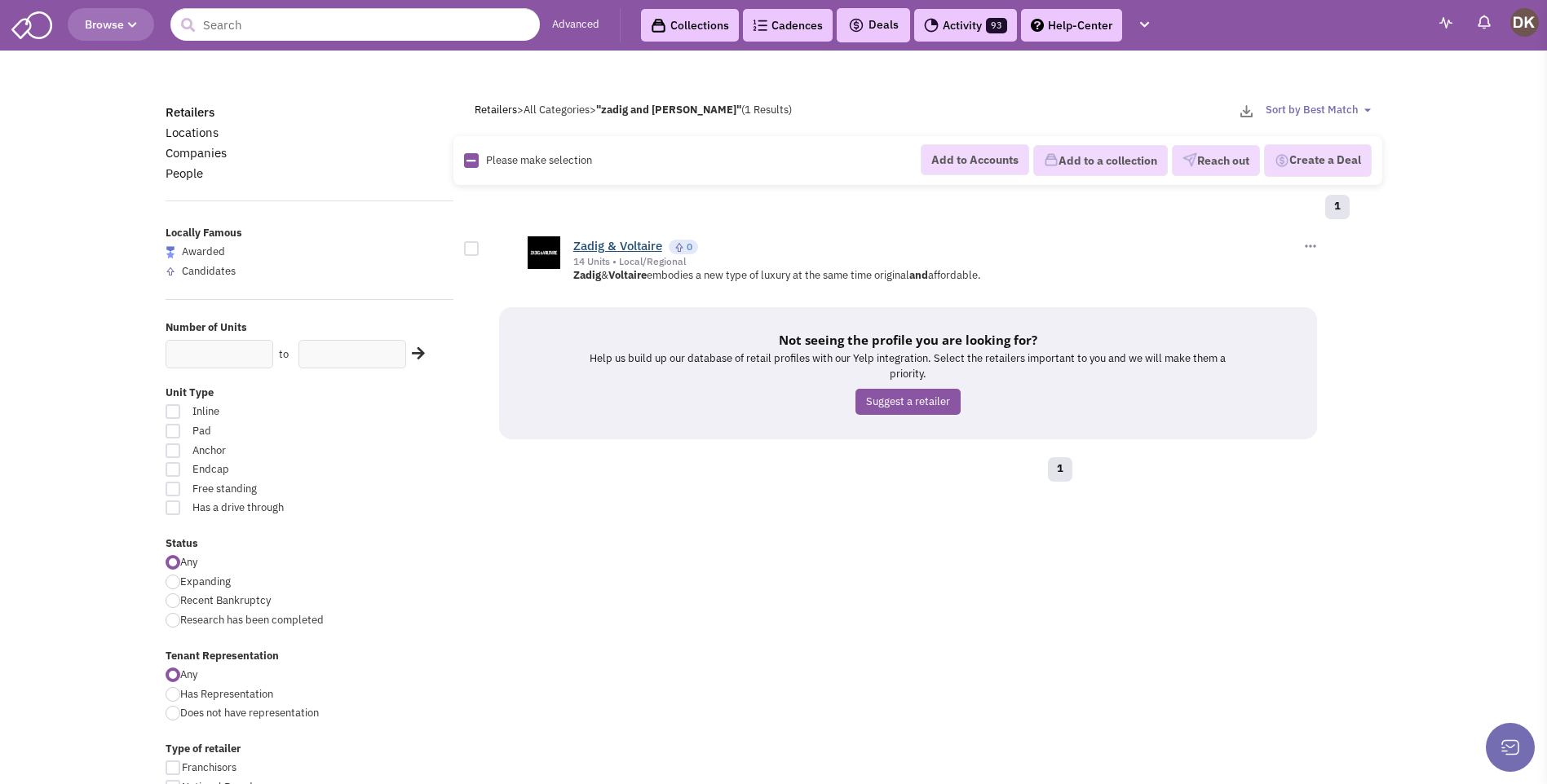
click at [629, 247] on link "Zadig & Voltaire" at bounding box center [618, 246] width 89 height 16
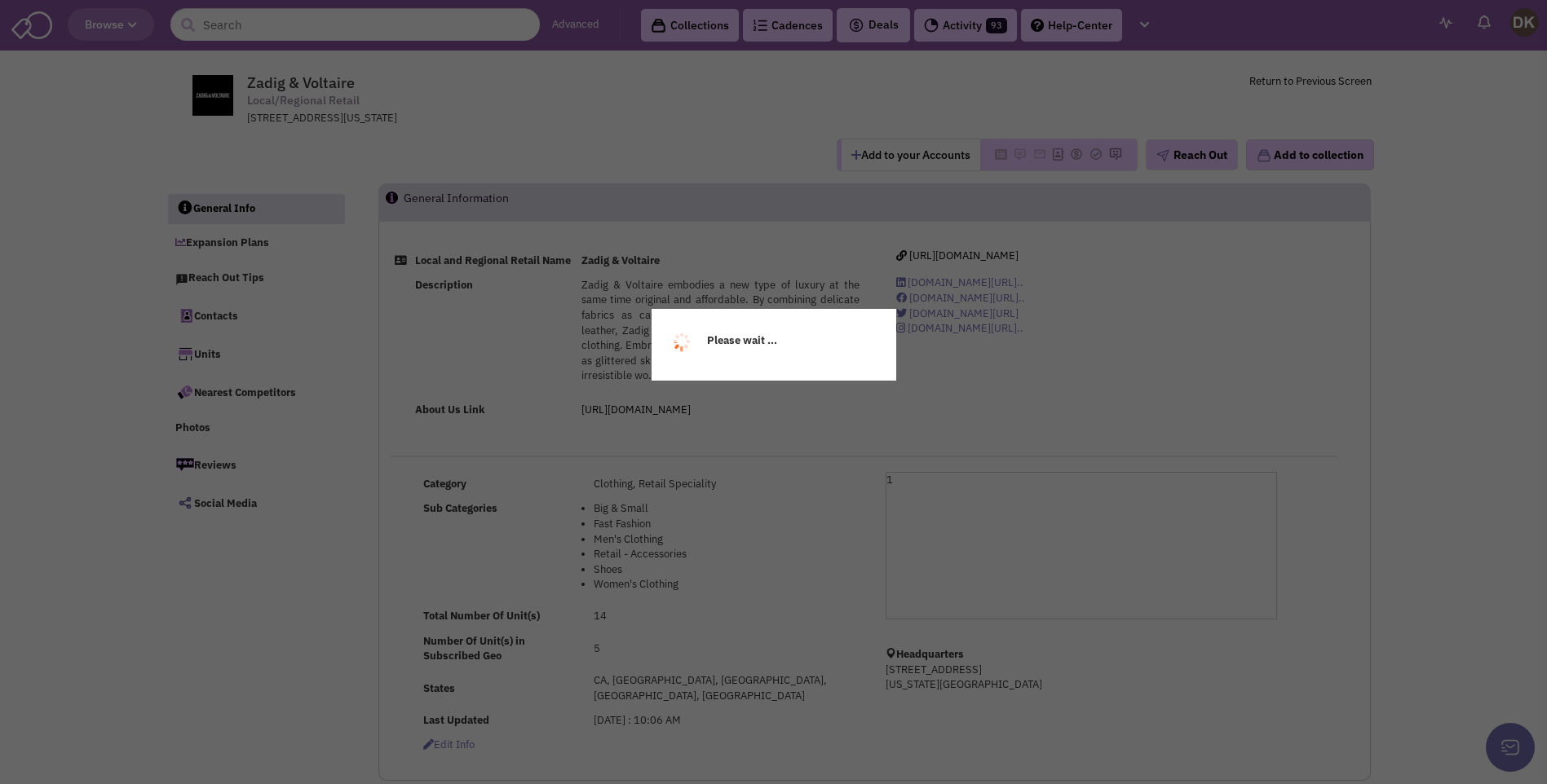
select select
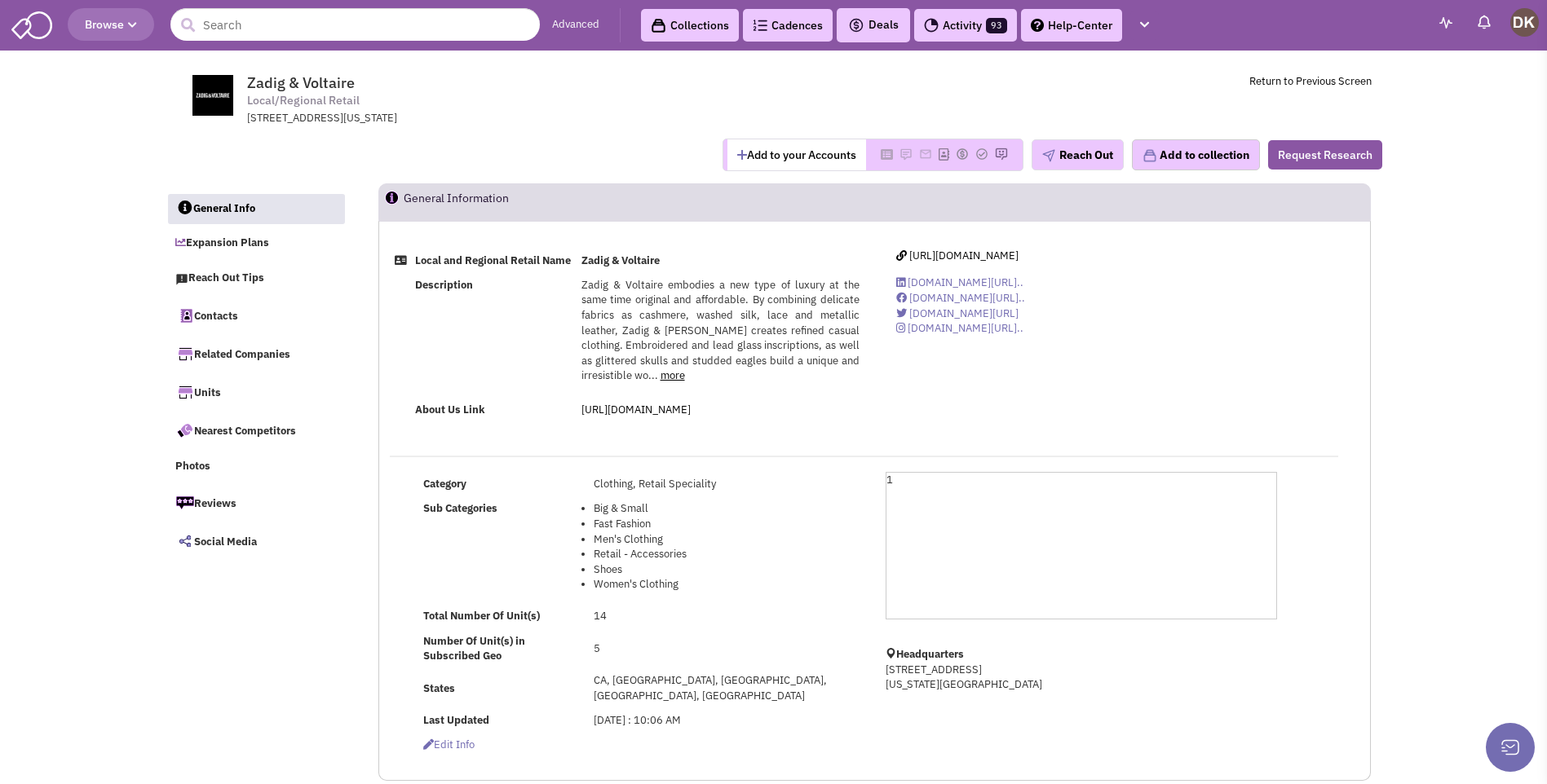
click at [778, 150] on button "Add to your Accounts" at bounding box center [797, 155] width 139 height 31
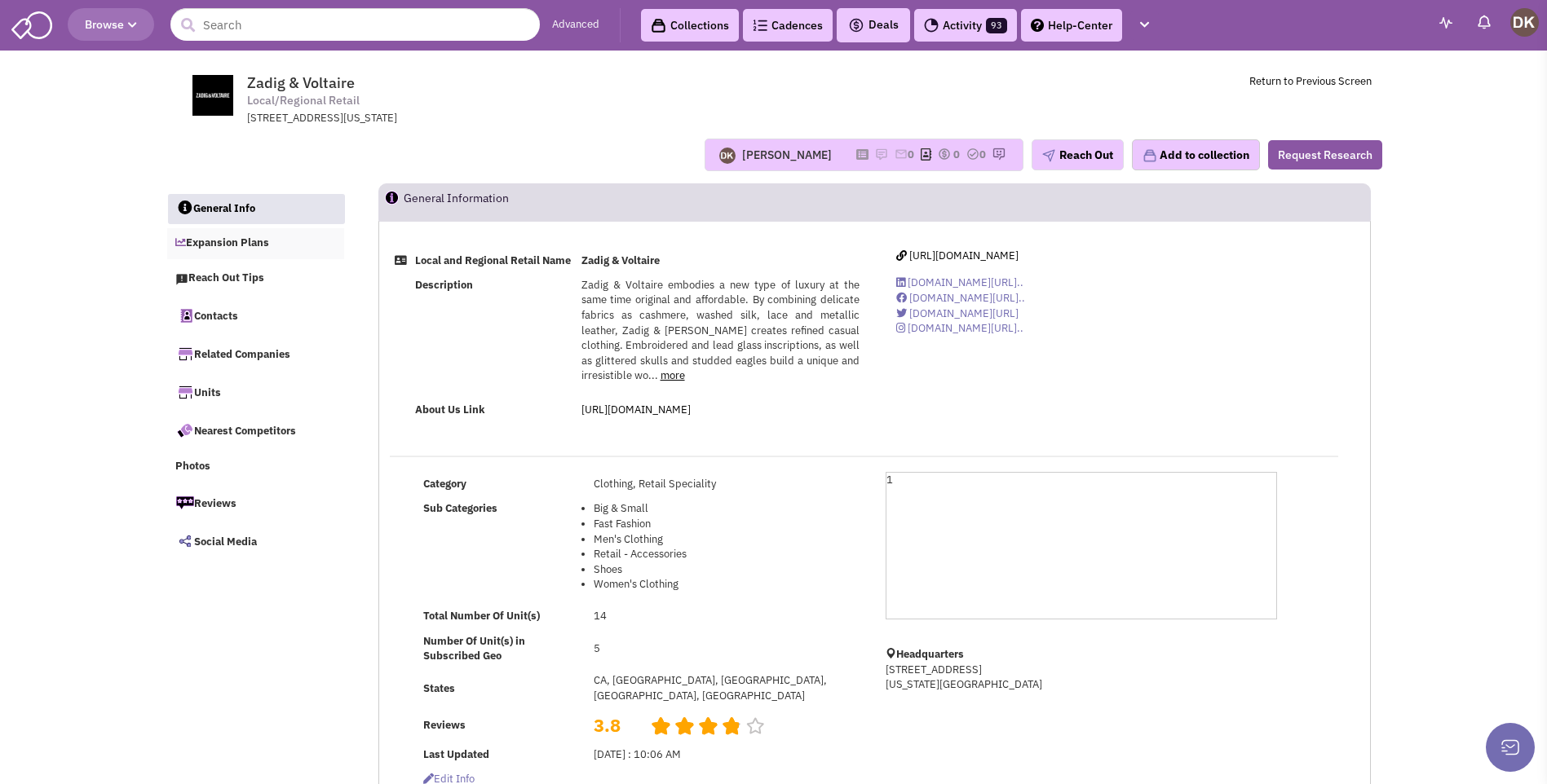
click at [237, 242] on link "Expansion Plans" at bounding box center [256, 244] width 178 height 31
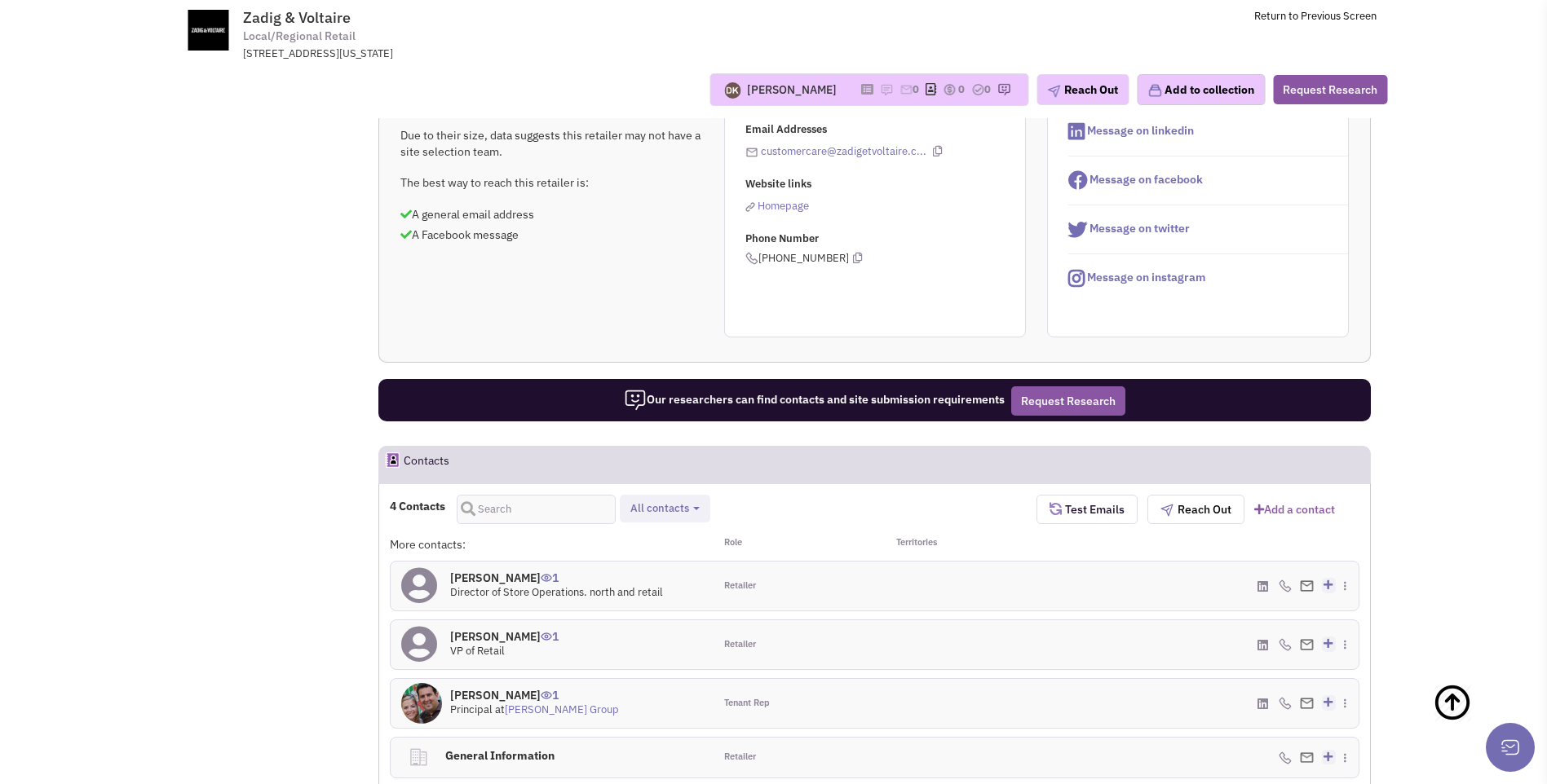
scroll to position [420, 0]
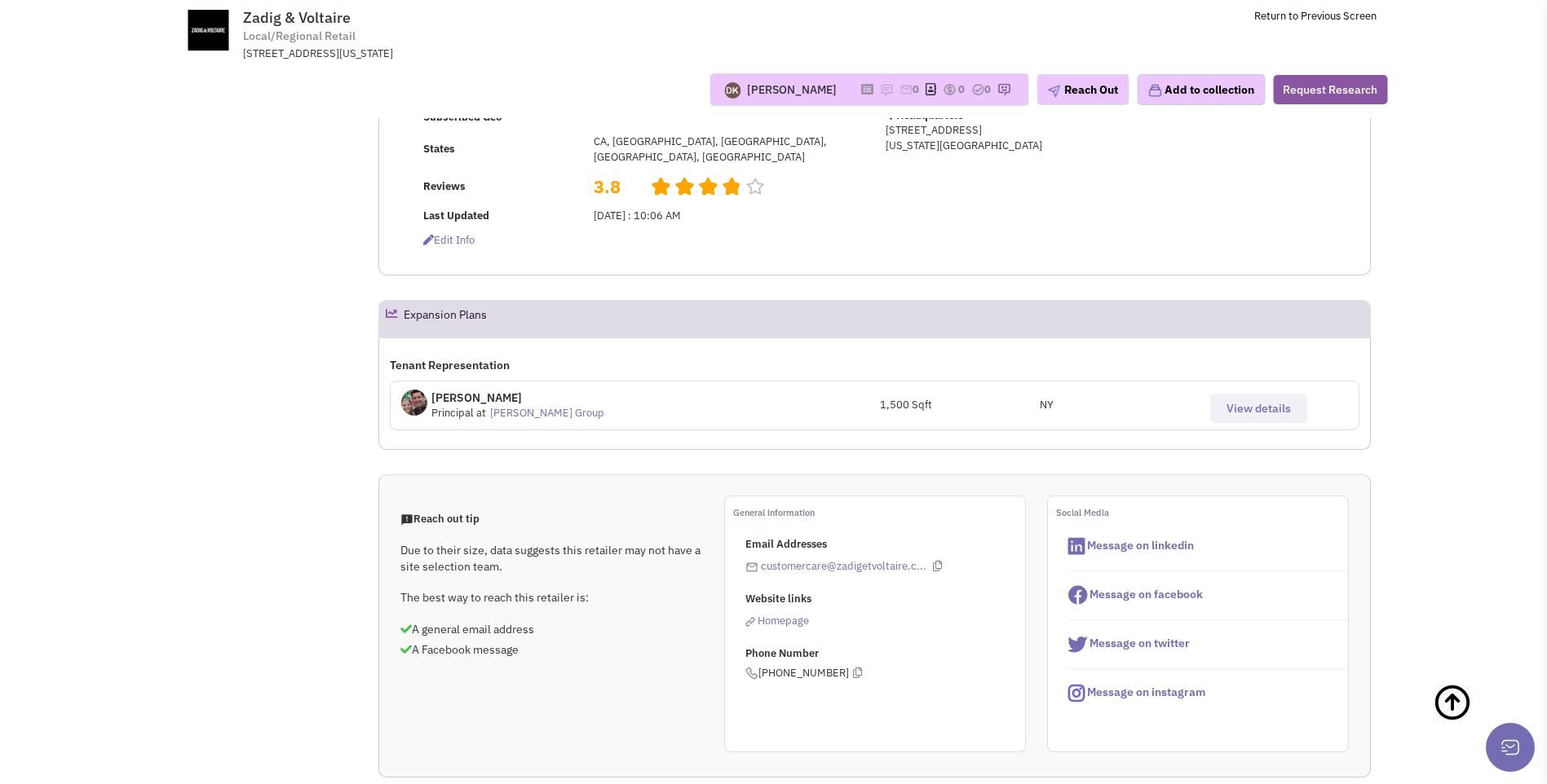
click at [1252, 409] on span "View details" at bounding box center [1258, 409] width 64 height 15
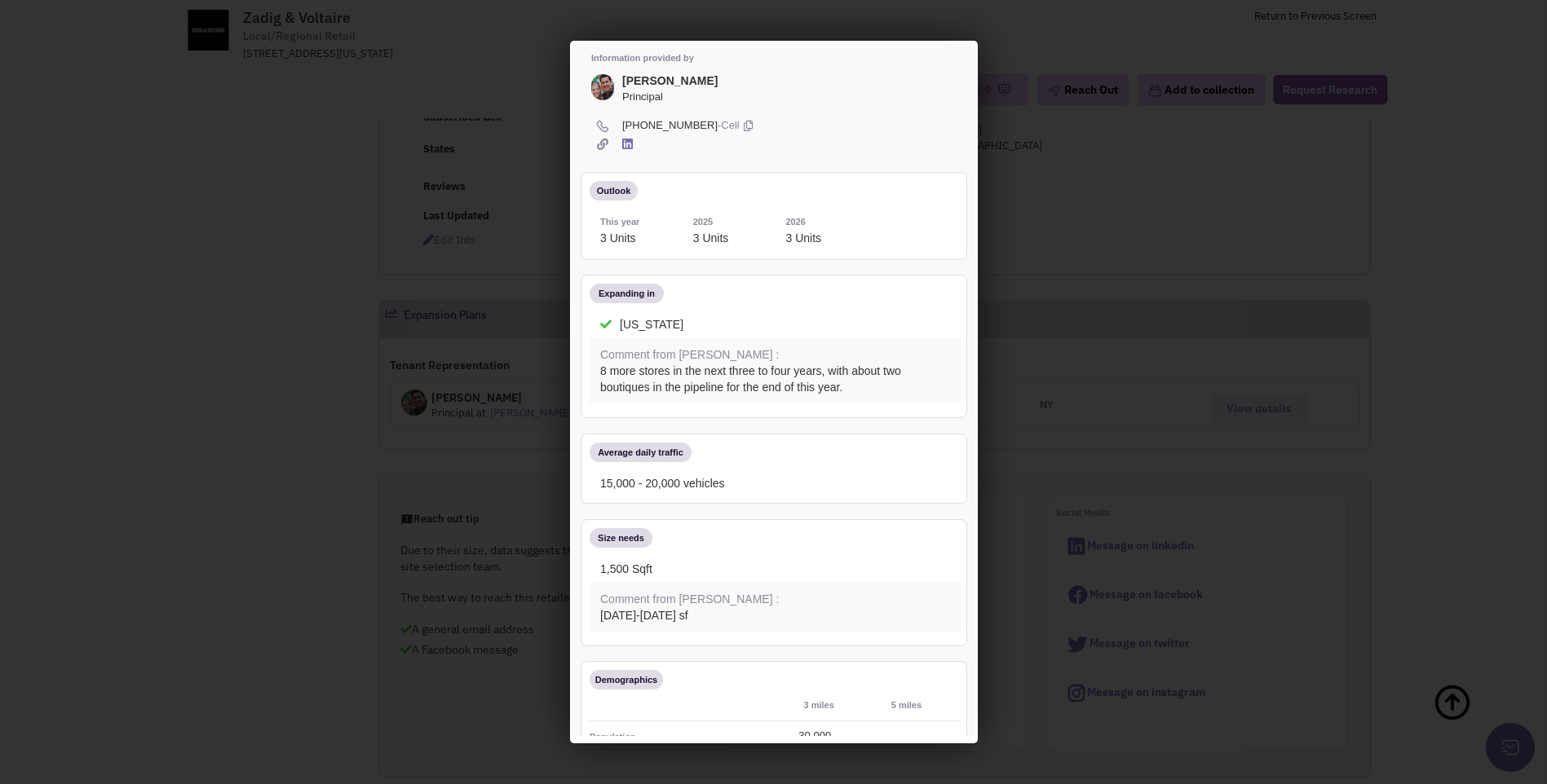
scroll to position [0, 0]
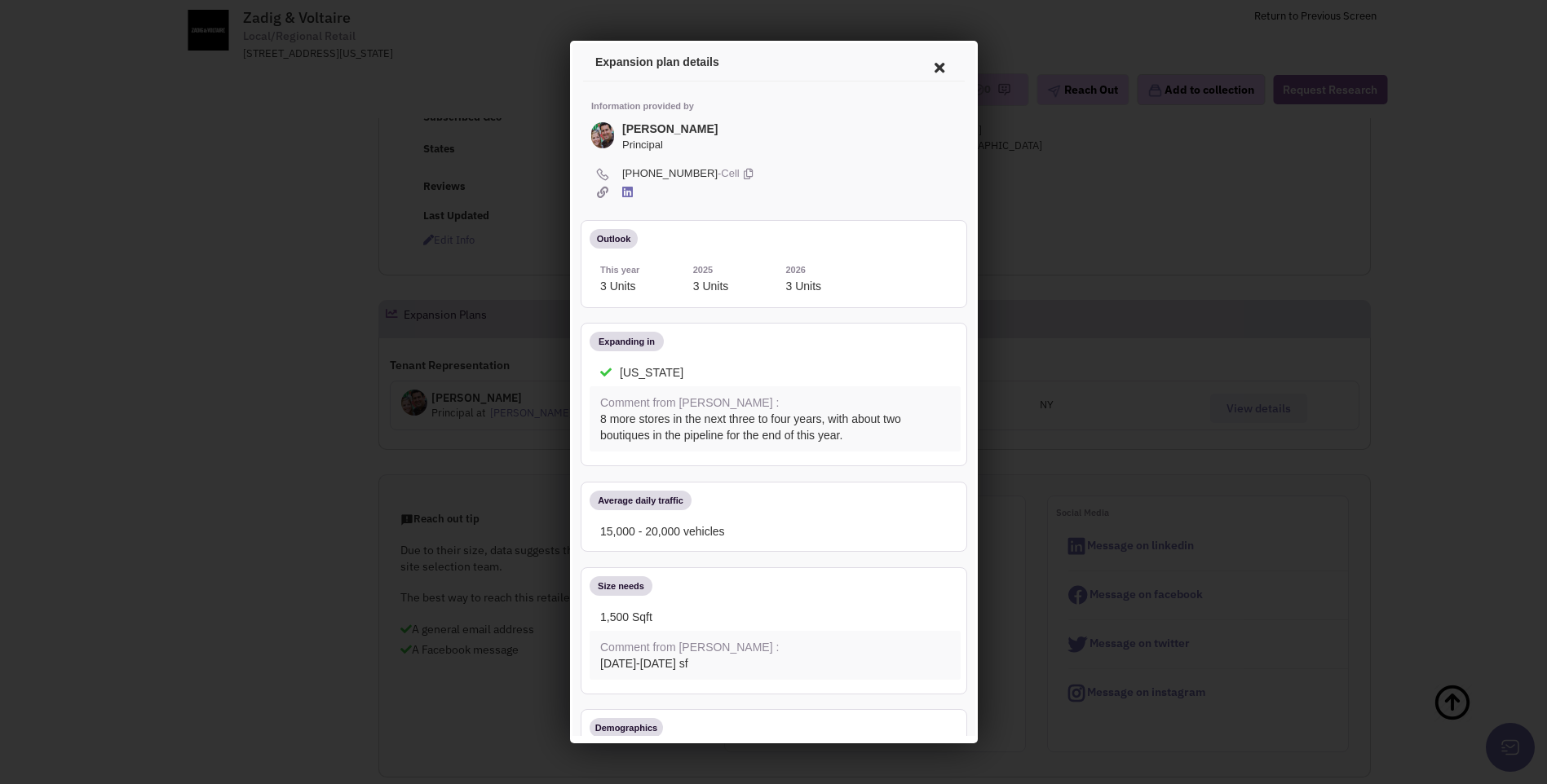
click at [921, 63] on icon at bounding box center [937, 64] width 35 height 39
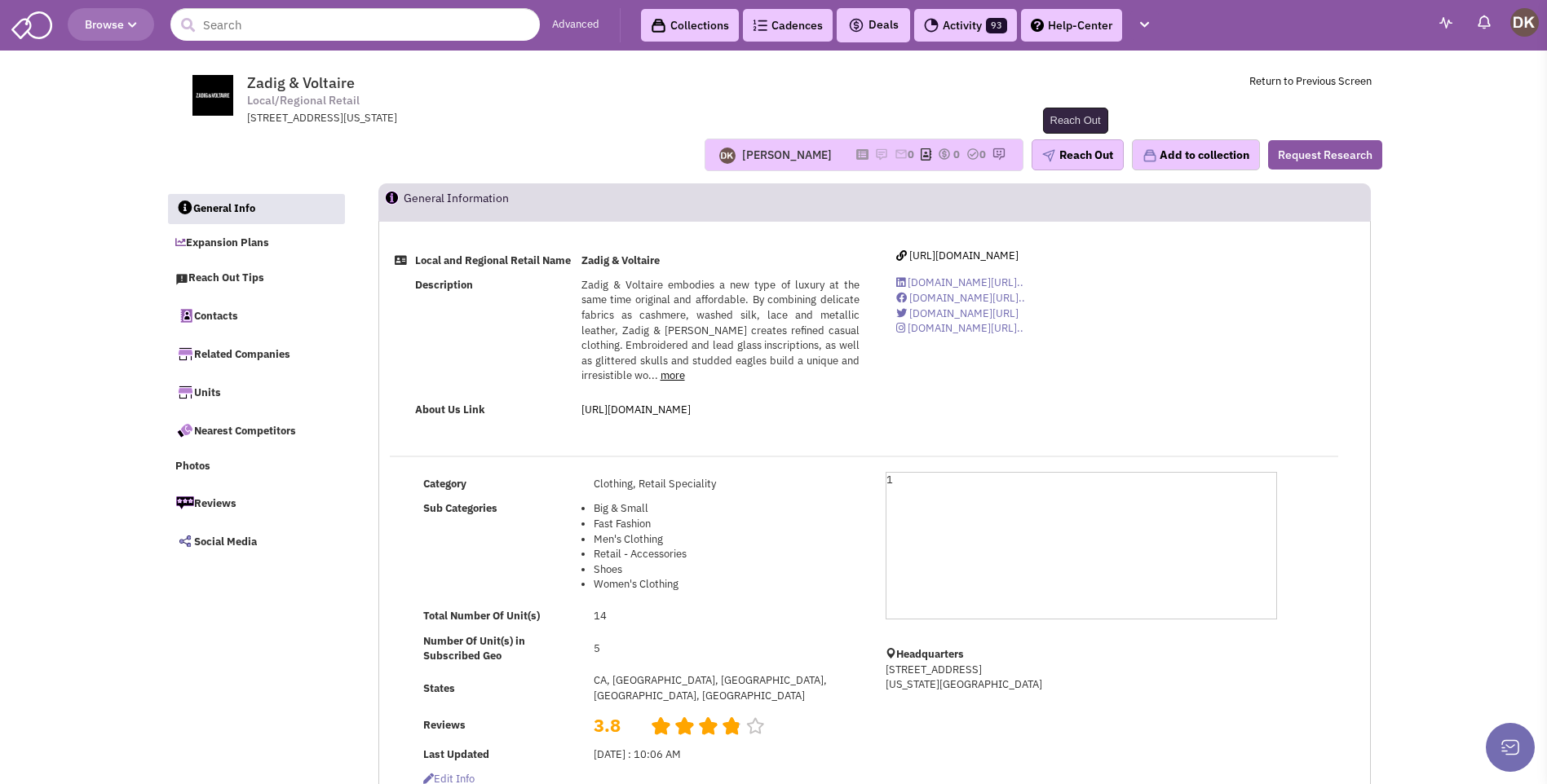
click at [1079, 161] on button "Reach Out" at bounding box center [1078, 155] width 92 height 31
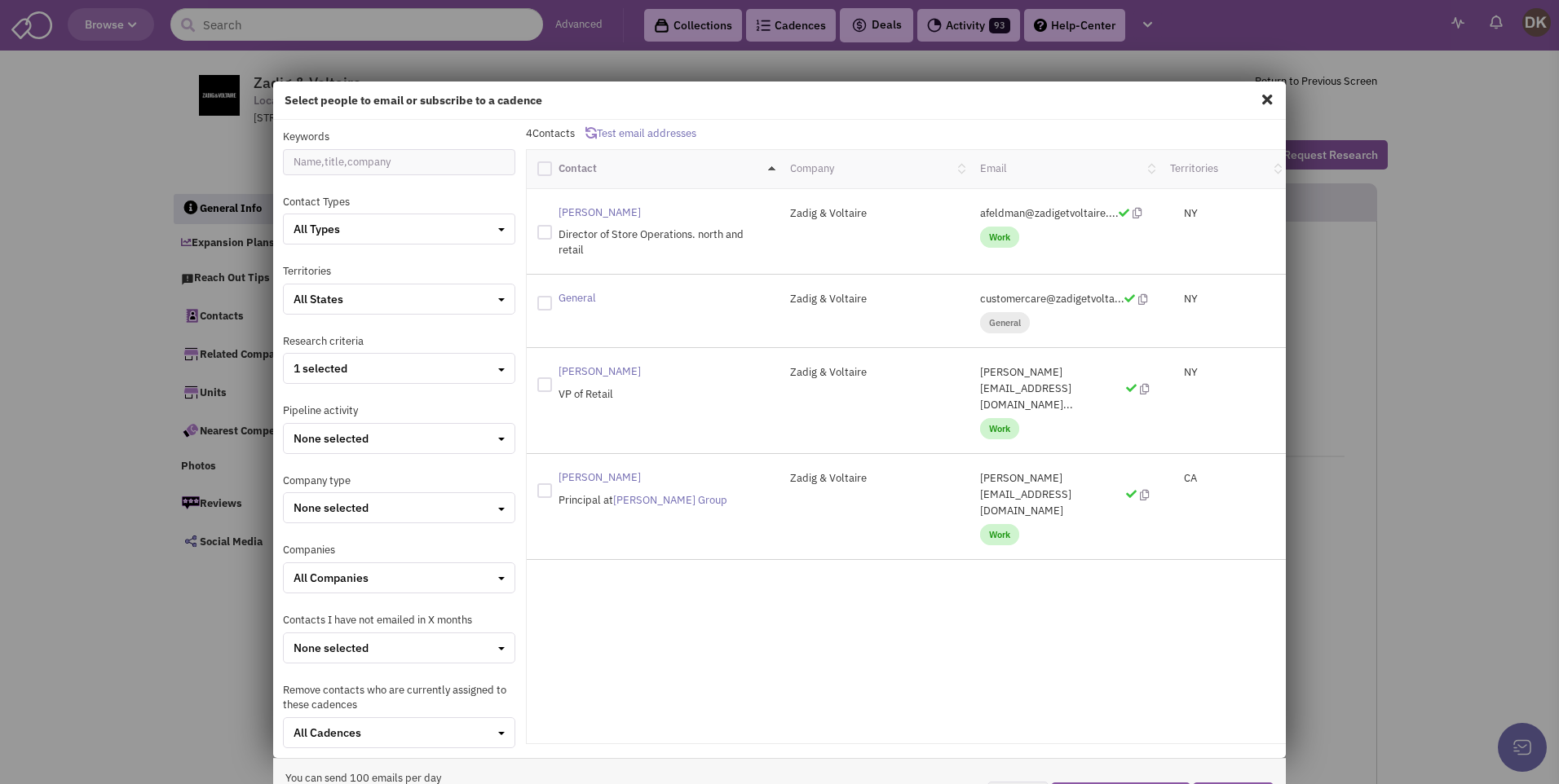
click at [212, 167] on div "Select people to email or subscribe to a cadence Keywords Contact Types All Typ…" at bounding box center [779, 392] width 1559 height 784
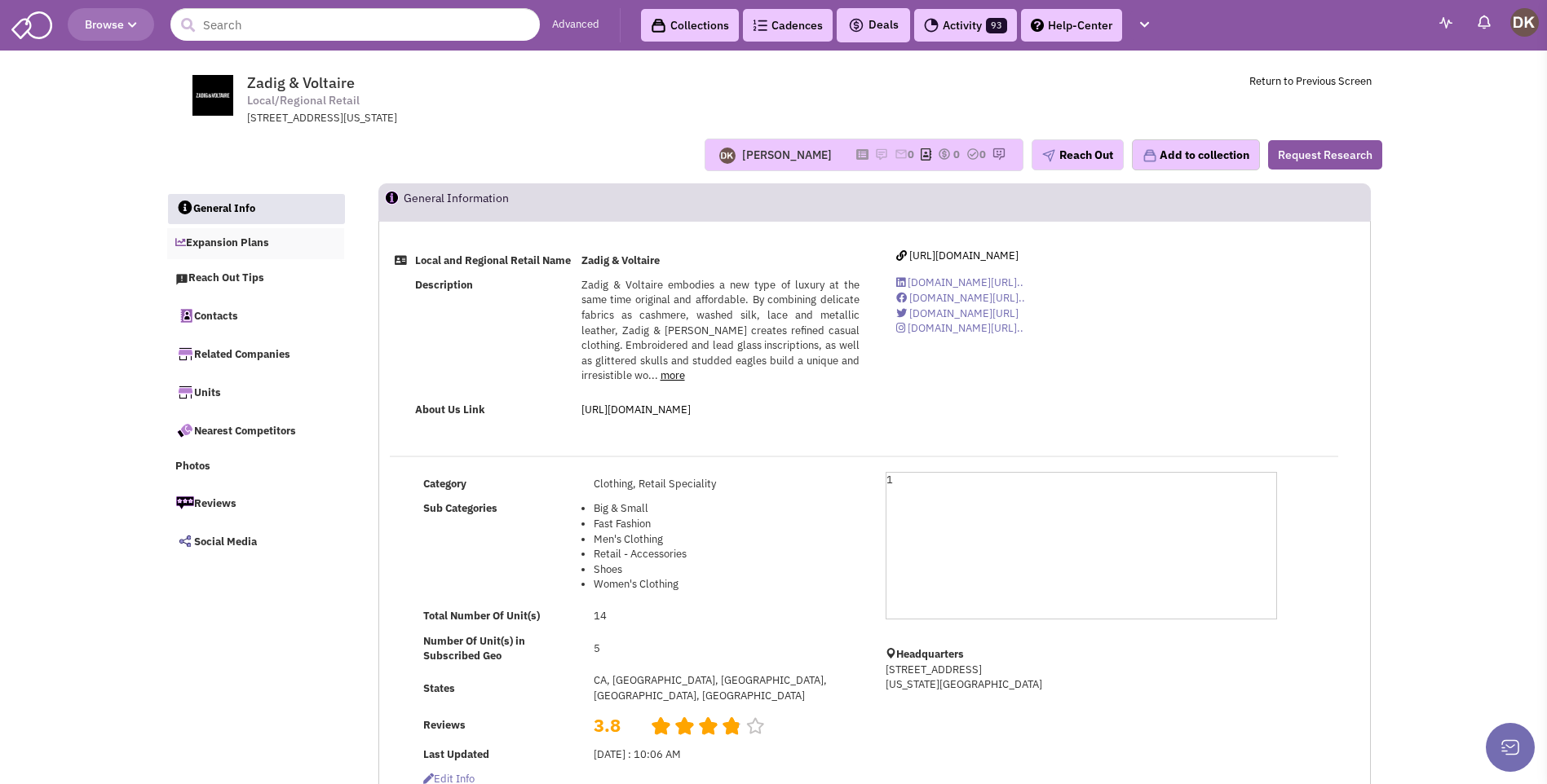
click at [223, 243] on link "Expansion Plans" at bounding box center [256, 244] width 178 height 31
click at [1075, 157] on button "Reach Out" at bounding box center [1078, 155] width 92 height 31
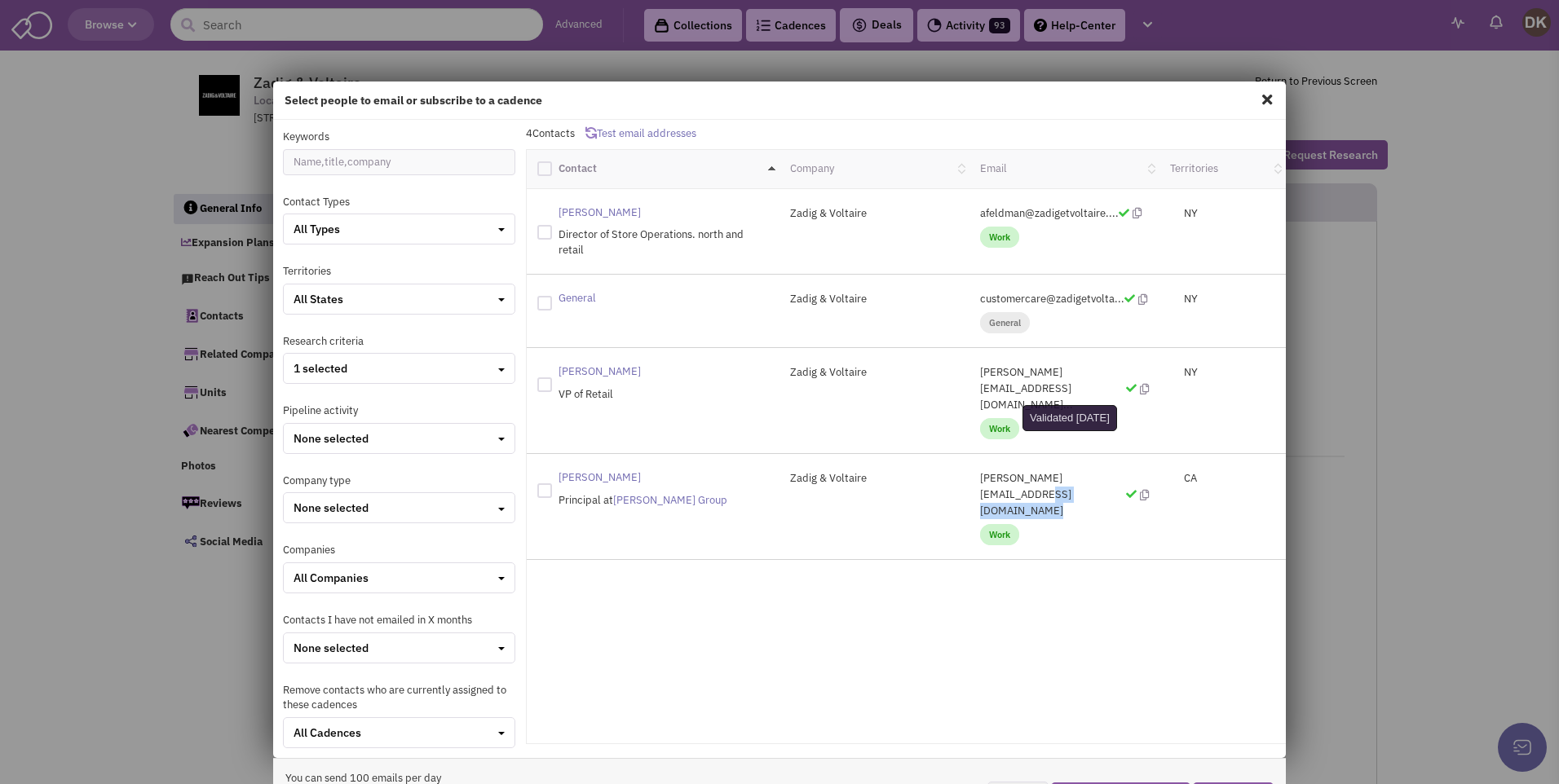
drag, startPoint x: 965, startPoint y: 445, endPoint x: 1085, endPoint y: 444, distance: 120.0
click at [1085, 471] on div "michael@runyonny.com Work" at bounding box center [1064, 507] width 190 height 73
drag, startPoint x: 1085, startPoint y: 444, endPoint x: 1012, endPoint y: 437, distance: 73.3
drag, startPoint x: 1012, startPoint y: 437, endPoint x: 963, endPoint y: 451, distance: 51.0
click at [970, 471] on div "michael@runyonny.com Work" at bounding box center [1064, 507] width 190 height 73
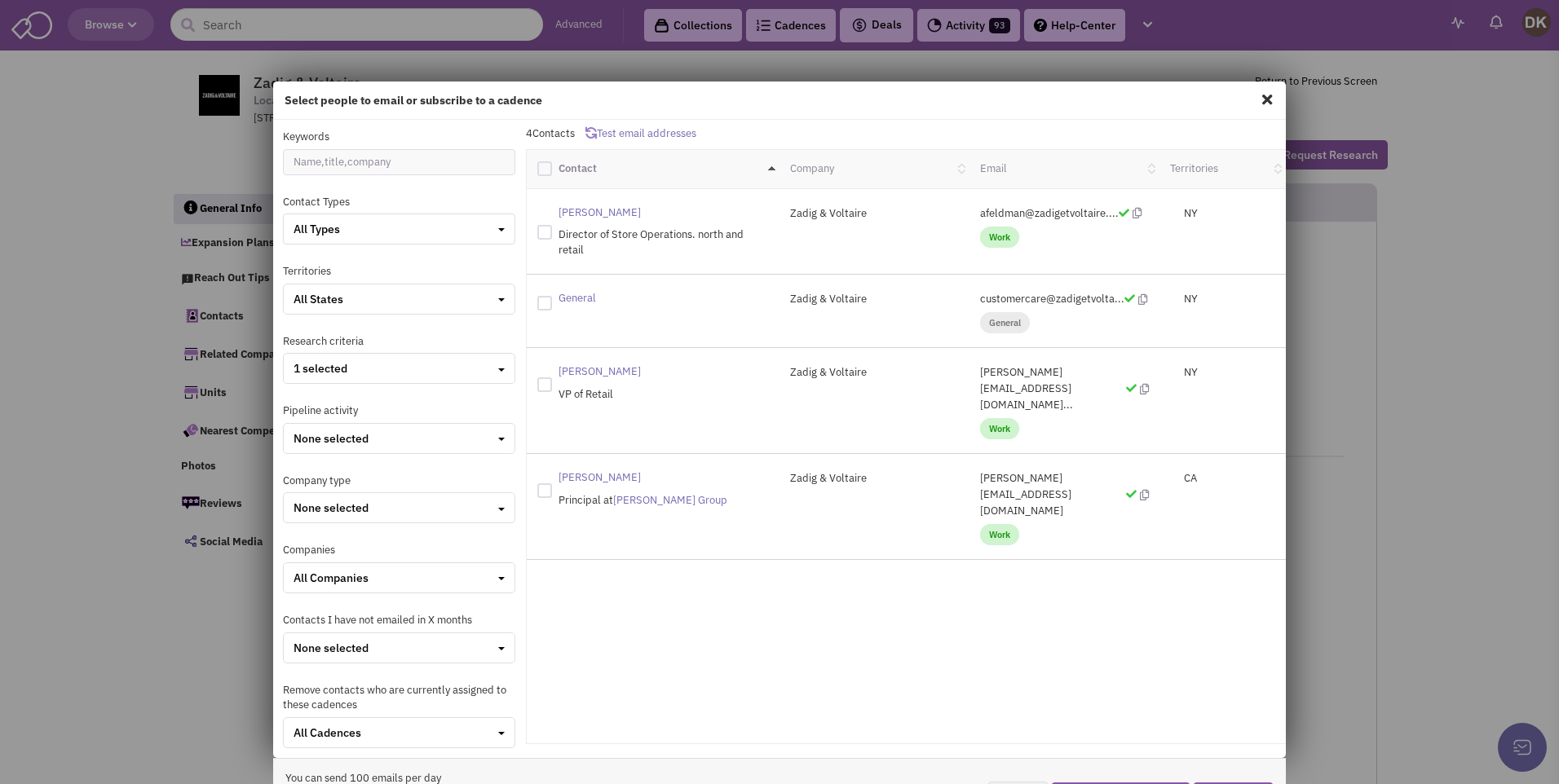
drag, startPoint x: 965, startPoint y: 448, endPoint x: 1078, endPoint y: 445, distance: 113.0
click at [1078, 471] on p "michael@runyonny.com" at bounding box center [1064, 495] width 169 height 49
drag, startPoint x: 1078, startPoint y: 445, endPoint x: 1030, endPoint y: 444, distance: 48.0
copy p "michael@runyonny.com"
click at [185, 140] on div "Select people to email or subscribe to a cadence Keywords Contact Types All Typ…" at bounding box center [779, 392] width 1559 height 784
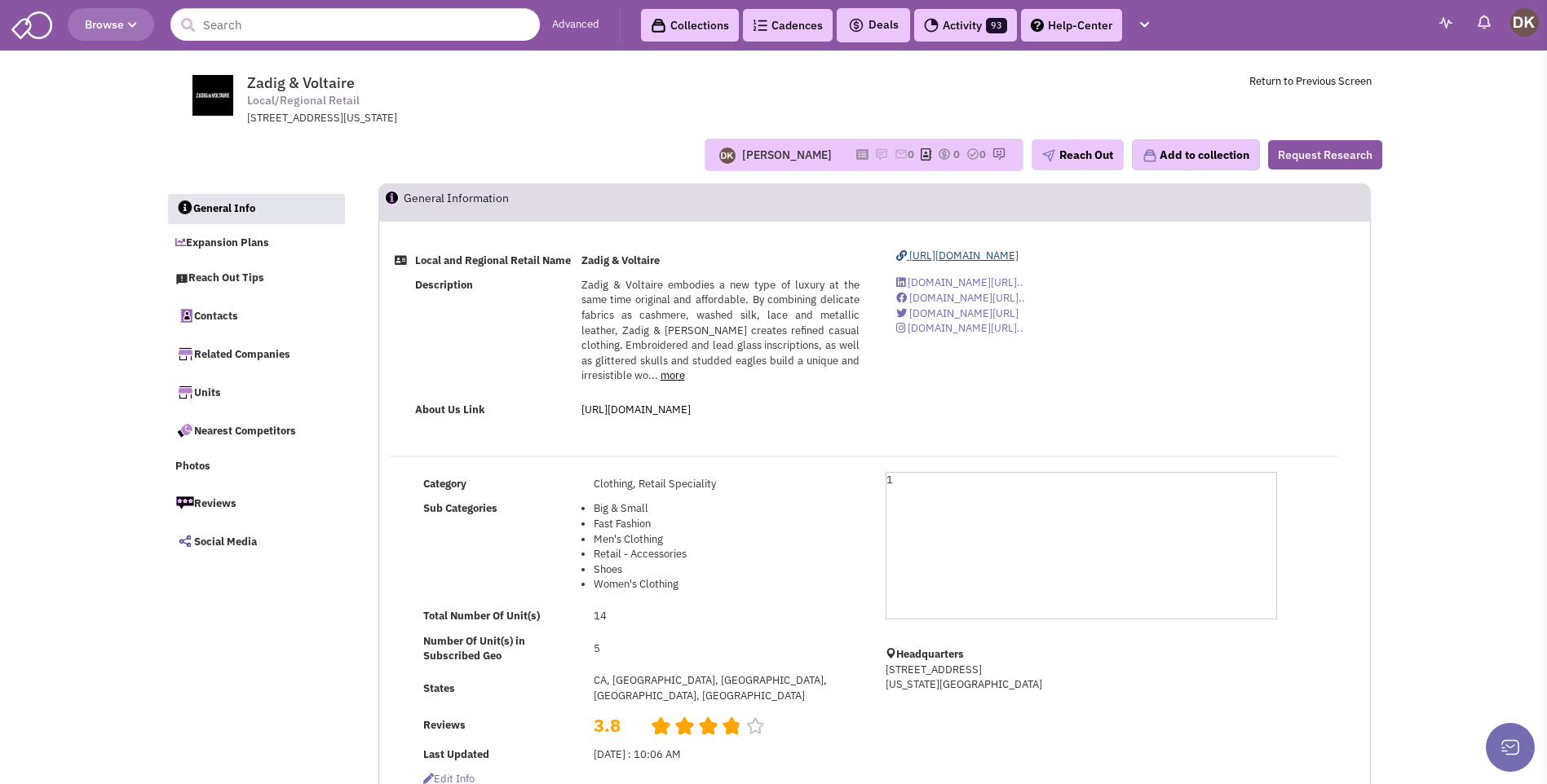
click at [926, 259] on span "https://us.zadig-et-voltaire.com/" at bounding box center [964, 256] width 110 height 14
click at [1074, 160] on button "Reach Out" at bounding box center [1078, 155] width 92 height 31
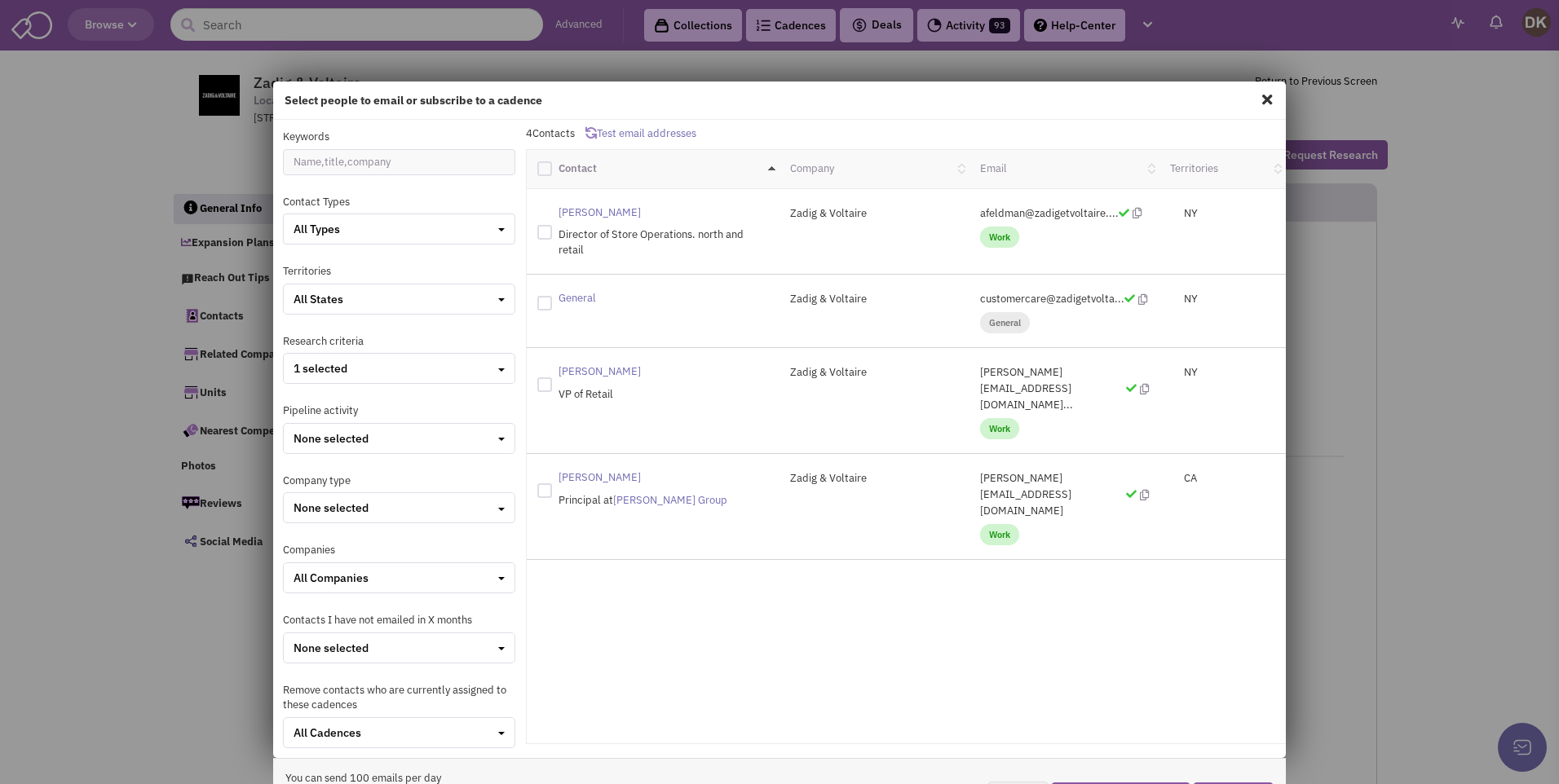
click at [1259, 101] on span at bounding box center [1267, 100] width 21 height 26
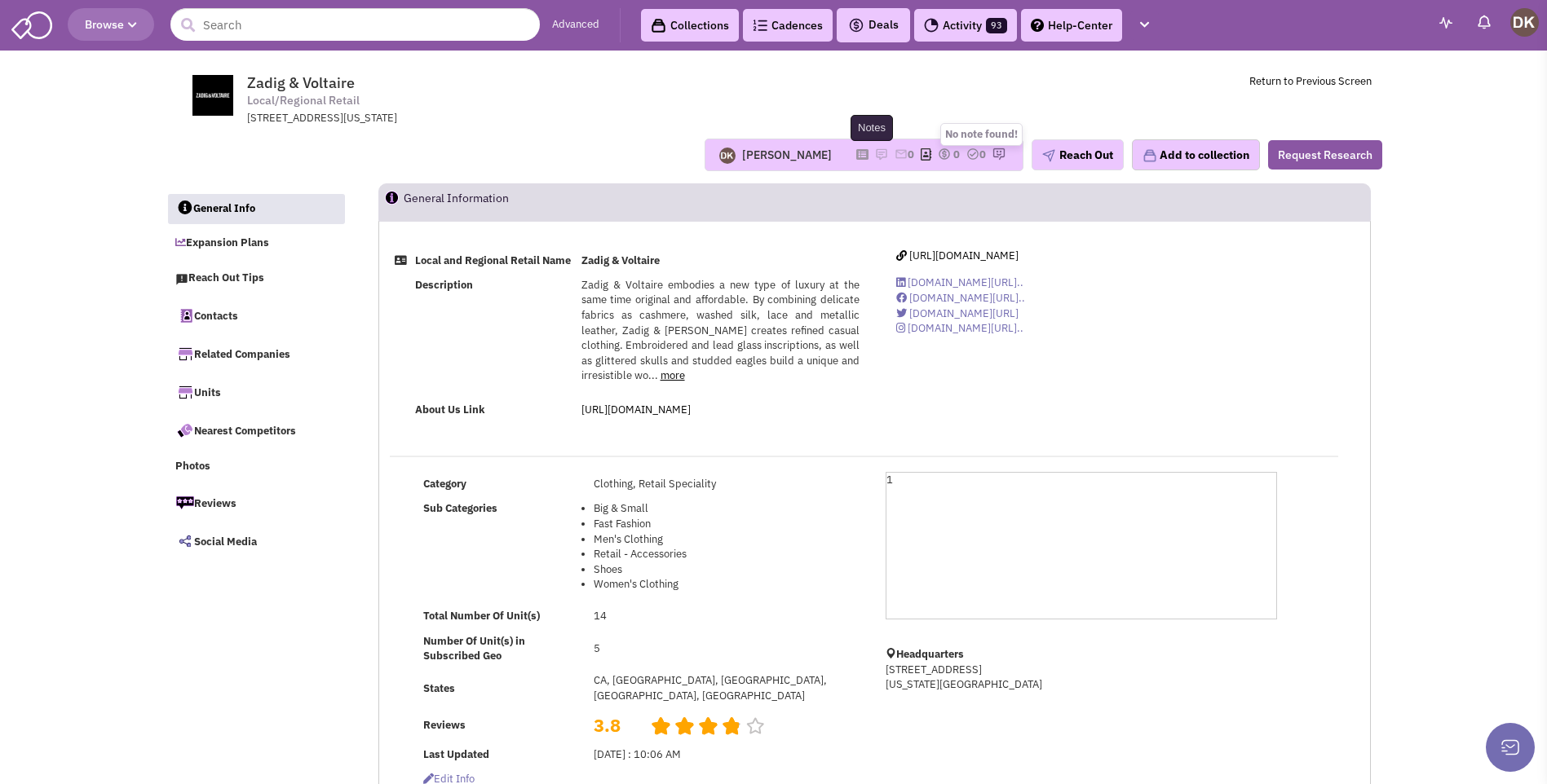
click at [875, 155] on img at bounding box center [882, 154] width 13 height 13
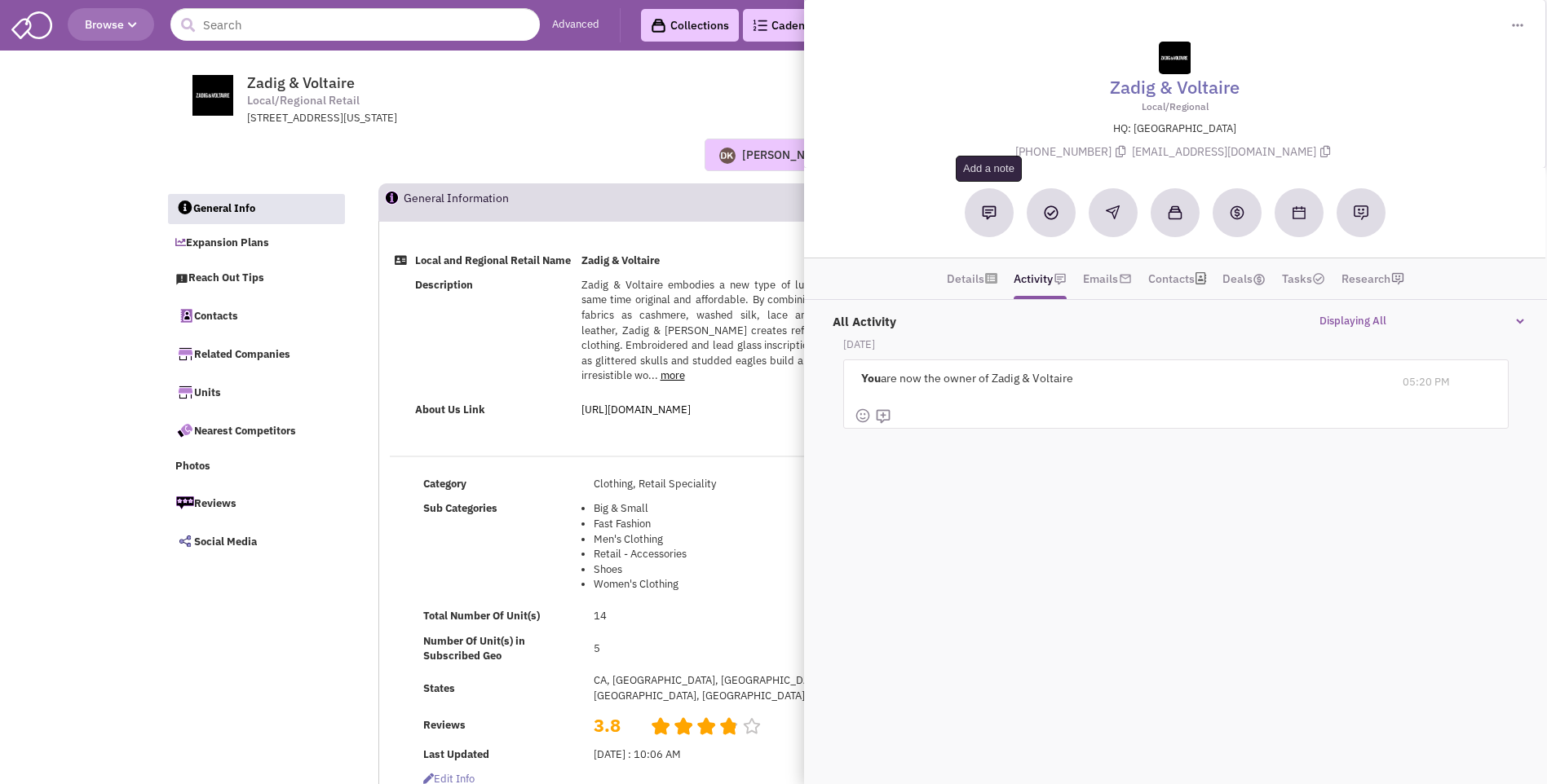
click at [985, 218] on img at bounding box center [990, 213] width 15 height 15
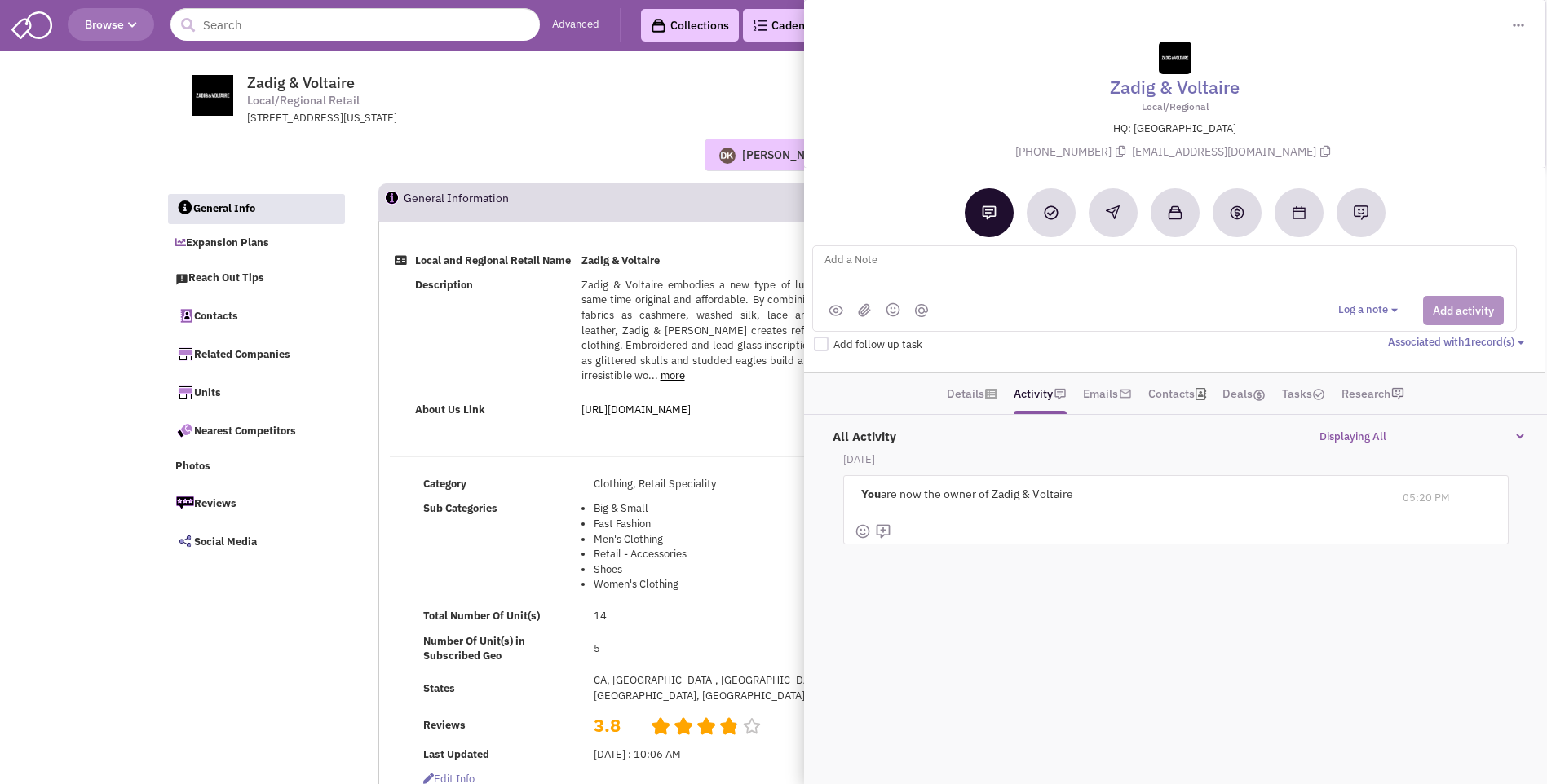
click at [844, 261] on textarea at bounding box center [1025, 273] width 404 height 45
type textarea "M"
click at [878, 261] on textarea at bounding box center [1025, 273] width 404 height 45
paste textarea "1500 to 2000 SQ FT / 917-865-6855 - 8 more stores in the next 3 or 4 years / Mi…"
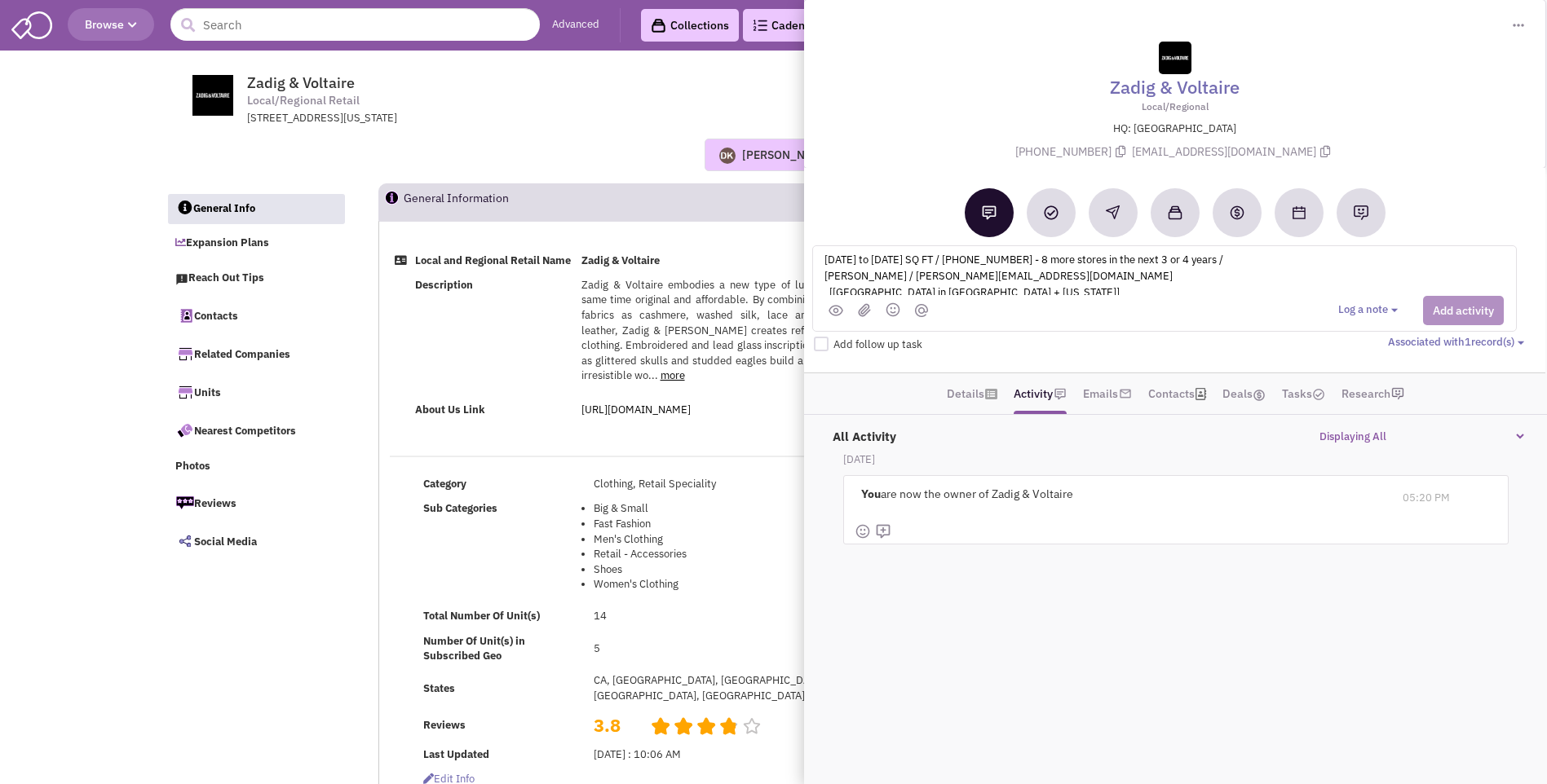
scroll to position [4, 0]
click at [1039, 267] on textarea "1500 to 2000 SQ FT / 917-865-6855 - 8 more stores in the next 3 or 4 years / Mi…" at bounding box center [1025, 273] width 404 height 45
click at [1206, 277] on textarea "1500 to 2000 SQ FT / 917-865-6855 - 8 more stores in the next 3 or 4 years / Mi…" at bounding box center [1025, 273] width 404 height 45
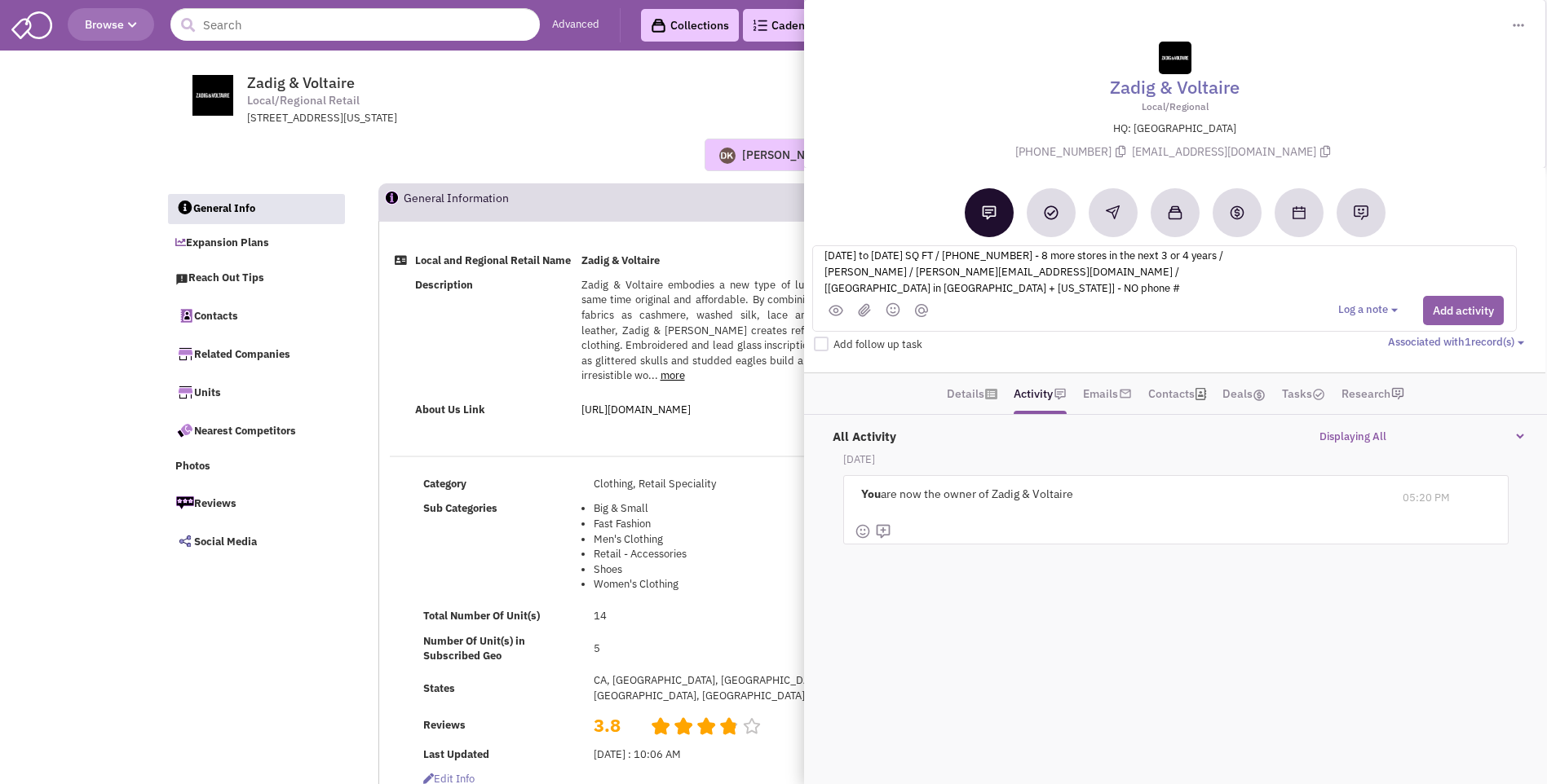
type textarea "1500 to 2000 SQ FT / 917-865-6855 - 8 more stores in the next 3 or 4 years / Mi…"
click at [1453, 301] on button "Add activity" at bounding box center [1464, 311] width 81 height 30
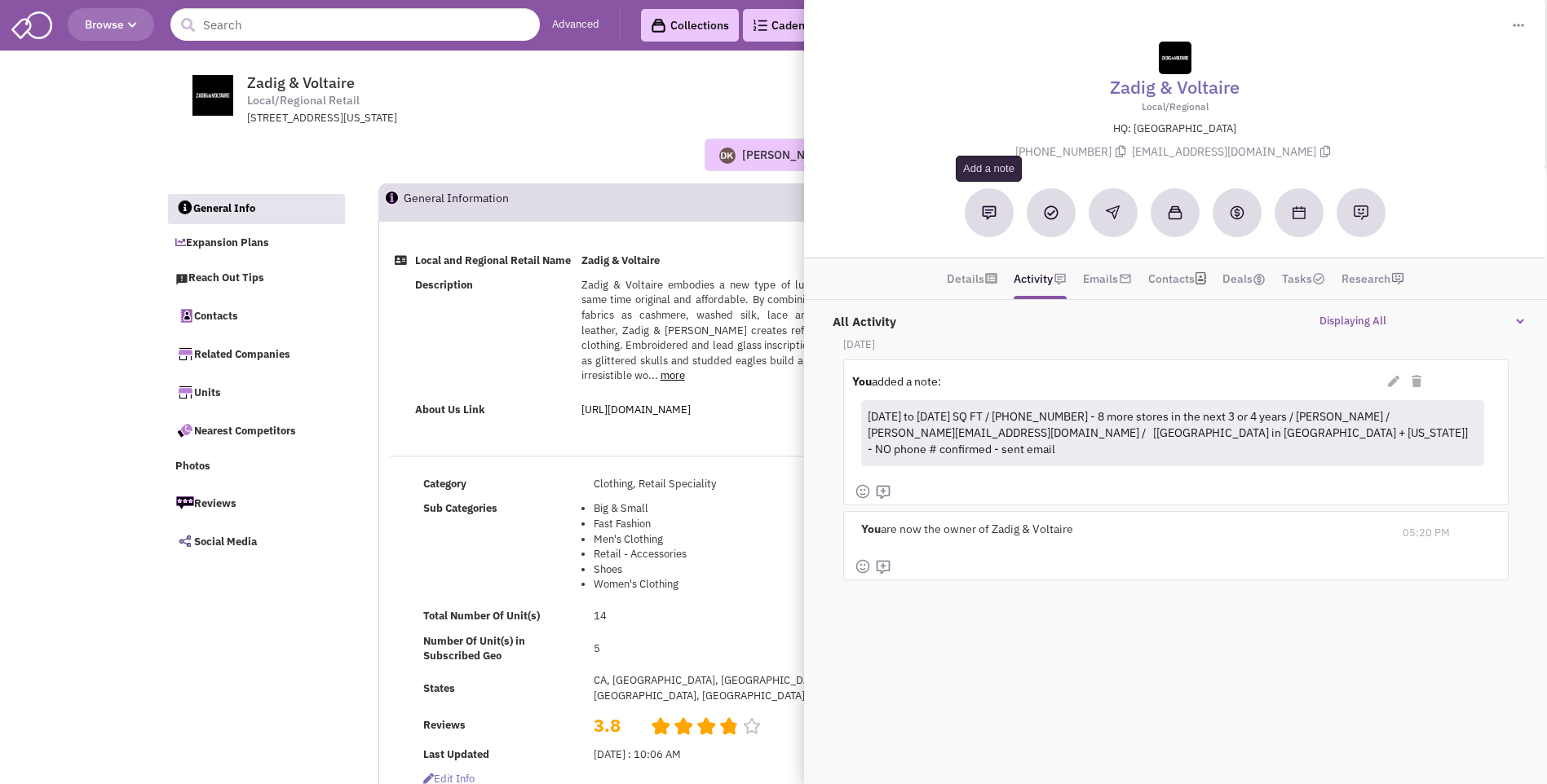
click at [983, 218] on img at bounding box center [990, 213] width 15 height 15
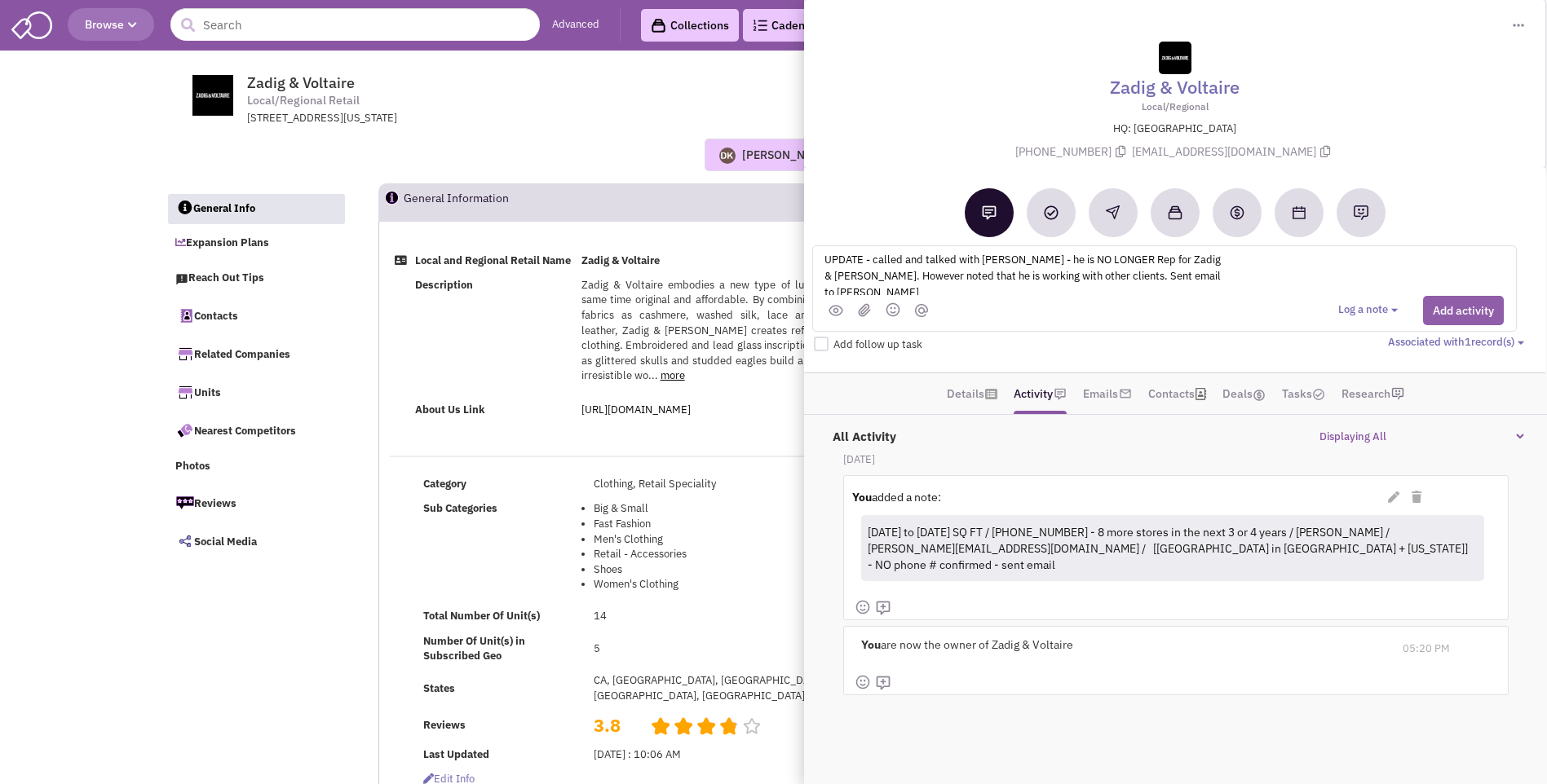
type textarea "UPDATE - called and talked with Michael Leifer - he is NO LONGER Rep for Zadig …"
click at [1456, 308] on button "Add activity" at bounding box center [1464, 311] width 81 height 30
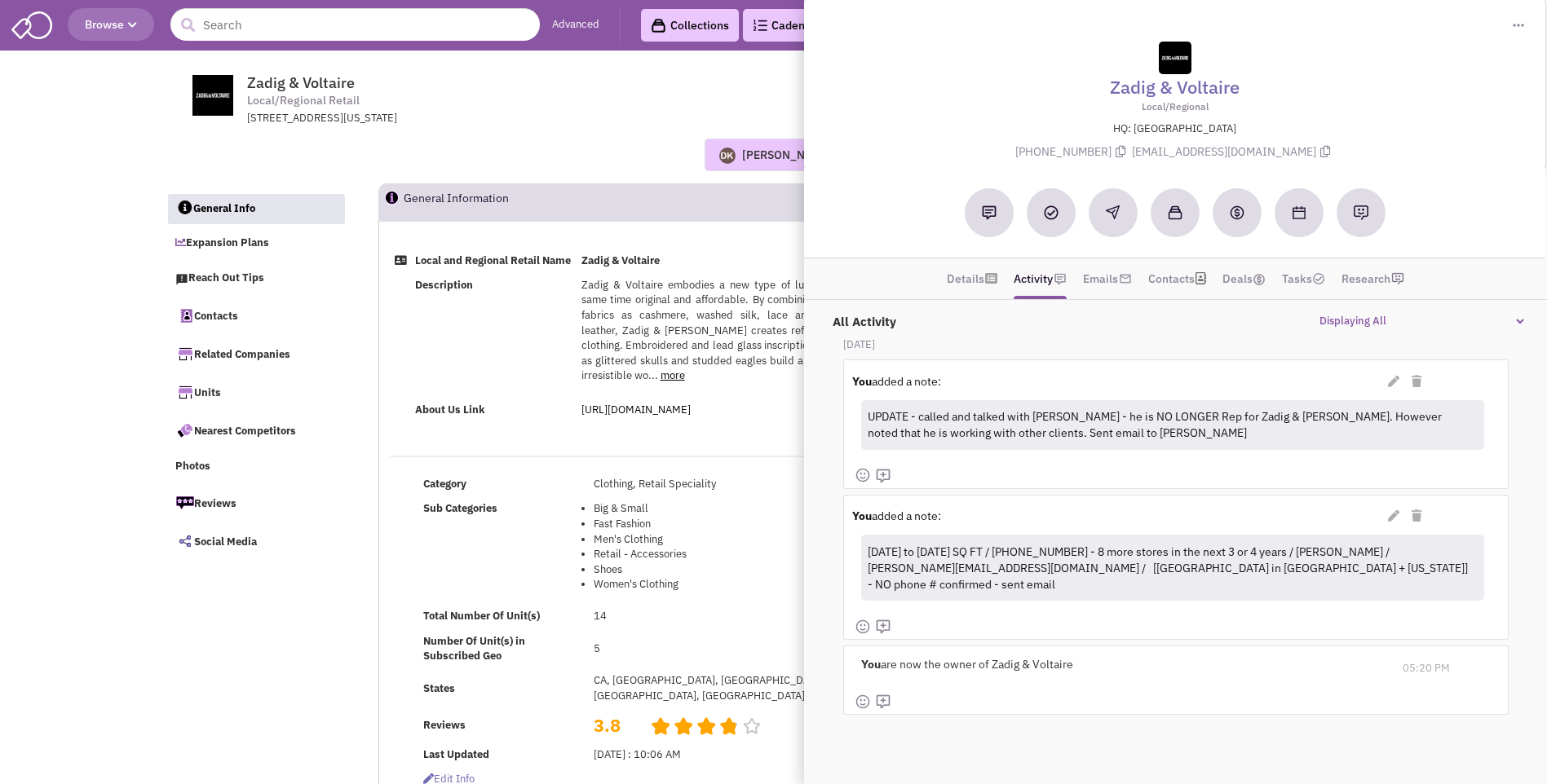
click at [556, 135] on div "Donnie Keller No note found! 0 0 0 Reach Out Add to collection" at bounding box center [774, 154] width 1238 height 57
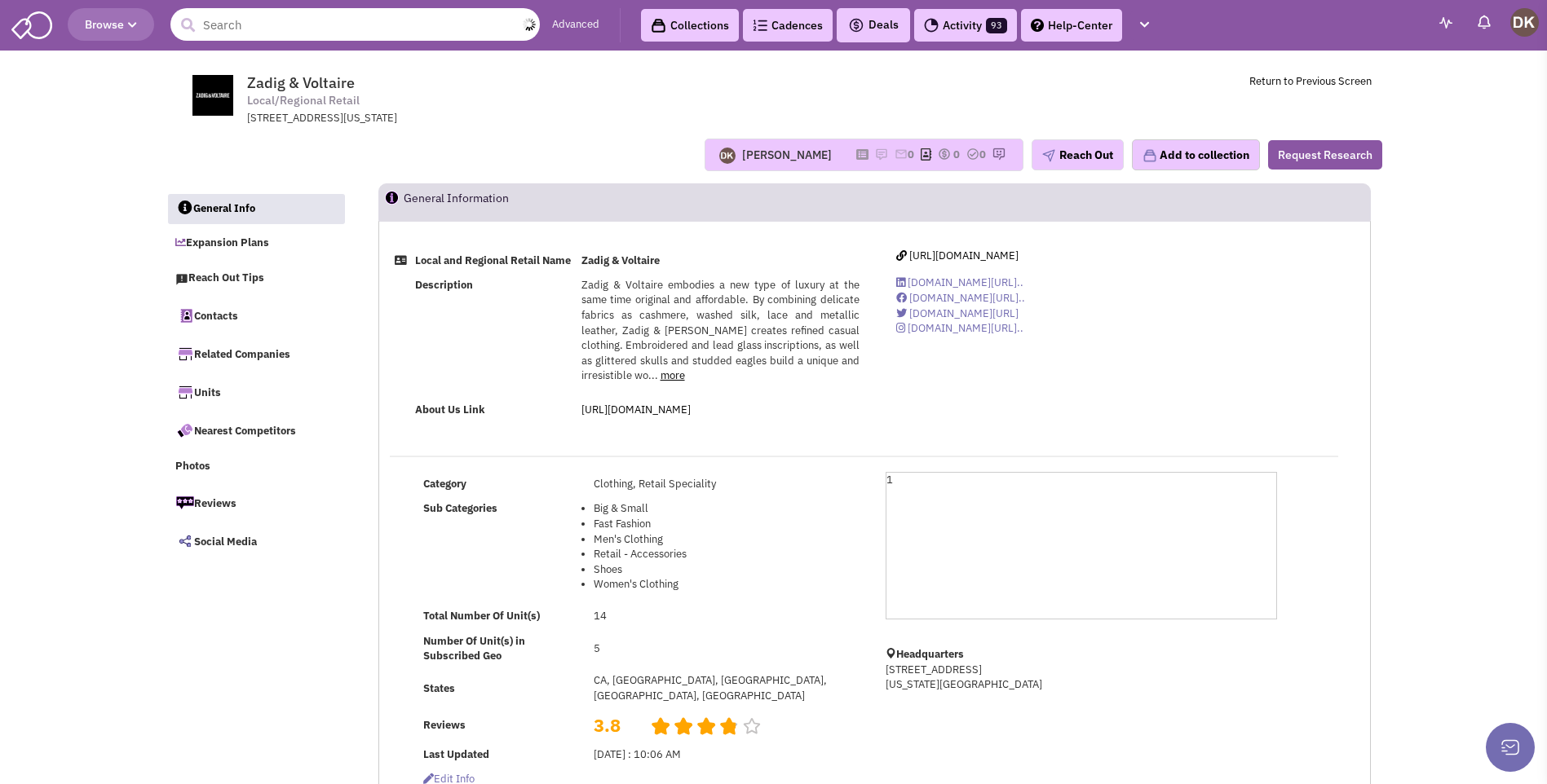
click at [309, 23] on input "text" at bounding box center [355, 25] width 369 height 33
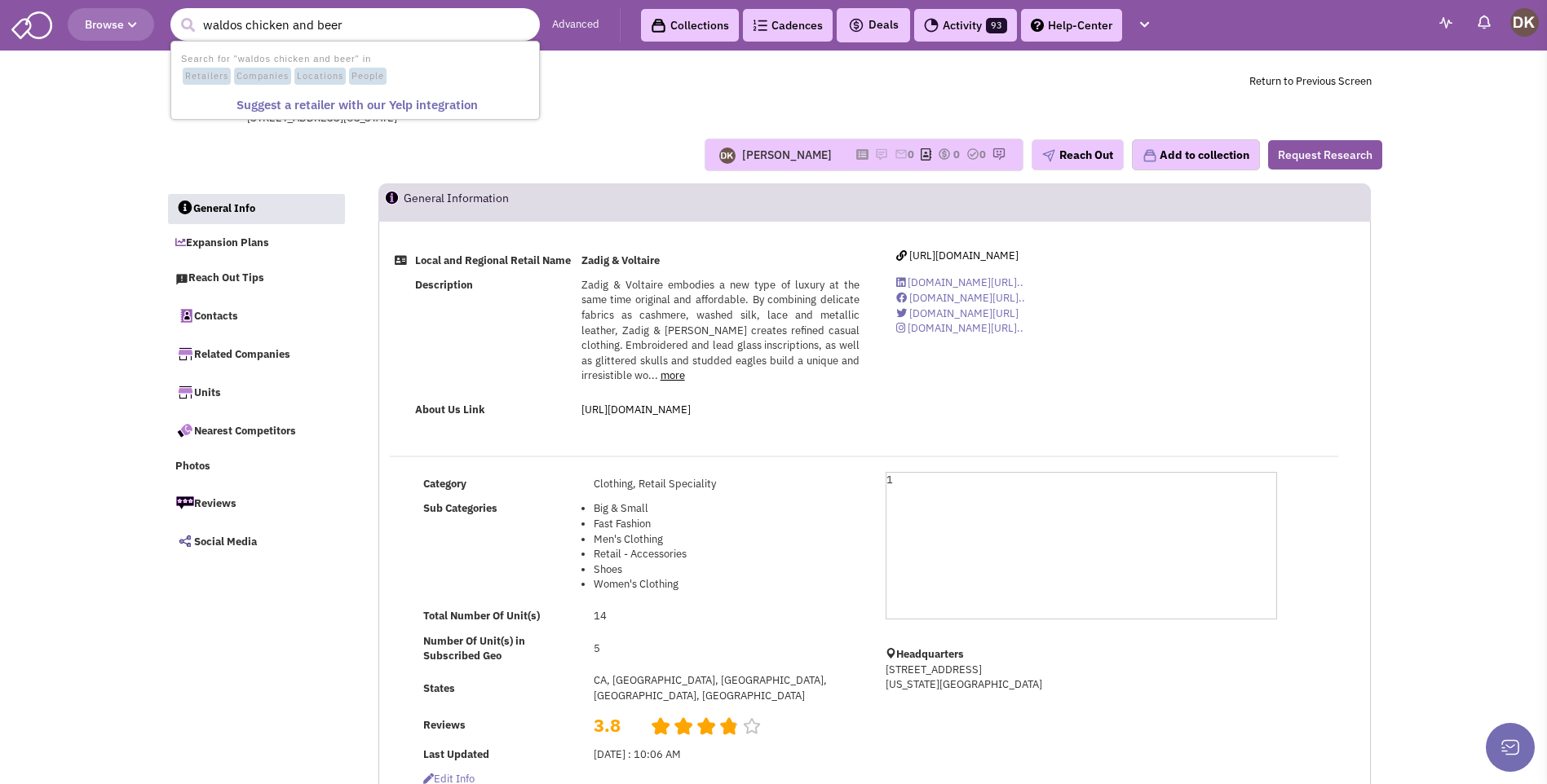
type input "waldos chicken and beer"
click at [176, 13] on button "submit" at bounding box center [188, 26] width 25 height 25
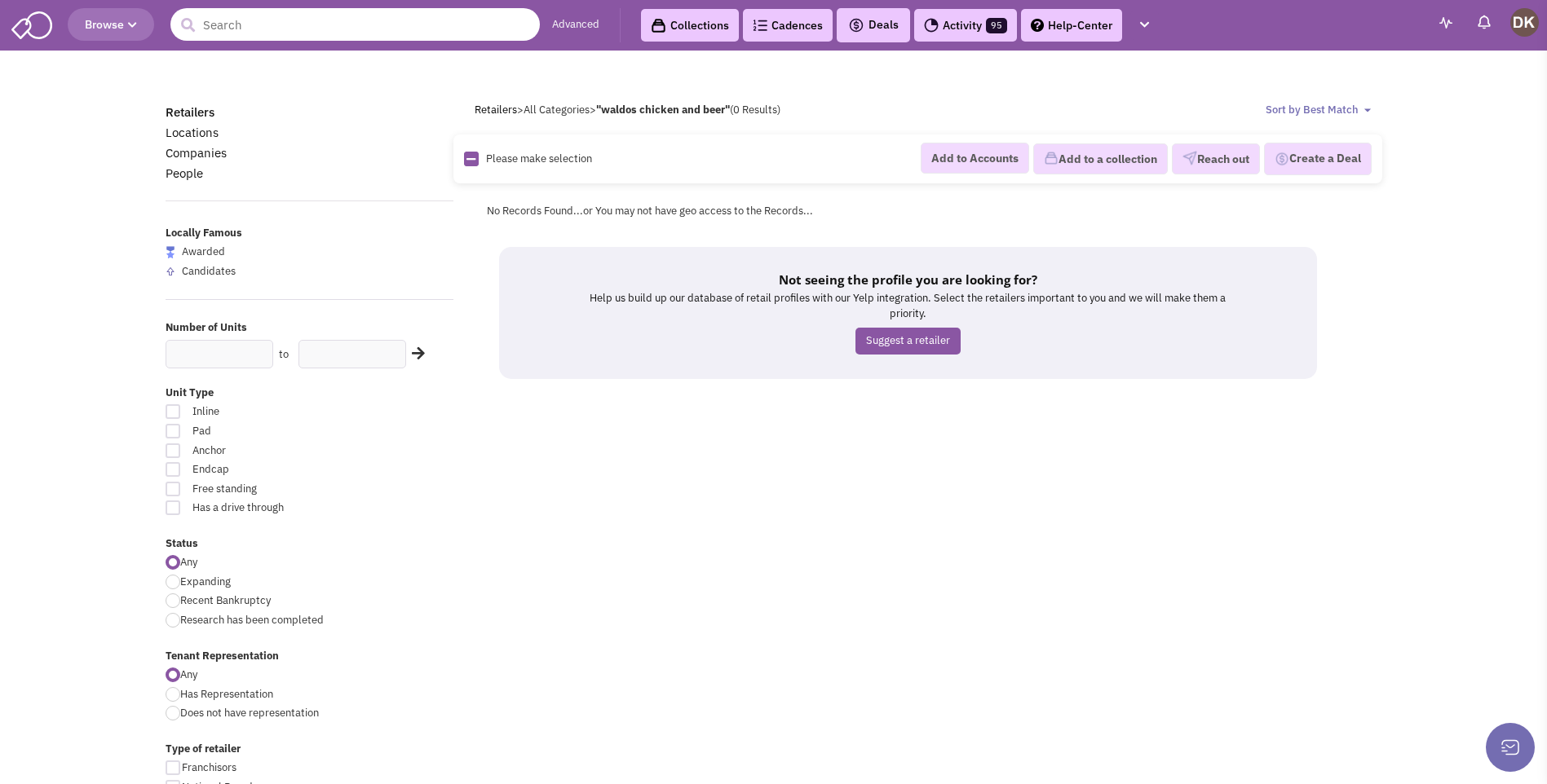
click at [313, 27] on input "text" at bounding box center [355, 25] width 369 height 33
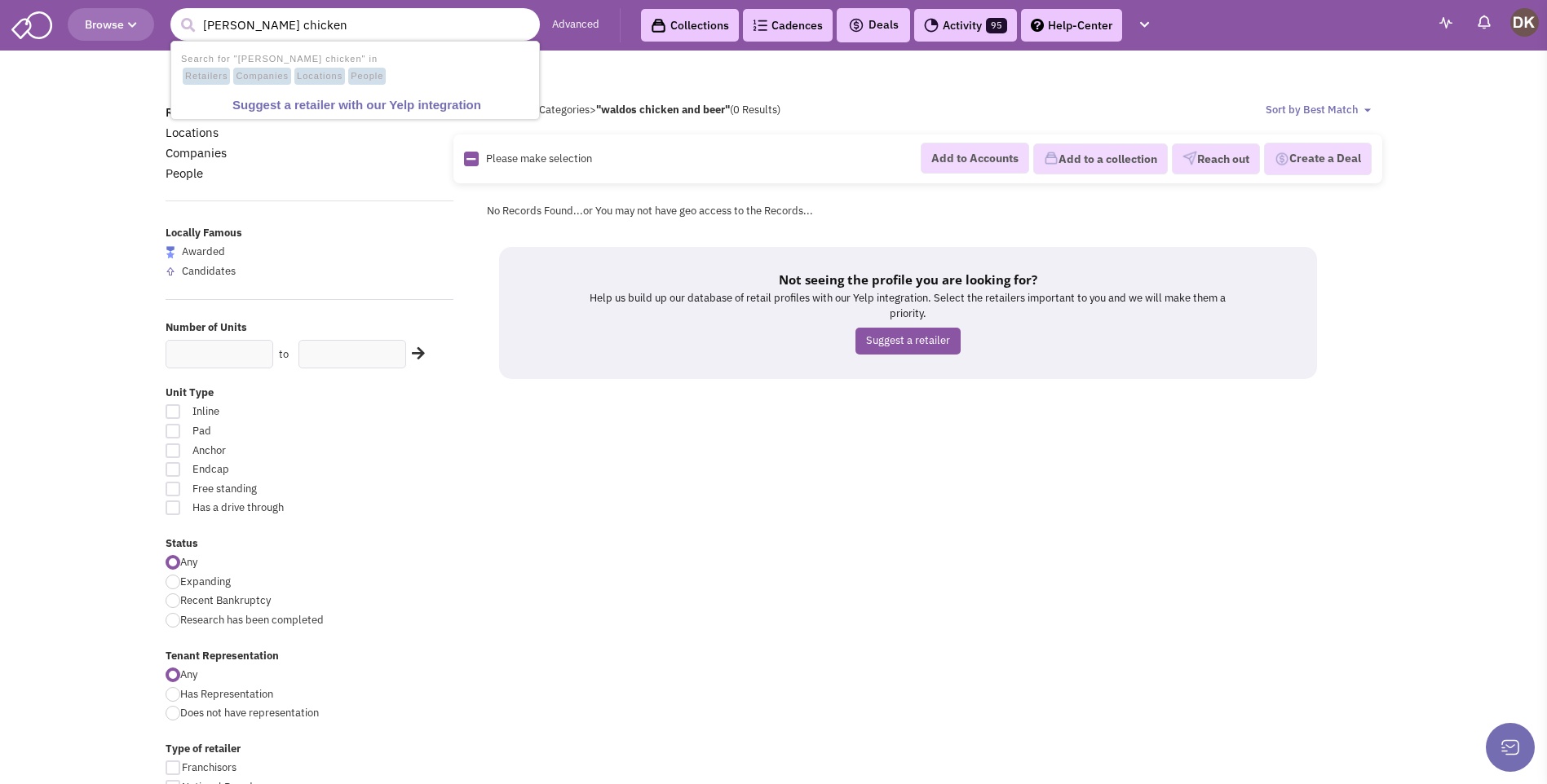
type input "[PERSON_NAME] chicken"
click at [1206, 92] on div "Retailers Locations Companies People Locally Famous Awarded Candidates Number o…" at bounding box center [774, 745] width 1238 height 1344
